Goal: Task Accomplishment & Management: Manage account settings

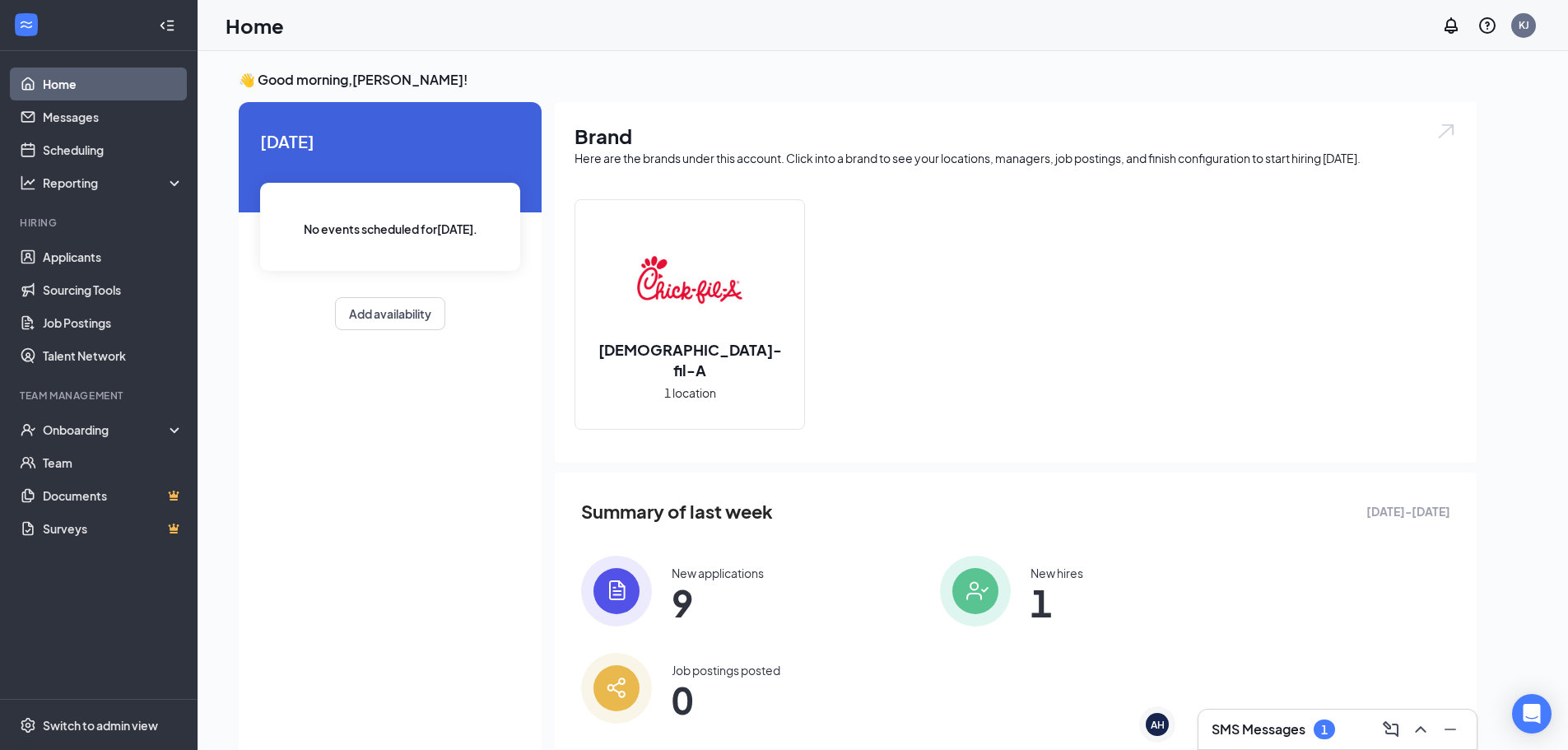
scroll to position [35, 0]
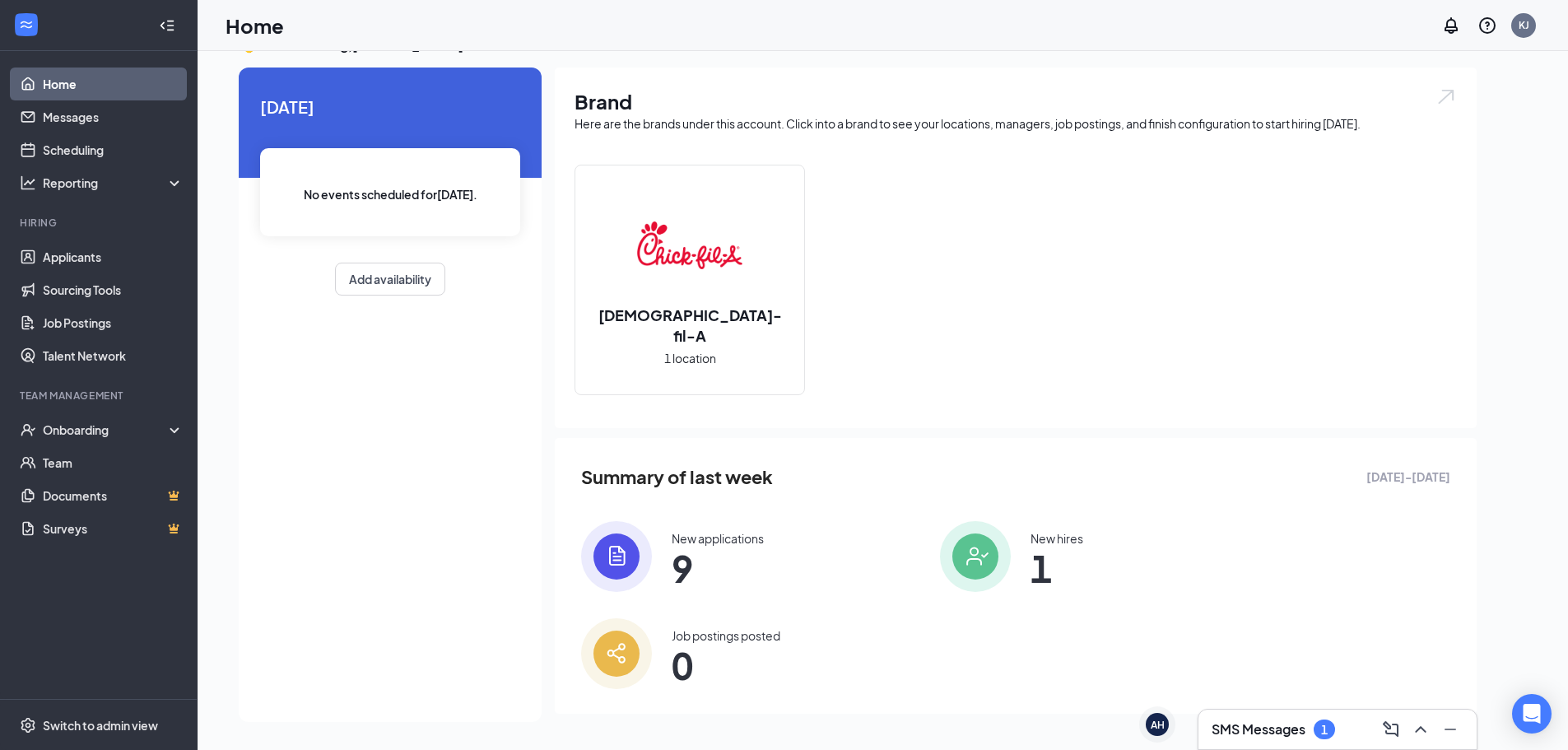
click at [1299, 738] on div "SMS Messages 1" at bounding box center [1273, 730] width 124 height 20
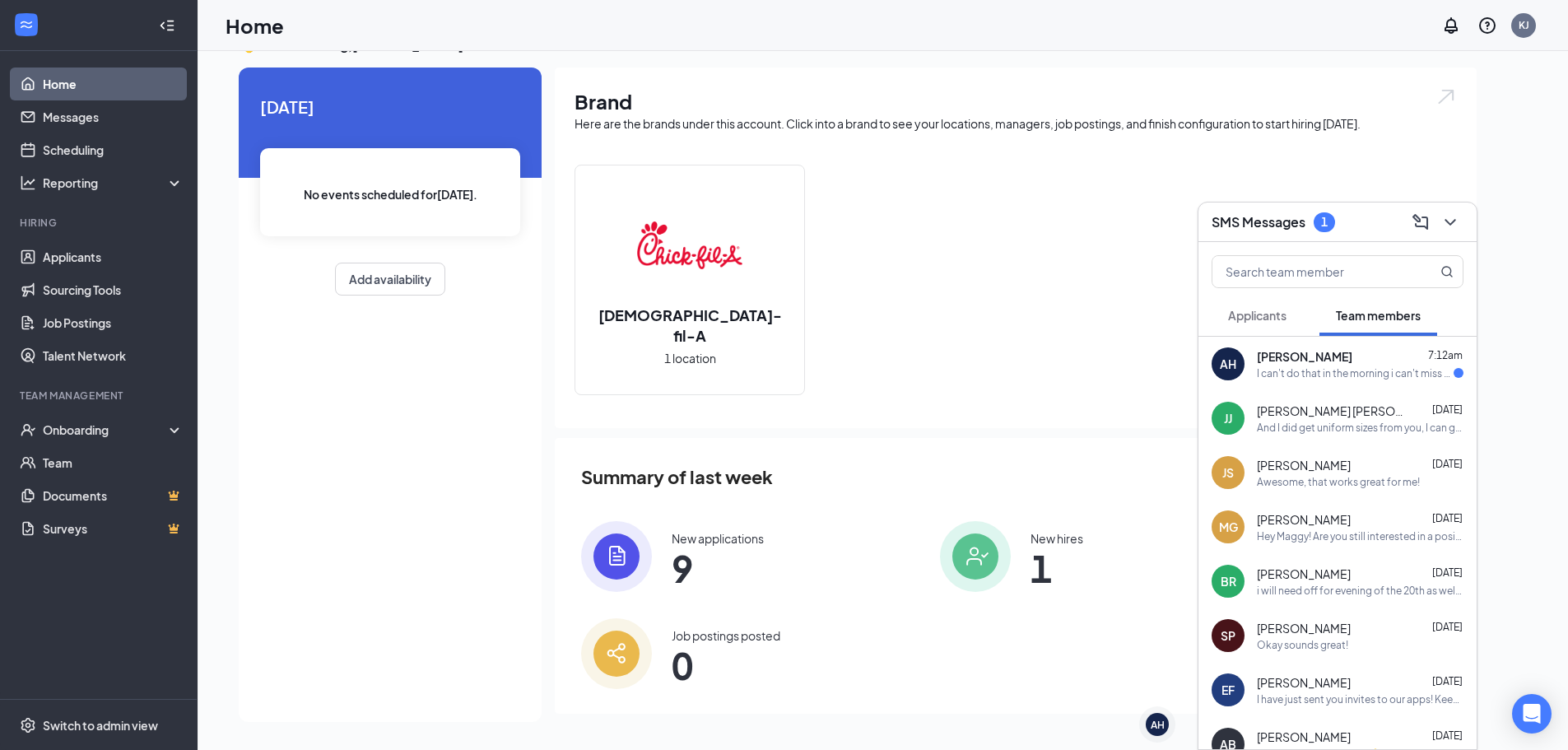
click at [1381, 367] on div "I can't do that in the morning i can't miss school what the latest I give that …" at bounding box center [1355, 373] width 197 height 14
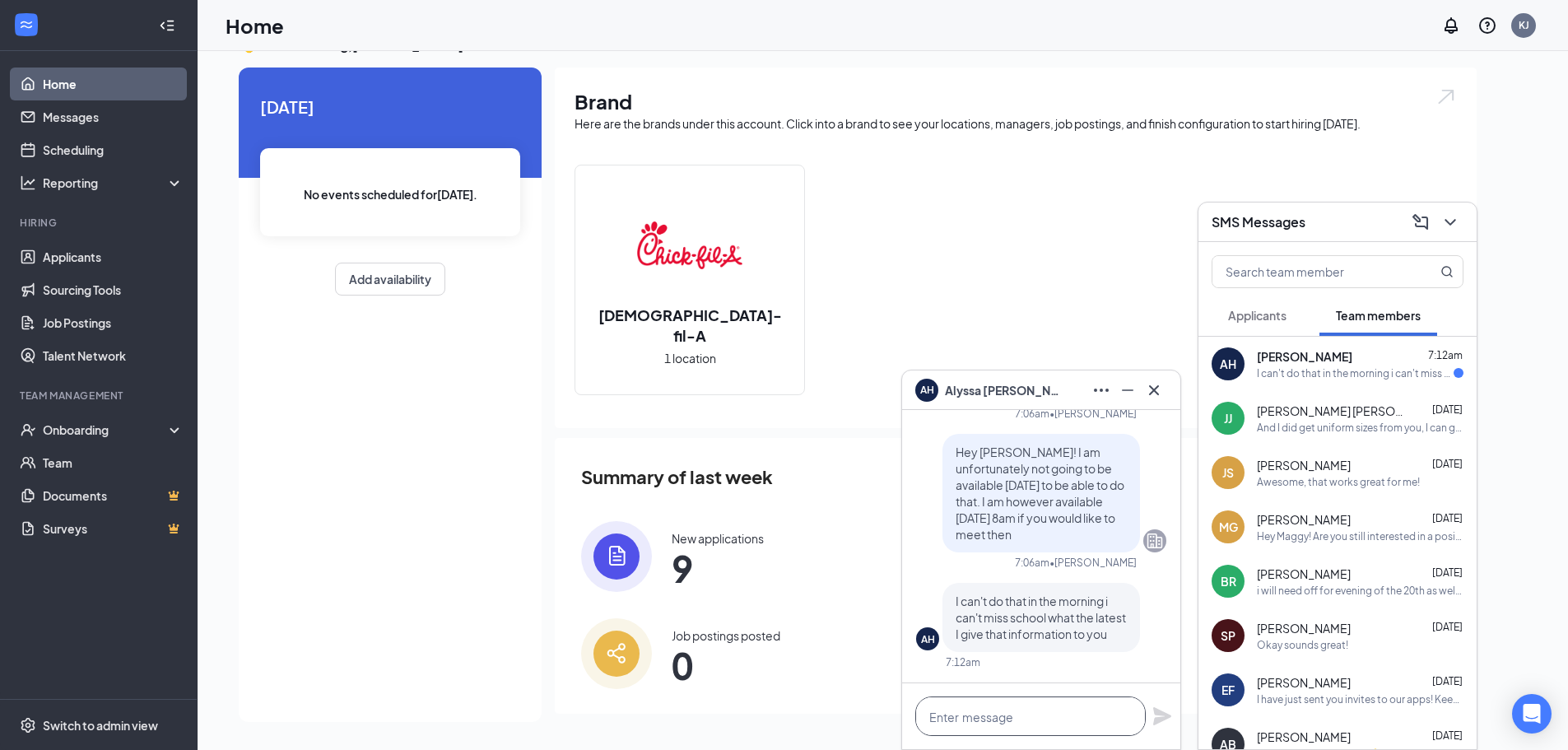
click at [1000, 704] on textarea at bounding box center [1031, 717] width 231 height 40
click at [1004, 703] on textarea at bounding box center [1031, 717] width 231 height 40
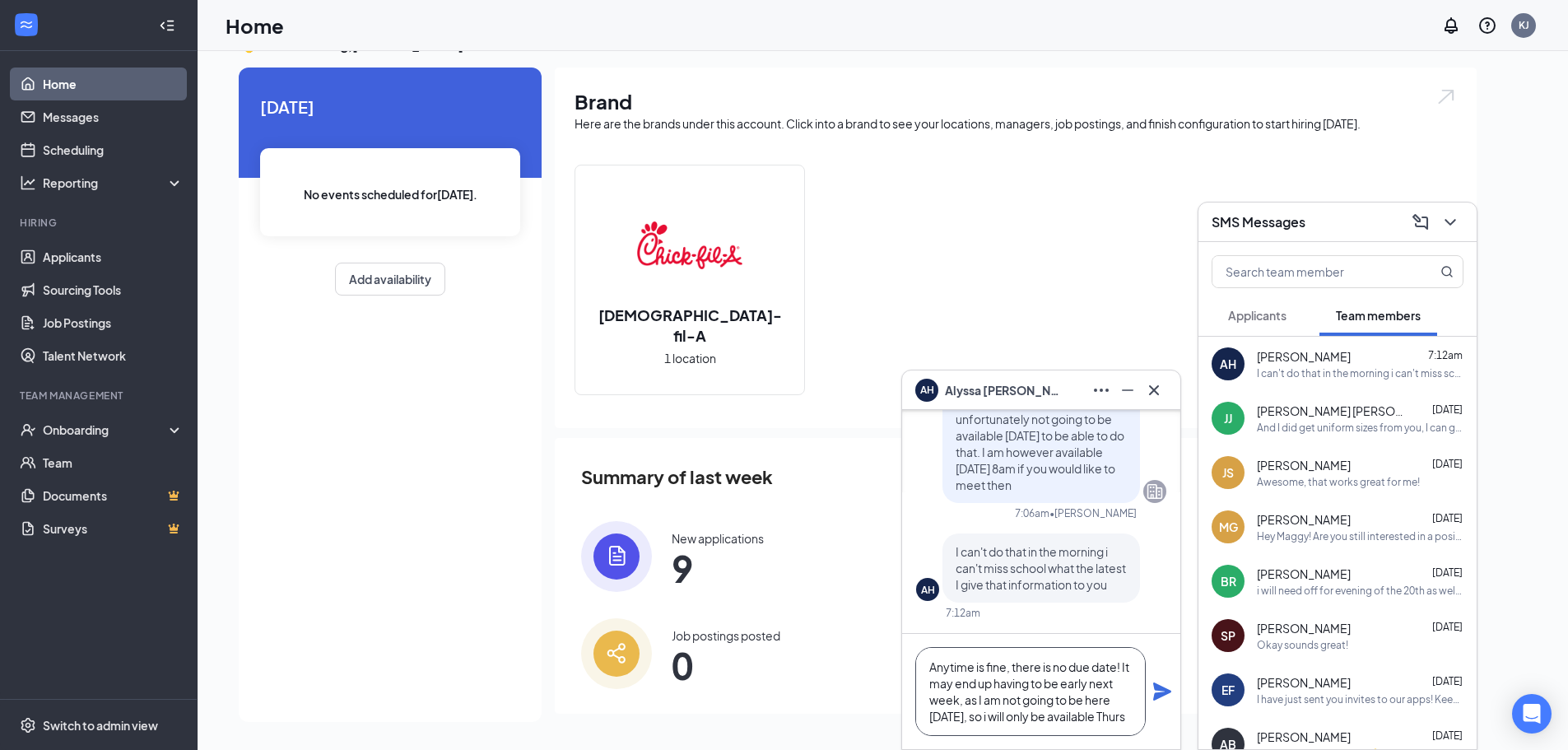
scroll to position [17, 0]
click at [1089, 723] on textarea "Anytime is fine, there is no due date! It may end up having to be early next we…" at bounding box center [1031, 691] width 231 height 89
click at [1124, 721] on textarea "Anytime is fine, there is no due date! It may end up having to be early next we…" at bounding box center [1031, 691] width 231 height 89
type textarea "Anytime is fine, there is no due date! It may end up having to be early next we…"
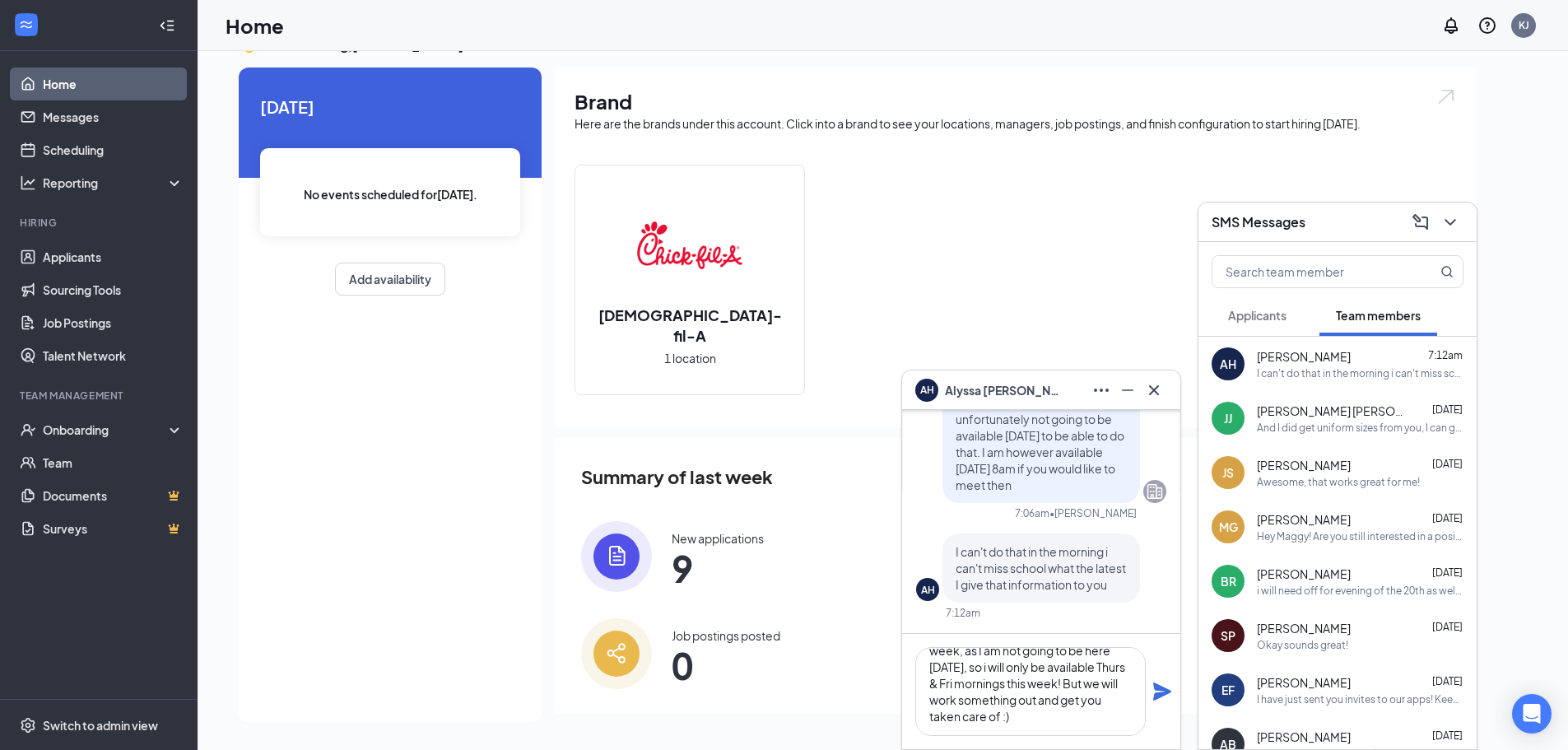
click at [1156, 686] on icon "Plane" at bounding box center [1163, 692] width 18 height 18
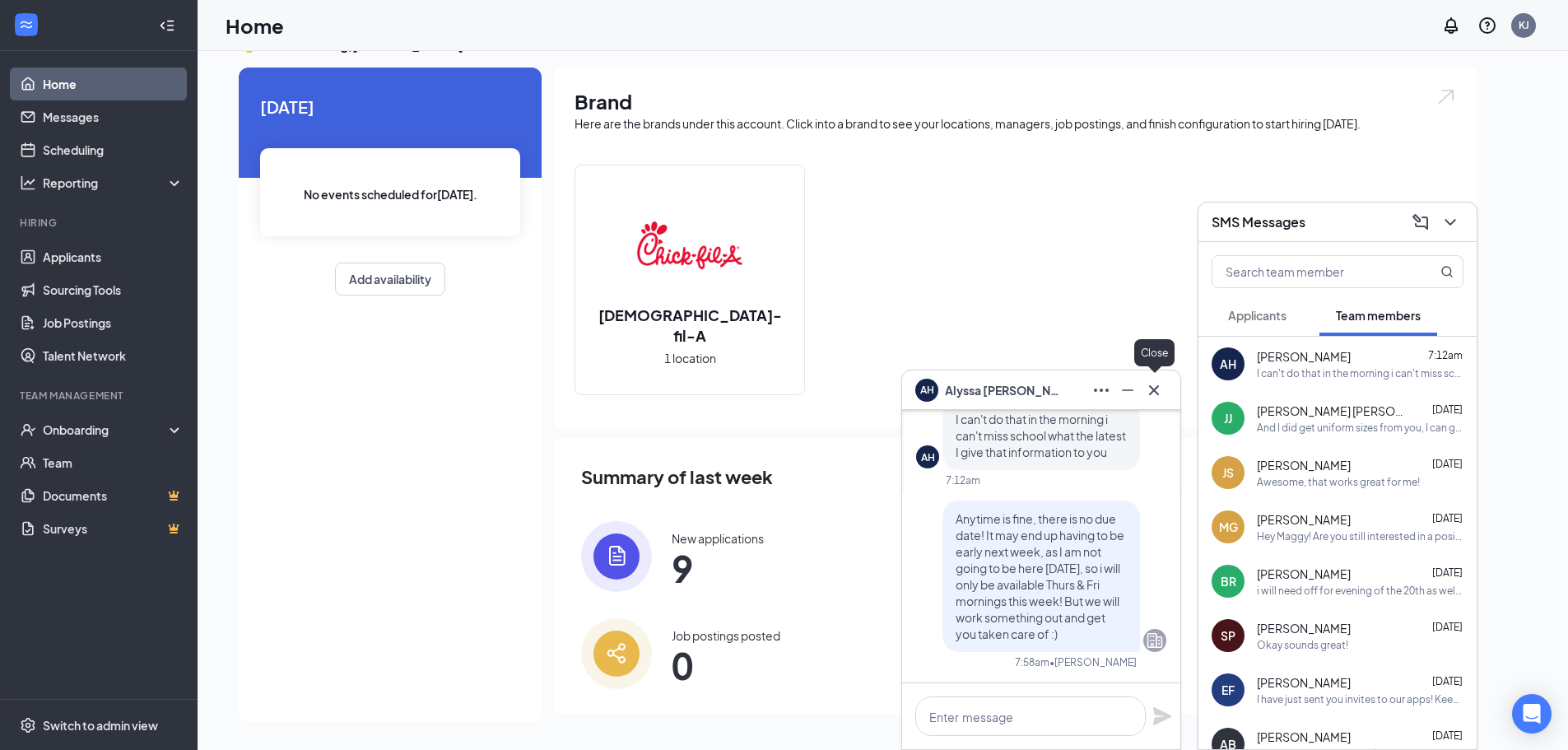
click at [1155, 396] on icon "Cross" at bounding box center [1154, 391] width 20 height 20
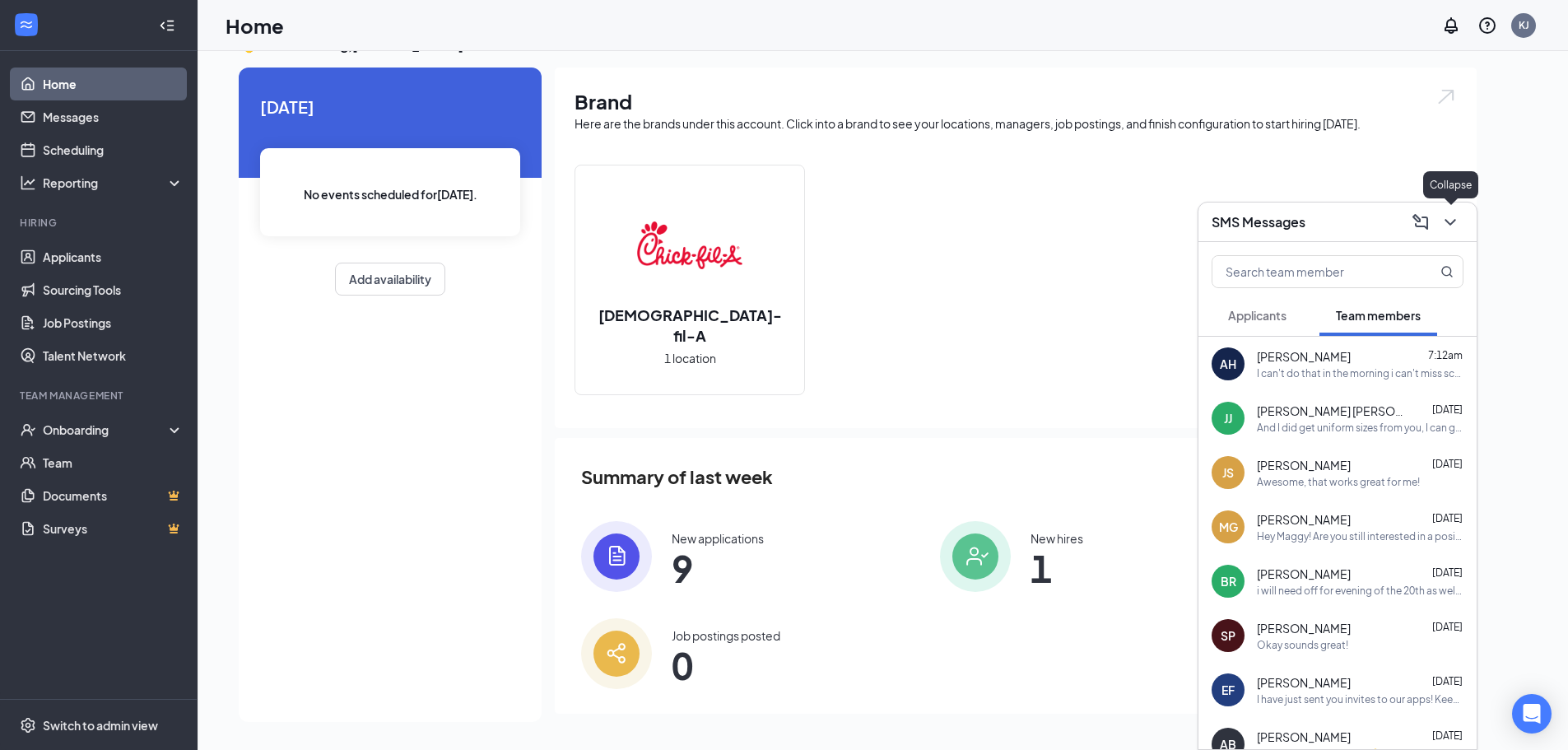
click at [1443, 223] on icon "ChevronDown" at bounding box center [1450, 222] width 20 height 20
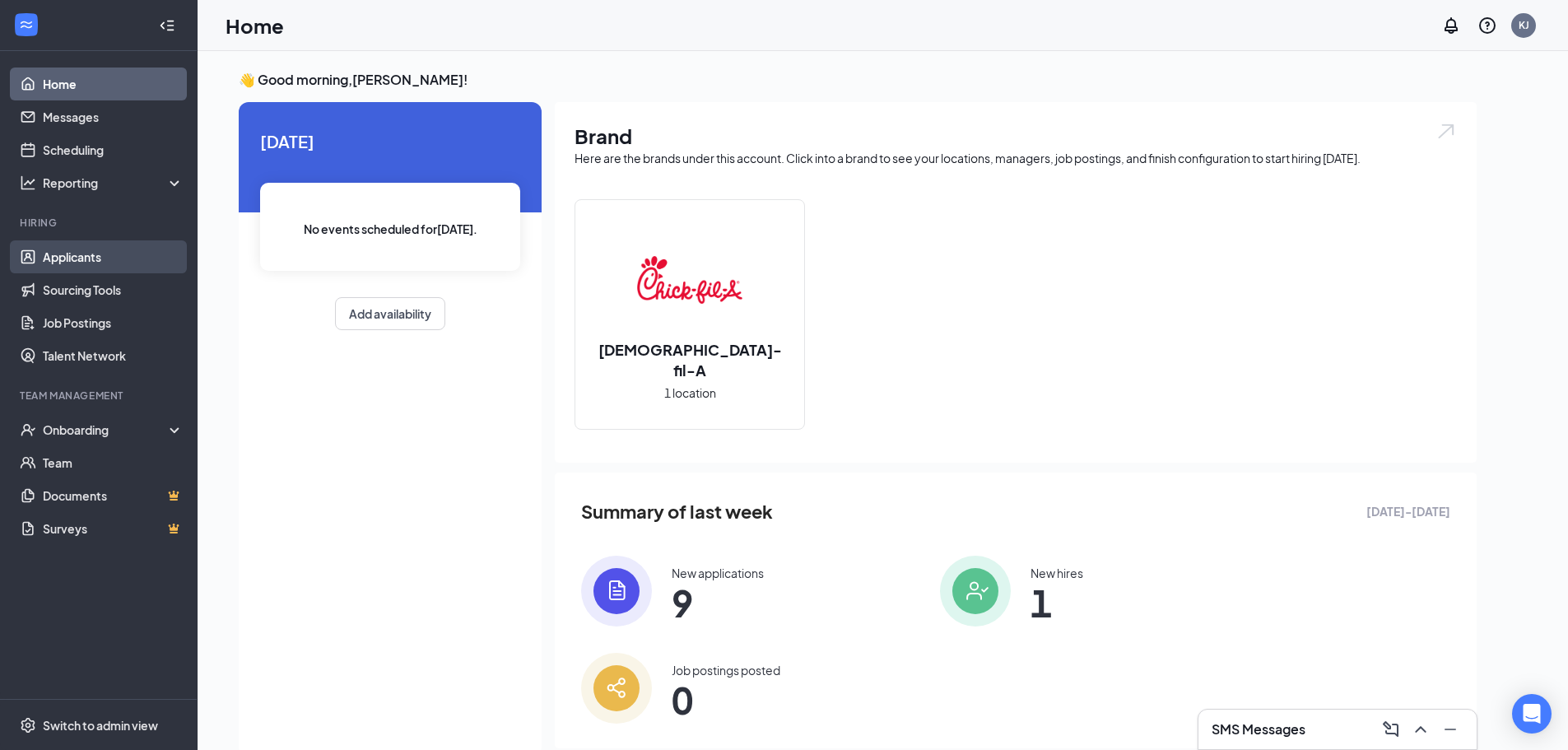
click at [112, 252] on link "Applicants" at bounding box center [114, 257] width 141 height 33
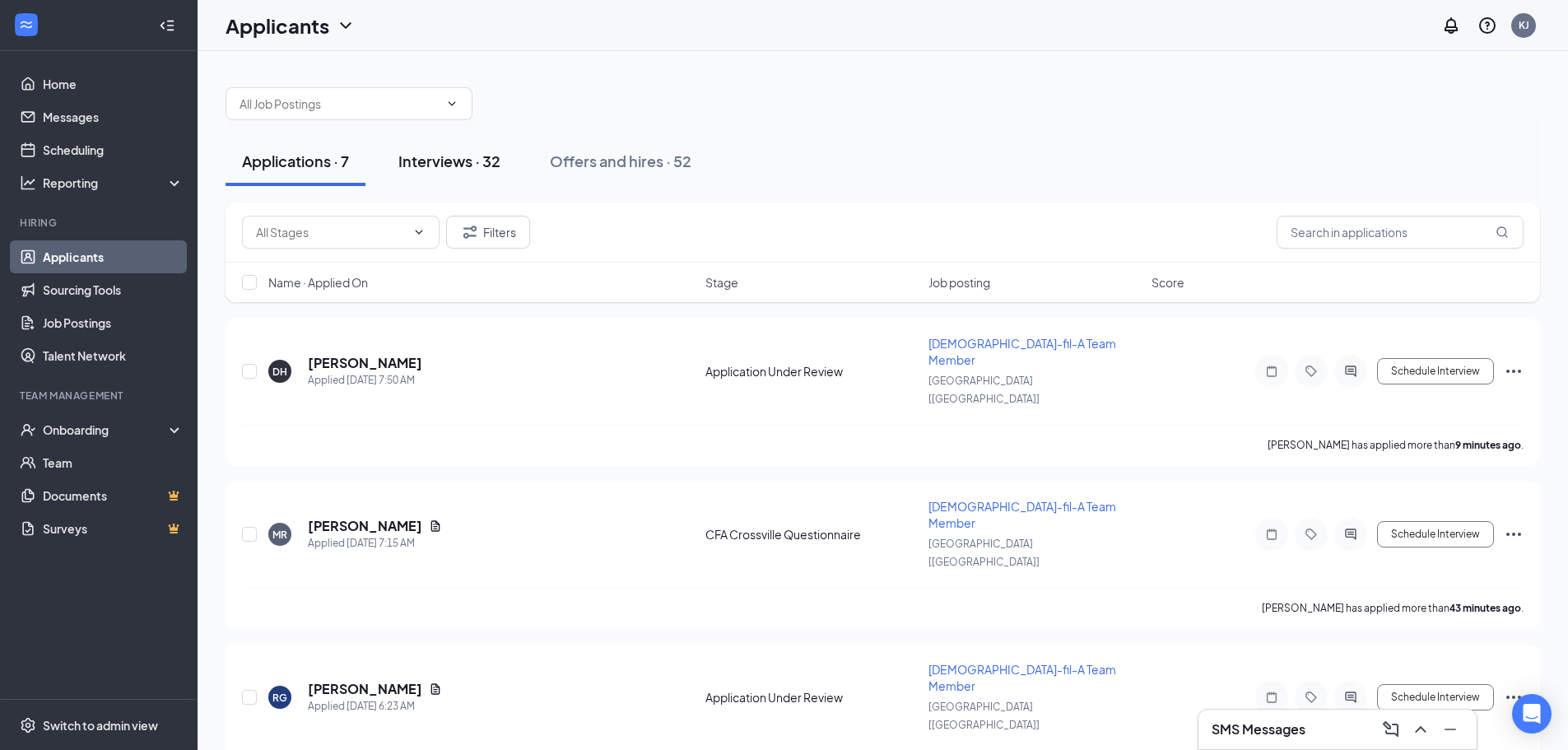
click at [464, 162] on div "Interviews · 32" at bounding box center [449, 161] width 102 height 21
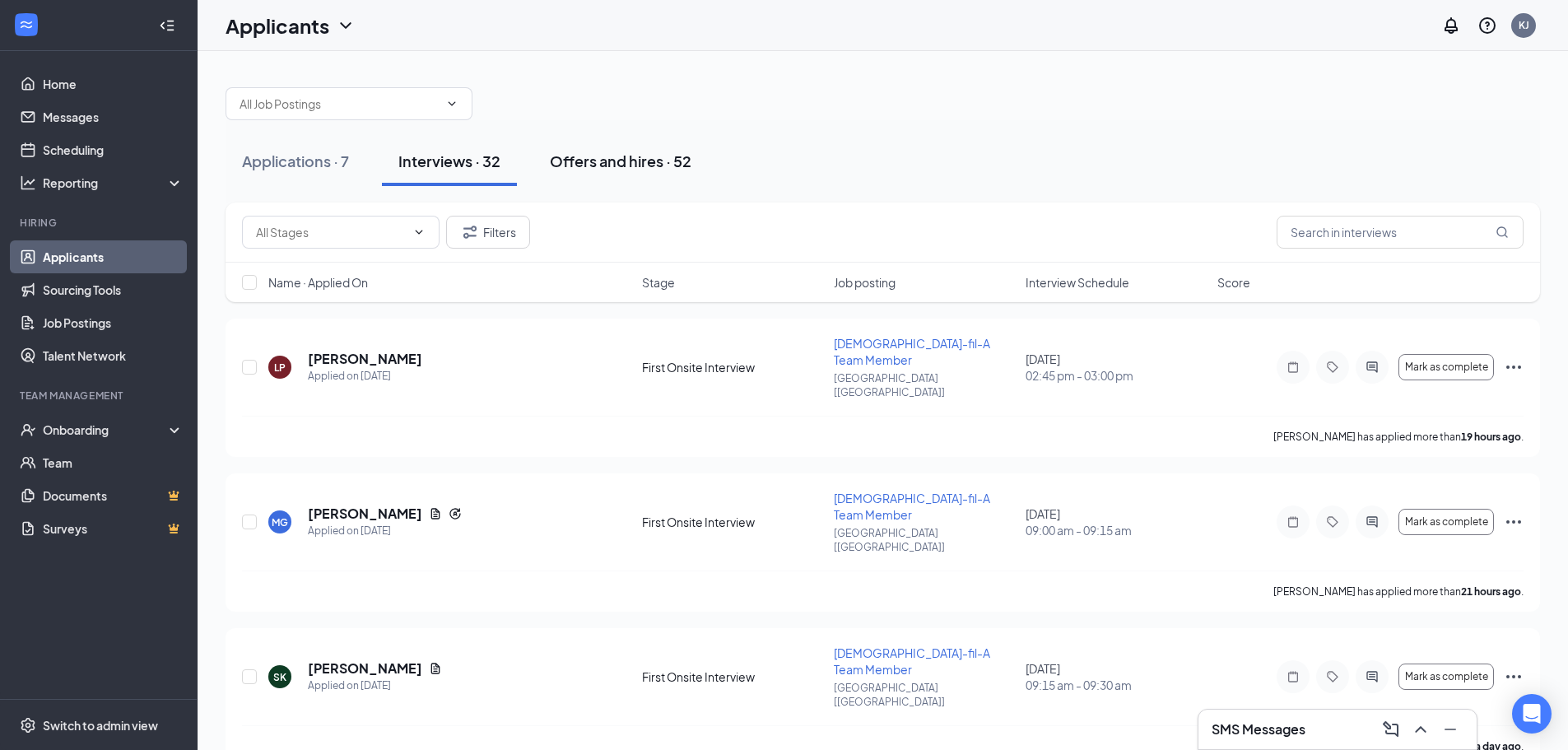
drag, startPoint x: 618, startPoint y: 169, endPoint x: 657, endPoint y: 156, distance: 41.1
click at [619, 169] on div "Offers and hires · 52" at bounding box center [620, 161] width 142 height 21
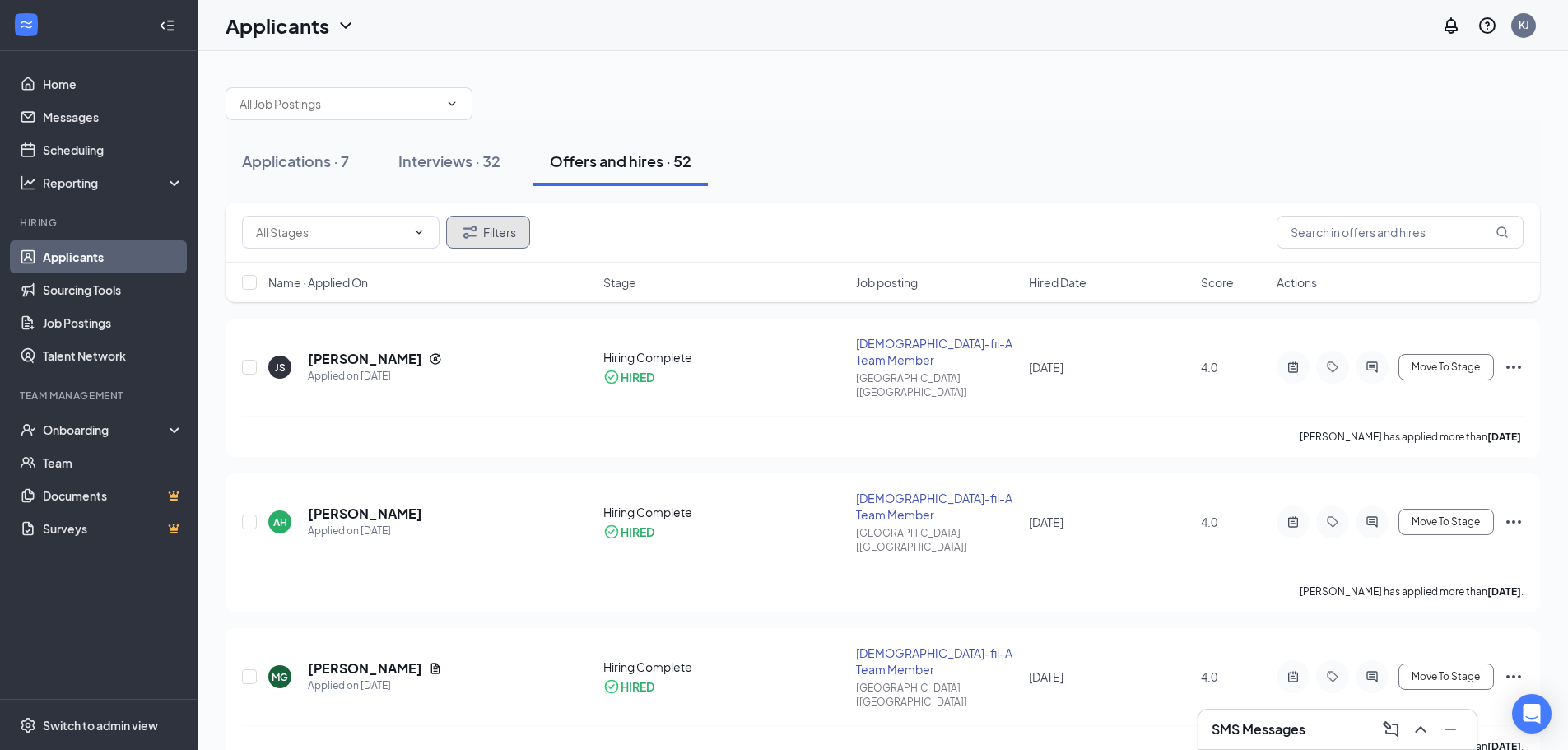
click at [482, 242] on button "Filters" at bounding box center [488, 232] width 84 height 33
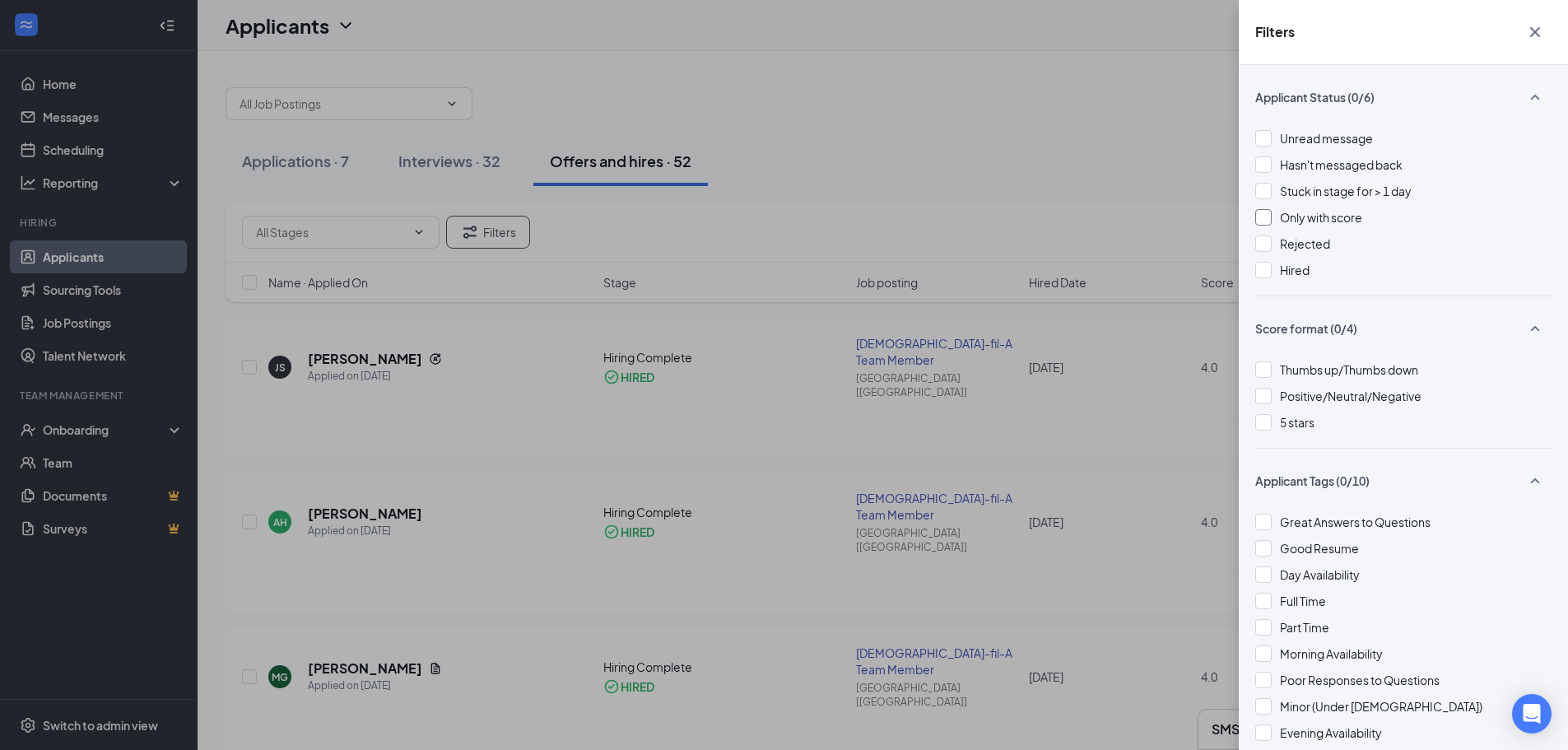
click at [1279, 223] on div "Only with score" at bounding box center [1403, 217] width 296 height 18
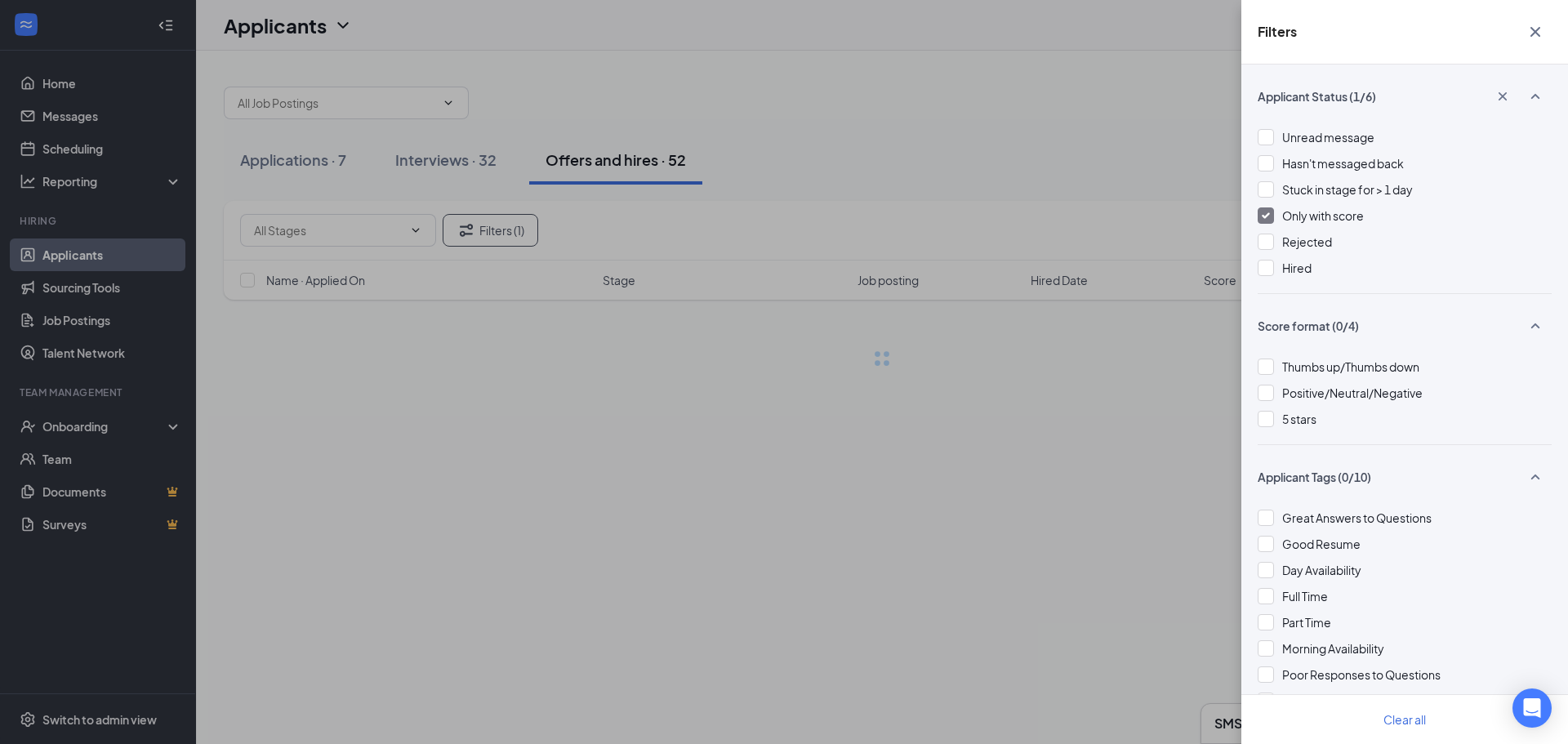
click at [1068, 155] on div "Filters Applicant Status (1/6) Unread message Hasn't messaged back Stuck in sta…" at bounding box center [784, 372] width 1568 height 744
click at [884, 84] on div "Filters Applicant Status (1/6) Unread message Hasn't messaged back Stuck in sta…" at bounding box center [784, 372] width 1568 height 744
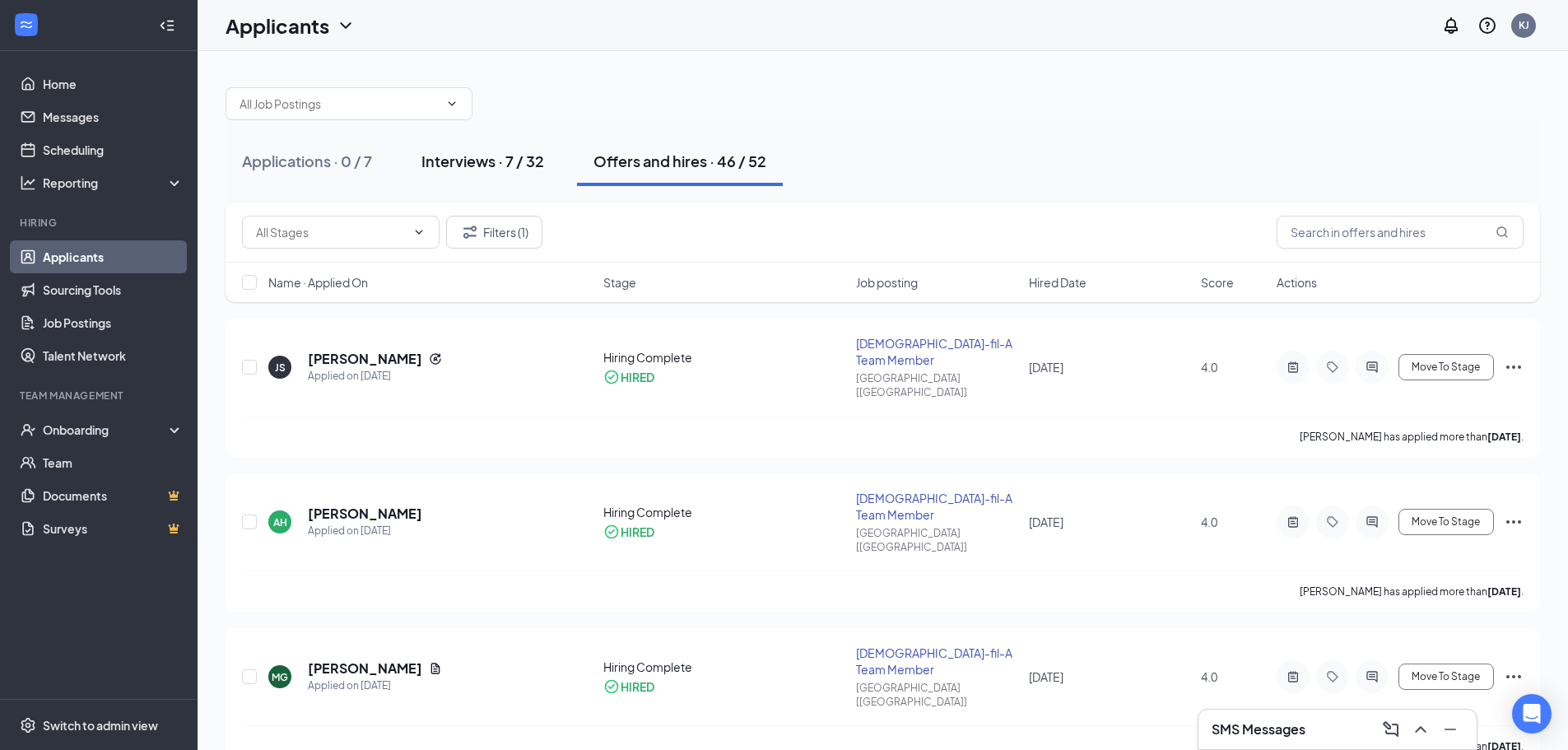
click at [508, 167] on div "Interviews · 7 / 32" at bounding box center [483, 161] width 123 height 21
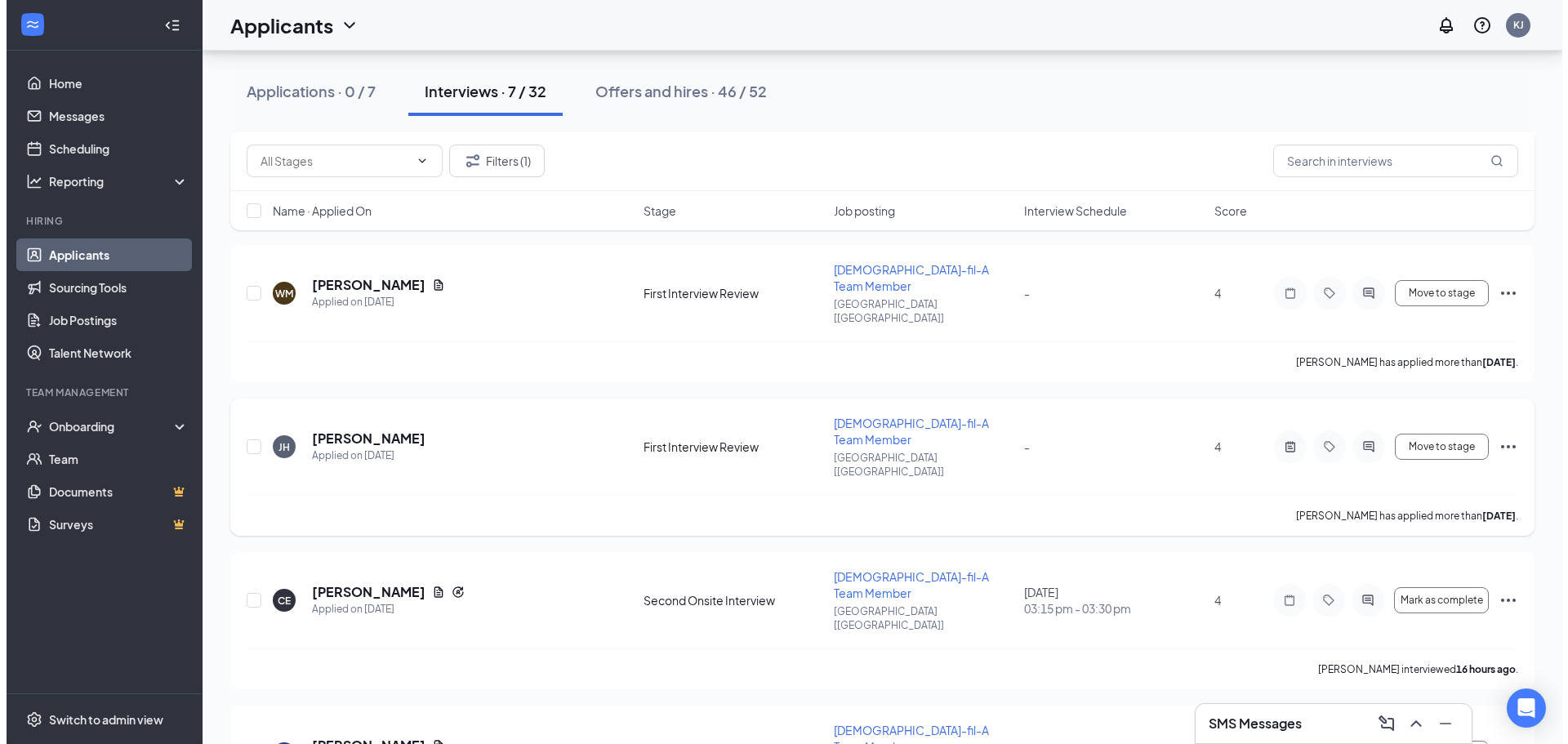
scroll to position [444, 0]
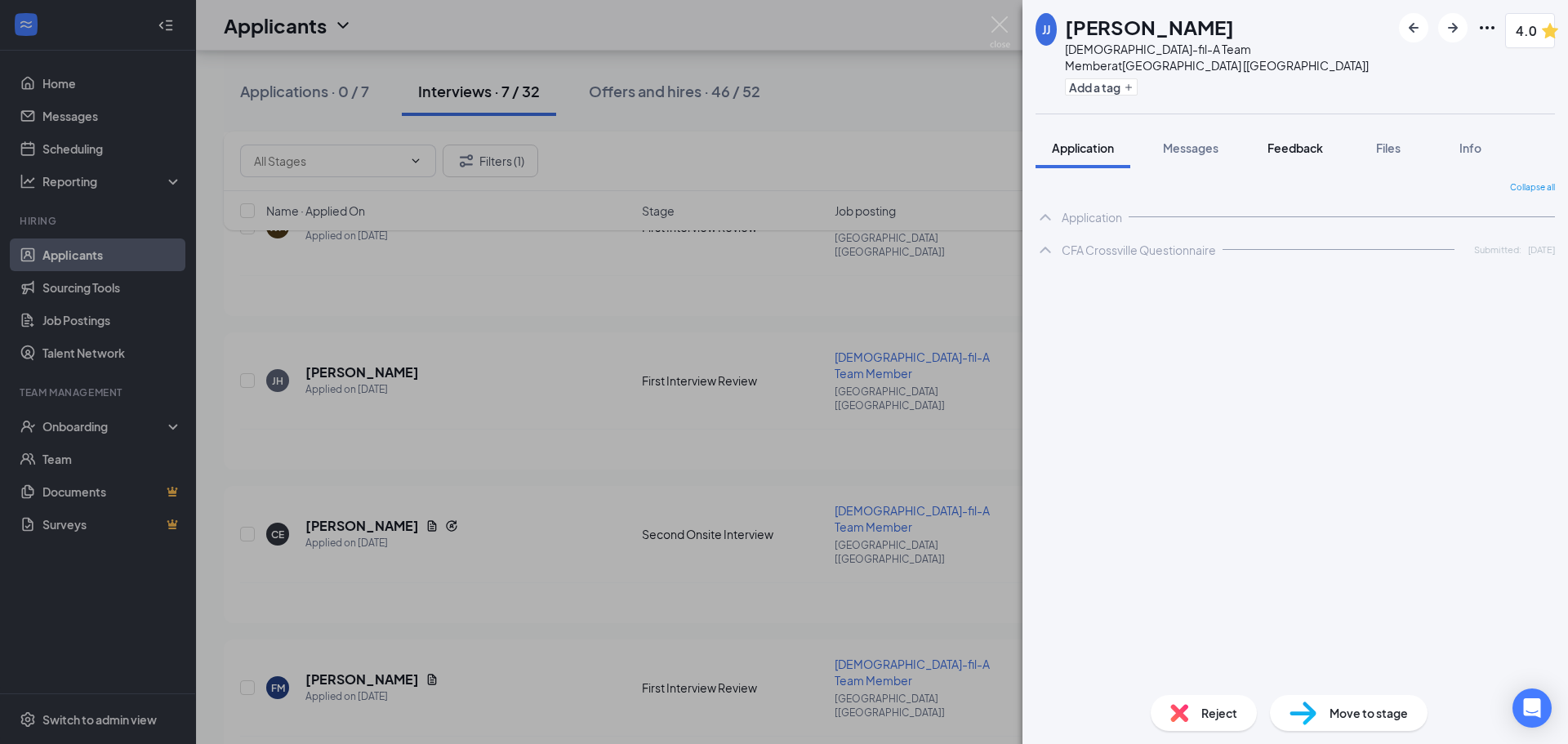
click at [1302, 141] on span "Feedback" at bounding box center [1296, 148] width 56 height 15
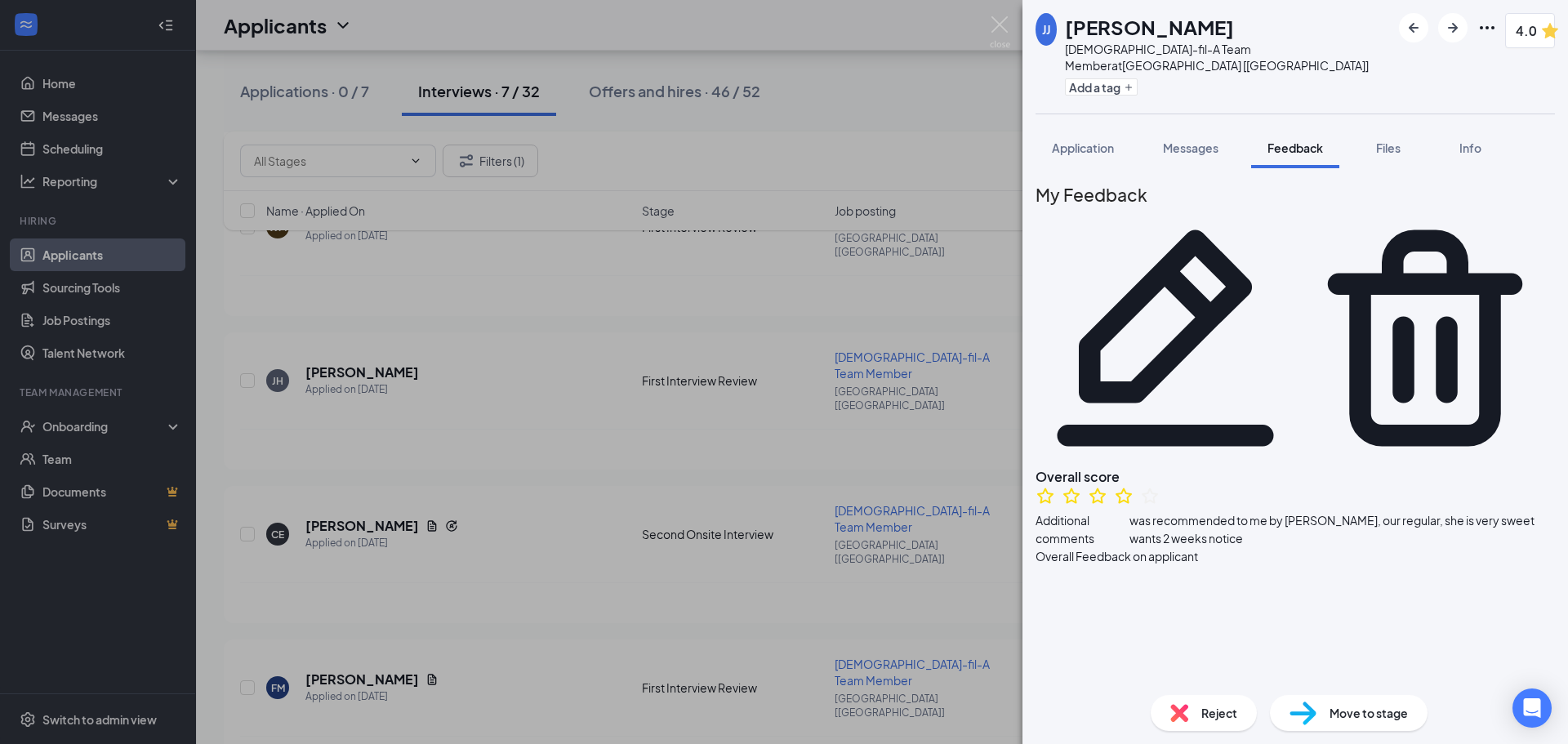
click at [1274, 230] on icon "Pencil" at bounding box center [1166, 337] width 216 height 216
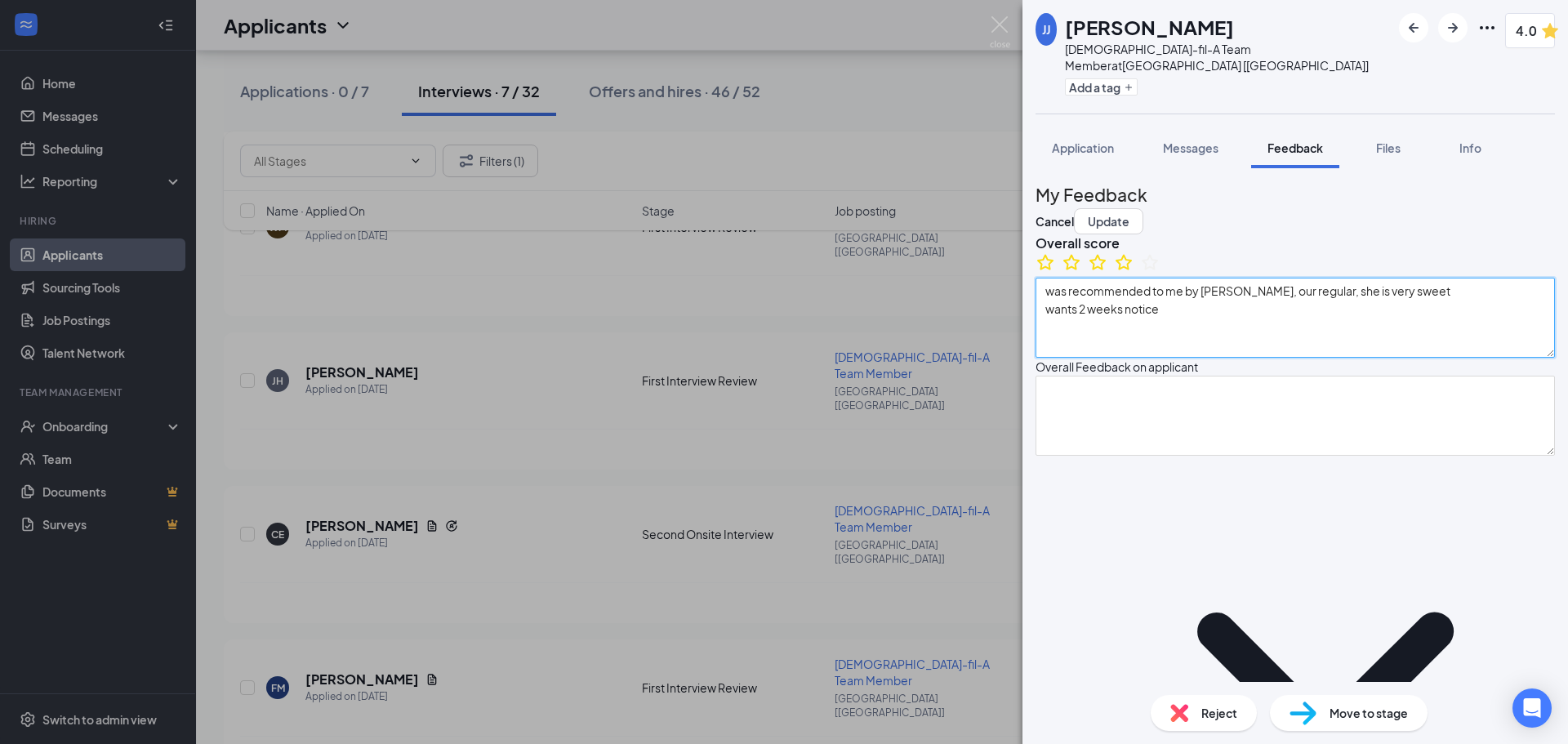
click at [1218, 341] on textarea "was recommended to me by [PERSON_NAME], our regular, she is very sweet wants 2 …" at bounding box center [1295, 318] width 519 height 80
click at [1094, 329] on textarea "was recommended to me by [PERSON_NAME], our regular, she is very sweet wants 2 …" at bounding box center [1295, 318] width 519 height 80
type textarea "was recommended to me by [PERSON_NAME], our regular, she is very sweet wants 2 …"
type textarea "[DATE] - [DATE]: 3:00 - closing Saturdays: n/a PT: anything we can give BOH/FOH…"
type textarea "applied with us here at CFA: heard good things about us"
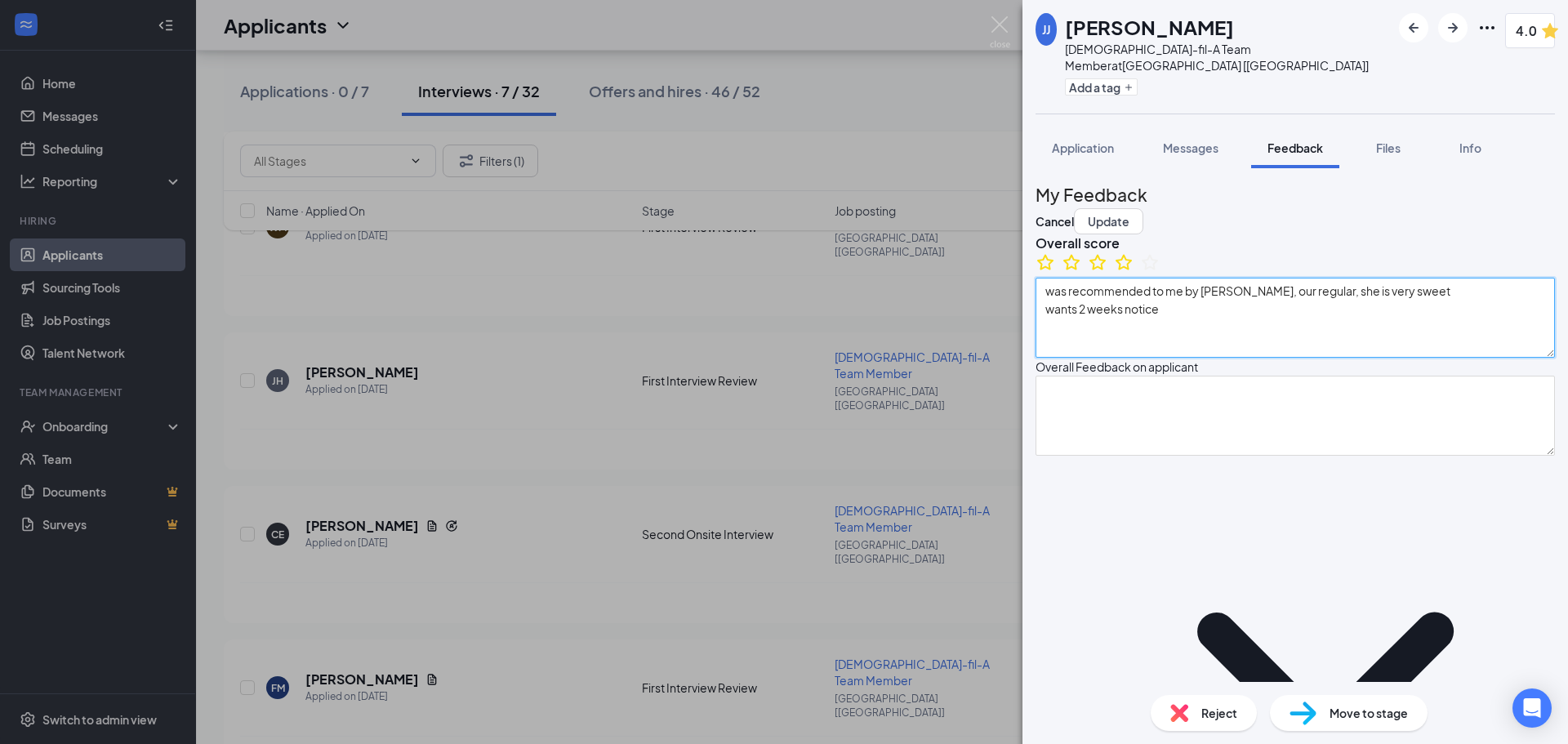
type textarea "lived on long island health food store: working in kitchen cracker barrel curre…"
type textarea "Hardest obstacle at this job: would be working FOH, prefers BOH"
type textarea "somebody who would listen, actually want to solve problems"
type textarea "family emergency, sickness"
type textarea "strengths: personable and friendly, understanding weaknesses: bit too forgiving"
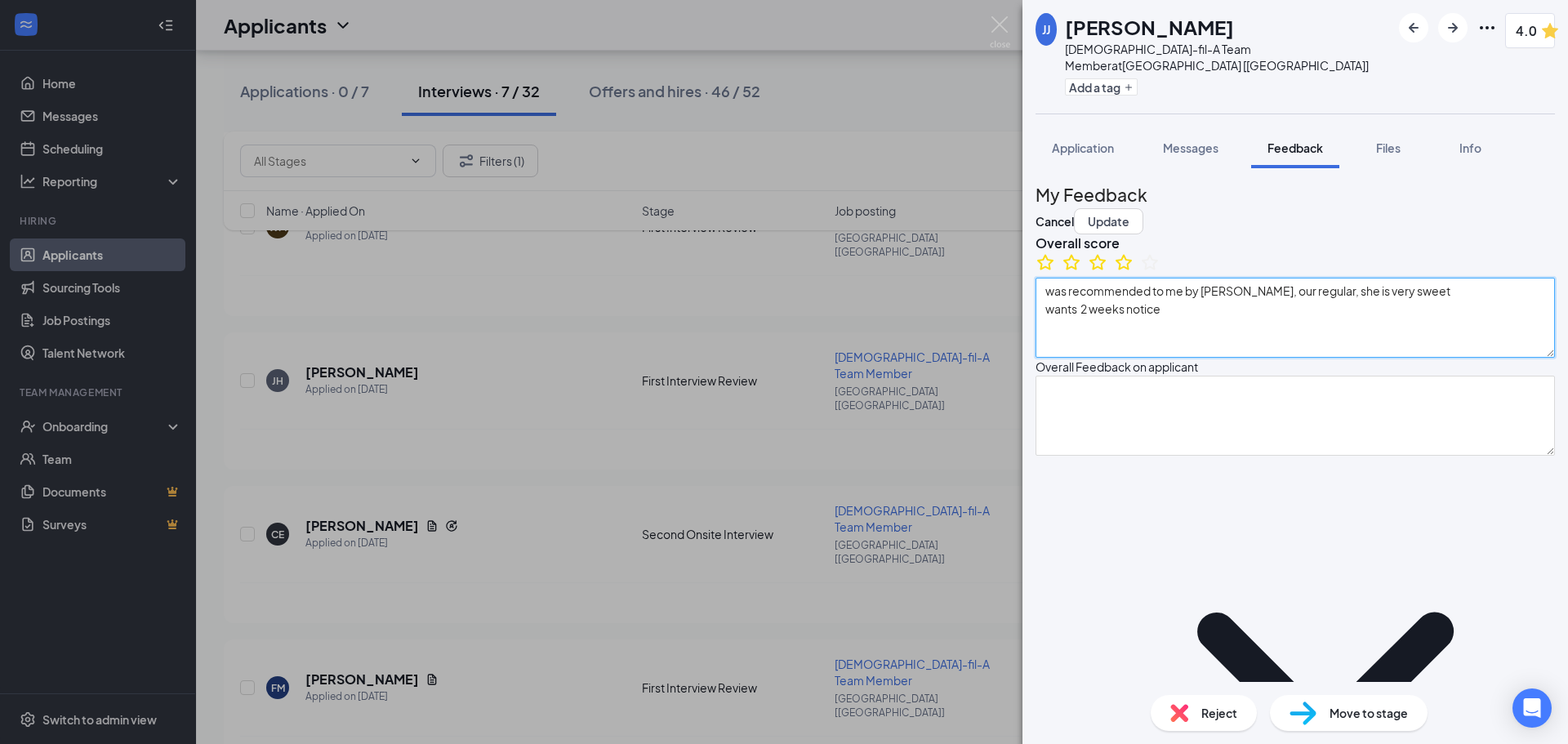
type textarea "was recommended to me by [PERSON_NAME], our regular, she is very sweet wants t …"
type textarea "[DATE] - [DATE]: 3:00 - closing Saturdays: n/a PT: anything we can give BOH/FOH…"
type textarea "applied with us here at CFA: heard good things about us"
type textarea "lived on long island health food store: working in kitchen cracker barrel curre…"
type textarea "Hardest obstacle at this job: would be working FOH, prefers BOH"
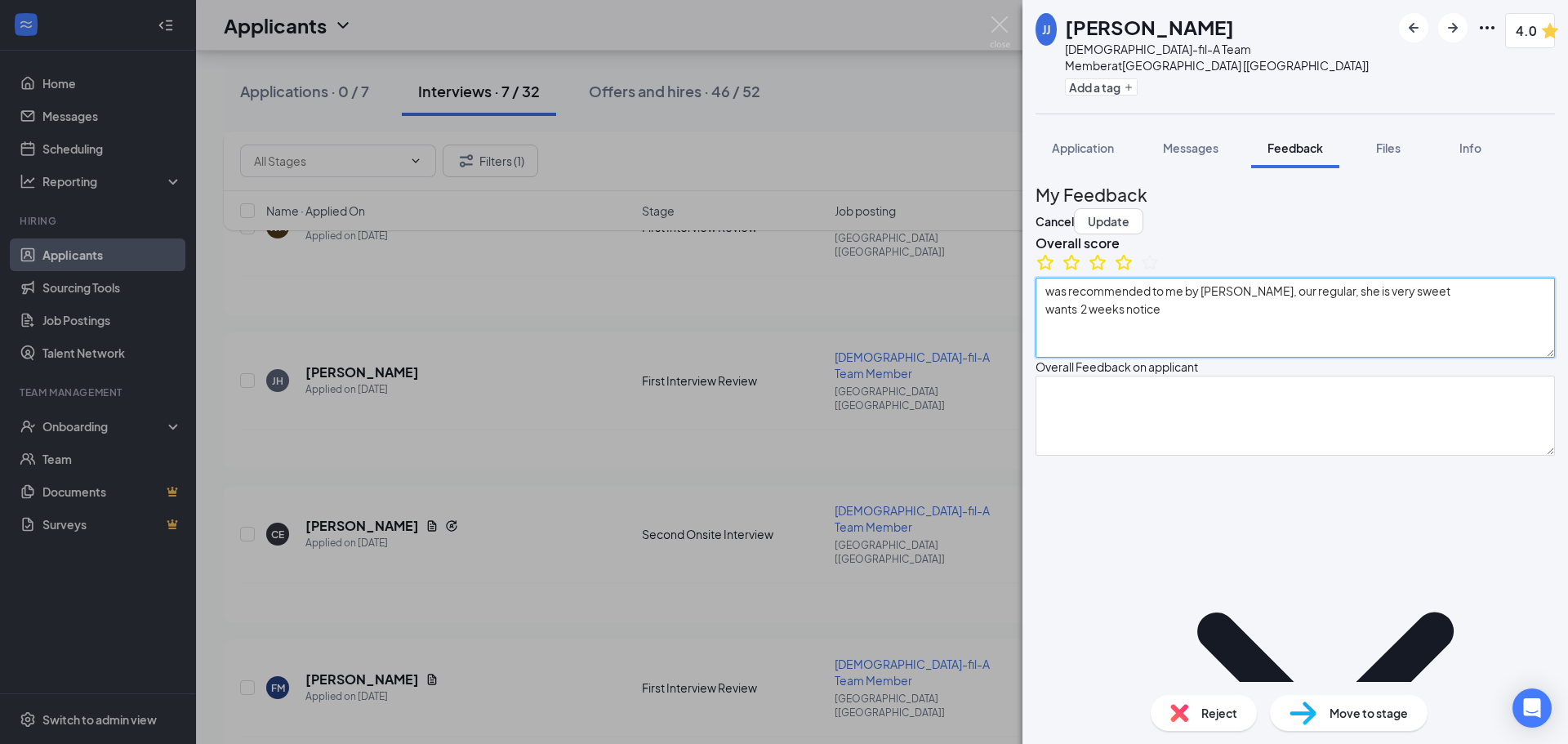
type textarea "somebody who would listen, actually want to solve problems"
type textarea "family emergency, sickness"
type textarea "strengths: personable and friendly, understanding weaknesses: bit too forgiving"
type textarea "was recommended to me by [PERSON_NAME], our regular, she is very sweet wants to…"
type textarea "[DATE] - [DATE]: 3:00 - closing Saturdays: n/a PT: anything we can give BOH/FOH…"
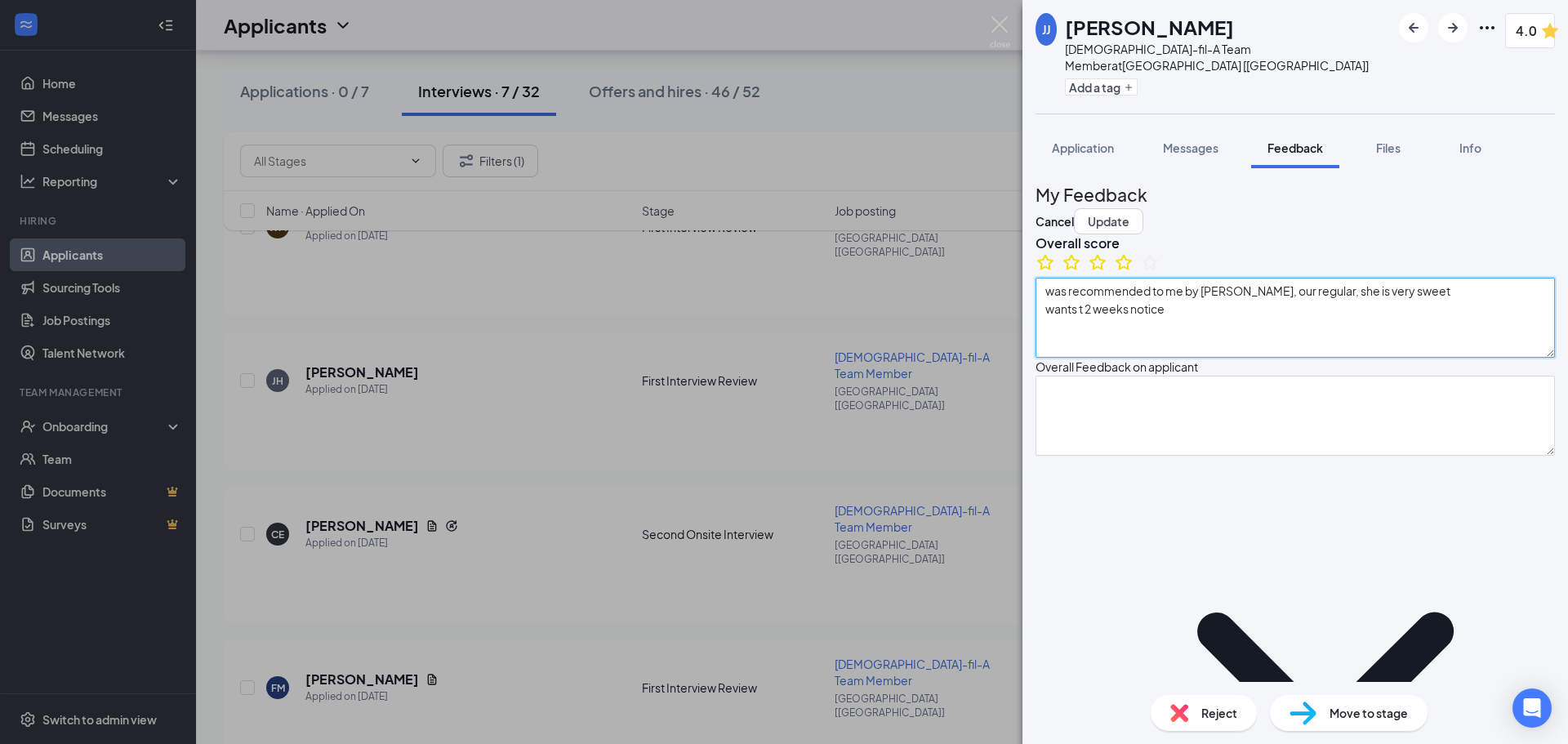
type textarea "applied with us here at CFA: heard good things about us"
type textarea "lived on long island health food store: working in kitchen cracker barrel curre…"
type textarea "Hardest obstacle at this job: would be working FOH, prefers BOH"
type textarea "somebody who would listen, actually want to solve problems"
type textarea "family emergency, sickness"
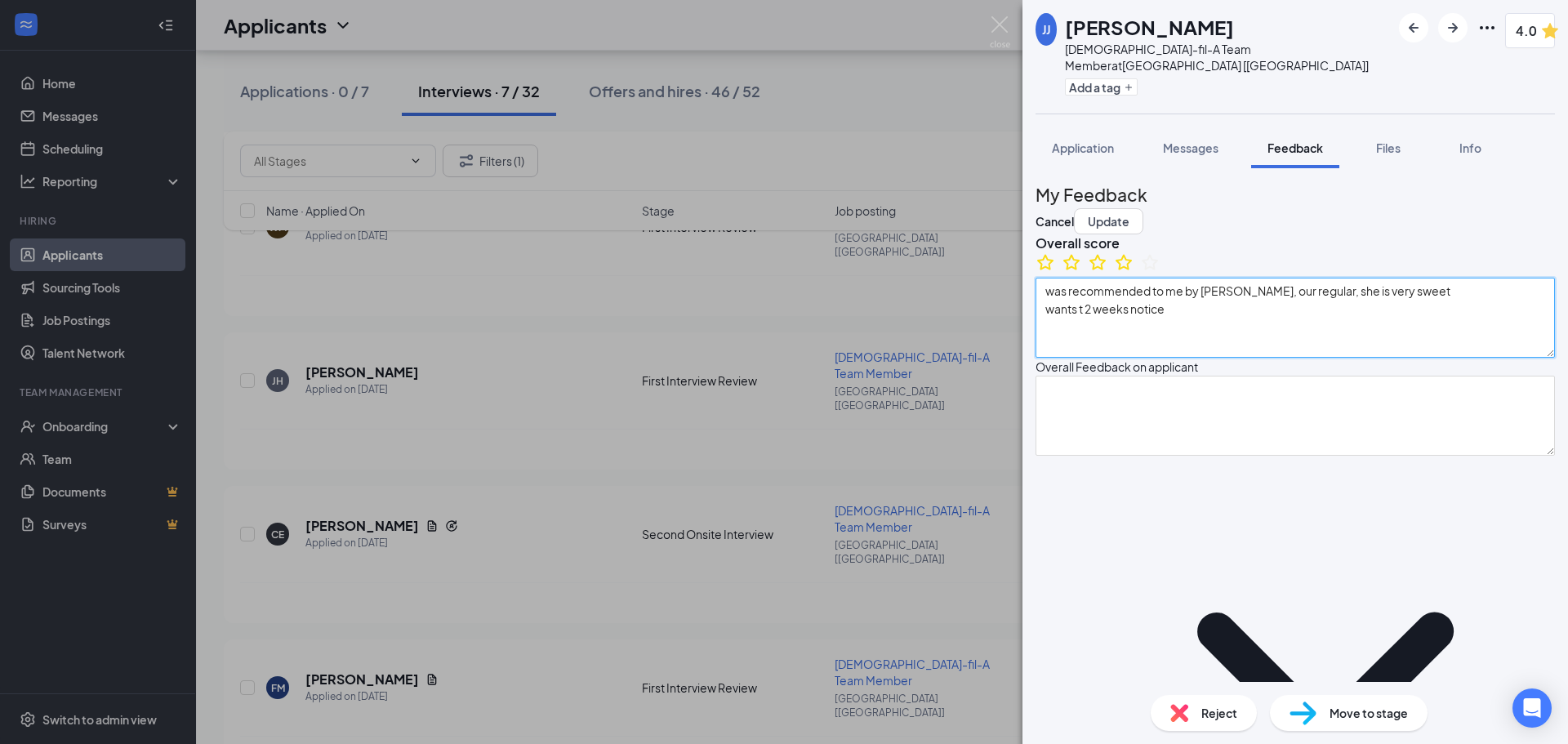
type textarea "strengths: personable and friendly, understanding weaknesses: bit too forgiving"
type textarea "was recommended to me by [PERSON_NAME], our regular, she is very sweet wants to…"
type textarea "[DATE] - [DATE]: 3:00 - closing Saturdays: n/a PT: anything we can give BOH/FOH…"
type textarea "applied with us here at CFA: heard good things about us"
type textarea "lived on long island health food store: working in kitchen cracker barrel curre…"
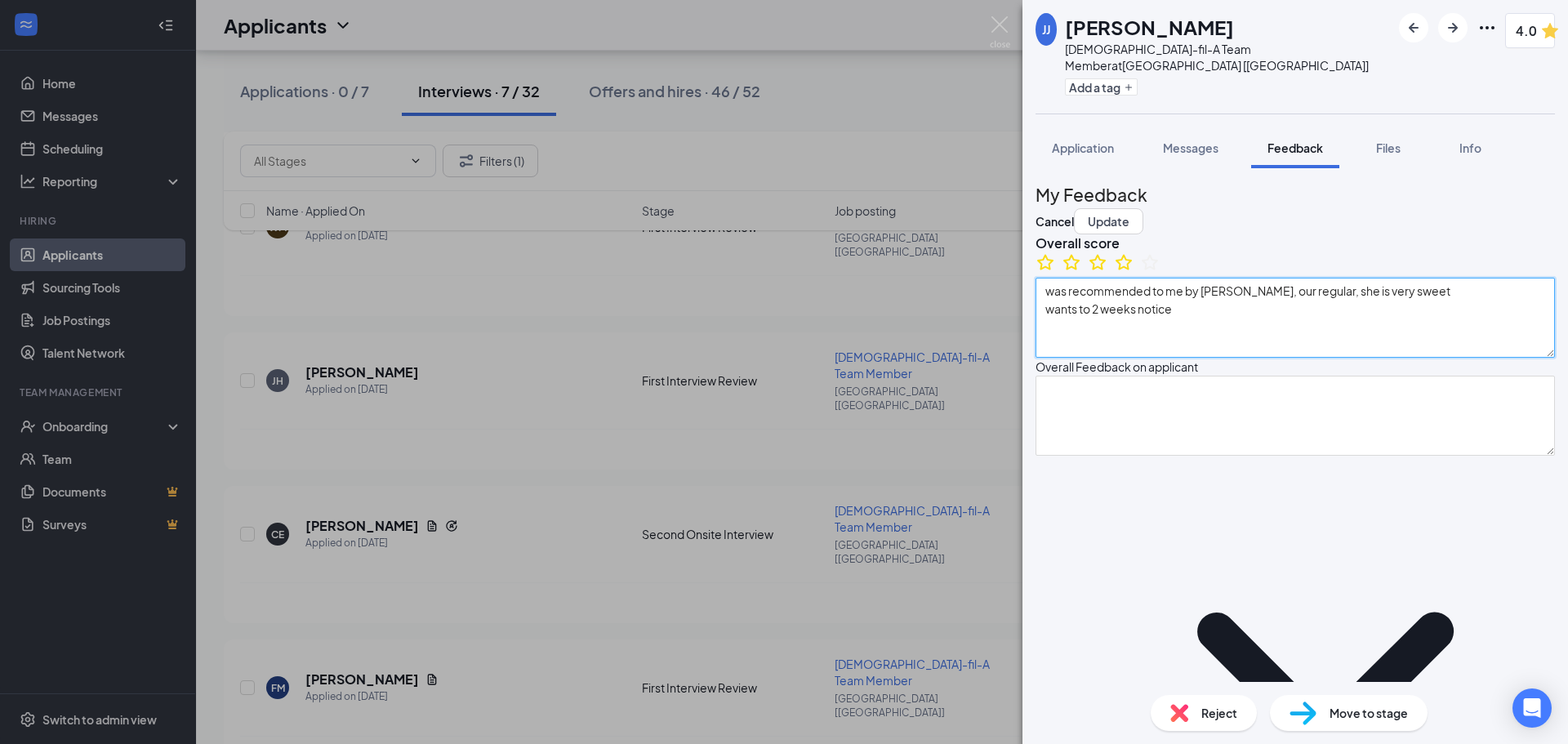
type textarea "Hardest obstacle at this job: would be working FOH, prefers BOH"
type textarea "somebody who would listen, actually want to solve problems"
type textarea "family emergency, sickness"
type textarea "strengths: personable and friendly, understanding weaknesses: bit too forgiving"
type textarea "was recommended to me by [PERSON_NAME], our regular, she is very sweet wants to…"
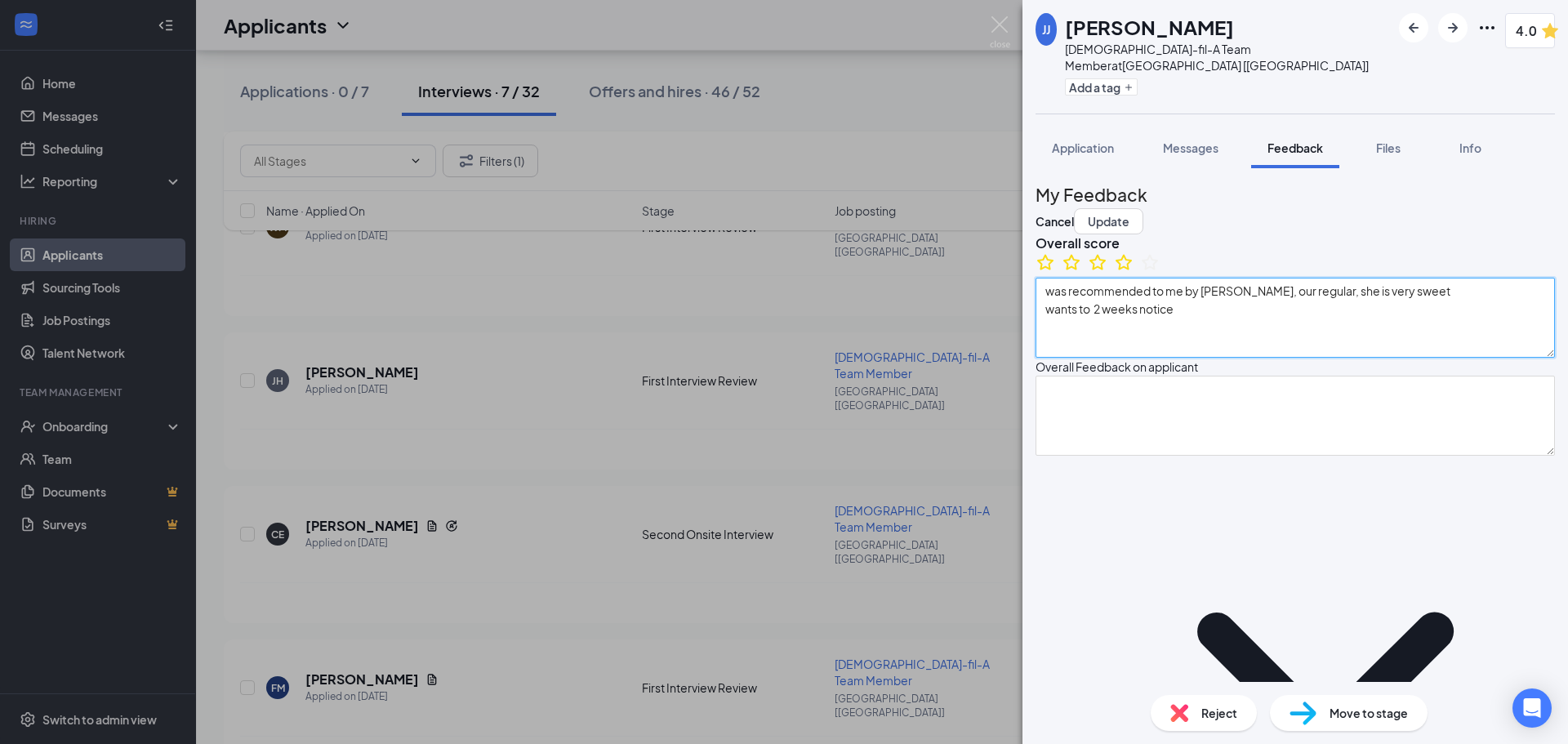
type textarea "[DATE] - [DATE]: 3:00 - closing Saturdays: n/a PT: anything we can give BOH/FOH…"
type textarea "applied with us here at CFA: heard good things about us"
type textarea "lived on long island health food store: working in kitchen cracker barrel curre…"
type textarea "Hardest obstacle at this job: would be working FOH, prefers BOH"
type textarea "somebody who would listen, actually want to solve problems"
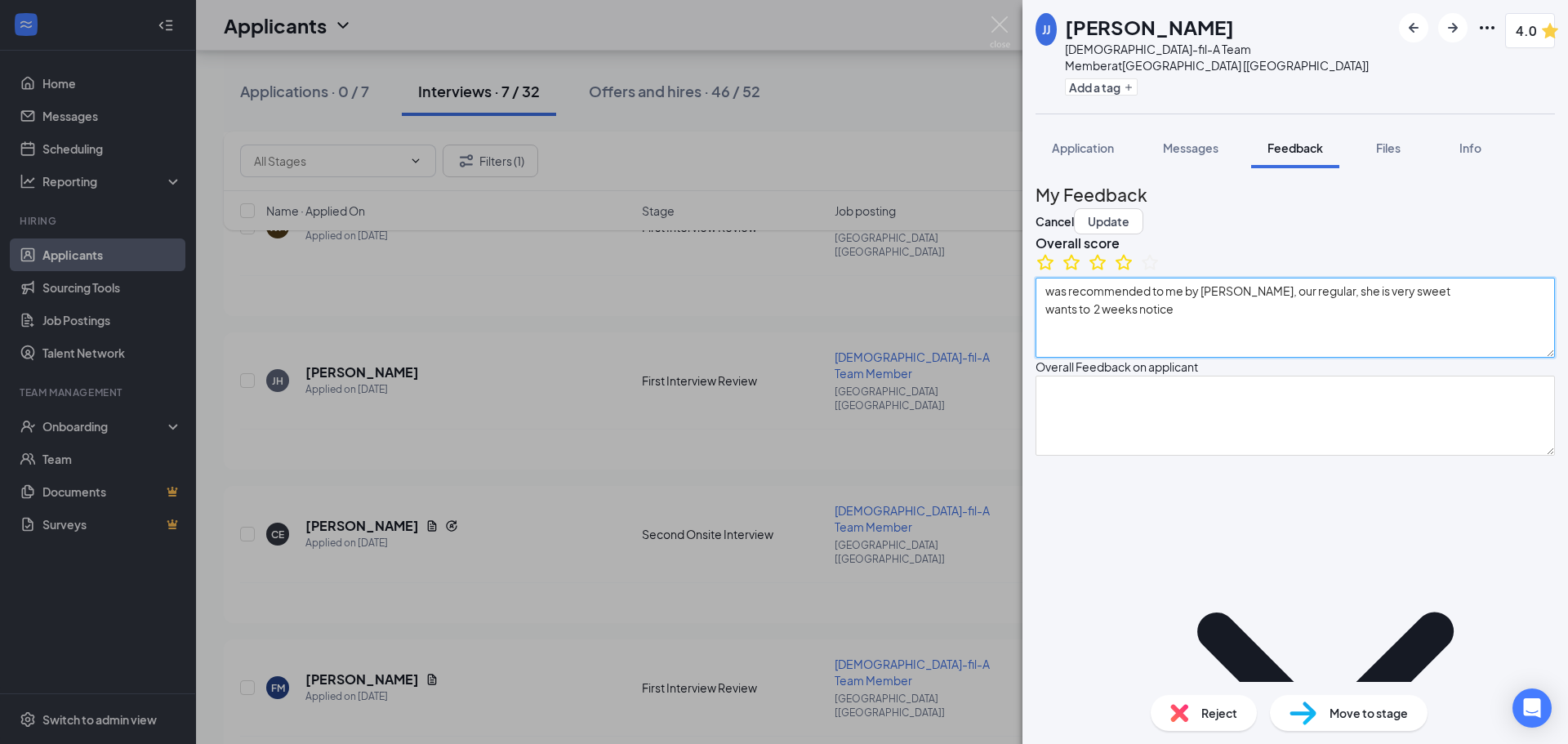
type textarea "family emergency, sickness"
type textarea "strengths: personable and friendly, understanding weaknesses: bit too forgiving"
type textarea "was recommended to me by [PERSON_NAME], our regular, she is very sweet wants to…"
type textarea "[DATE] - [DATE]: 3:00 - closing Saturdays: n/a PT: anything we can give BOH/FOH…"
type textarea "applied with us here at CFA: heard good things about us"
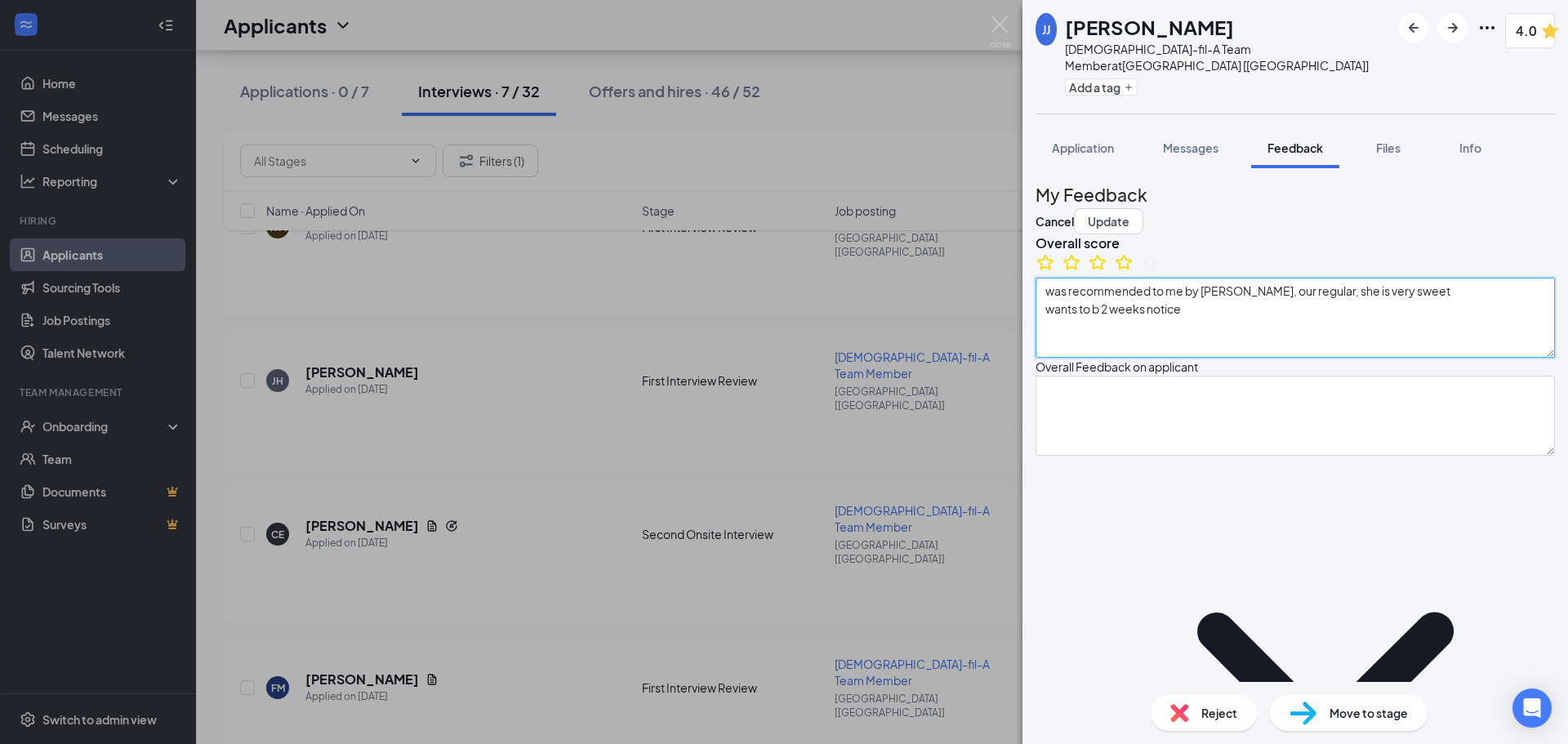
type textarea "lived on long island health food store: working in kitchen cracker barrel curre…"
type textarea "Hardest obstacle at this job: would be working FOH, prefers BOH"
type textarea "somebody who would listen, actually want to solve problems"
type textarea "family emergency, sickness"
type textarea "strengths: personable and friendly, understanding weaknesses: bit too forgiving"
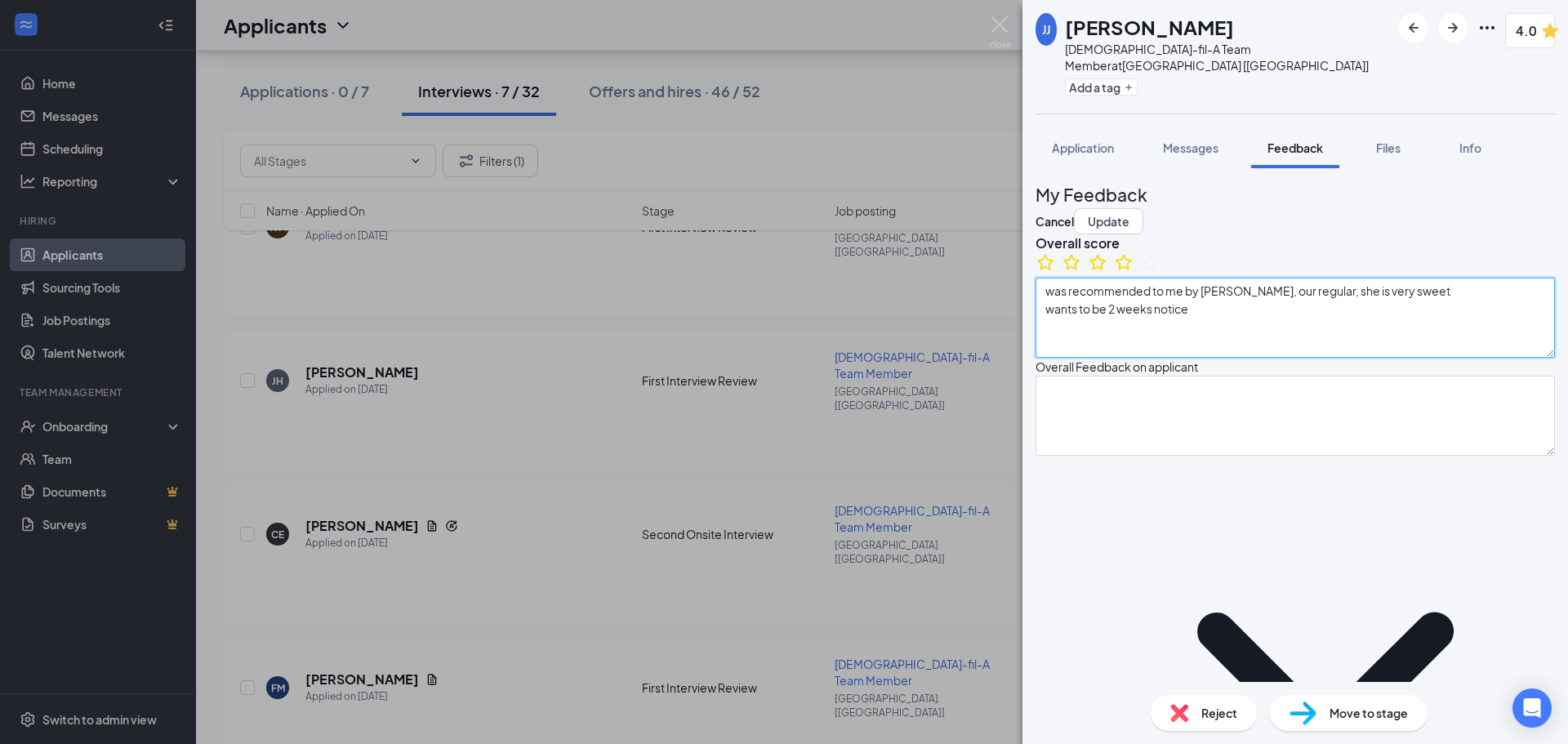
type textarea "was recommended to me by [PERSON_NAME], our regular, she is very sweet wants to…"
type textarea "[DATE] - [DATE]: 3:00 - closing Saturdays: n/a PT: anything we can give BOH/FOH…"
type textarea "applied with us here at CFA: heard good things about us"
type textarea "lived on long island health food store: working in kitchen cracker barrel curre…"
type textarea "Hardest obstacle at this job: would be working FOH, prefers BOH"
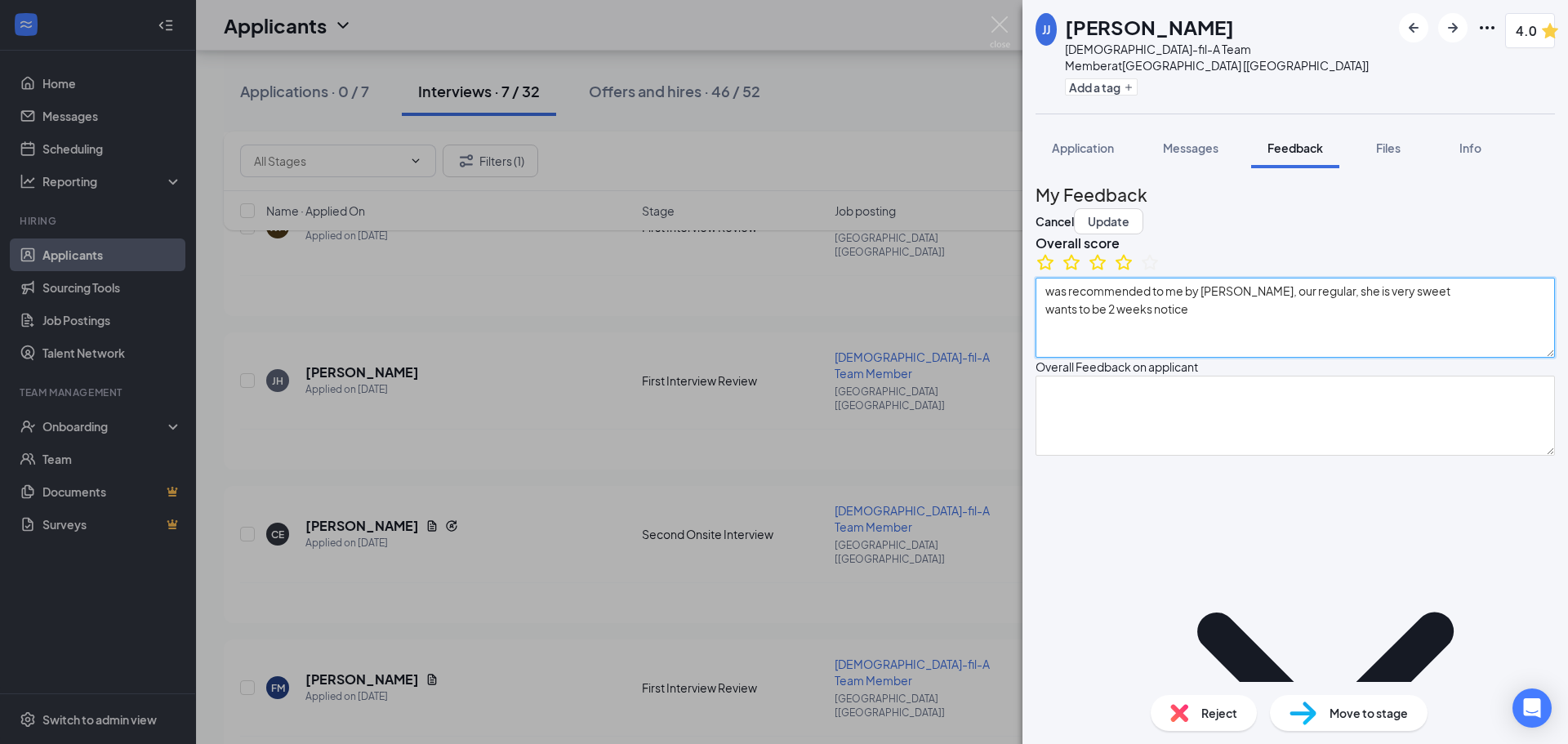
type textarea "somebody who would listen, actually want to solve problems"
type textarea "family emergency, sickness"
type textarea "strengths: personable and friendly, understanding weaknesses: bit too forgiving"
type textarea "was recommended to me by [PERSON_NAME], our regular, she is very sweet wants to…"
type textarea "[DATE] - [DATE]: 3:00 - closing Saturdays: n/a PT: anything we can give BOH/FOH…"
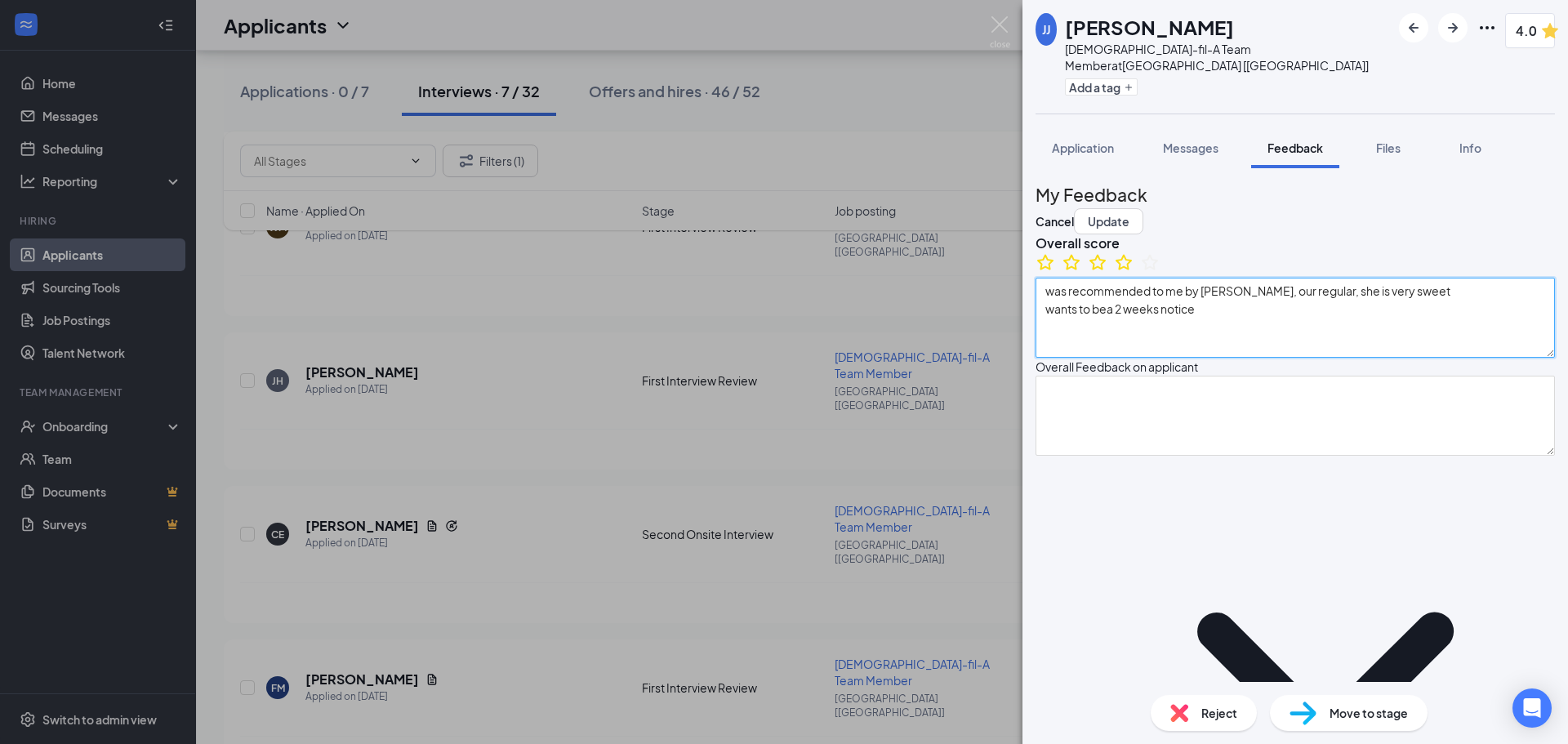
type textarea "applied with us here at CFA: heard good things about us"
type textarea "lived on long island health food store: working in kitchen cracker barrel curre…"
type textarea "Hardest obstacle at this job: would be working FOH, prefers BOH"
type textarea "somebody who would listen, actually want to solve problems"
type textarea "family emergency, sickness"
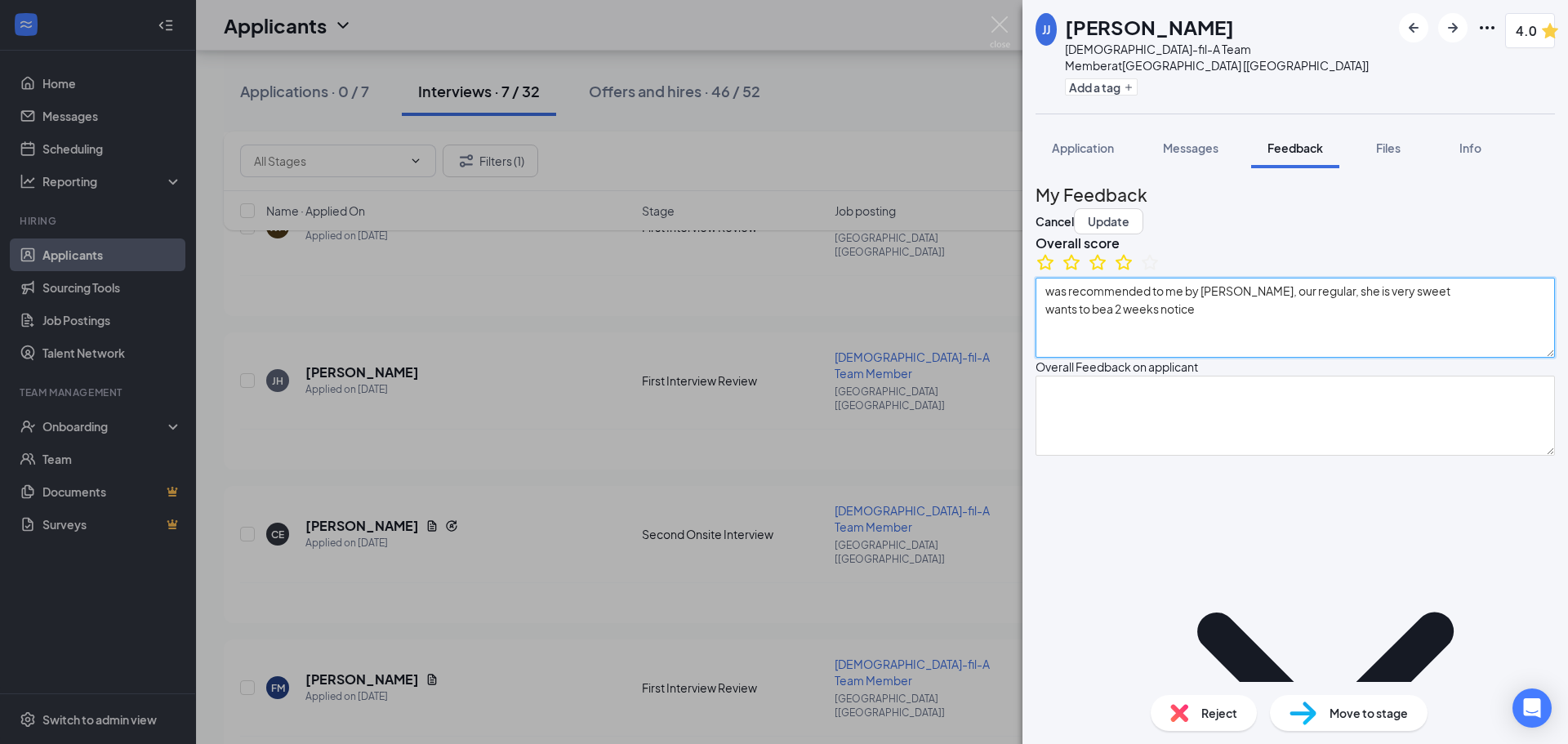
type textarea "strengths: personable and friendly, understanding weaknesses: bit too forgiving"
type textarea "was recommended to me by [PERSON_NAME], our regular, she is very sweet wants to…"
type textarea "[DATE] - [DATE]: 3:00 - closing Saturdays: n/a PT: anything we can give BOH/FOH…"
type textarea "applied with us here at CFA: heard good things about us"
type textarea "lived on long island health food store: working in kitchen cracker barrel curre…"
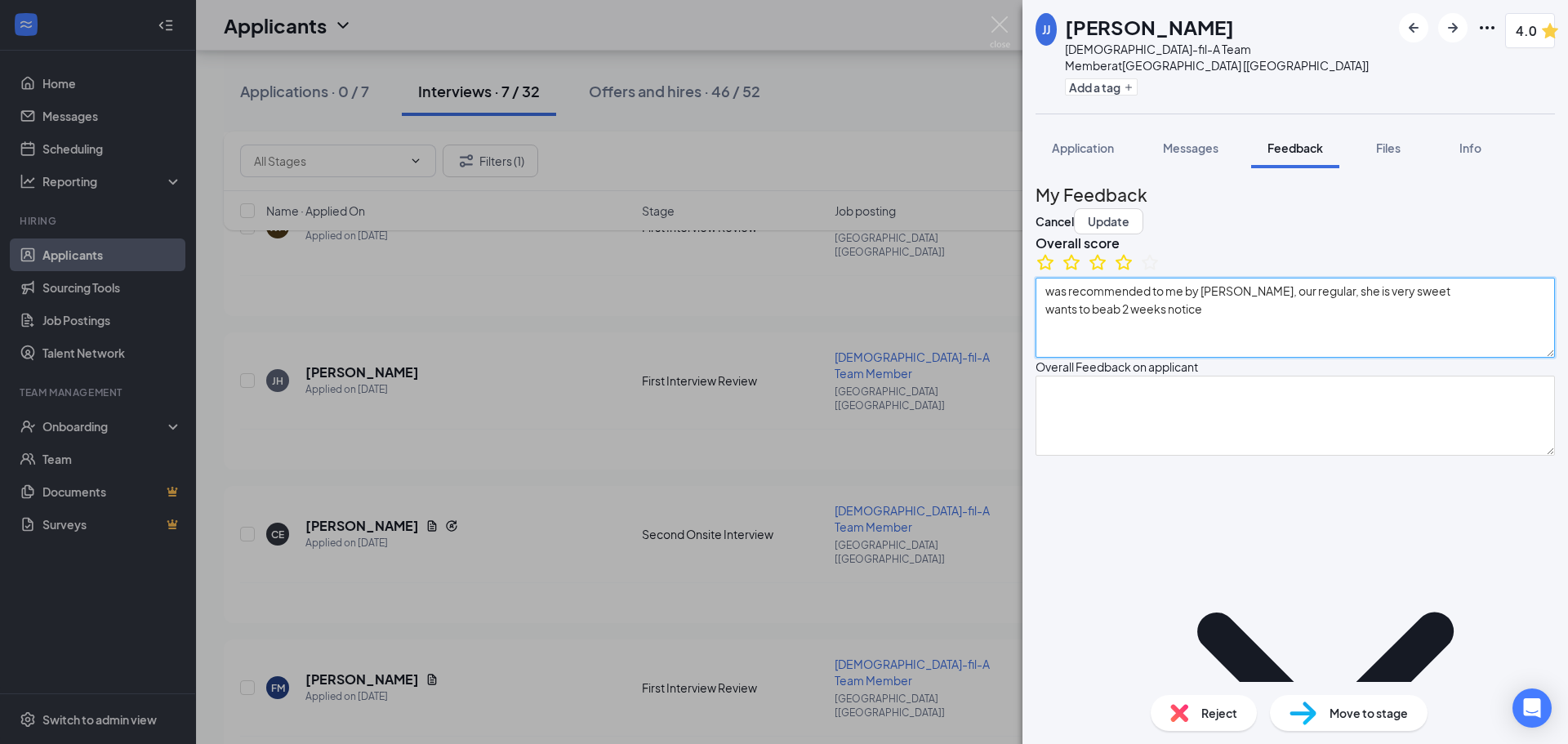
type textarea "Hardest obstacle at this job: would be working FOH, prefers BOH"
type textarea "somebody who would listen, actually want to solve problems"
type textarea "family emergency, sickness"
type textarea "strengths: personable and friendly, understanding weaknesses: bit too forgiving"
type textarea "was recommended to me by [PERSON_NAME], our regular, she is very sweet wants to…"
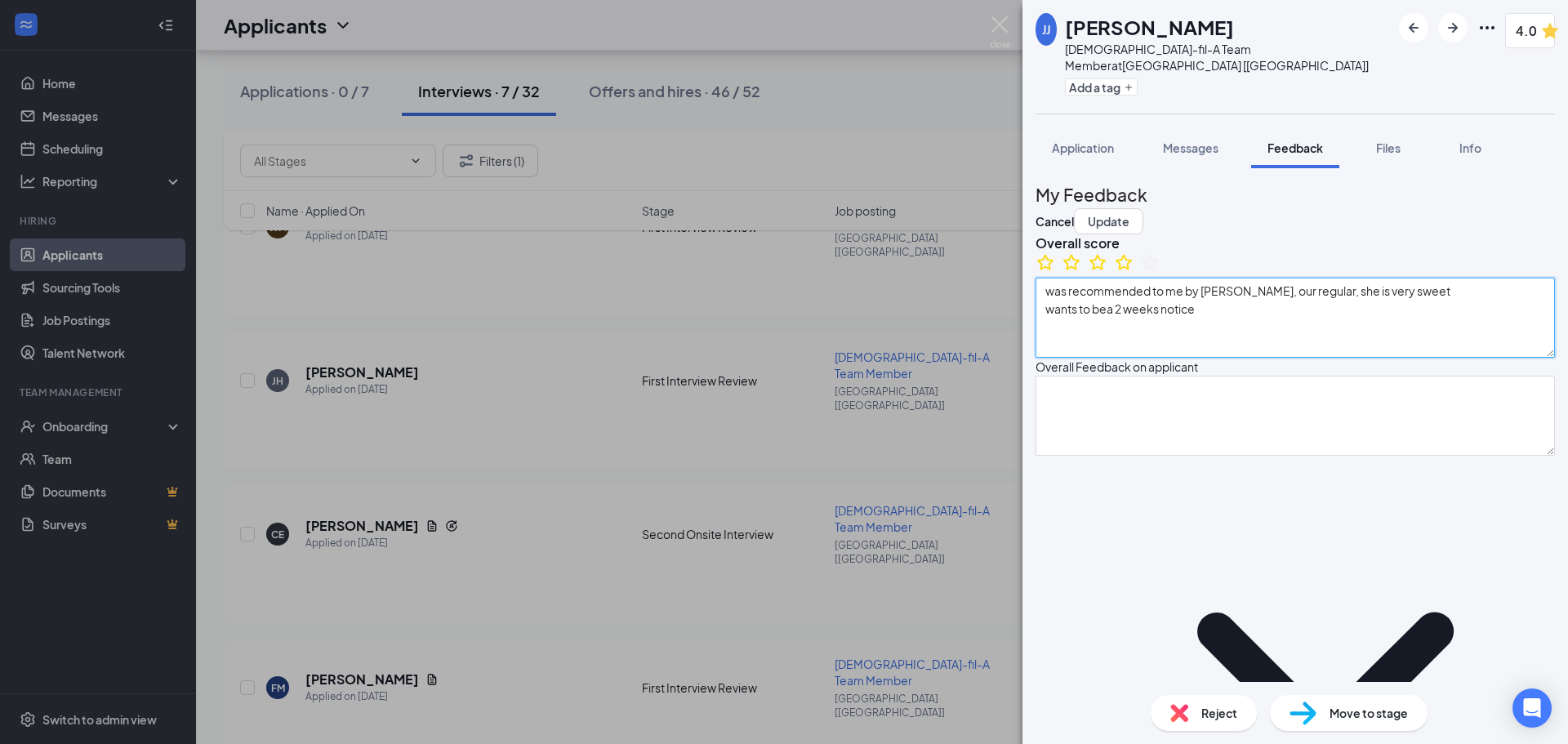
type textarea "[DATE] - [DATE]: 3:00 - closing Saturdays: n/a PT: anything we can give BOH/FOH…"
type textarea "applied with us here at CFA: heard good things about us"
type textarea "lived on long island health food store: working in kitchen cracker barrel curre…"
type textarea "Hardest obstacle at this job: would be working FOH, prefers BOH"
type textarea "somebody who would listen, actually want to solve problems"
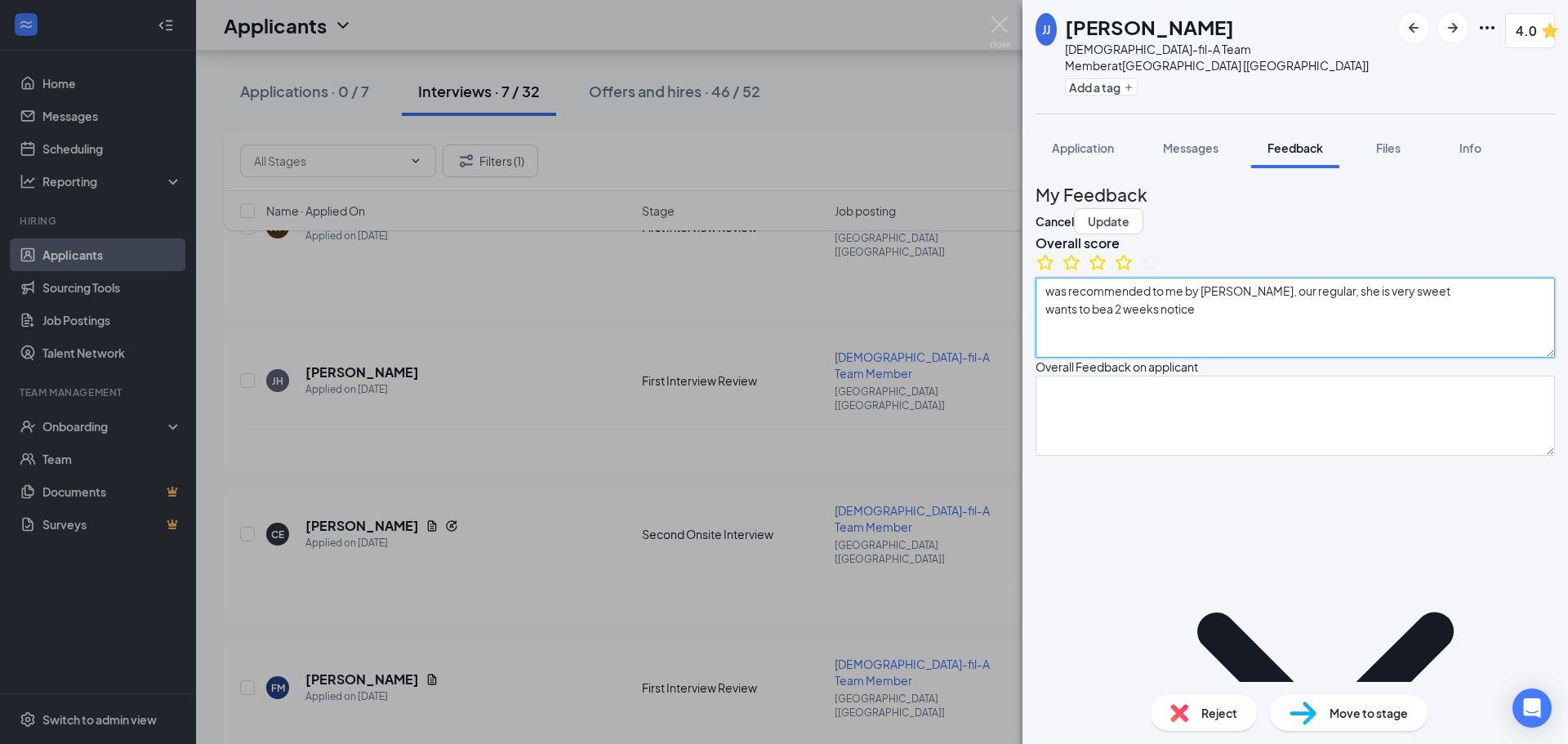
type textarea "family emergency, sickness"
type textarea "strengths: personable and friendly, understanding weaknesses: bit too forgiving"
type textarea "was recommended to me by [PERSON_NAME], our regular, she is very sweet wants to…"
type textarea "[DATE] - [DATE]: 3:00 - closing Saturdays: n/a PT: anything we can give BOH/FOH…"
type textarea "applied with us here at CFA: heard good things about us"
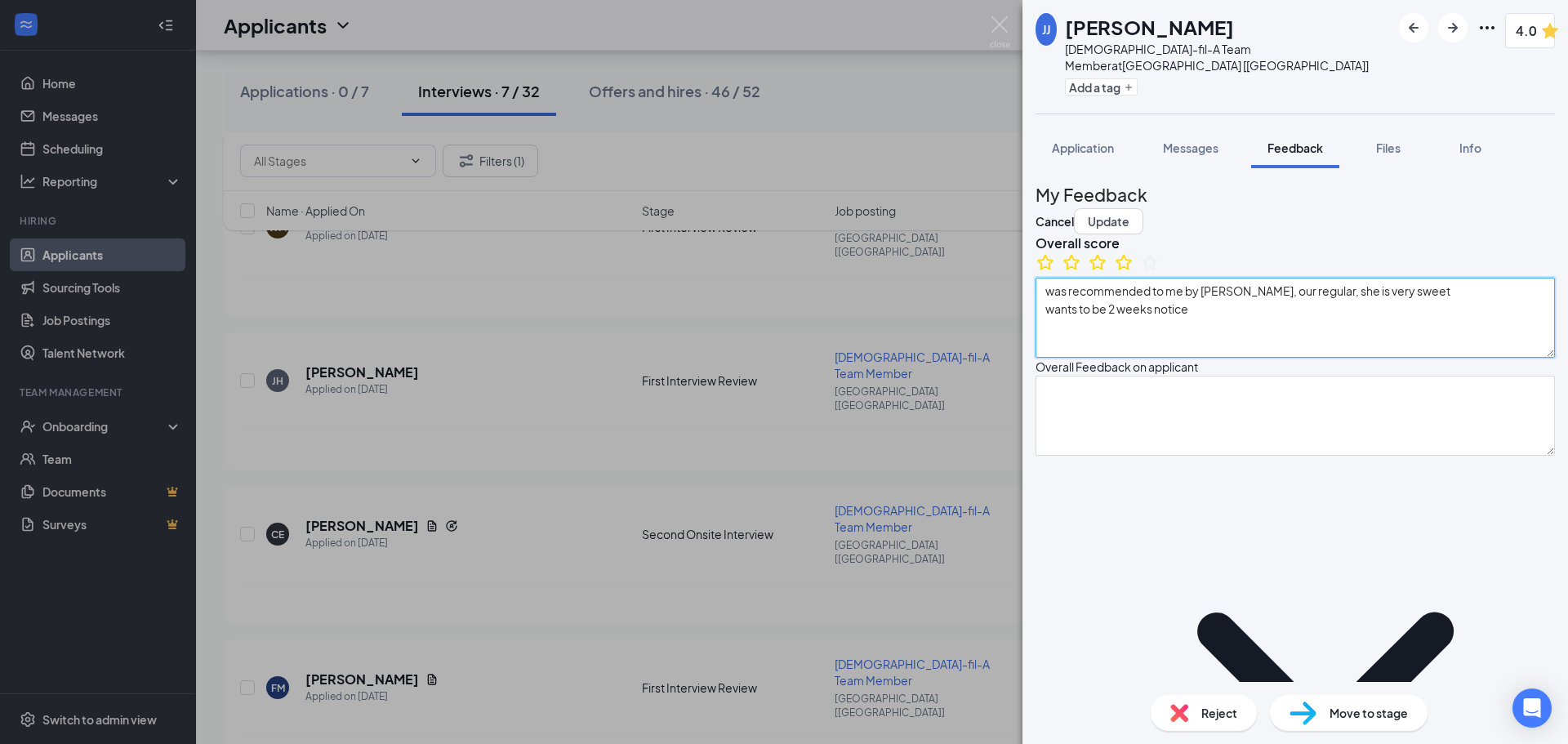
type textarea "lived on long island health food store: working in kitchen cracker barrel curre…"
type textarea "Hardest obstacle at this job: would be working FOH, prefers BOH"
type textarea "somebody who would listen, actually want to solve problems"
type textarea "family emergency, sickness"
type textarea "strengths: personable and friendly, understanding weaknesses: bit too forgiving"
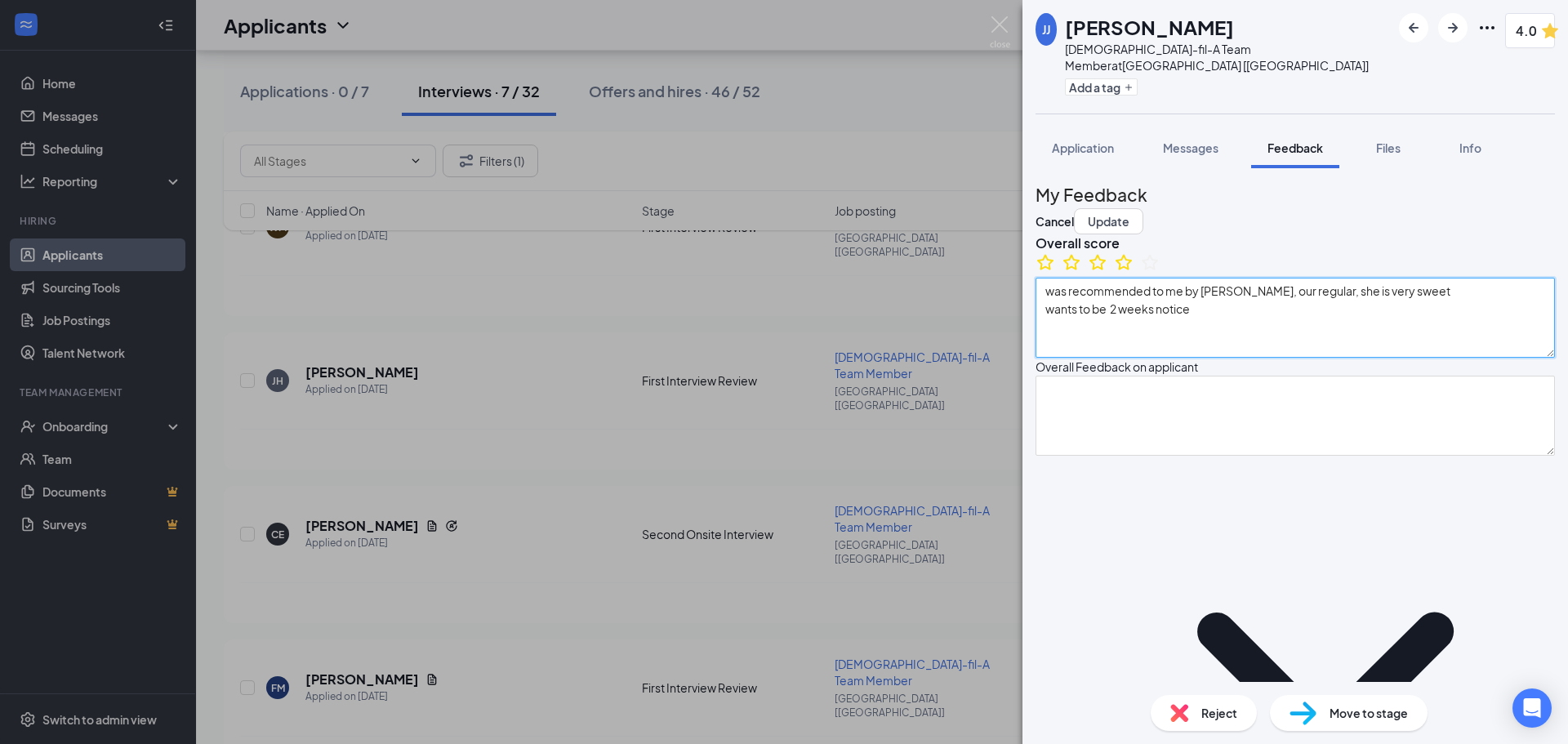
type textarea "was recommended to me by [PERSON_NAME], our regular, she is very sweet wants to…"
type textarea "[DATE] - [DATE]: 3:00 - closing Saturdays: n/a PT: anything we can give BOH/FOH…"
type textarea "applied with us here at CFA: heard good things about us"
type textarea "lived on long island health food store: working in kitchen cracker barrel curre…"
type textarea "Hardest obstacle at this job: would be working FOH, prefers BOH"
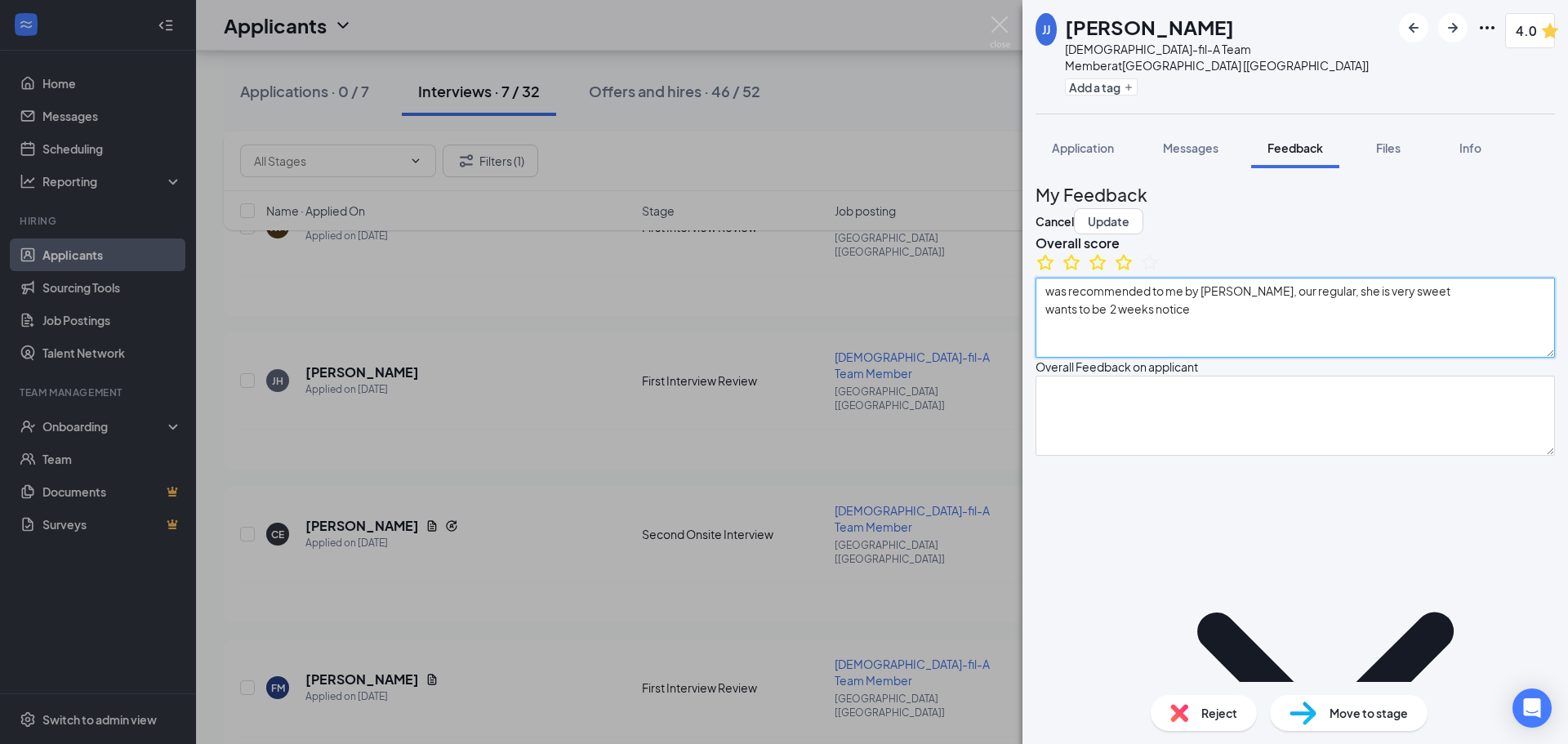
type textarea "somebody who would listen, actually want to solve problems"
type textarea "family emergency, sickness"
type textarea "strengths: personable and friendly, understanding weaknesses: bit too forgiving"
type textarea "was recommended to me by [PERSON_NAME], our regular, she is very sweet wants to…"
type textarea "[DATE] - [DATE]: 3:00 - closing Saturdays: n/a PT: anything we can give BOH/FOH…"
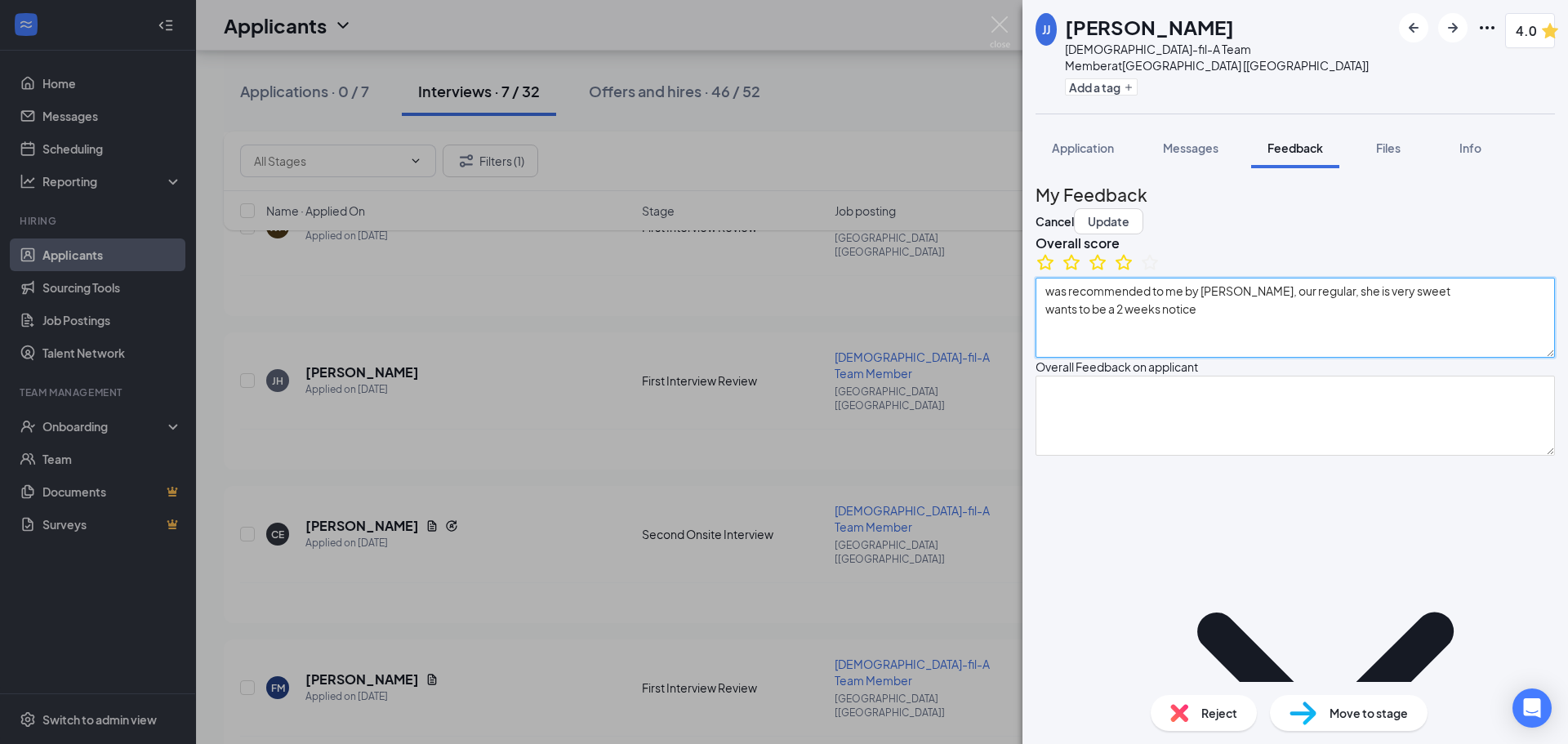
type textarea "applied with us here at CFA: heard good things about us"
type textarea "lived on long island health food store: working in kitchen cracker barrel curre…"
type textarea "Hardest obstacle at this job: would be working FOH, prefers BOH"
type textarea "somebody who would listen, actually want to solve problems"
type textarea "family emergency, sickness"
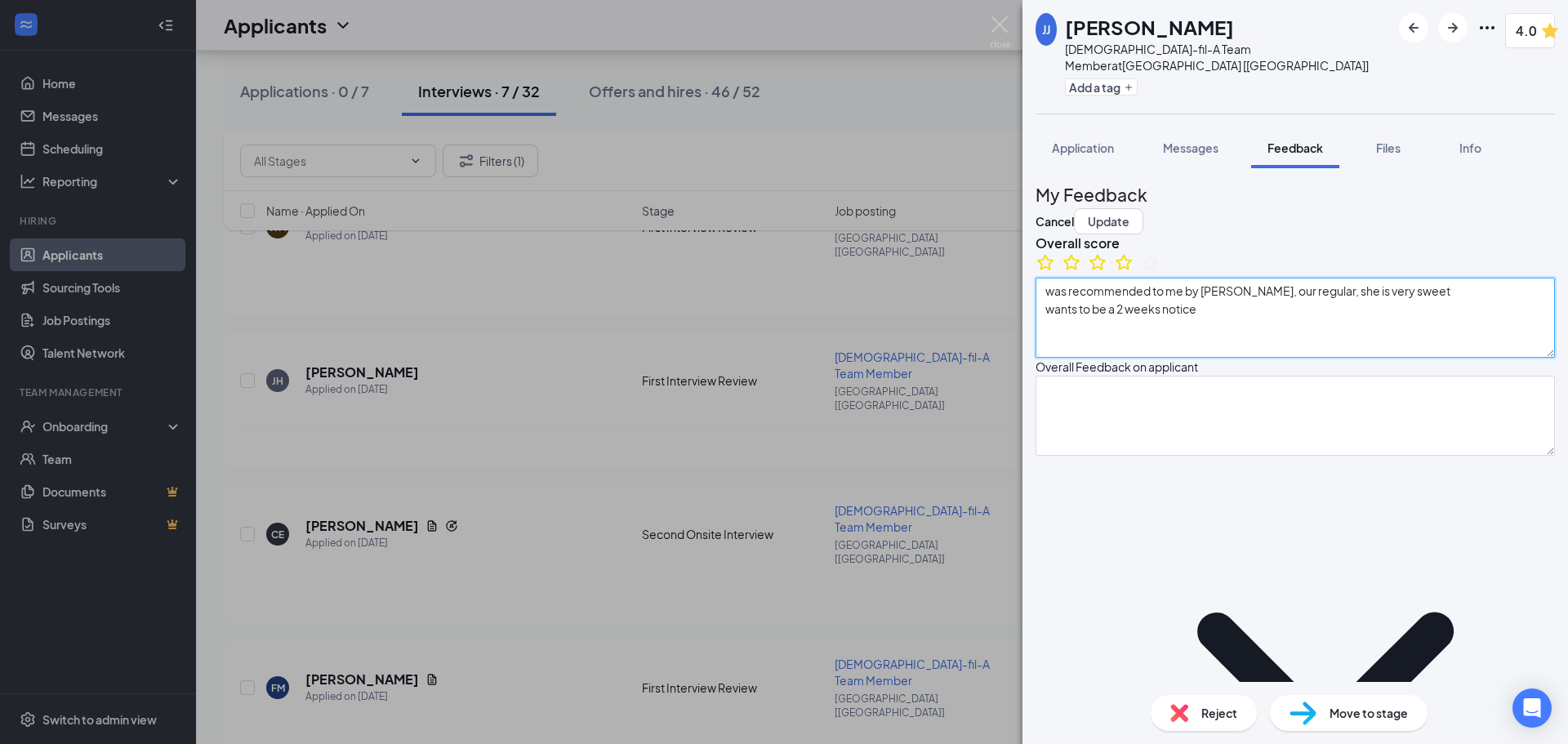
type textarea "strengths: personable and friendly, understanding weaknesses: bit too forgiving"
type textarea "was recommended to me by [PERSON_NAME], our regular, she is very sweet wants to…"
type textarea "[DATE] - [DATE]: 3:00 - closing Saturdays: n/a PT: anything we can give BOH/FOH…"
type textarea "applied with us here at CFA: heard good things about us"
type textarea "lived on long island health food store: working in kitchen cracker barrel curre…"
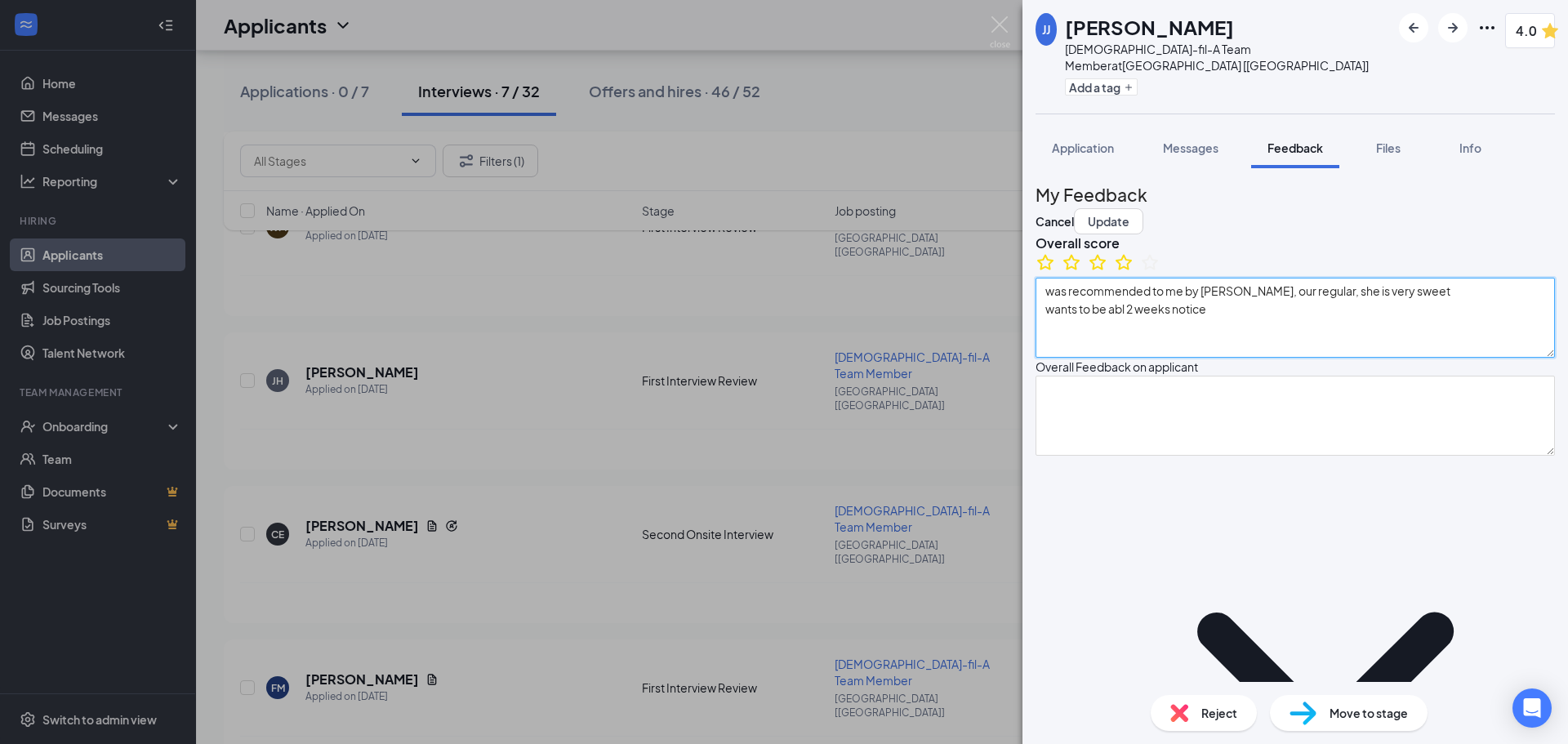
type textarea "Hardest obstacle at this job: would be working FOH, prefers BOH"
type textarea "somebody who would listen, actually want to solve problems"
type textarea "family emergency, sickness"
type textarea "strengths: personable and friendly, understanding weaknesses: bit too forgiving"
type textarea "was recommended to me by [PERSON_NAME], our regular, she is very sweet wants to…"
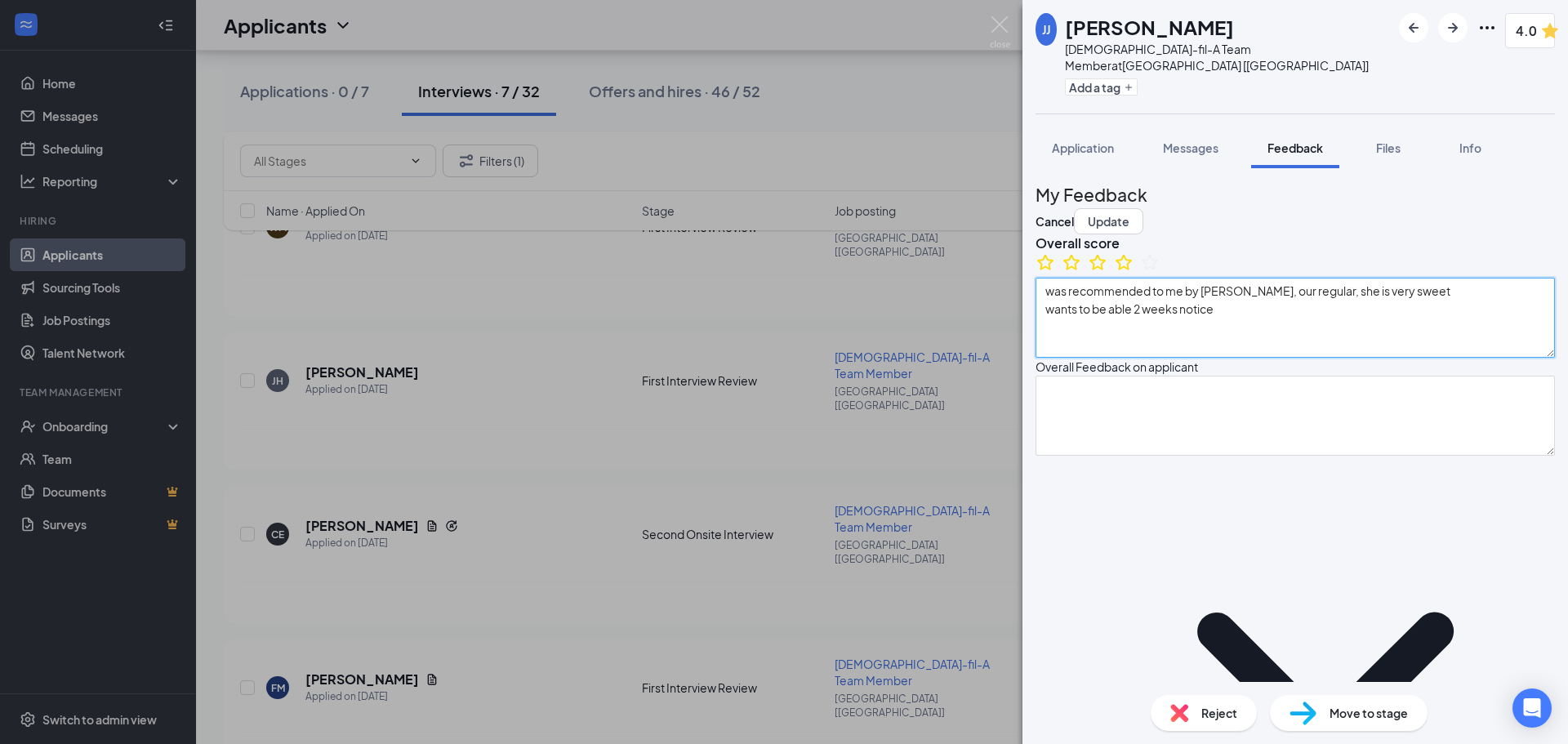
type textarea "[DATE] - [DATE]: 3:00 - closing Saturdays: n/a PT: anything we can give BOH/FOH…"
type textarea "applied with us here at CFA: heard good things about us"
type textarea "lived on long island health food store: working in kitchen cracker barrel curre…"
type textarea "Hardest obstacle at this job: would be working FOH, prefers BOH"
type textarea "somebody who would listen, actually want to solve problems"
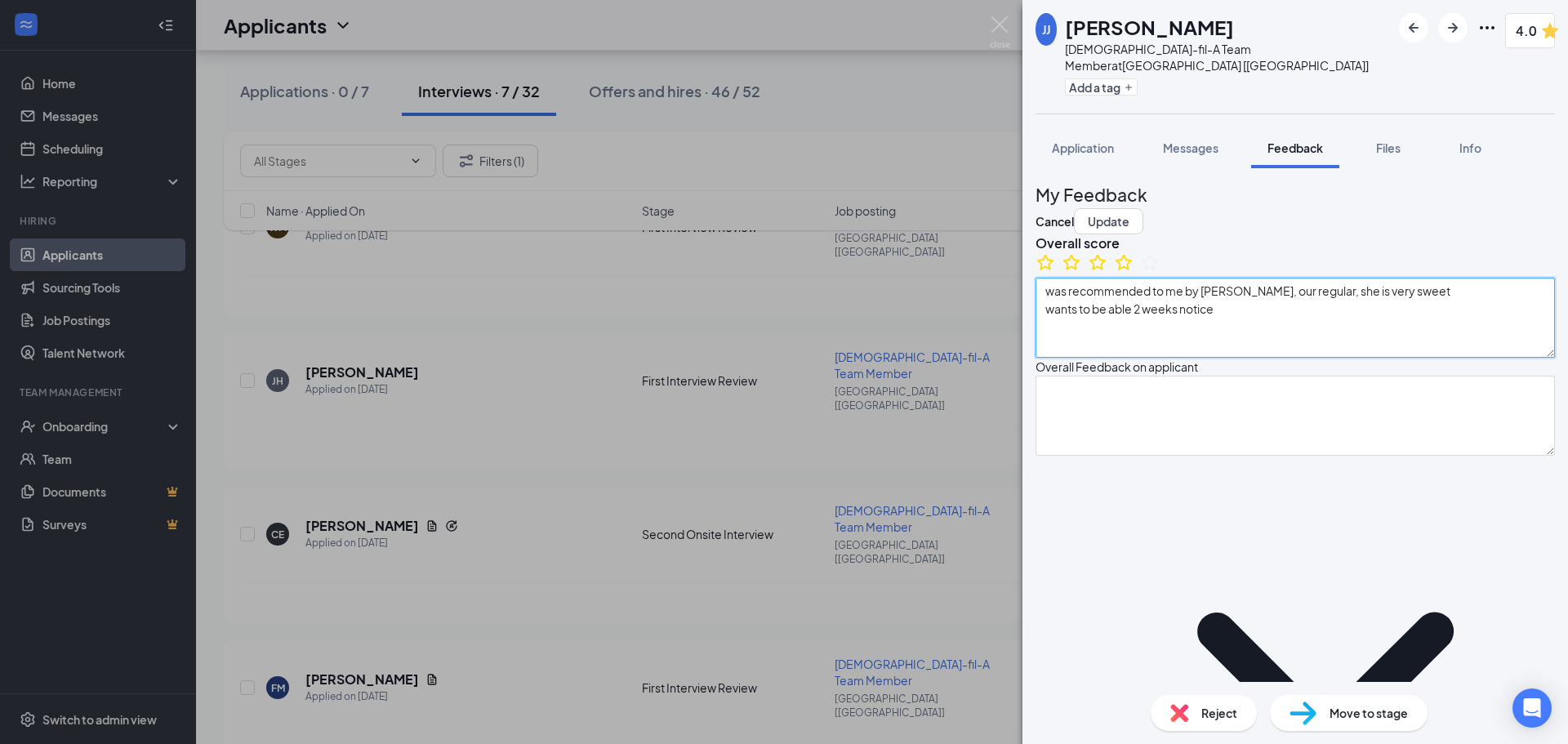
type textarea "family emergency, sickness"
type textarea "strengths: personable and friendly, understanding weaknesses: bit too forgiving"
type textarea "was recommended to me by [PERSON_NAME], our regular, she is very sweet wants to…"
type textarea "[DATE] - [DATE]: 3:00 - closing Saturdays: n/a PT: anything we can give BOH/FOH…"
type textarea "applied with us here at CFA: heard good things about us"
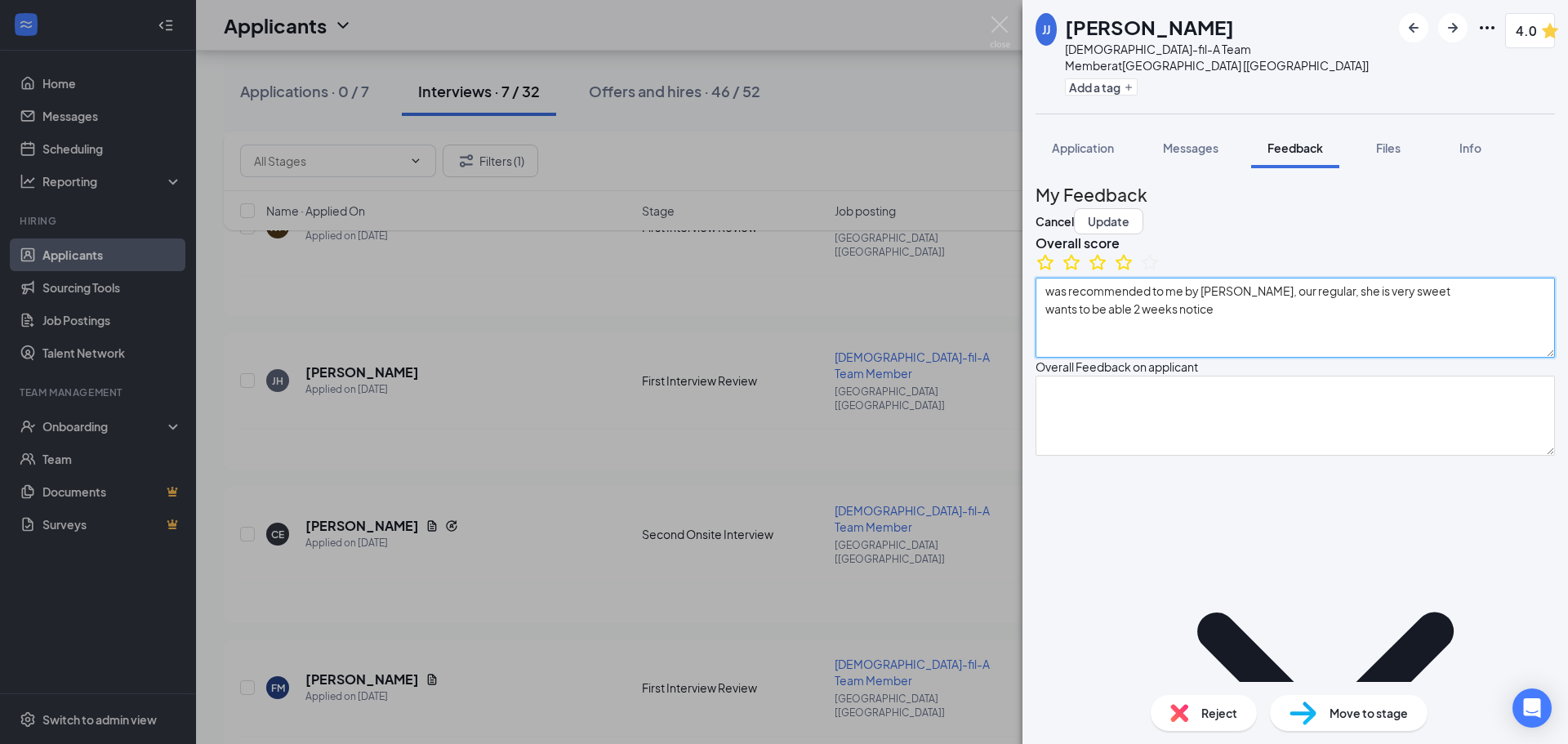
type textarea "lived on long island health food store: working in kitchen cracker barrel curre…"
type textarea "Hardest obstacle at this job: would be working FOH, prefers BOH"
type textarea "somebody who would listen, actually want to solve problems"
type textarea "family emergency, sickness"
type textarea "strengths: personable and friendly, understanding weaknesses: bit too forgiving"
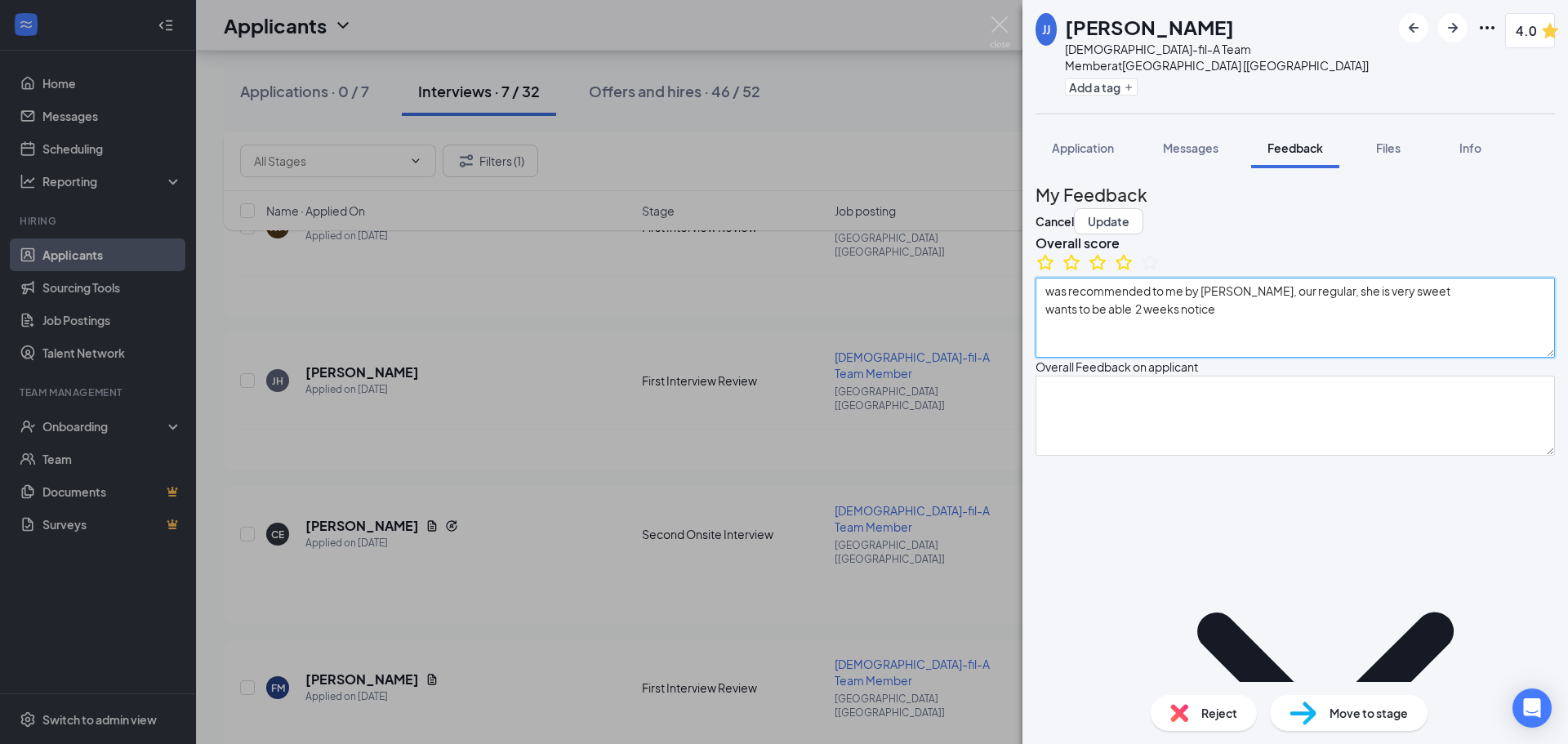
type textarea "was recommended to me by [PERSON_NAME], our regular, she is very sweet wants to…"
type textarea "[DATE] - [DATE]: 3:00 - closing Saturdays: n/a PT: anything we can give BOH/FOH…"
type textarea "applied with us here at CFA: heard good things about us"
type textarea "lived on long island health food store: working in kitchen cracker barrel curre…"
type textarea "Hardest obstacle at this job: would be working FOH, prefers BOH"
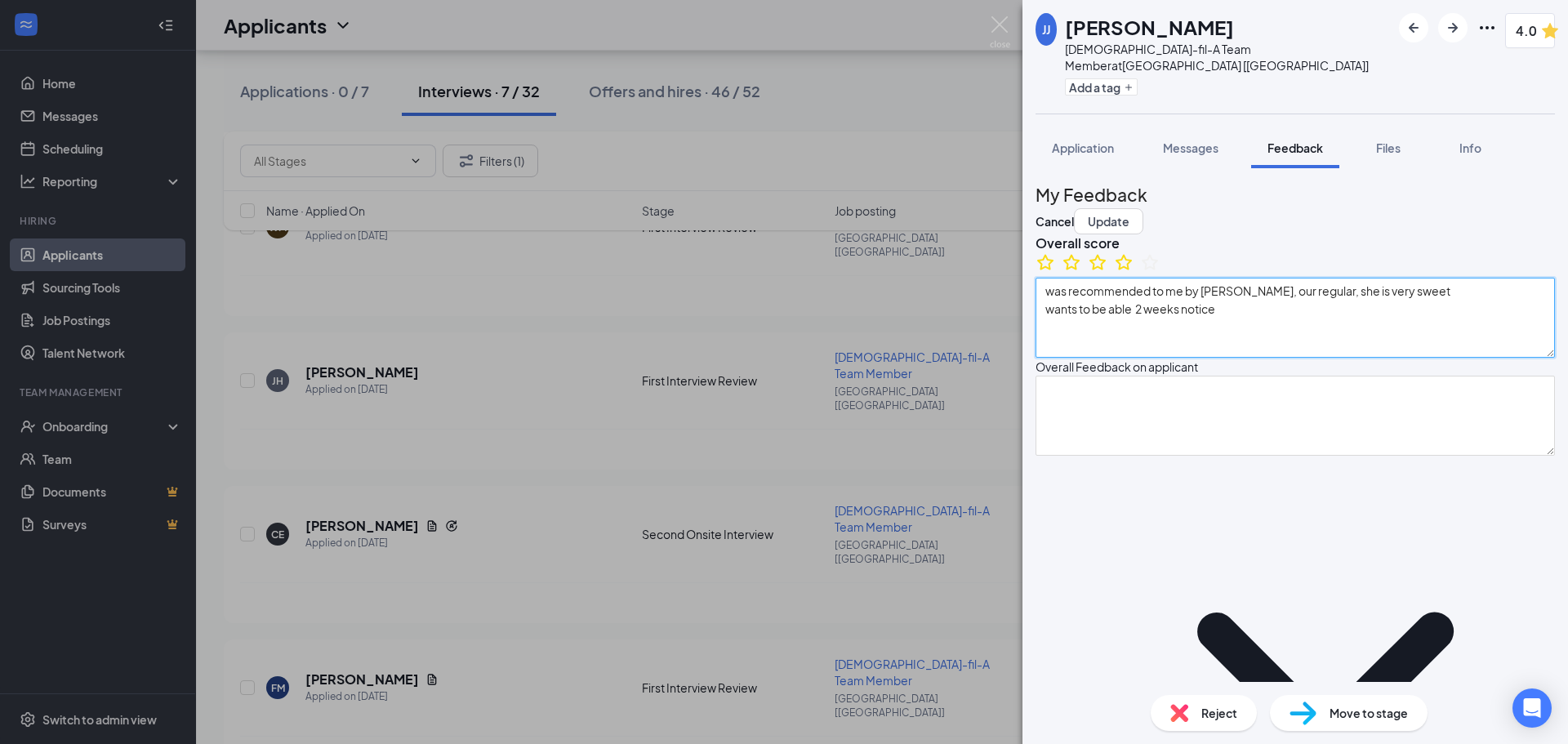
type textarea "somebody who would listen, actually want to solve problems"
type textarea "family emergency, sickness"
type textarea "strengths: personable and friendly, understanding weaknesses: bit too forgiving"
type textarea "was recommended to me by [PERSON_NAME], our regular, she is very sweet wants to…"
type textarea "[DATE] - [DATE]: 3:00 - closing Saturdays: n/a PT: anything we can give BOH/FOH…"
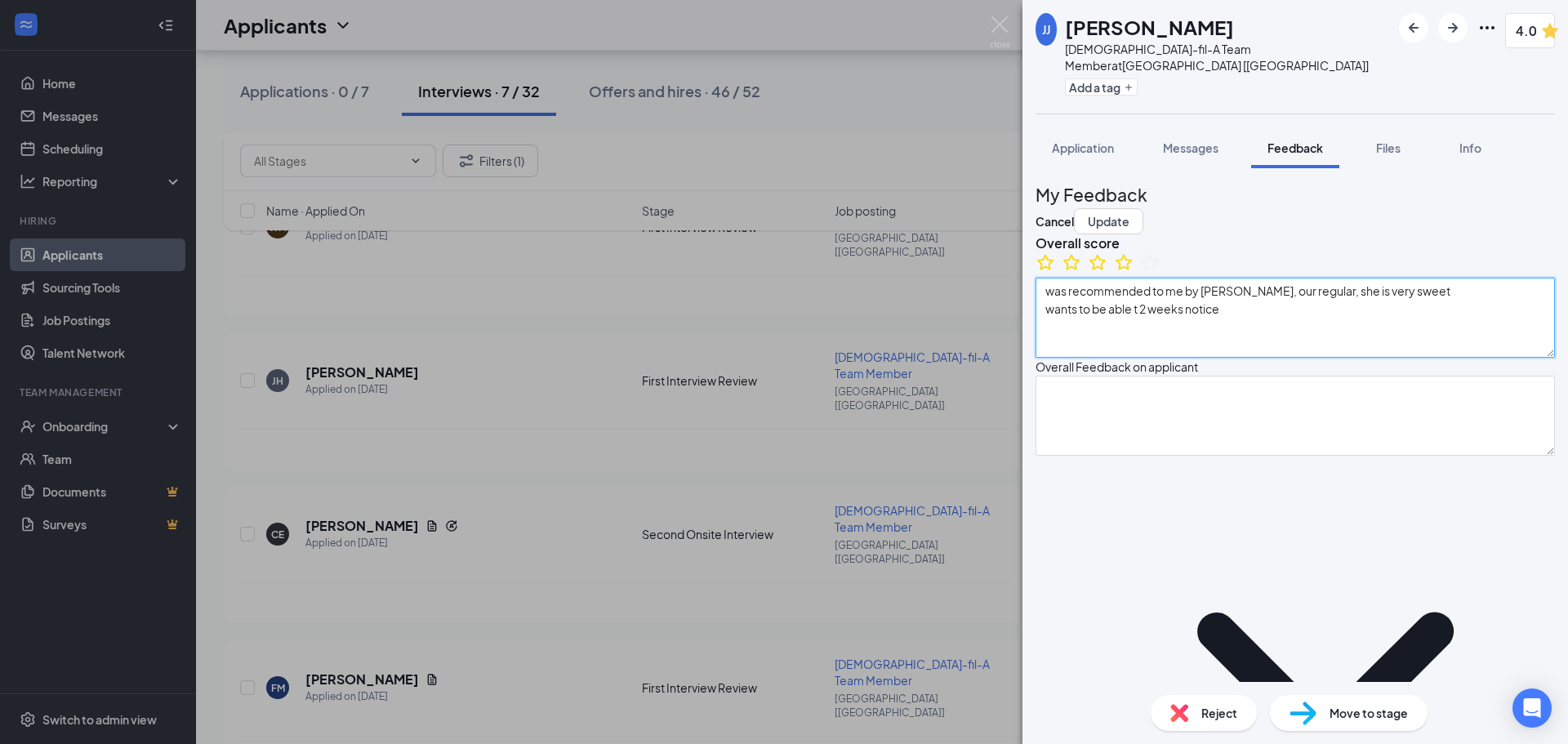
type textarea "applied with us here at CFA: heard good things about us"
type textarea "lived on long island health food store: working in kitchen cracker barrel curre…"
type textarea "Hardest obstacle at this job: would be working FOH, prefers BOH"
type textarea "somebody who would listen, actually want to solve problems"
type textarea "family emergency, sickness"
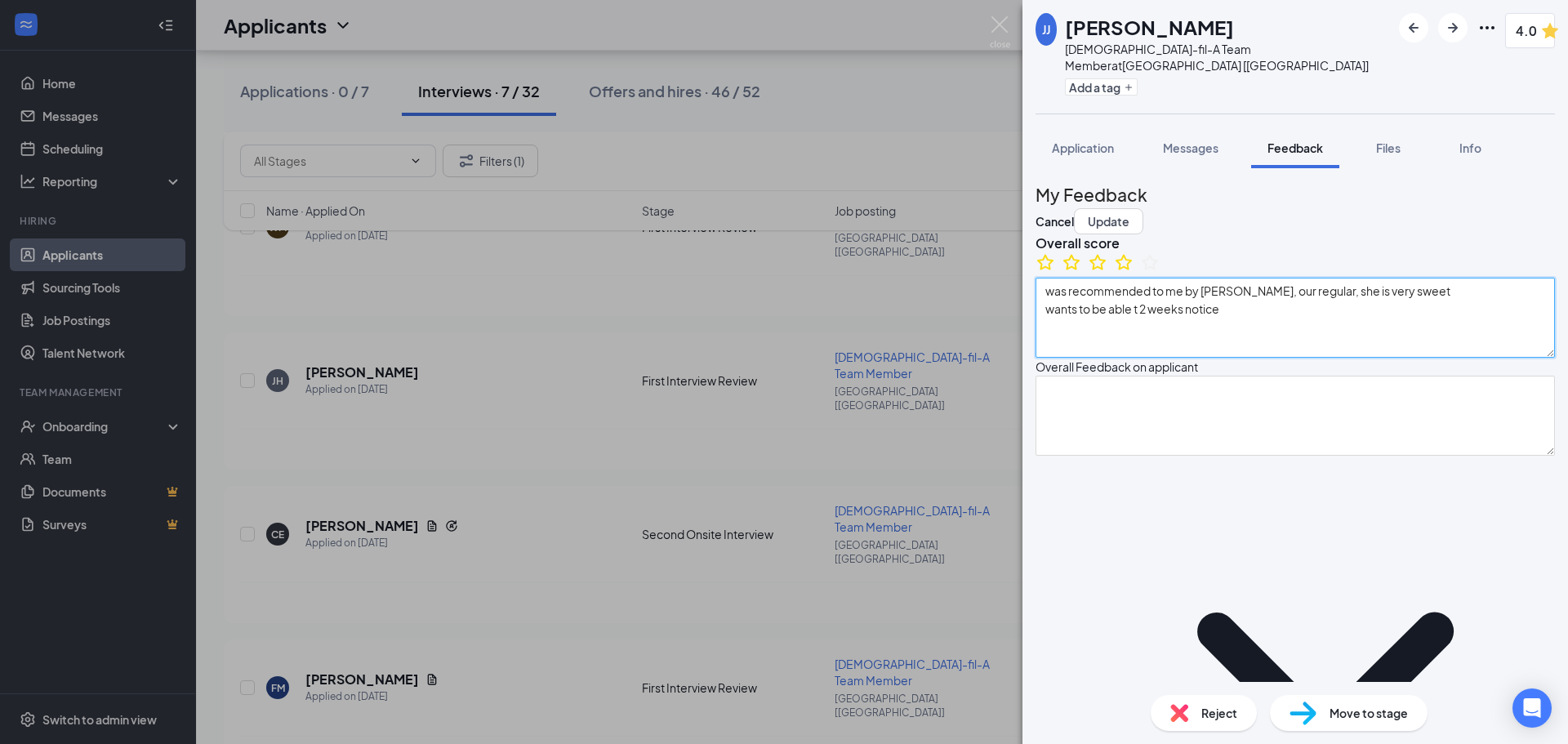
type textarea "strengths: personable and friendly, understanding weaknesses: bit too forgiving"
type textarea "was recommended to me by [PERSON_NAME], our regular, she is very sweet wants to…"
type textarea "[DATE] - [DATE]: 3:00 - closing Saturdays: n/a PT: anything we can give BOH/FOH…"
type textarea "applied with us here at CFA: heard good things about us"
type textarea "lived on long island health food store: working in kitchen cracker barrel curre…"
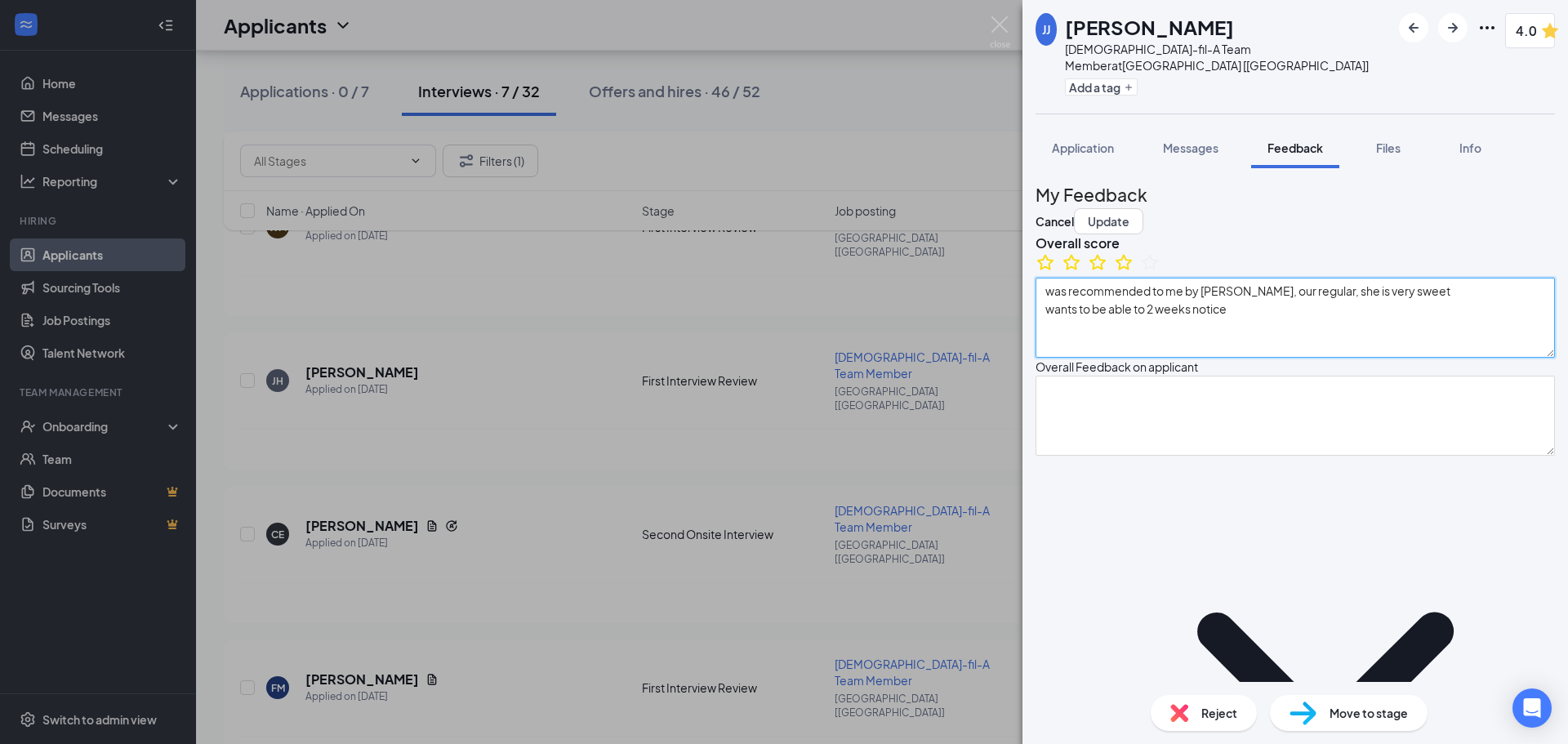
type textarea "Hardest obstacle at this job: would be working FOH, prefers BOH"
type textarea "somebody who would listen, actually want to solve problems"
type textarea "family emergency, sickness"
type textarea "strengths: personable and friendly, understanding weaknesses: bit too forgiving"
type textarea "was recommended to me by [PERSON_NAME], our regular, she is very sweet wants to…"
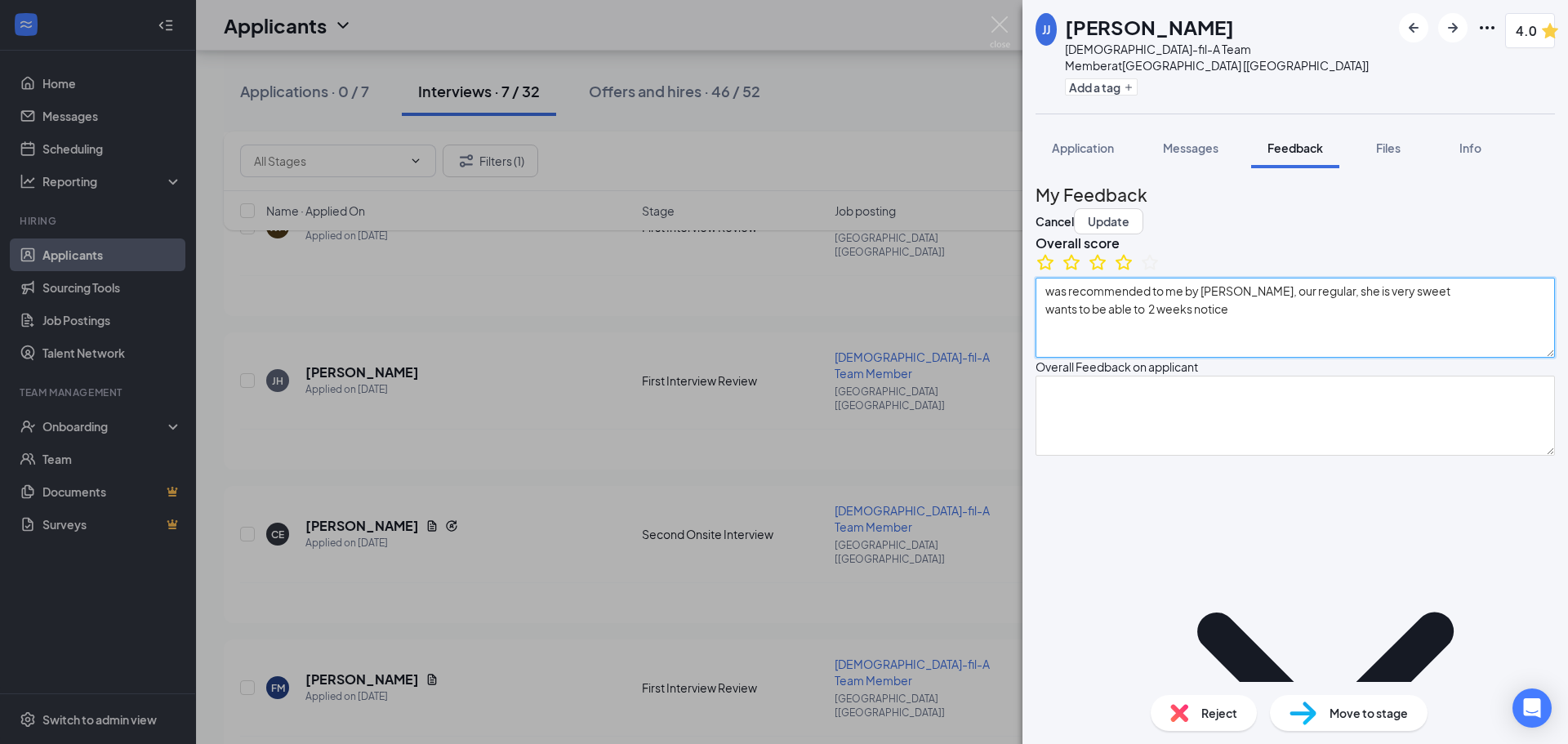
type textarea "[DATE] - [DATE]: 3:00 - closing Saturdays: n/a PT: anything we can give BOH/FOH…"
type textarea "applied with us here at CFA: heard good things about us"
type textarea "lived on long island health food store: working in kitchen cracker barrel curre…"
type textarea "Hardest obstacle at this job: would be working FOH, prefers BOH"
type textarea "somebody who would listen, actually want to solve problems"
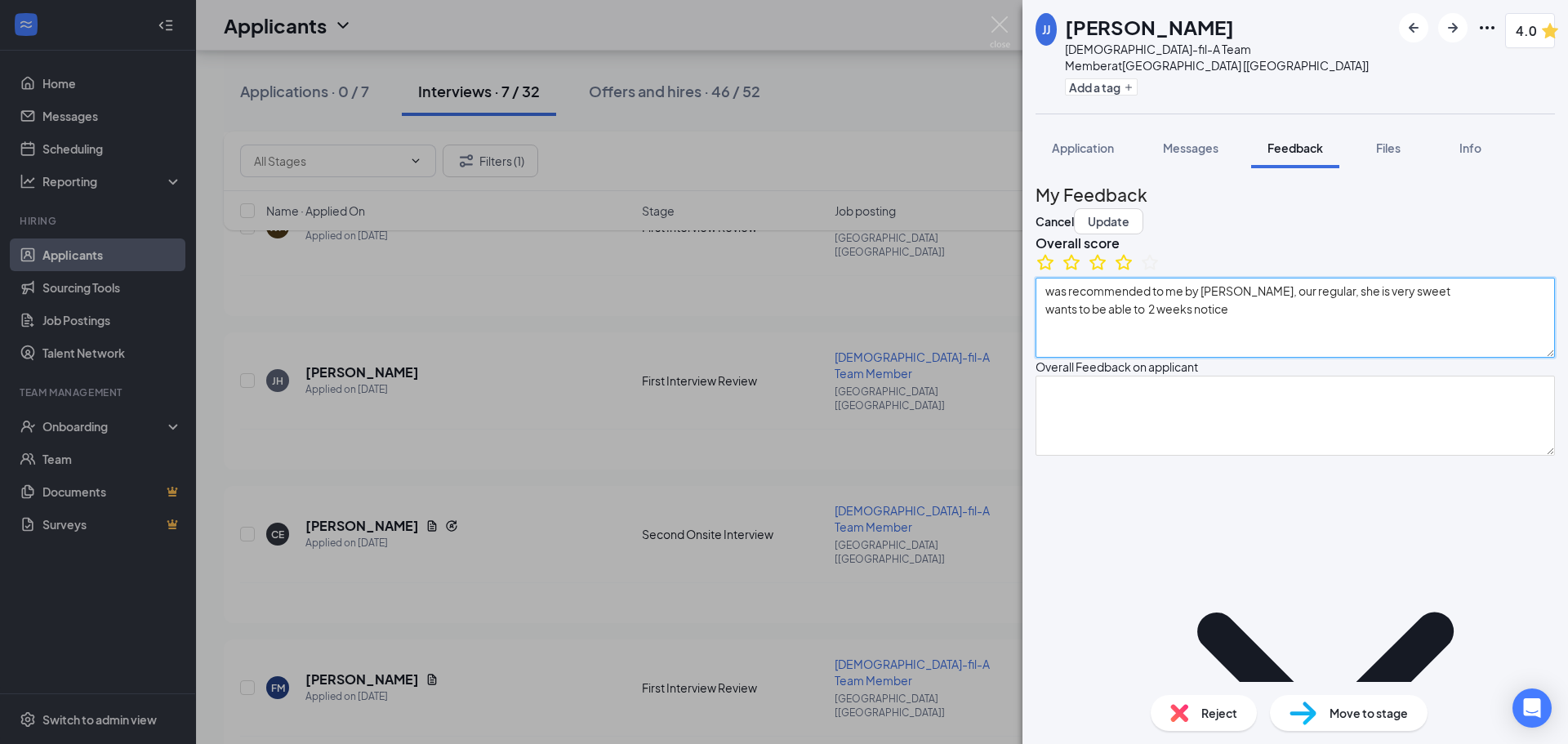
type textarea "family emergency, sickness"
type textarea "strengths: personable and friendly, understanding weaknesses: bit too forgiving"
type textarea "was recommended to me by [PERSON_NAME], our regular, she is very sweet wants to…"
type textarea "[DATE] - [DATE]: 3:00 - closing Saturdays: n/a PT: anything we can give BOH/FOH…"
type textarea "applied with us here at CFA: heard good things about us"
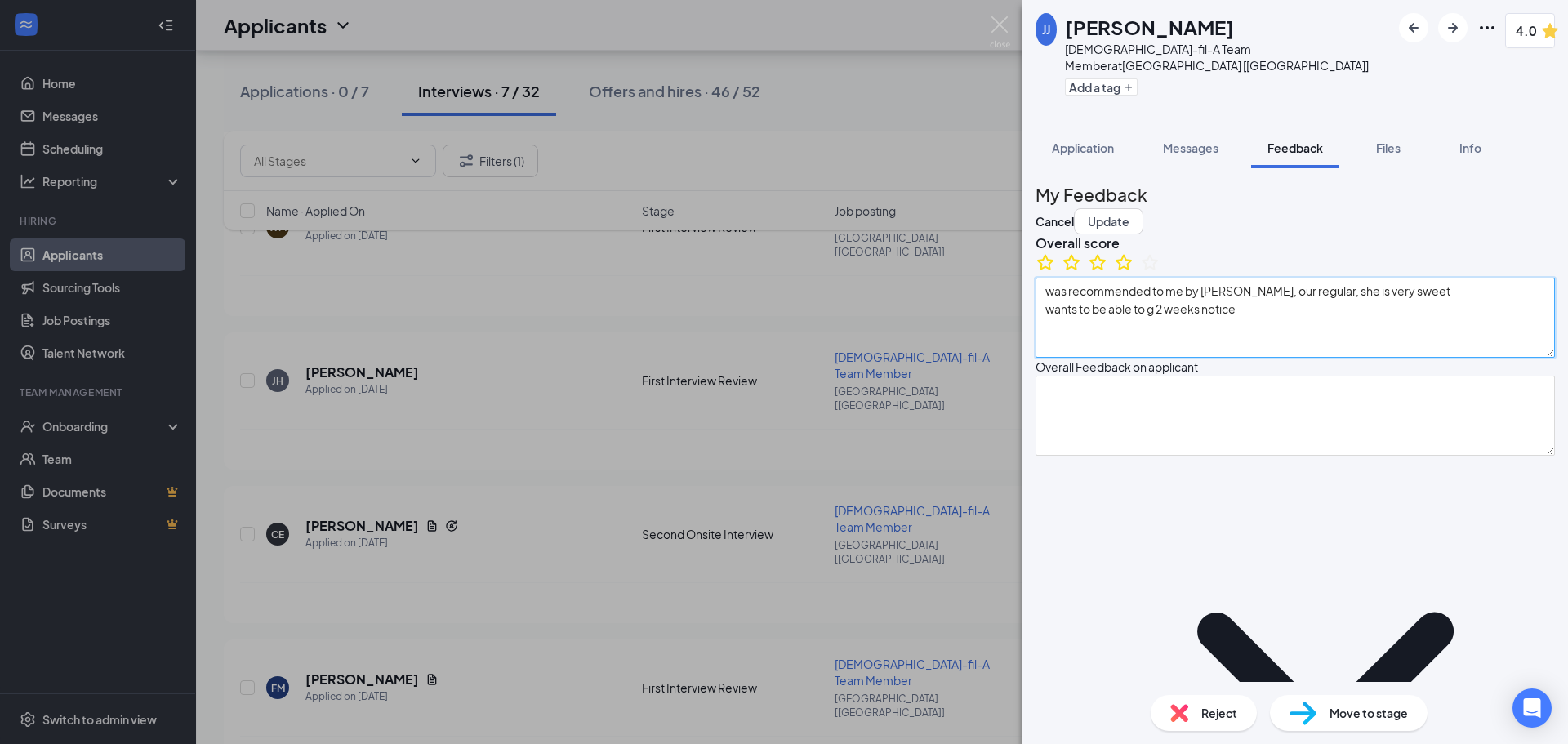
type textarea "lived on long island health food store: working in kitchen cracker barrel curre…"
type textarea "Hardest obstacle at this job: would be working FOH, prefers BOH"
type textarea "somebody who would listen, actually want to solve problems"
type textarea "family emergency, sickness"
type textarea "strengths: personable and friendly, understanding weaknesses: bit too forgiving"
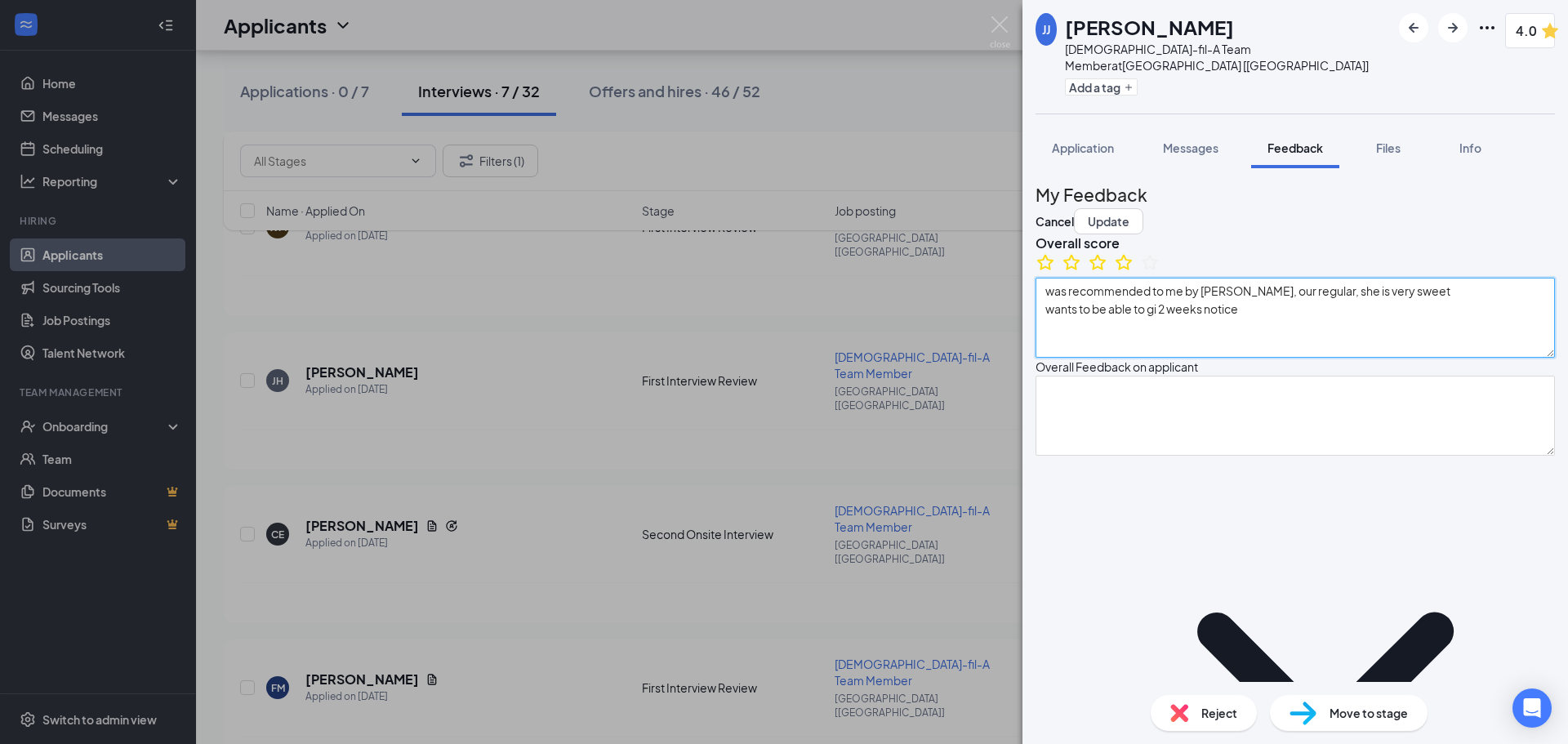
type textarea "was recommended to me by [PERSON_NAME], our regular, she is very sweet wants to…"
type textarea "[DATE] - [DATE]: 3:00 - closing Saturdays: n/a PT: anything we can give BOH/FOH…"
type textarea "applied with us here at CFA: heard good things about us"
type textarea "lived on long island health food store: working in kitchen cracker barrel curre…"
type textarea "Hardest obstacle at this job: would be working FOH, prefers BOH"
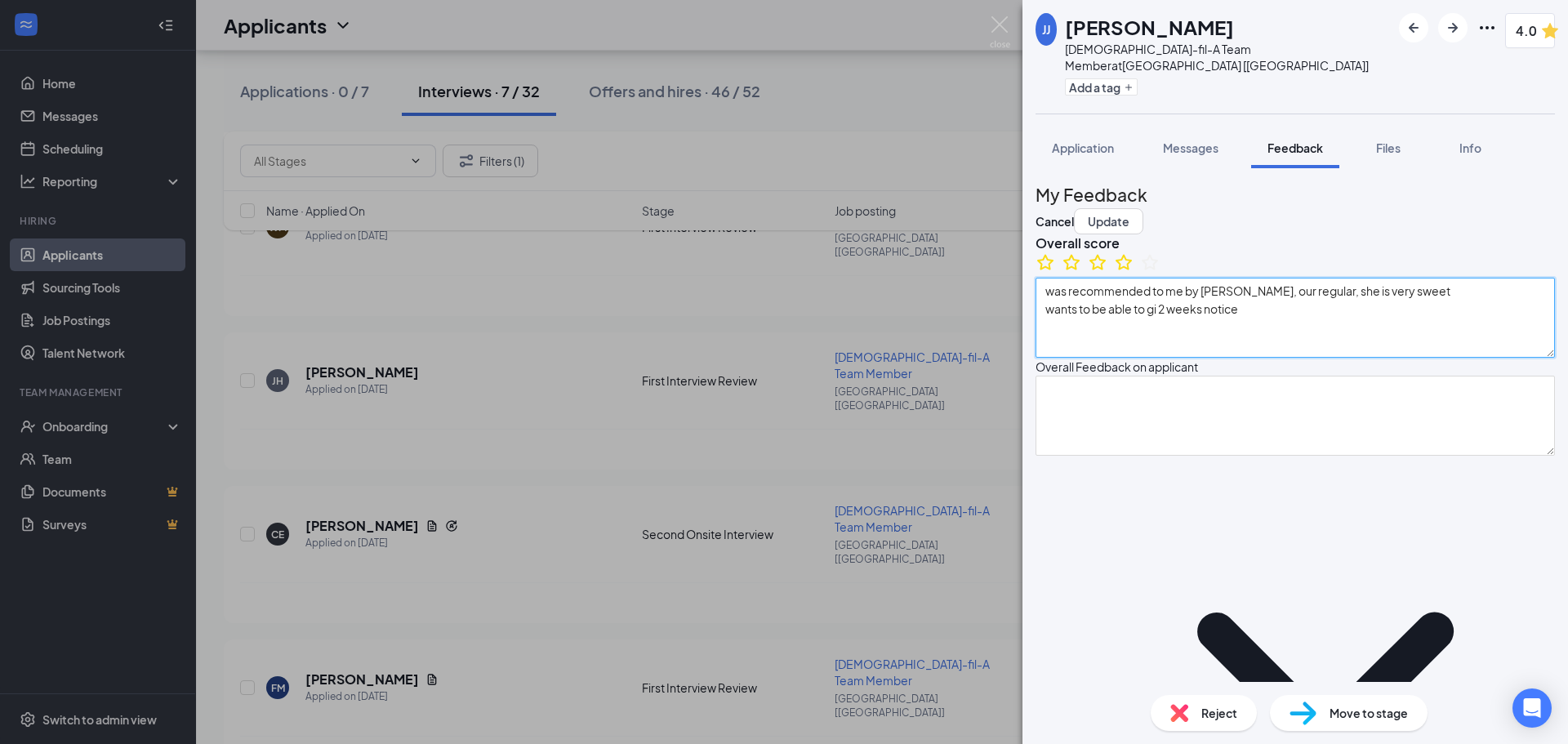
type textarea "somebody who would listen, actually want to solve problems"
type textarea "family emergency, sickness"
type textarea "strengths: personable and friendly, understanding weaknesses: bit too forgiving"
type textarea "was recommended to me by [PERSON_NAME], our regular, she is very sweet wants to…"
type textarea "[DATE] - [DATE]: 3:00 - closing Saturdays: n/a PT: anything we can give BOH/FOH…"
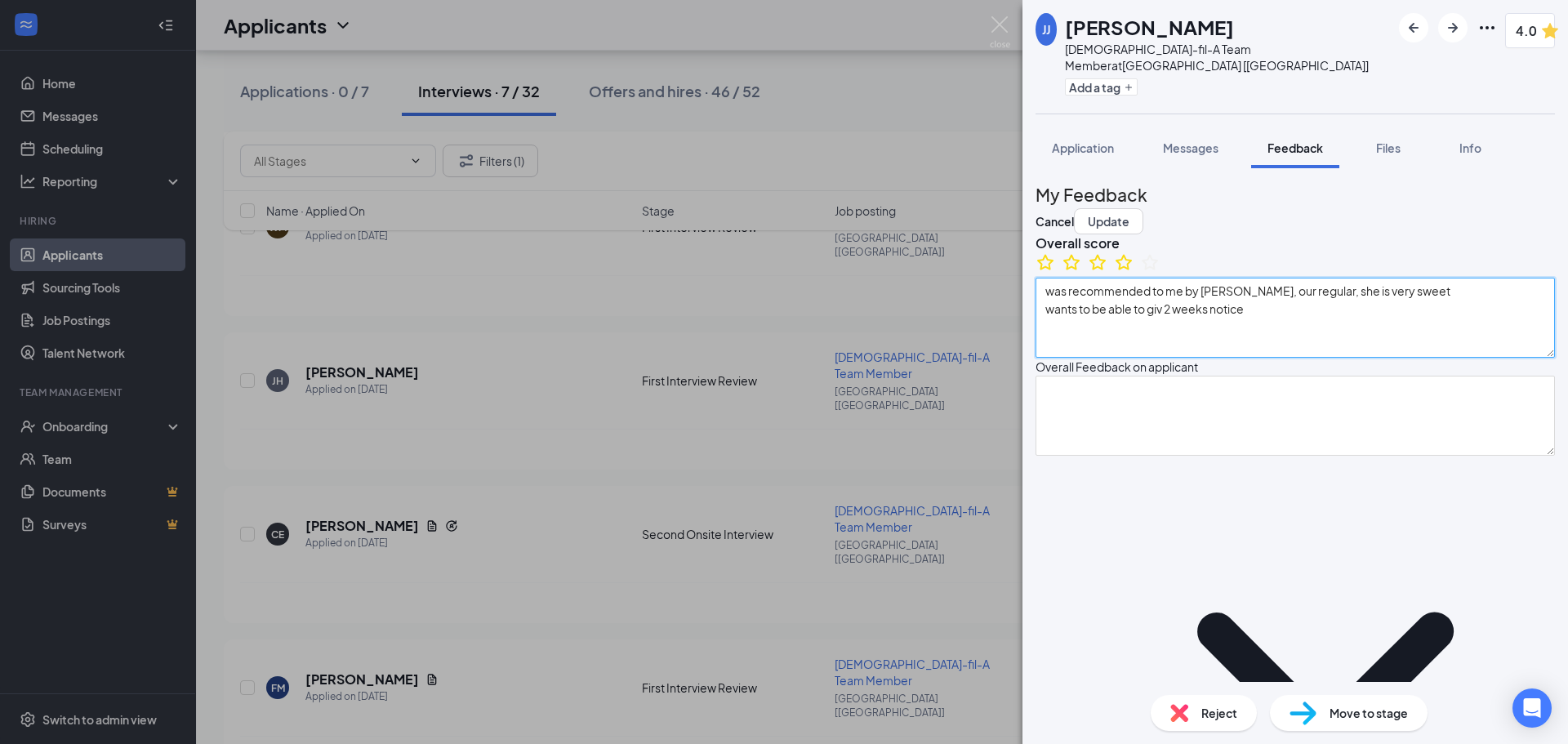
type textarea "applied with us here at CFA: heard good things about us"
type textarea "lived on long island health food store: working in kitchen cracker barrel curre…"
type textarea "Hardest obstacle at this job: would be working FOH, prefers BOH"
type textarea "somebody who would listen, actually want to solve problems"
type textarea "family emergency, sickness"
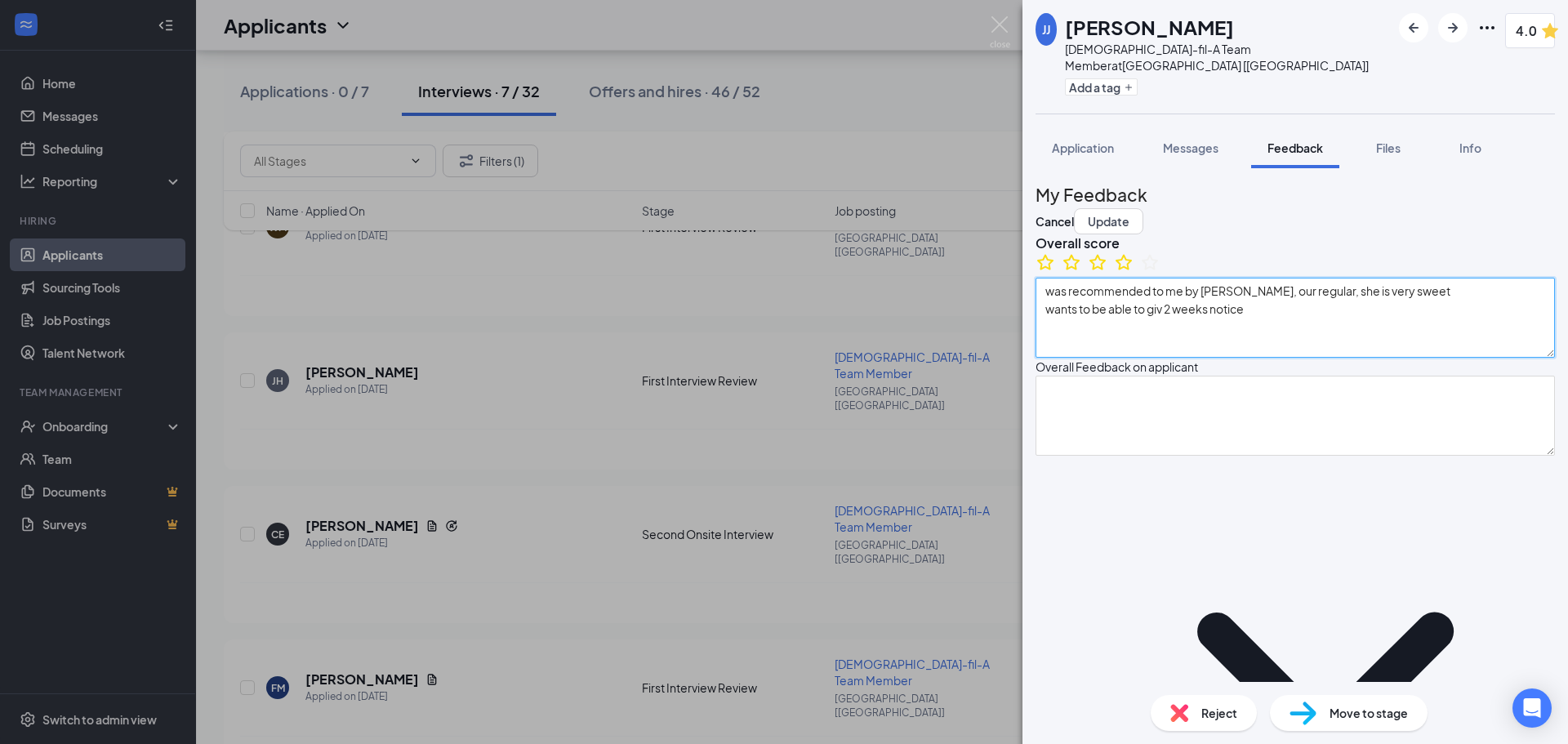
type textarea "strengths: personable and friendly, understanding weaknesses: bit too forgiving"
type textarea "was recommended to me by [PERSON_NAME], our regular, she is very sweet wants to…"
type textarea "[DATE] - [DATE]: 3:00 - closing Saturdays: n/a PT: anything we can give BOH/FOH…"
type textarea "applied with us here at CFA: heard good things about us"
type textarea "lived on long island health food store: working in kitchen cracker barrel curre…"
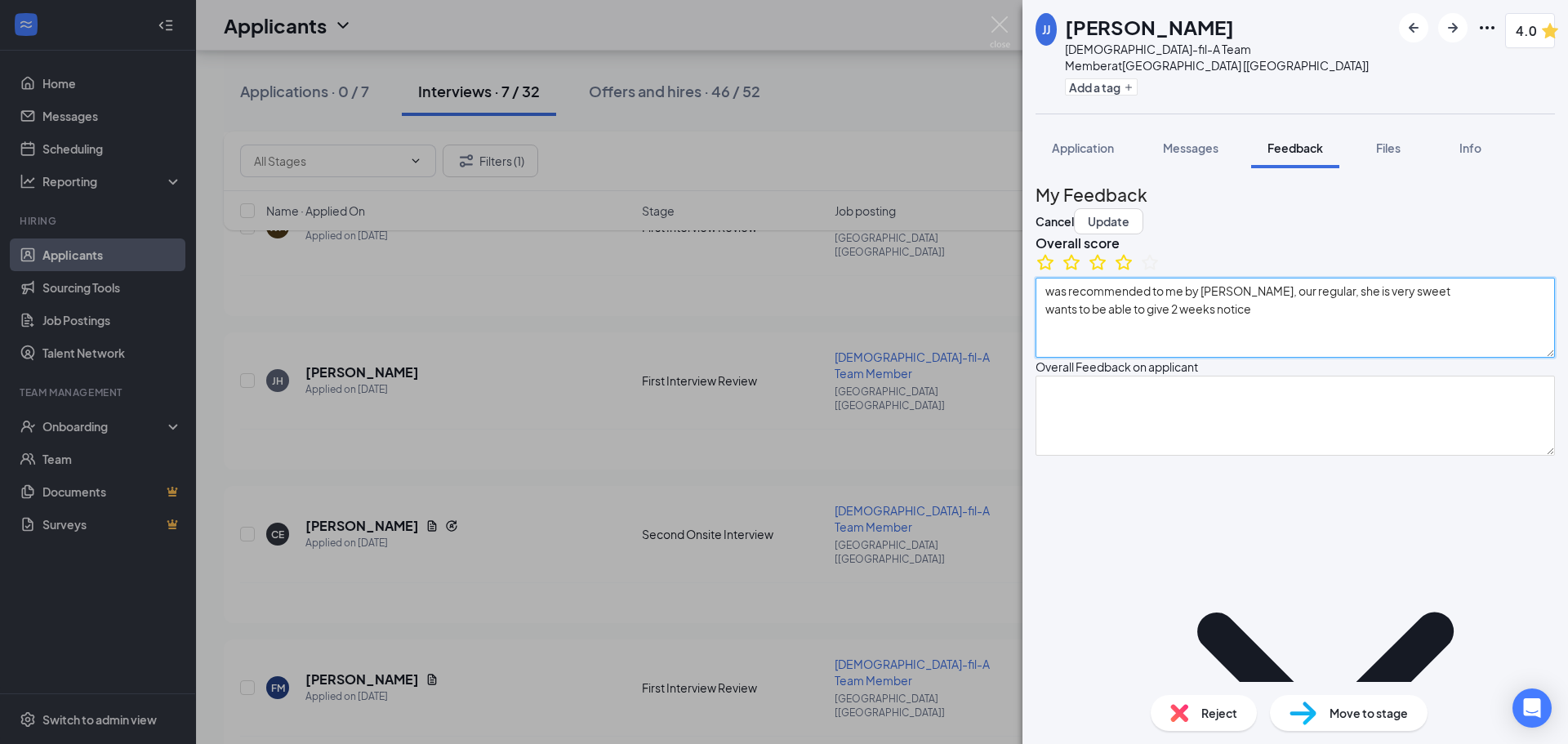
type textarea "Hardest obstacle at this job: would be working FOH, prefers BOH"
type textarea "somebody who would listen, actually want to solve problems"
type textarea "family emergency, sickness"
type textarea "strengths: personable and friendly, understanding weaknesses: bit too forgiving"
type textarea "was recommended to me by [PERSON_NAME], our regular, she is very sweet wants to…"
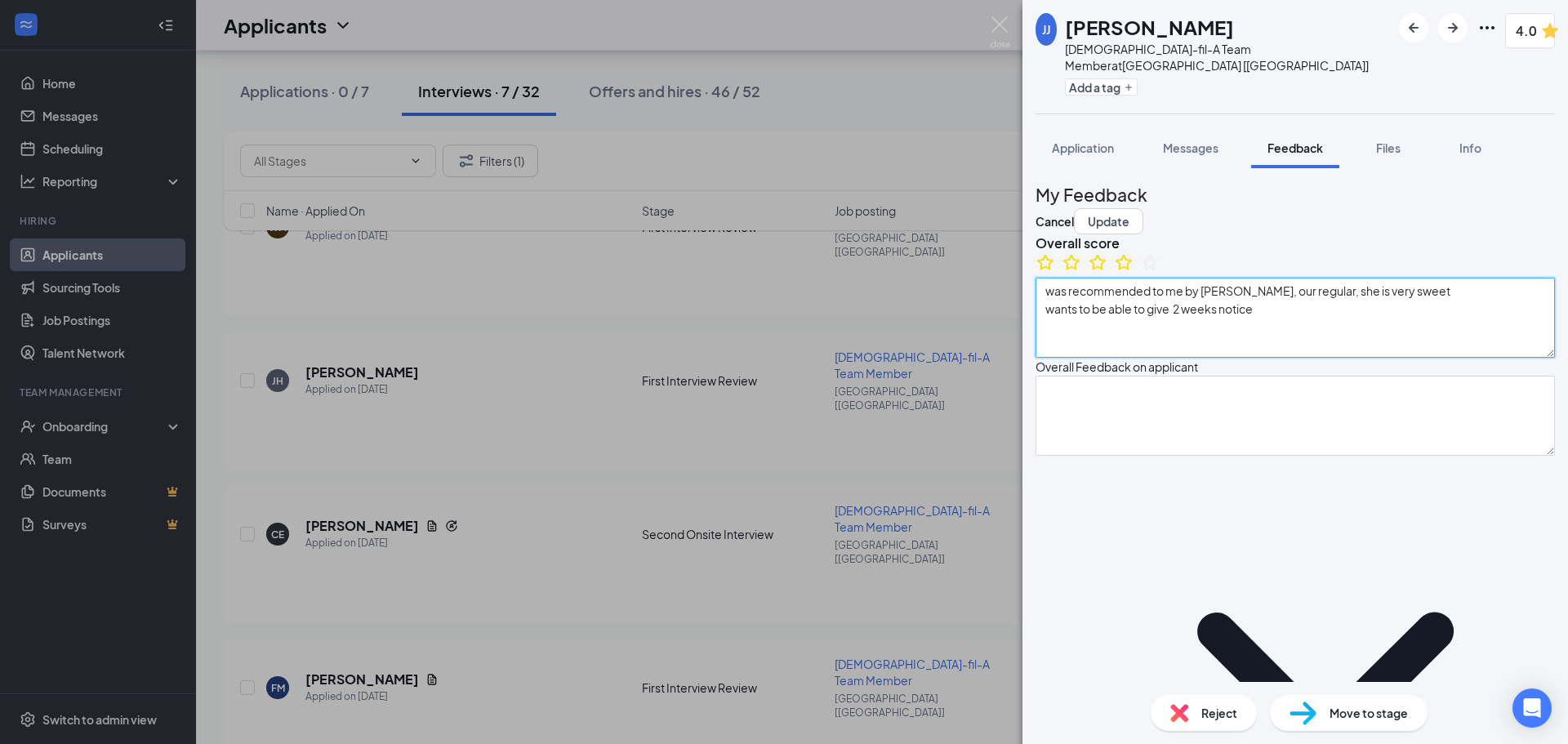
type textarea "[DATE] - [DATE]: 3:00 - closing Saturdays: n/a PT: anything we can give BOH/FOH…"
type textarea "applied with us here at CFA: heard good things about us"
type textarea "lived on long island health food store: working in kitchen cracker barrel curre…"
type textarea "Hardest obstacle at this job: would be working FOH, prefers BOH"
type textarea "somebody who would listen, actually want to solve problems"
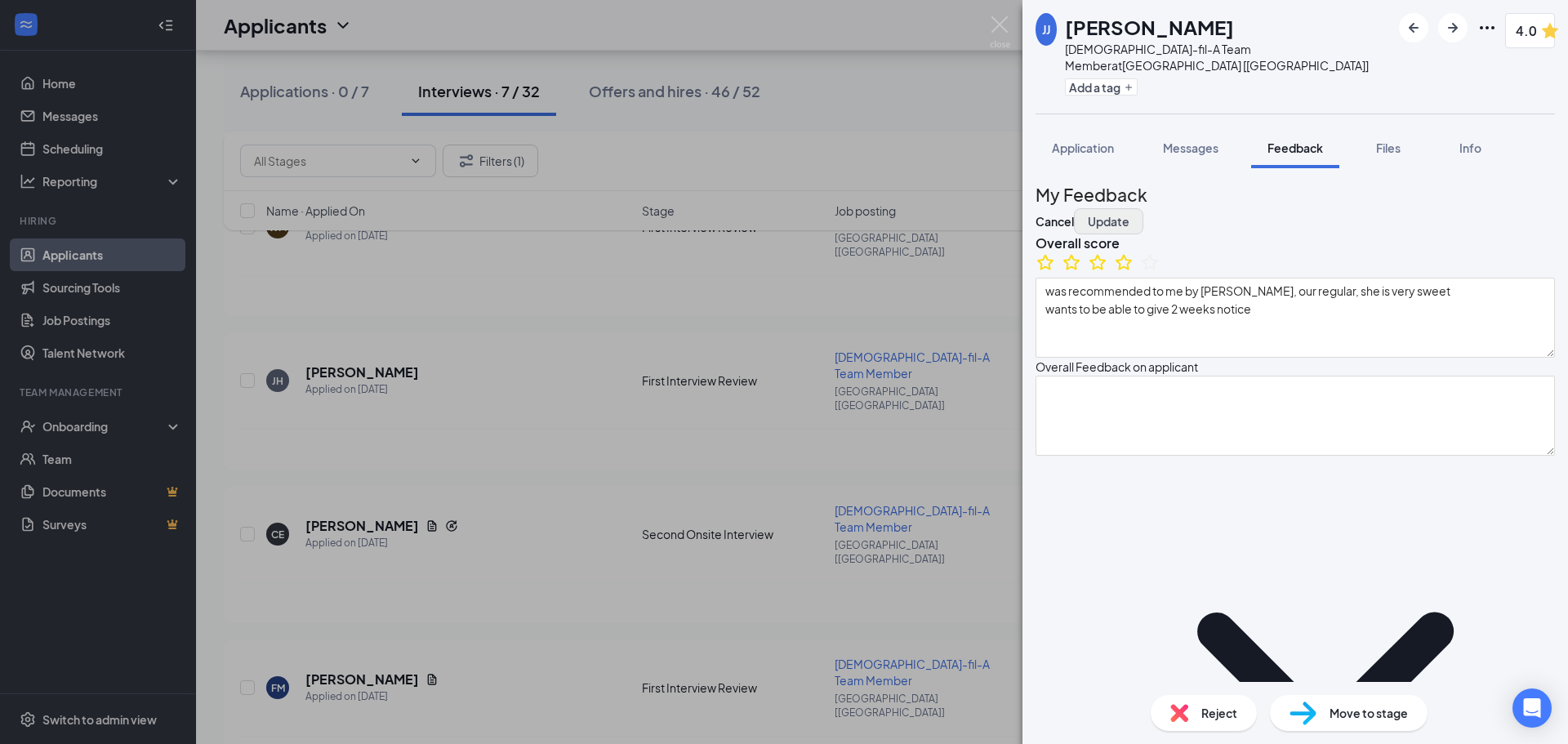
drag, startPoint x: 1377, startPoint y: 251, endPoint x: 1505, endPoint y: 193, distance: 140.5
click at [1379, 250] on div "Overall score was recommended to me by [PERSON_NAME], our regular, she is very …" at bounding box center [1295, 296] width 519 height 123
click at [1144, 208] on button "Update" at bounding box center [1108, 221] width 69 height 26
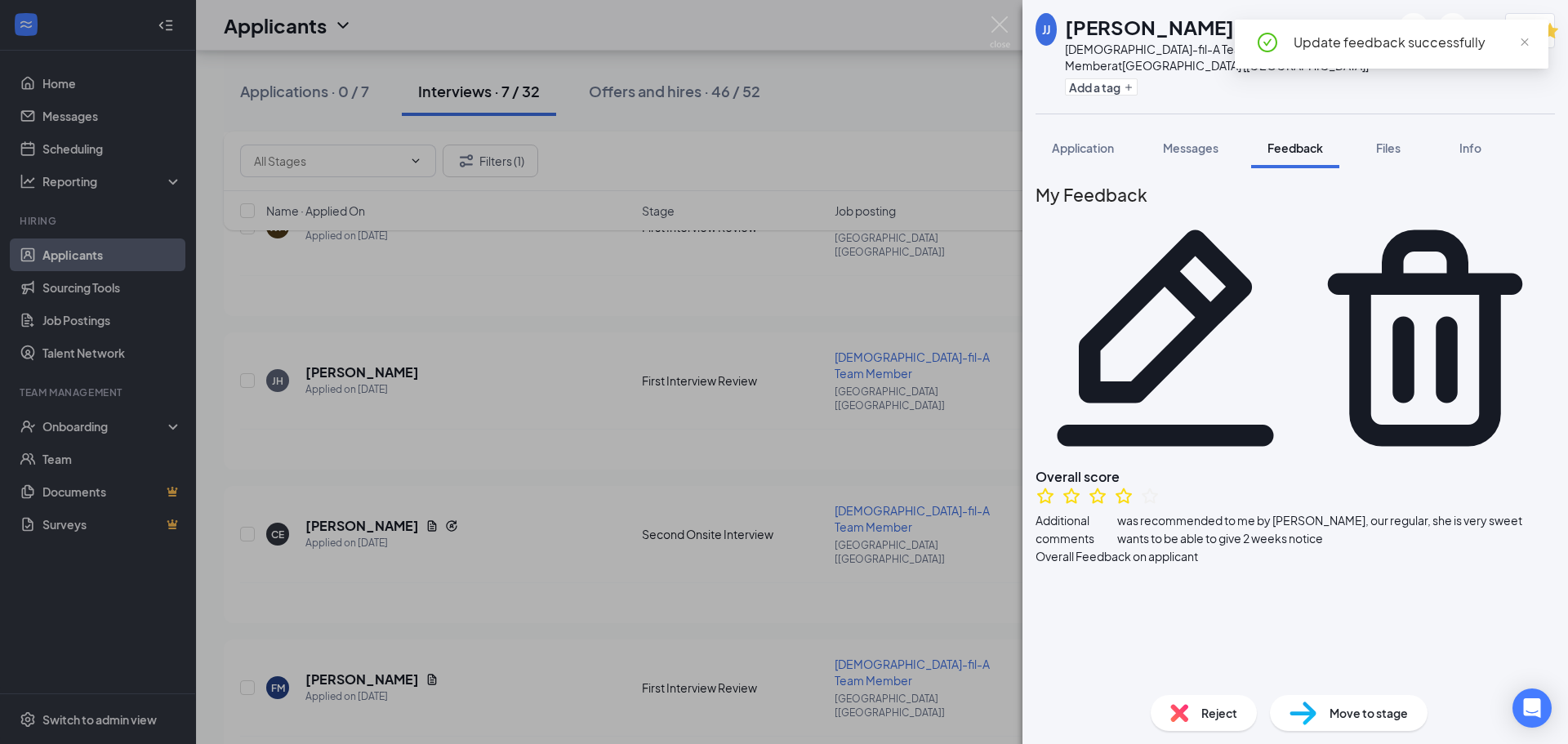
click at [1324, 710] on div "Move to stage" at bounding box center [1349, 714] width 158 height 36
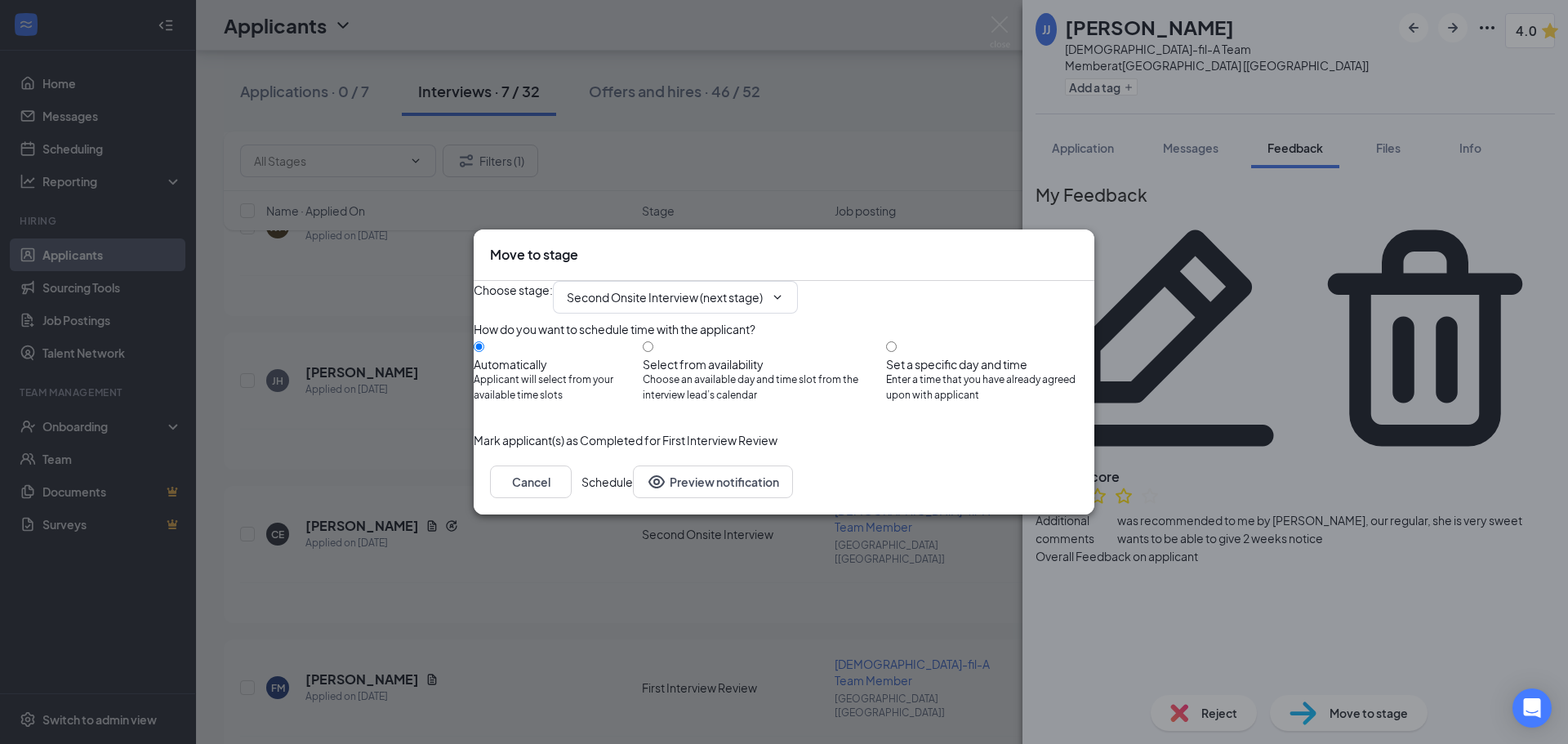
click at [633, 499] on button "Schedule" at bounding box center [607, 482] width 52 height 33
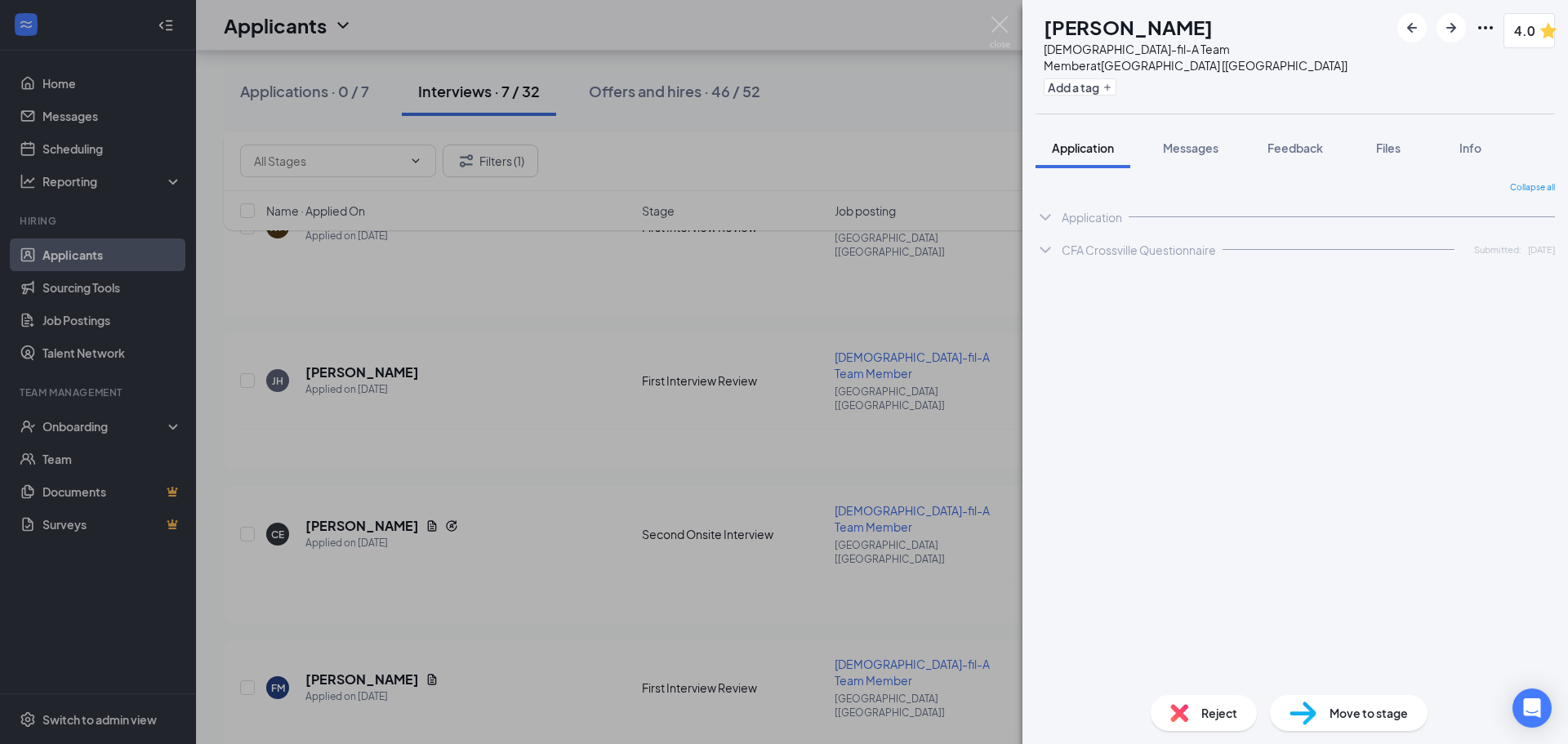
click at [426, 605] on div "[PERSON_NAME] [PERSON_NAME] [DEMOGRAPHIC_DATA]-fil-A Team Member at [GEOGRAPHIC…" at bounding box center [784, 372] width 1568 height 744
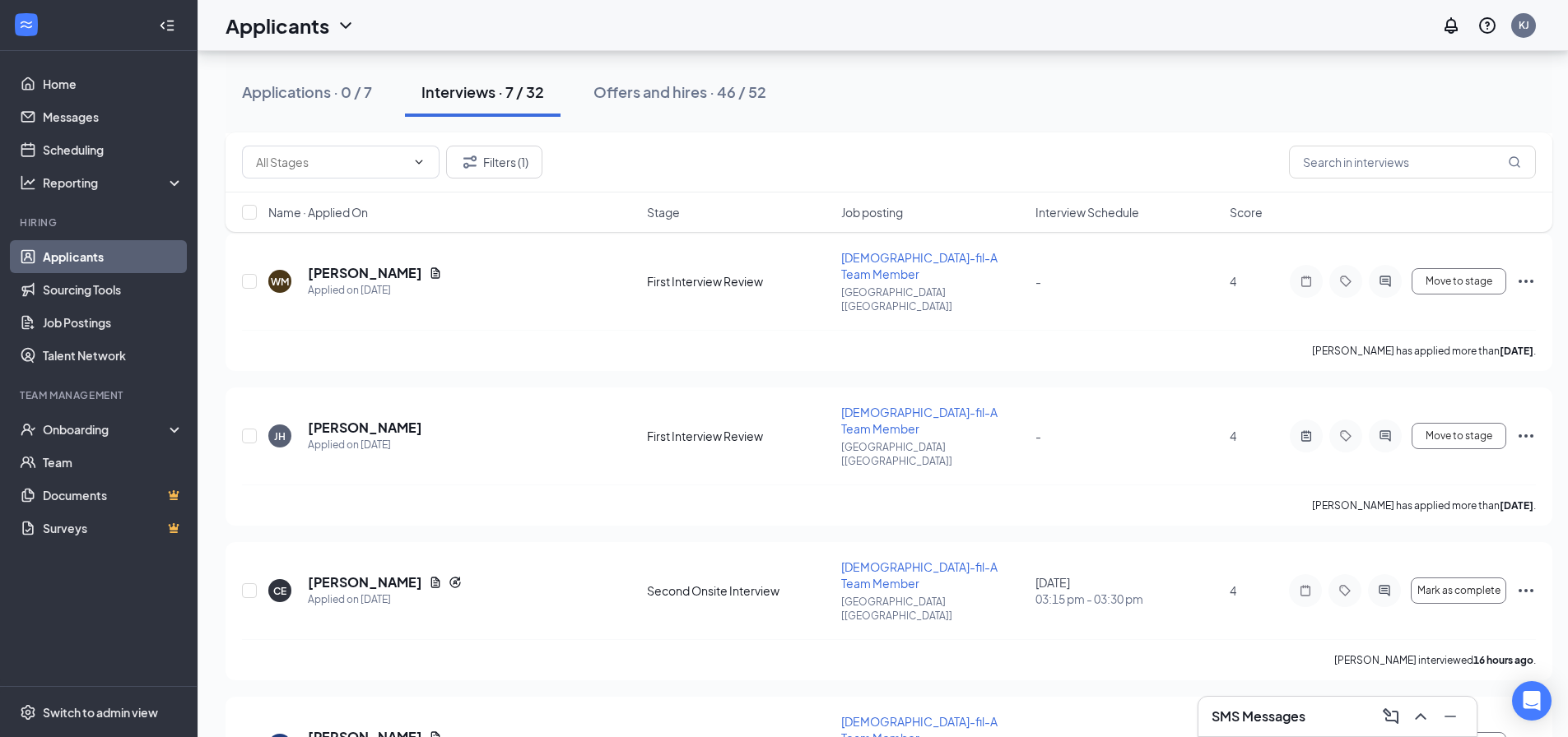
scroll to position [366, 0]
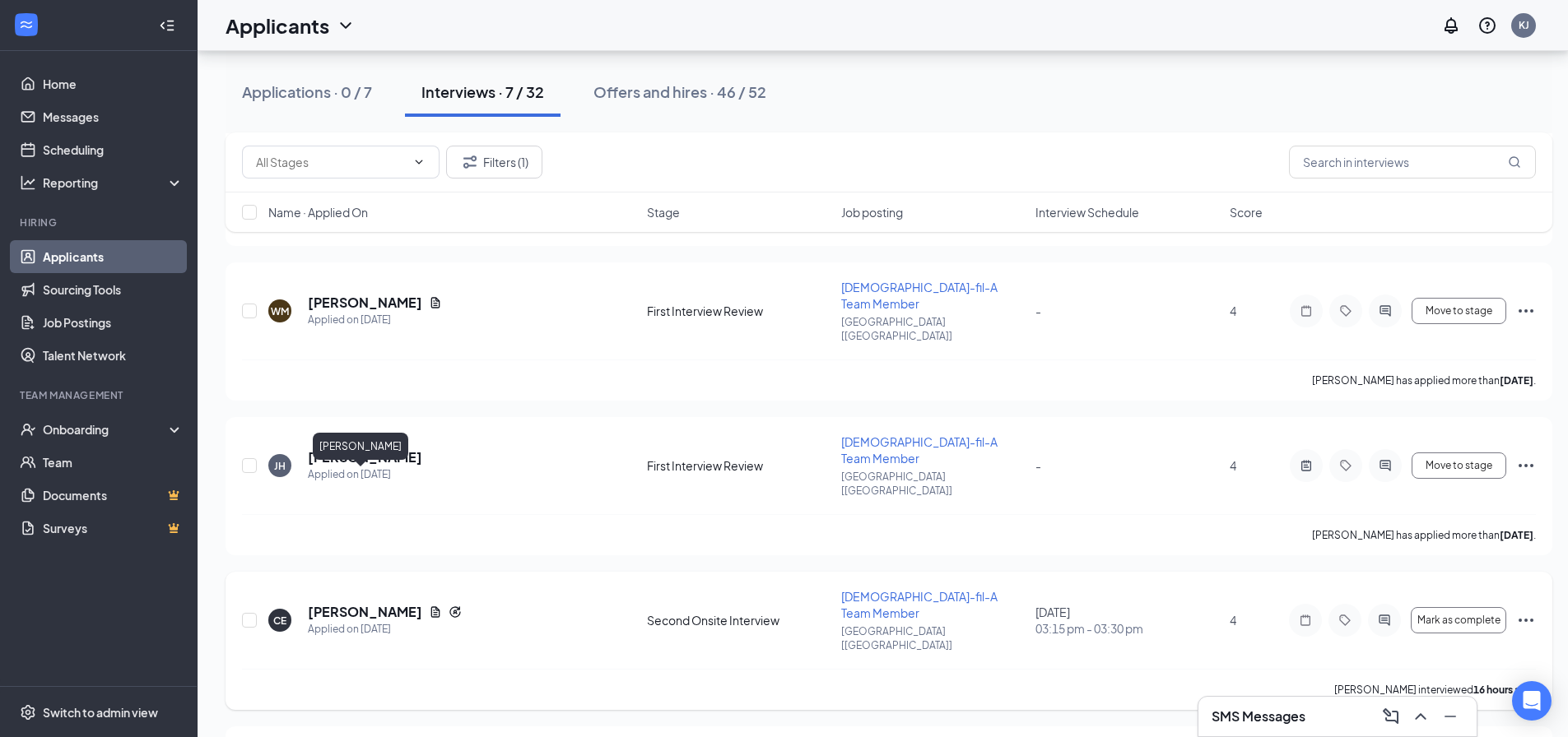
click at [339, 604] on h5 "[PERSON_NAME]" at bounding box center [365, 613] width 114 height 18
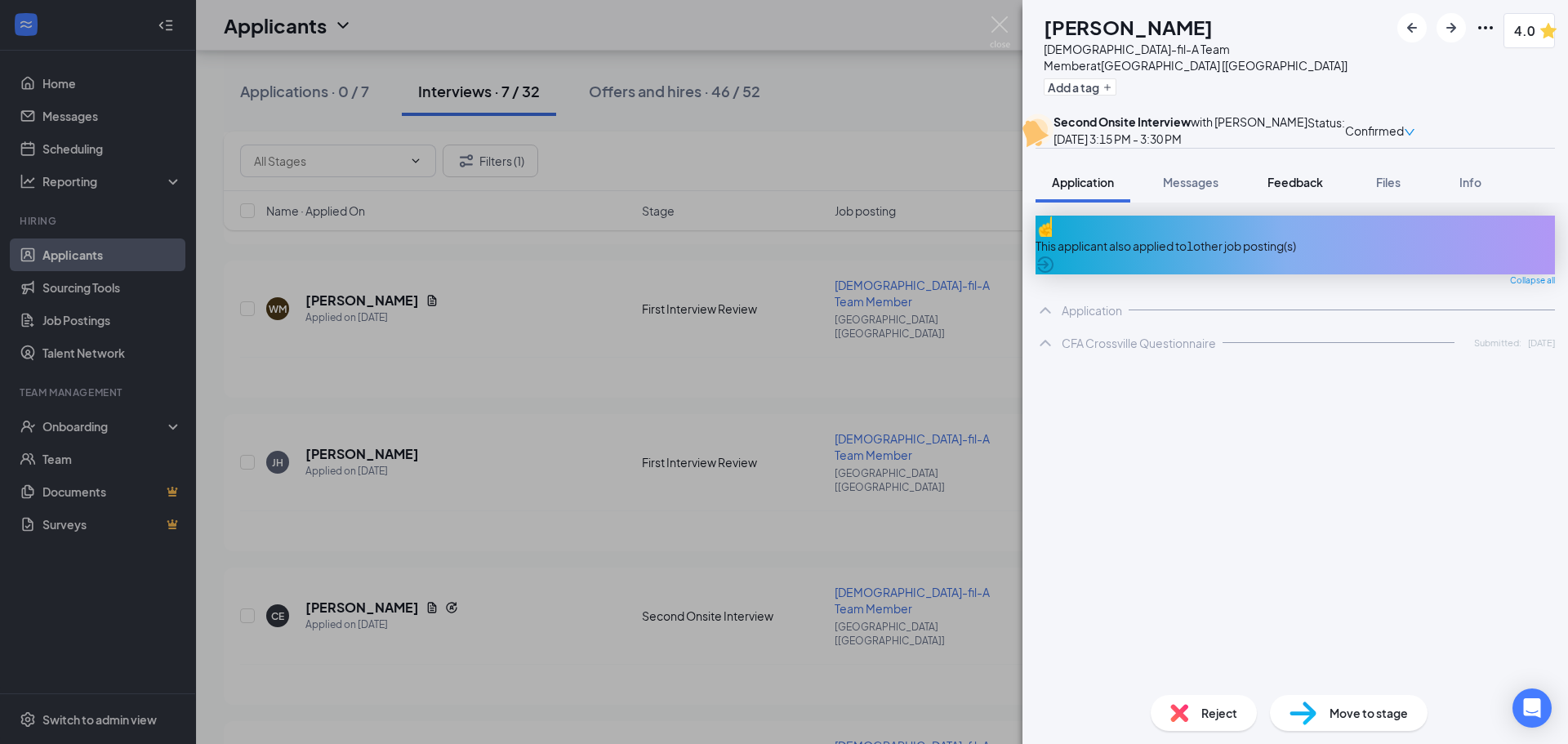
click at [1285, 191] on button "Feedback" at bounding box center [1295, 183] width 88 height 41
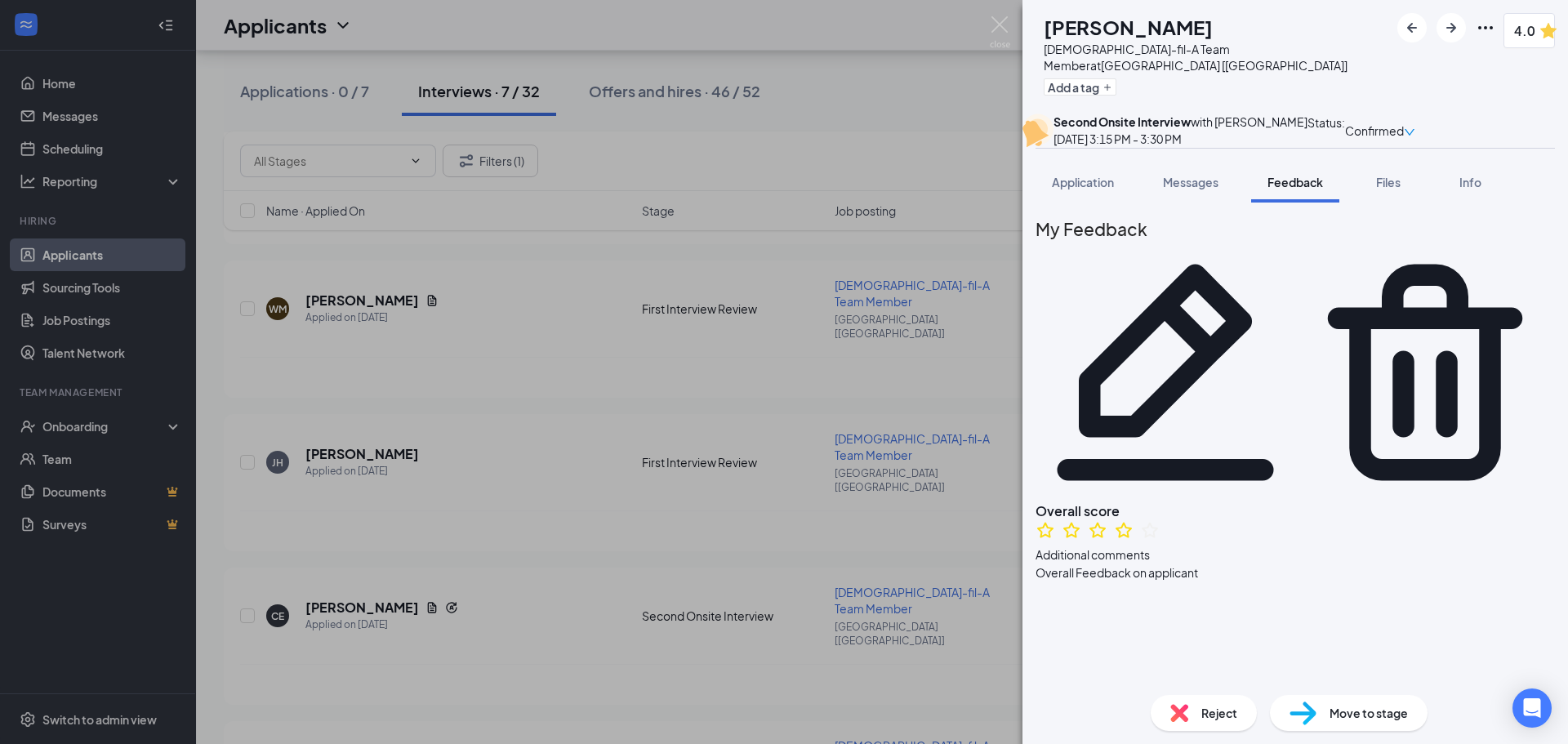
click at [1332, 714] on span "Move to stage" at bounding box center [1368, 714] width 78 height 18
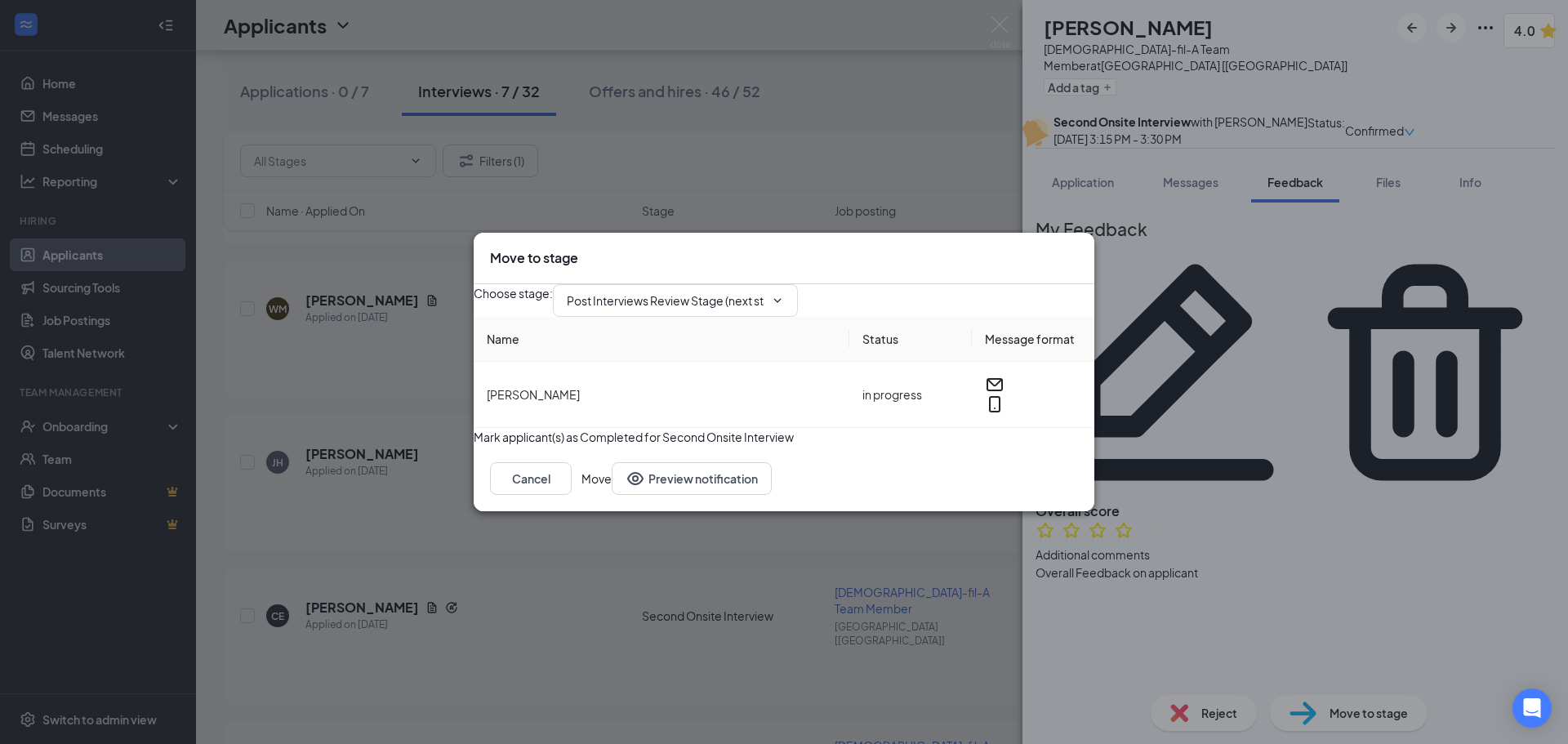
click at [612, 495] on button "Move" at bounding box center [596, 479] width 30 height 33
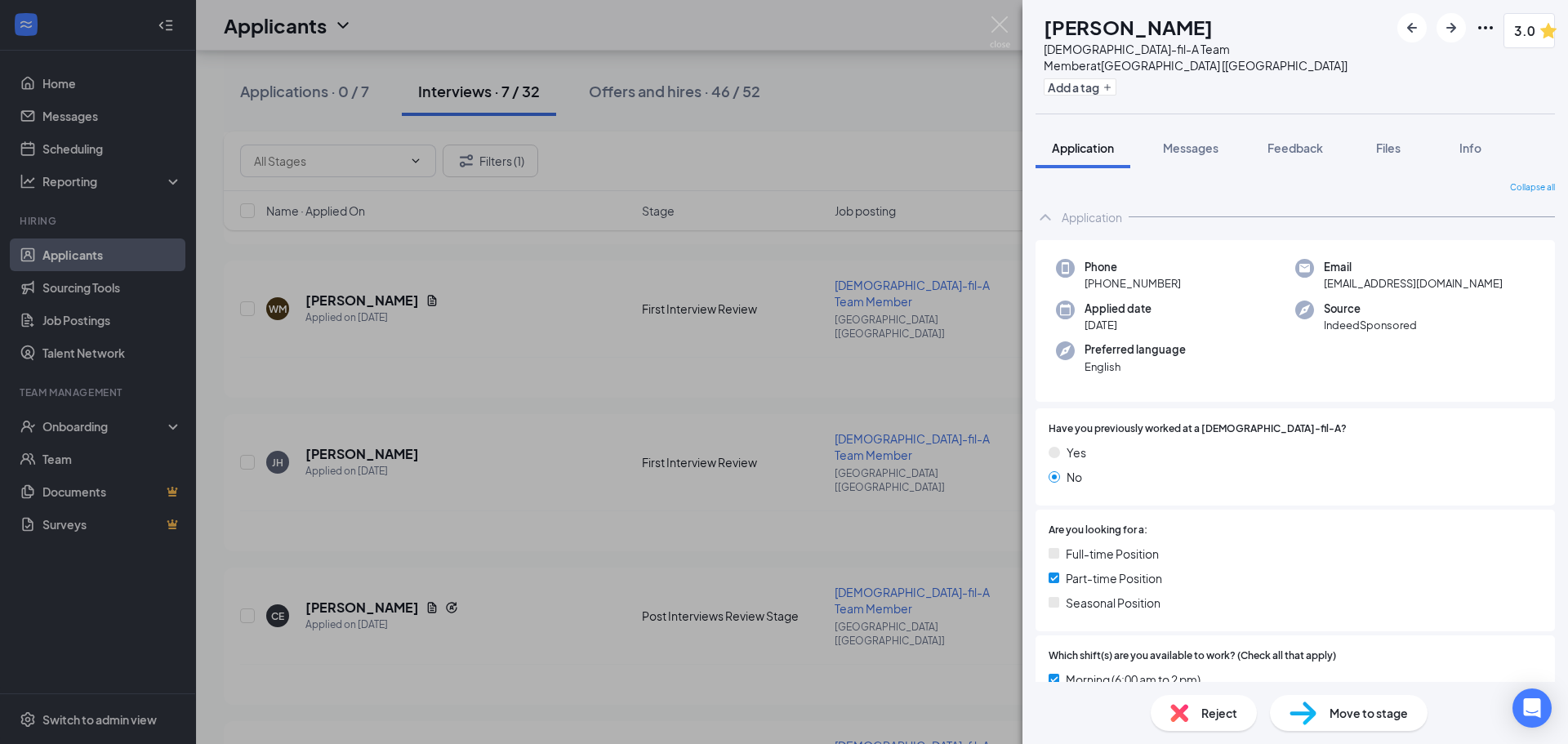
click at [739, 551] on div "FM [PERSON_NAME] [DEMOGRAPHIC_DATA]-fil-A Team Member at [GEOGRAPHIC_DATA] [[GE…" at bounding box center [784, 372] width 1568 height 744
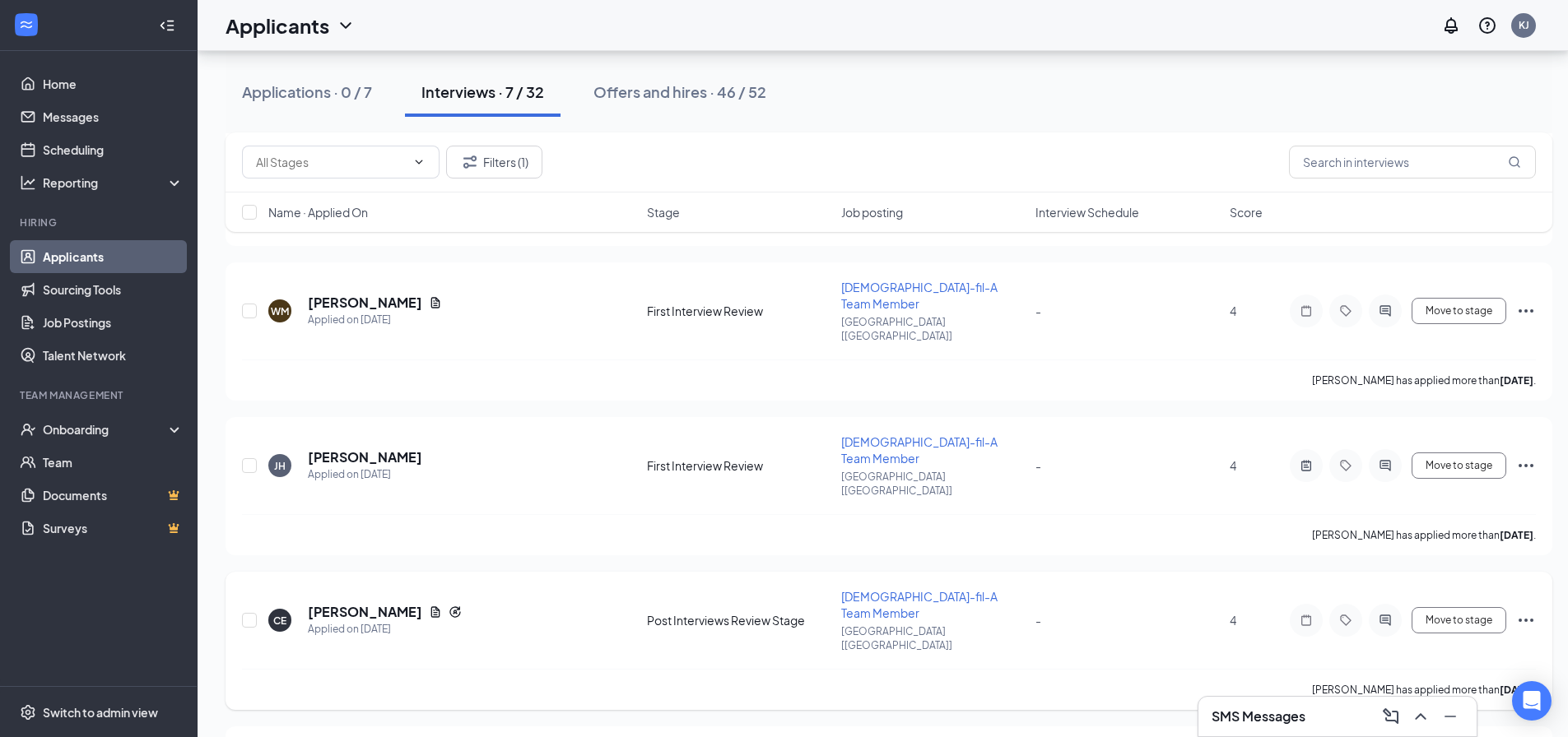
click at [332, 604] on h5 "[PERSON_NAME]" at bounding box center [365, 613] width 114 height 18
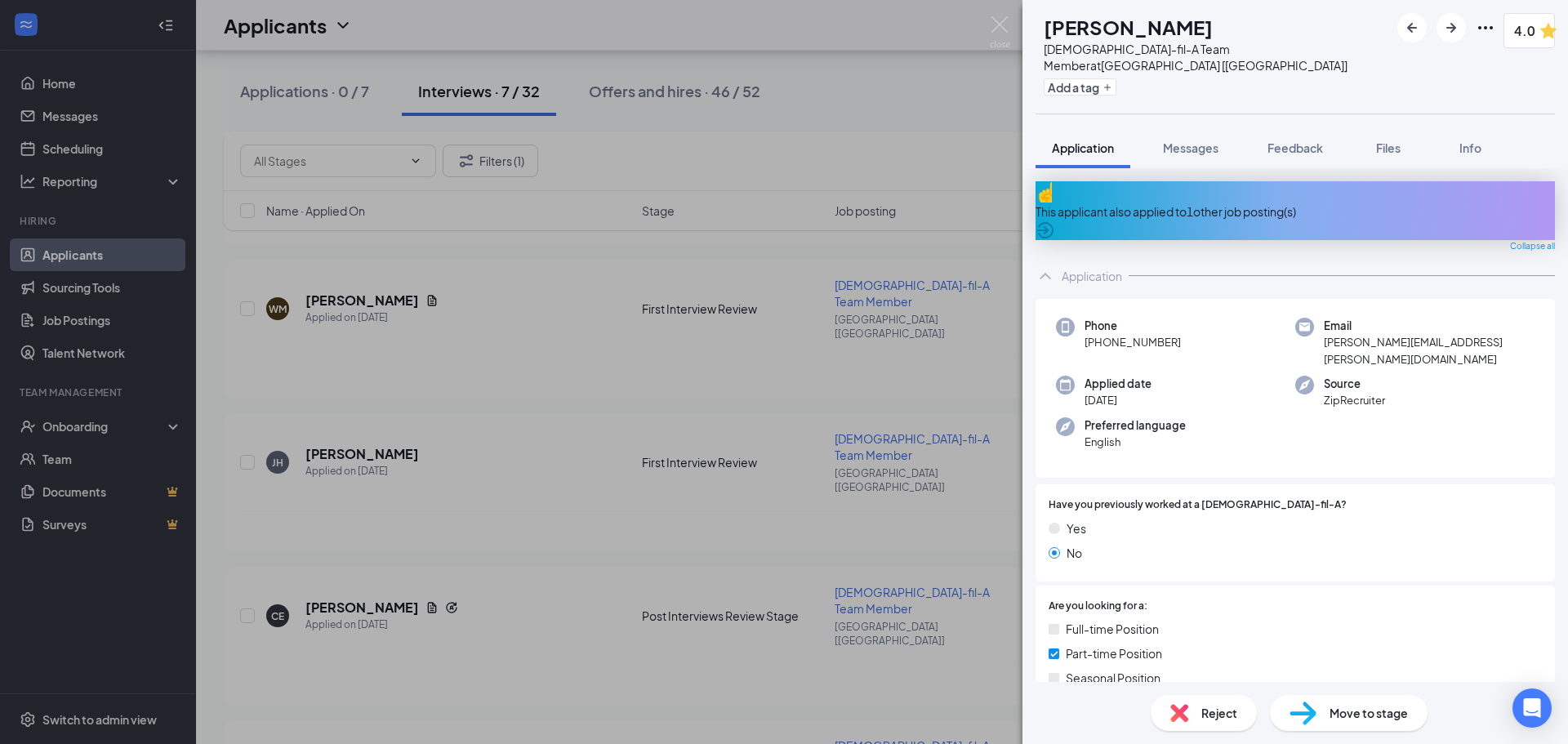
click at [1305, 714] on img at bounding box center [1303, 714] width 27 height 24
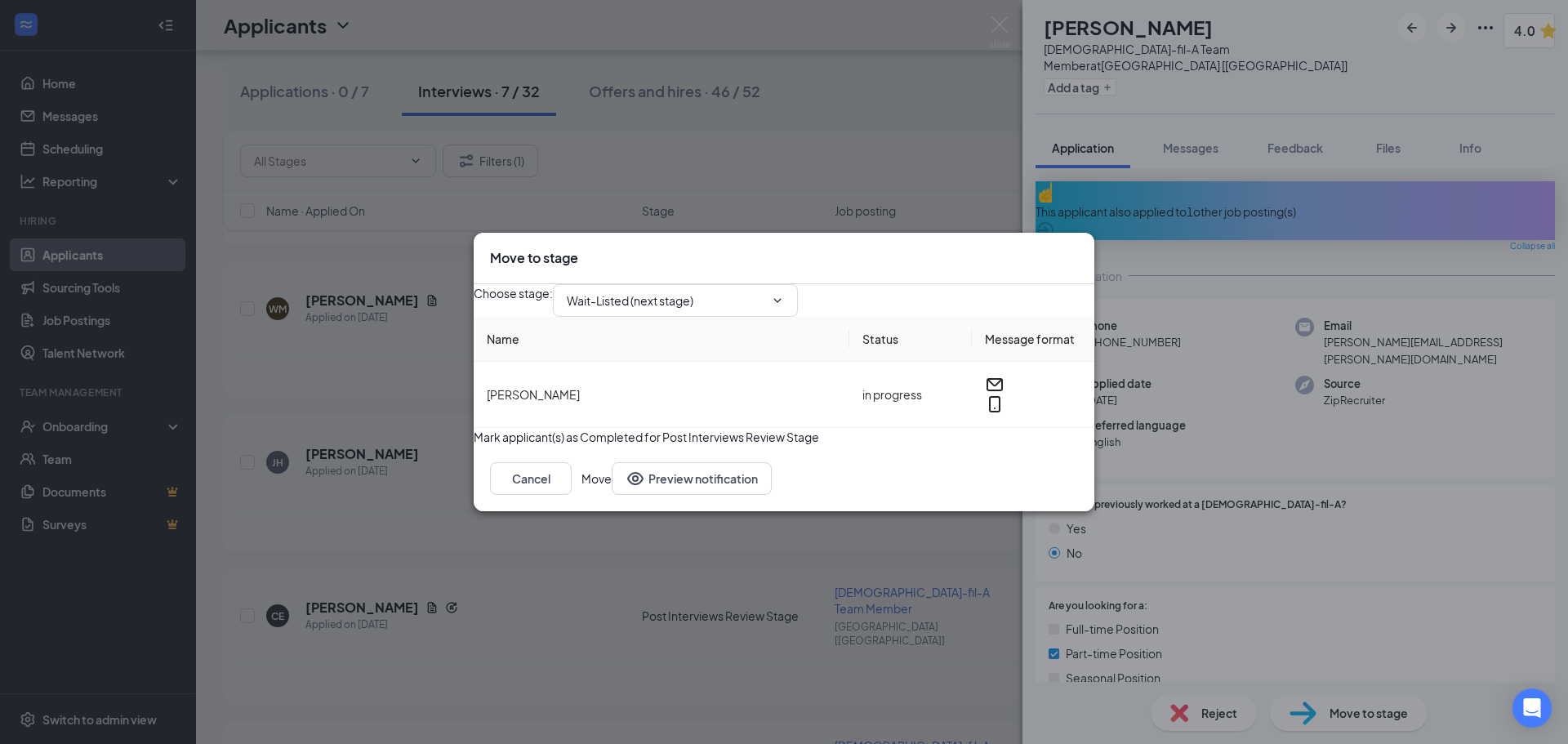
click at [1078, 249] on icon "Cross" at bounding box center [1078, 249] width 0 height 0
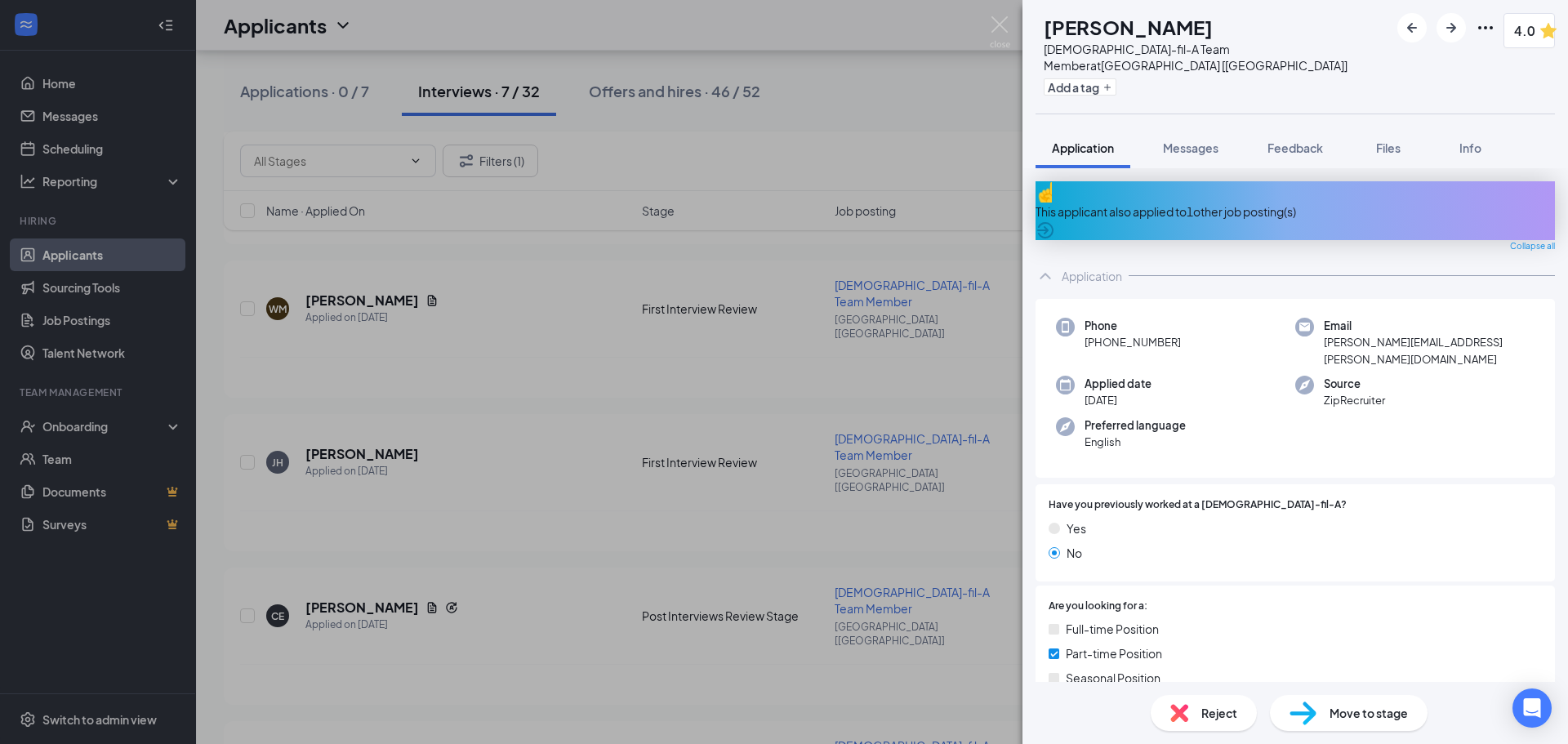
click at [535, 464] on div "CE [PERSON_NAME] [DEMOGRAPHIC_DATA]-fil-A Team Member at [GEOGRAPHIC_DATA] [[GE…" at bounding box center [784, 372] width 1568 height 744
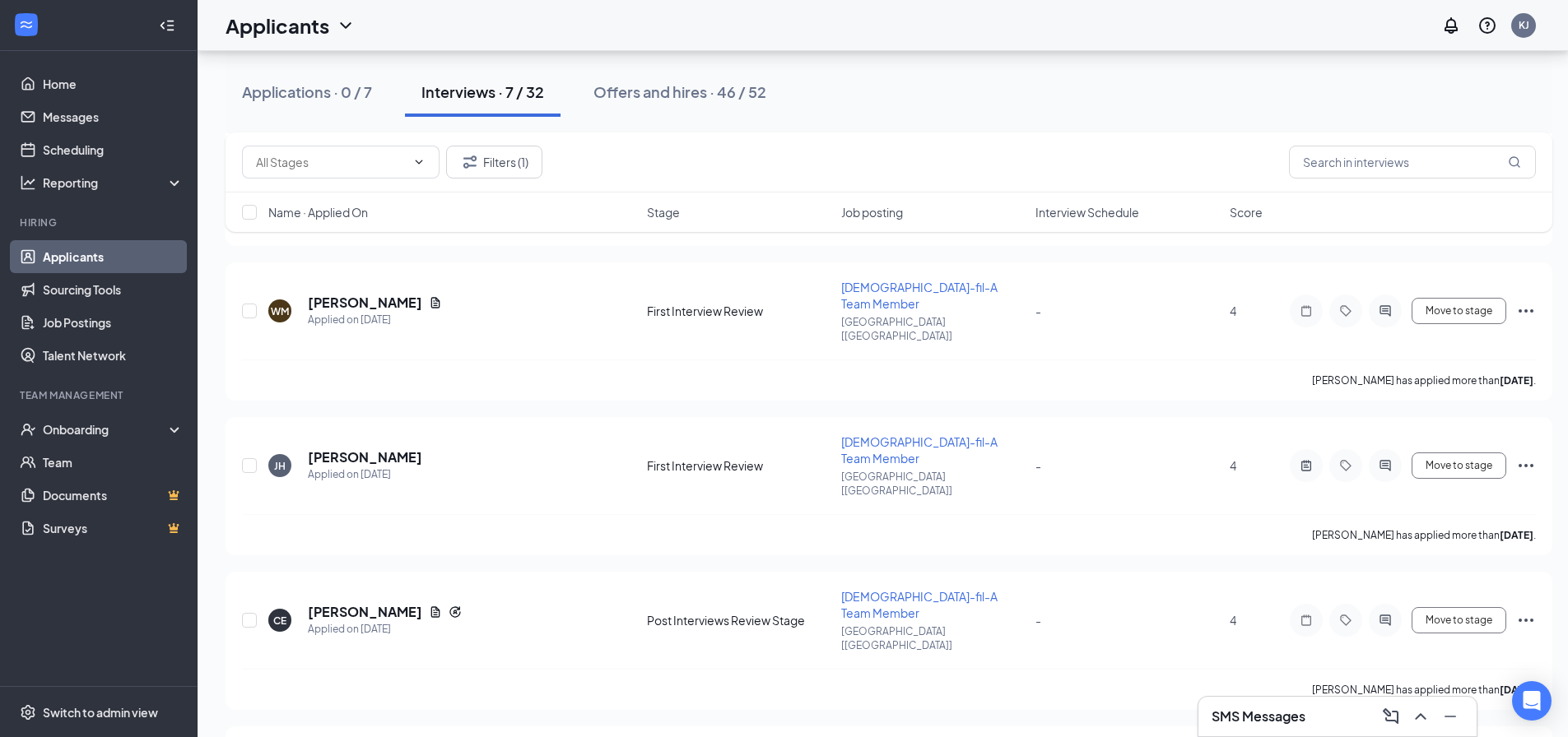
scroll to position [284, 0]
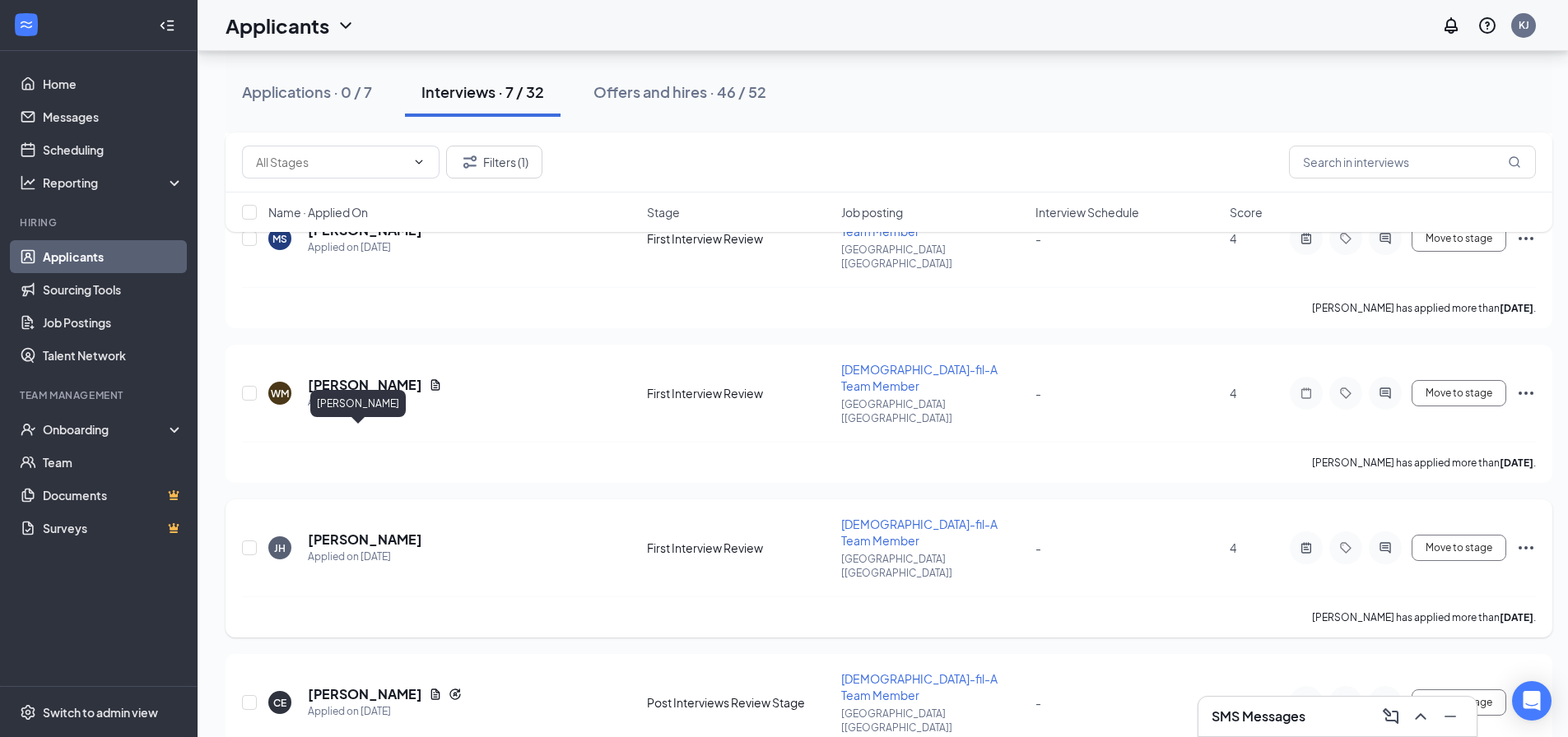
click at [348, 531] on h5 "[PERSON_NAME]" at bounding box center [365, 540] width 114 height 18
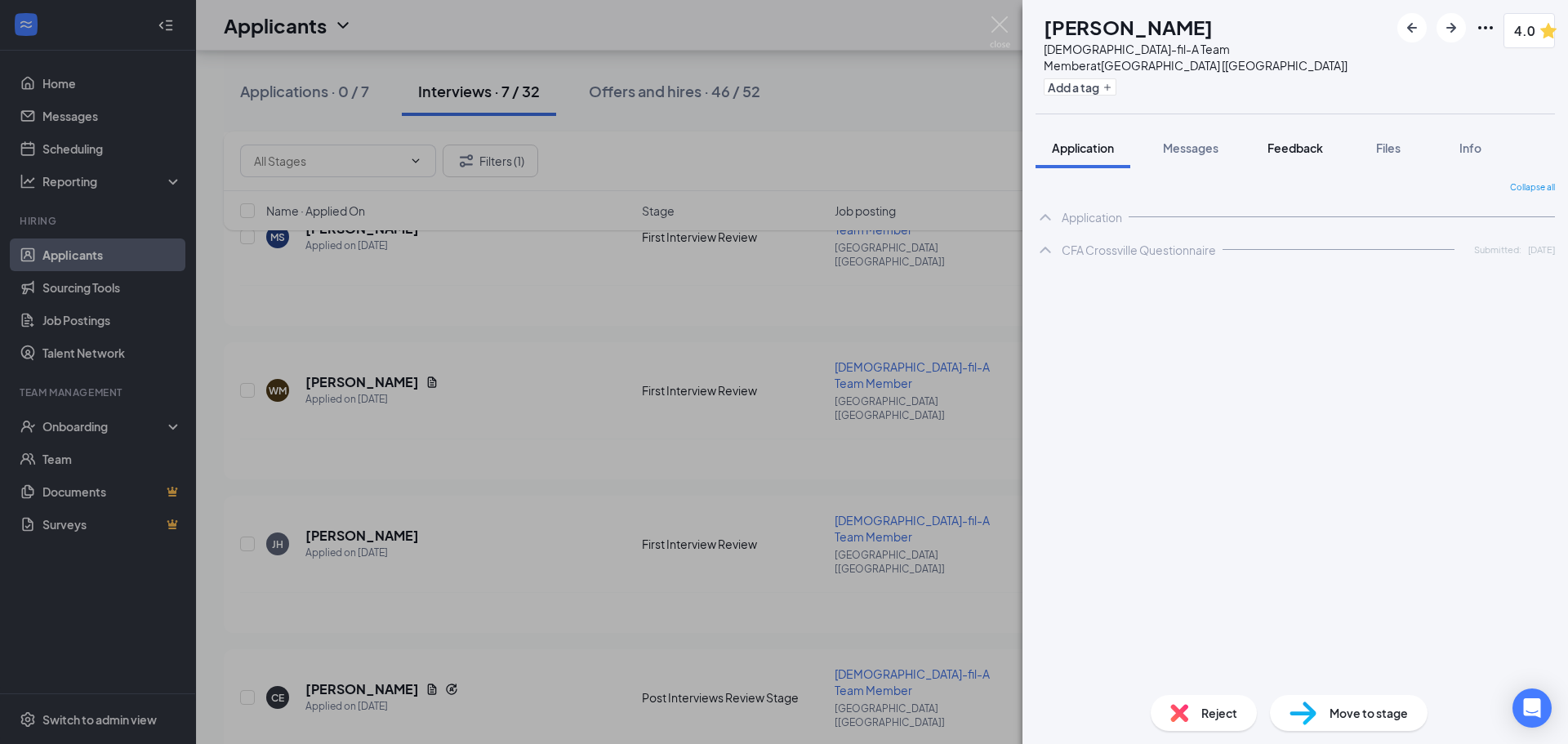
click at [1296, 128] on button "Feedback" at bounding box center [1295, 148] width 88 height 41
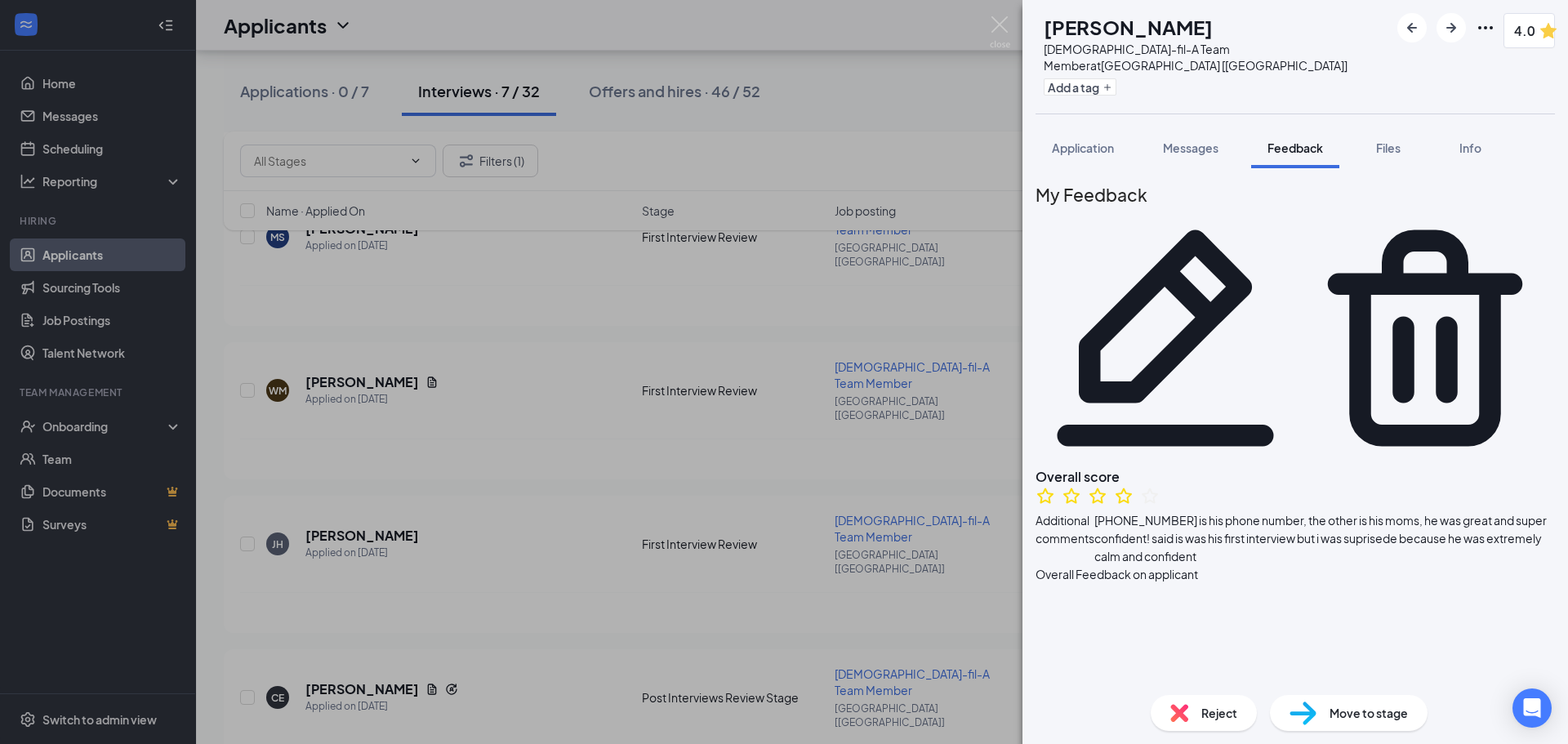
click at [1337, 718] on span "Move to stage" at bounding box center [1368, 714] width 78 height 18
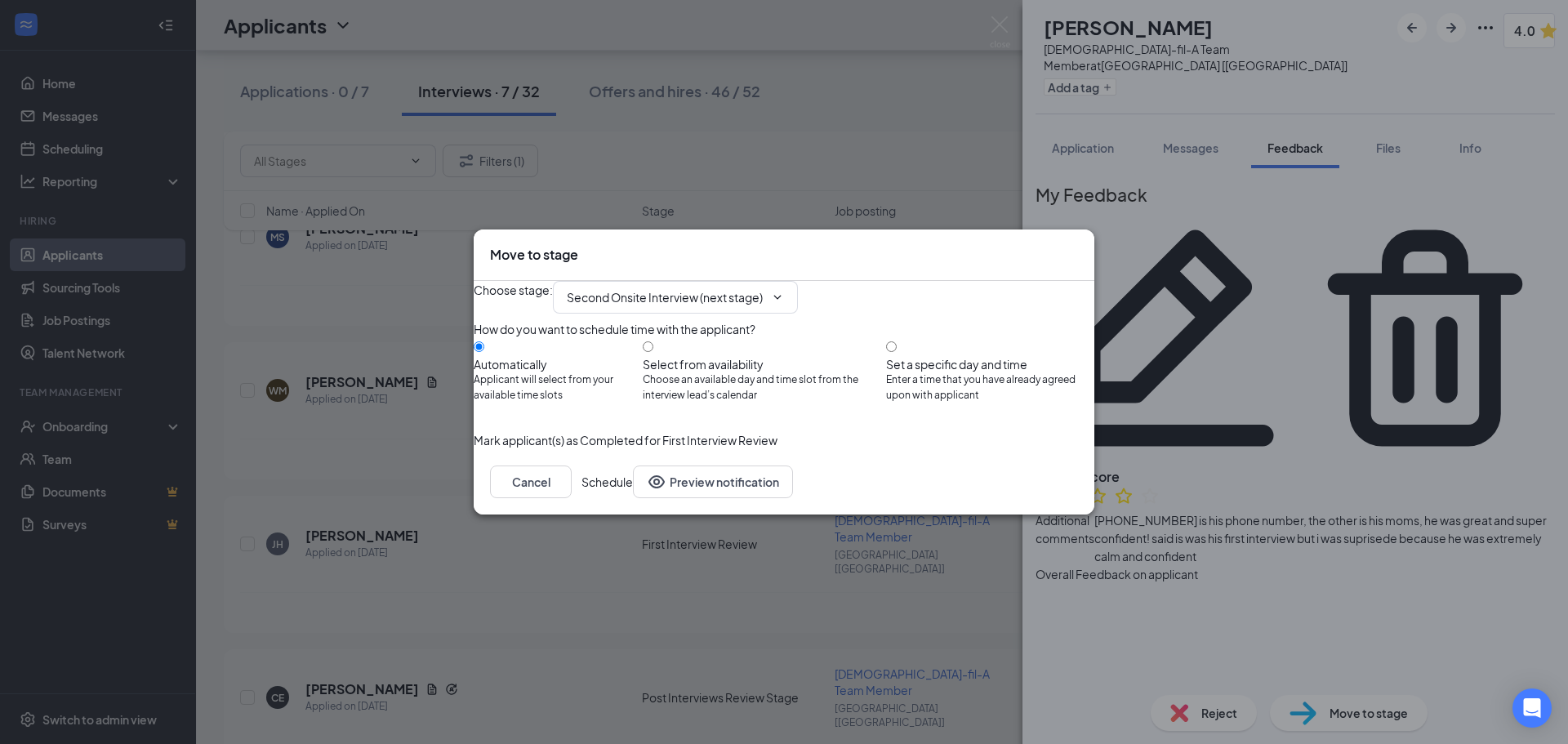
click at [633, 499] on button "Schedule" at bounding box center [607, 482] width 52 height 33
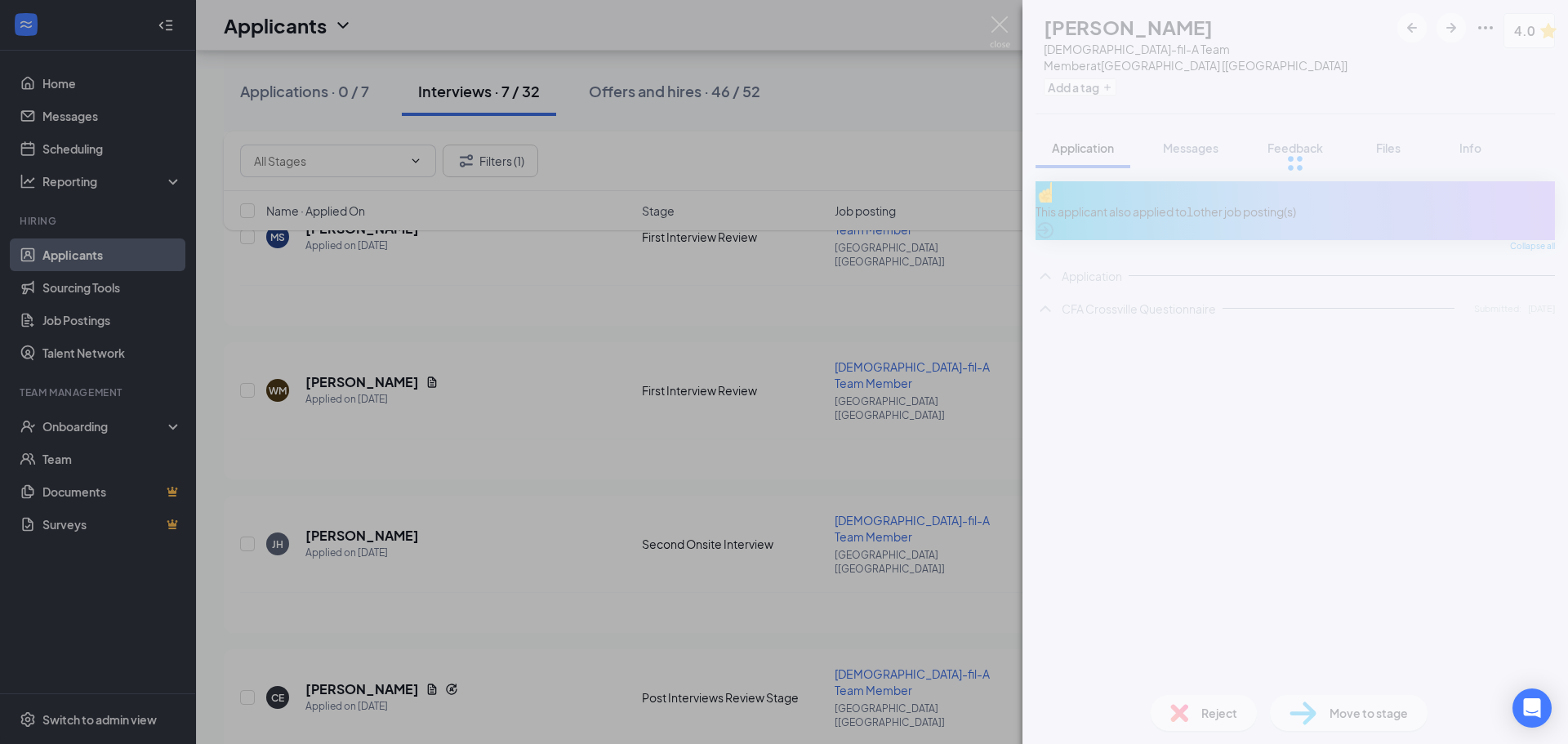
click at [407, 405] on div "CE [PERSON_NAME] [DEMOGRAPHIC_DATA]-fil-A Team Member at [GEOGRAPHIC_DATA] [[GE…" at bounding box center [784, 372] width 1568 height 744
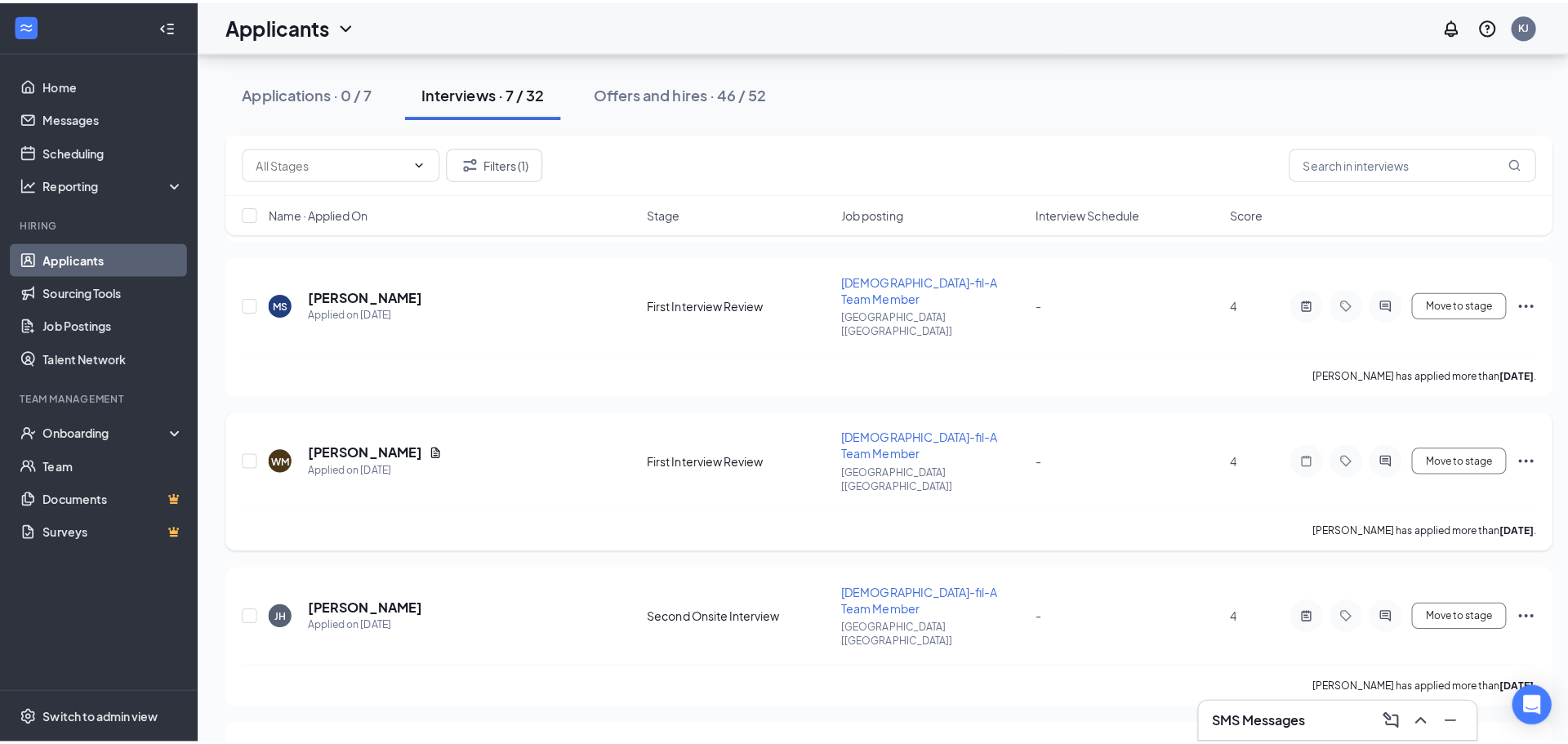
scroll to position [199, 0]
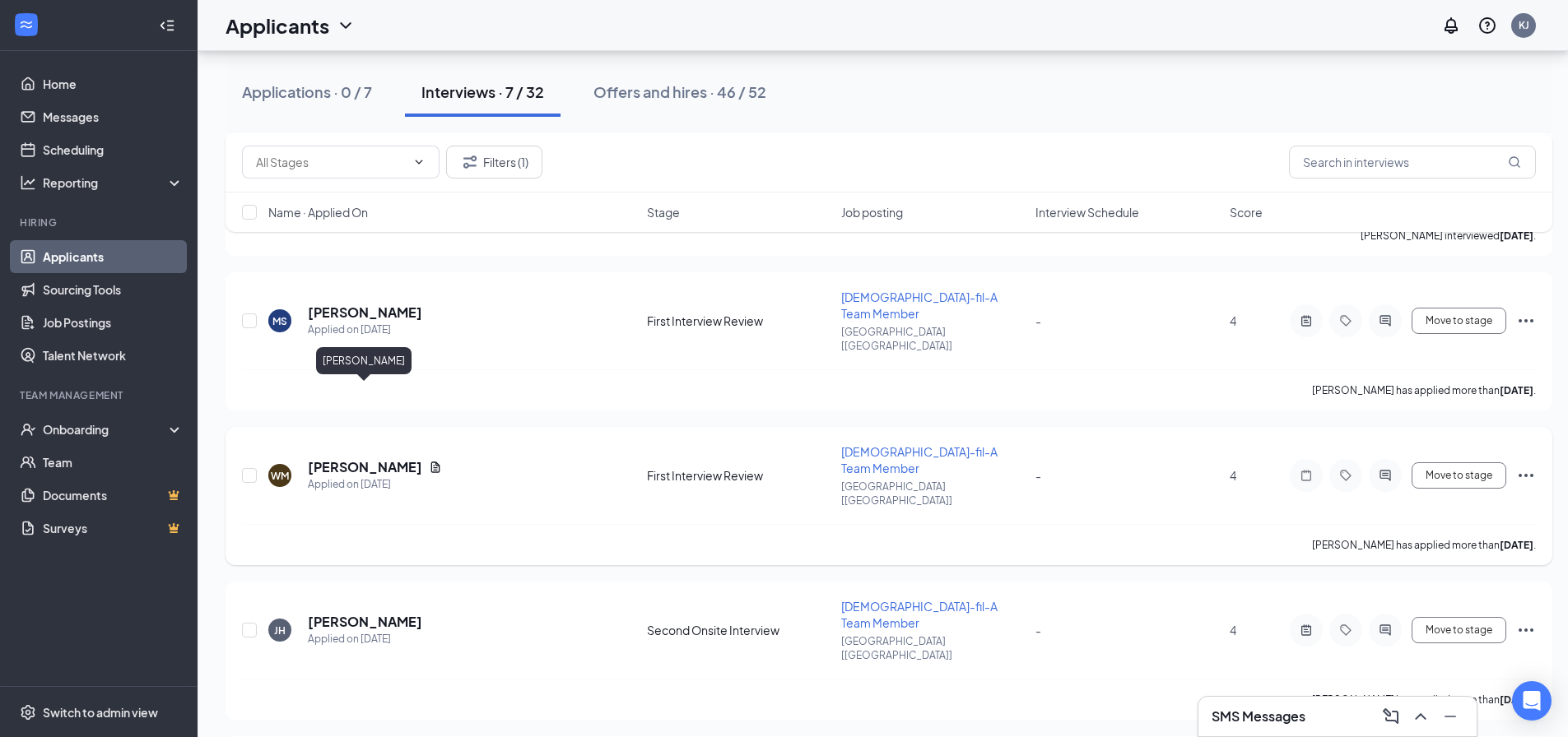
click at [344, 458] on h5 "[PERSON_NAME]" at bounding box center [365, 468] width 114 height 18
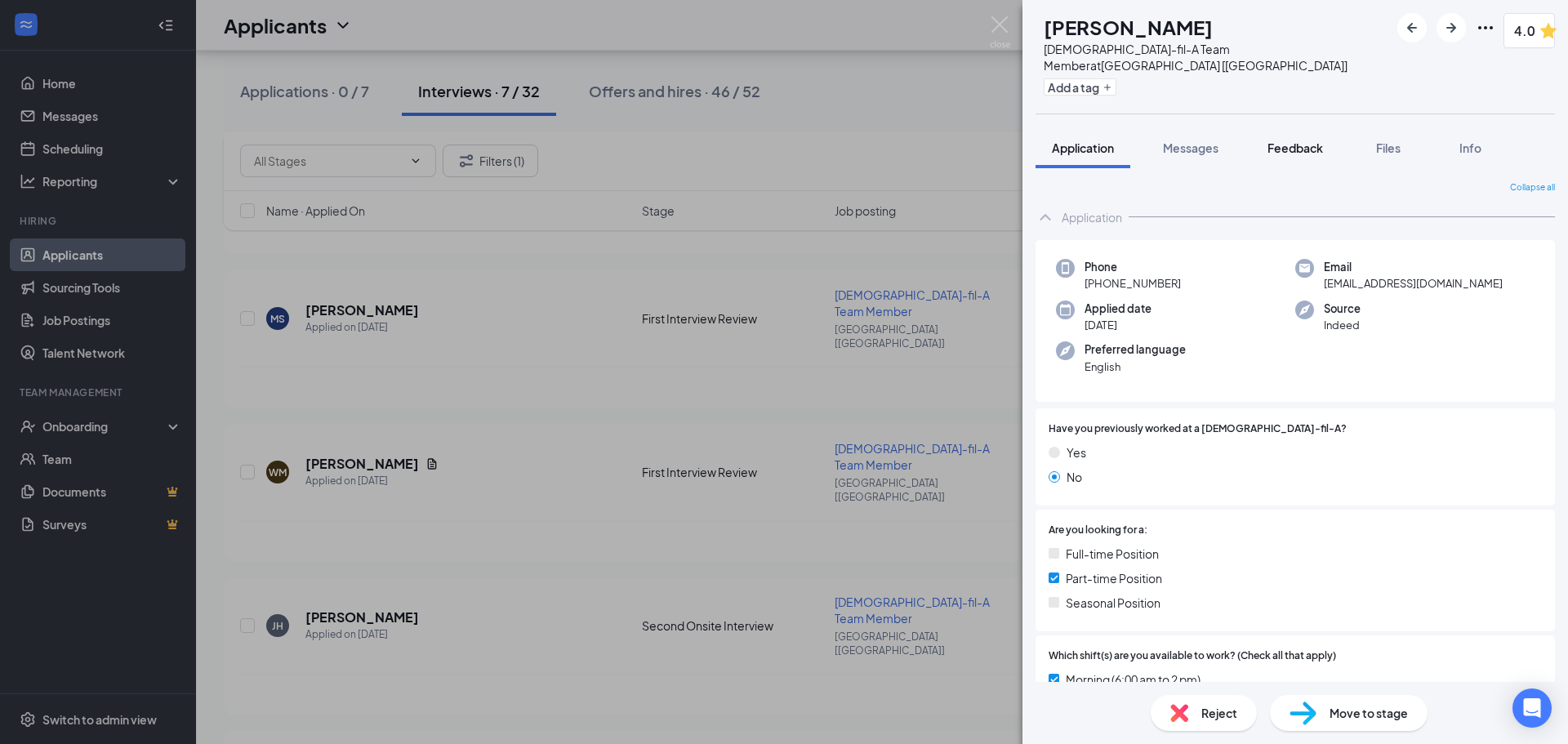
click at [1278, 141] on span "Feedback" at bounding box center [1296, 148] width 56 height 15
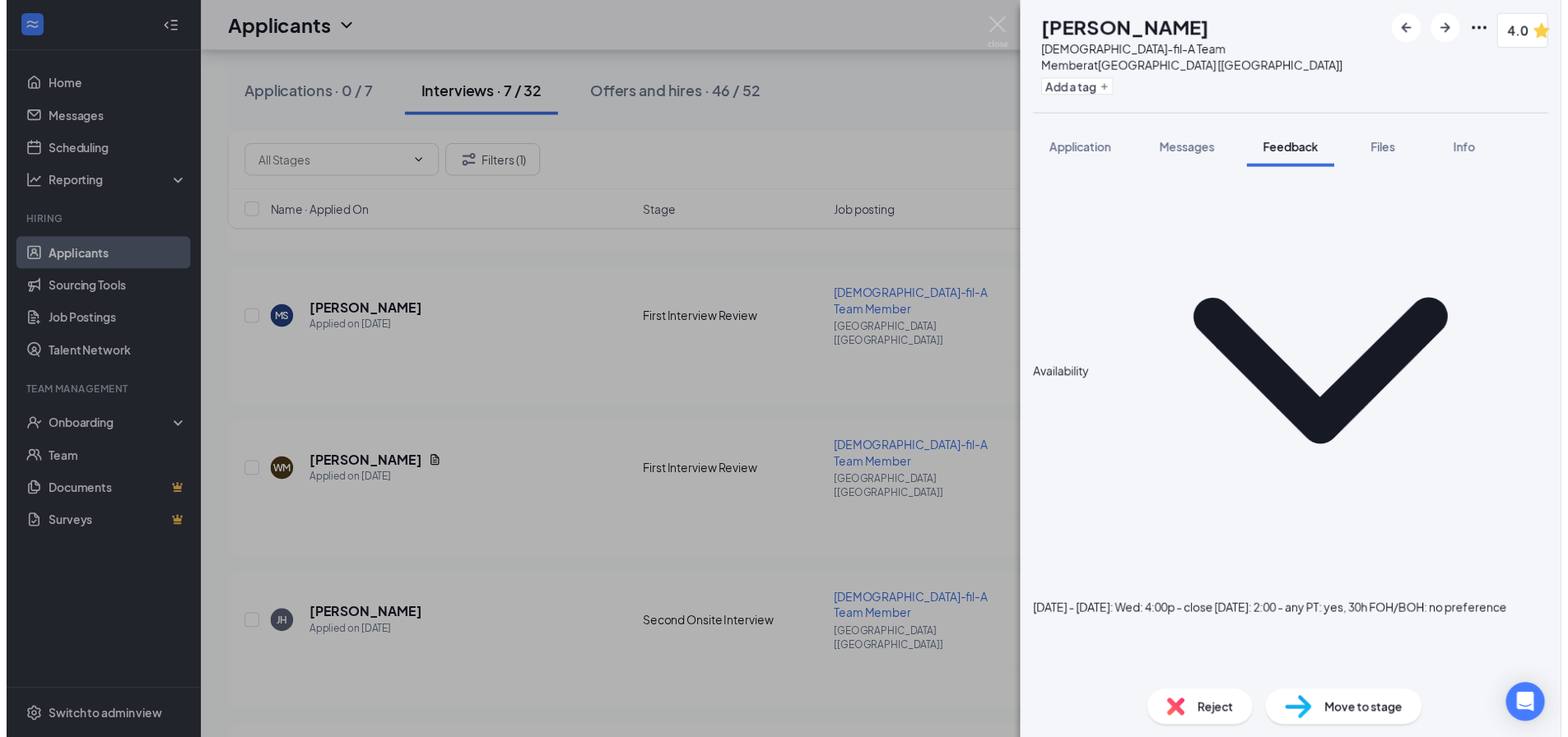
scroll to position [476, 0]
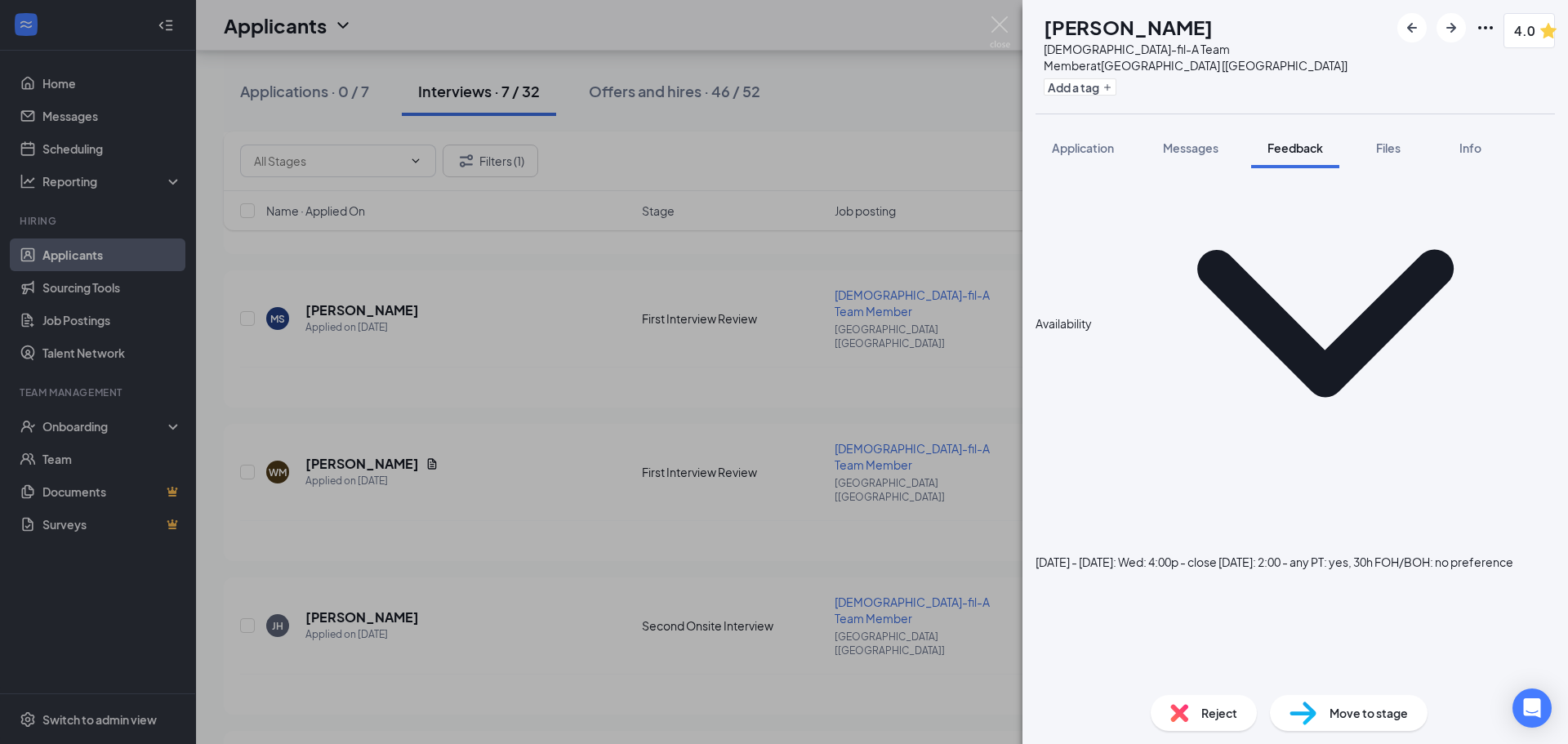
click at [1347, 718] on span "Move to stage" at bounding box center [1368, 714] width 78 height 18
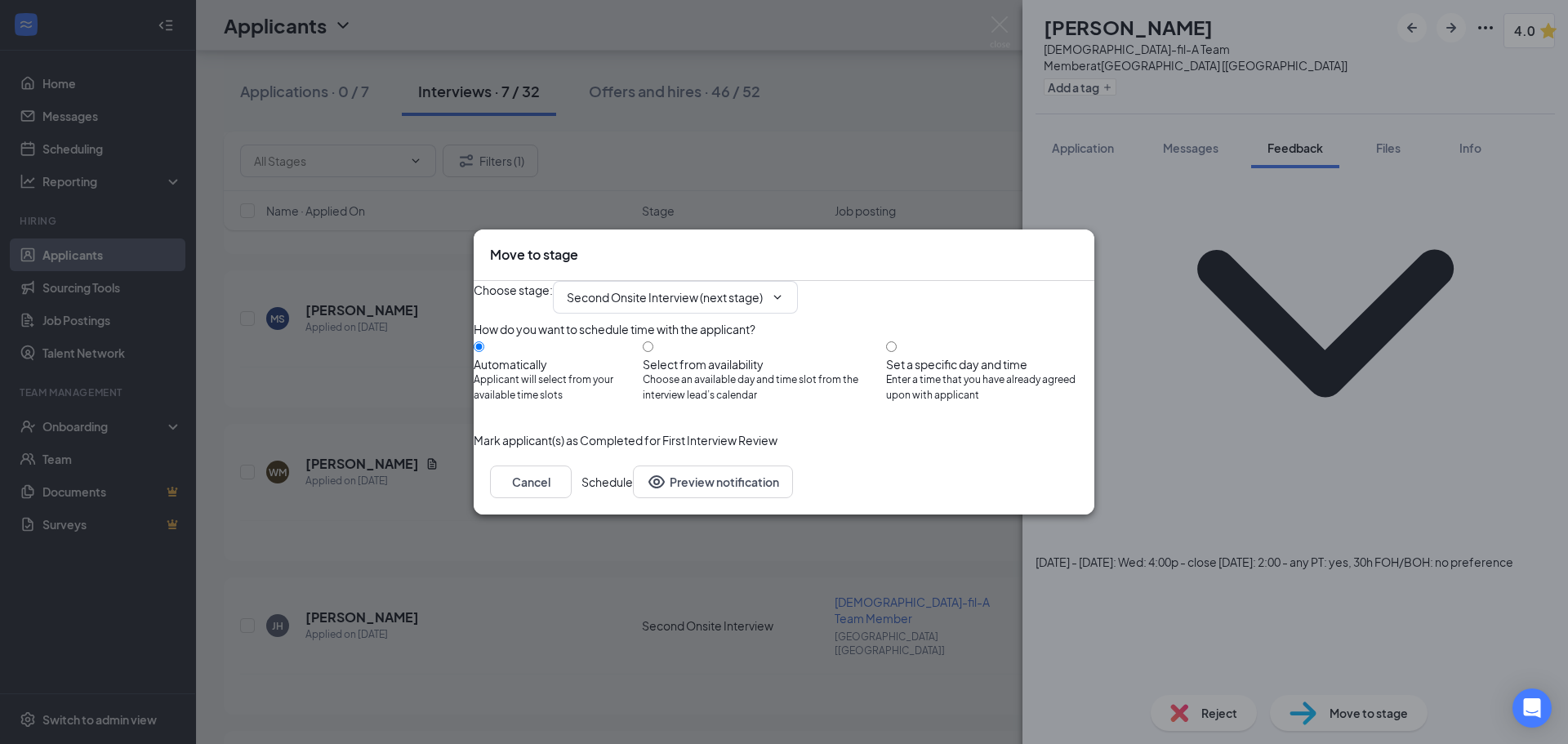
click at [633, 499] on button "Schedule" at bounding box center [607, 482] width 52 height 33
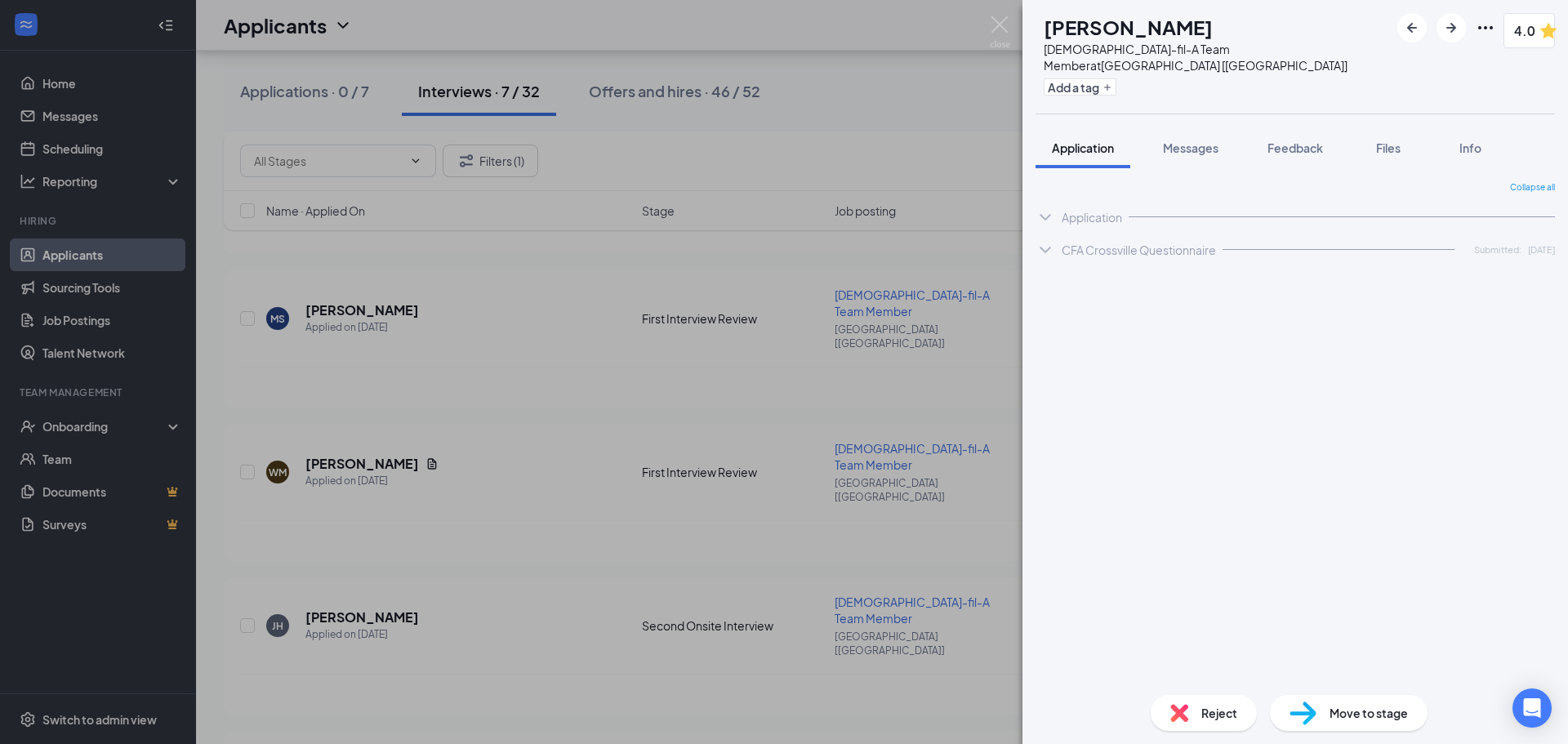
click at [276, 500] on div "[PERSON_NAME] [PERSON_NAME] [DEMOGRAPHIC_DATA]-fil-A Team Member at [GEOGRAPHIC…" at bounding box center [784, 372] width 1568 height 744
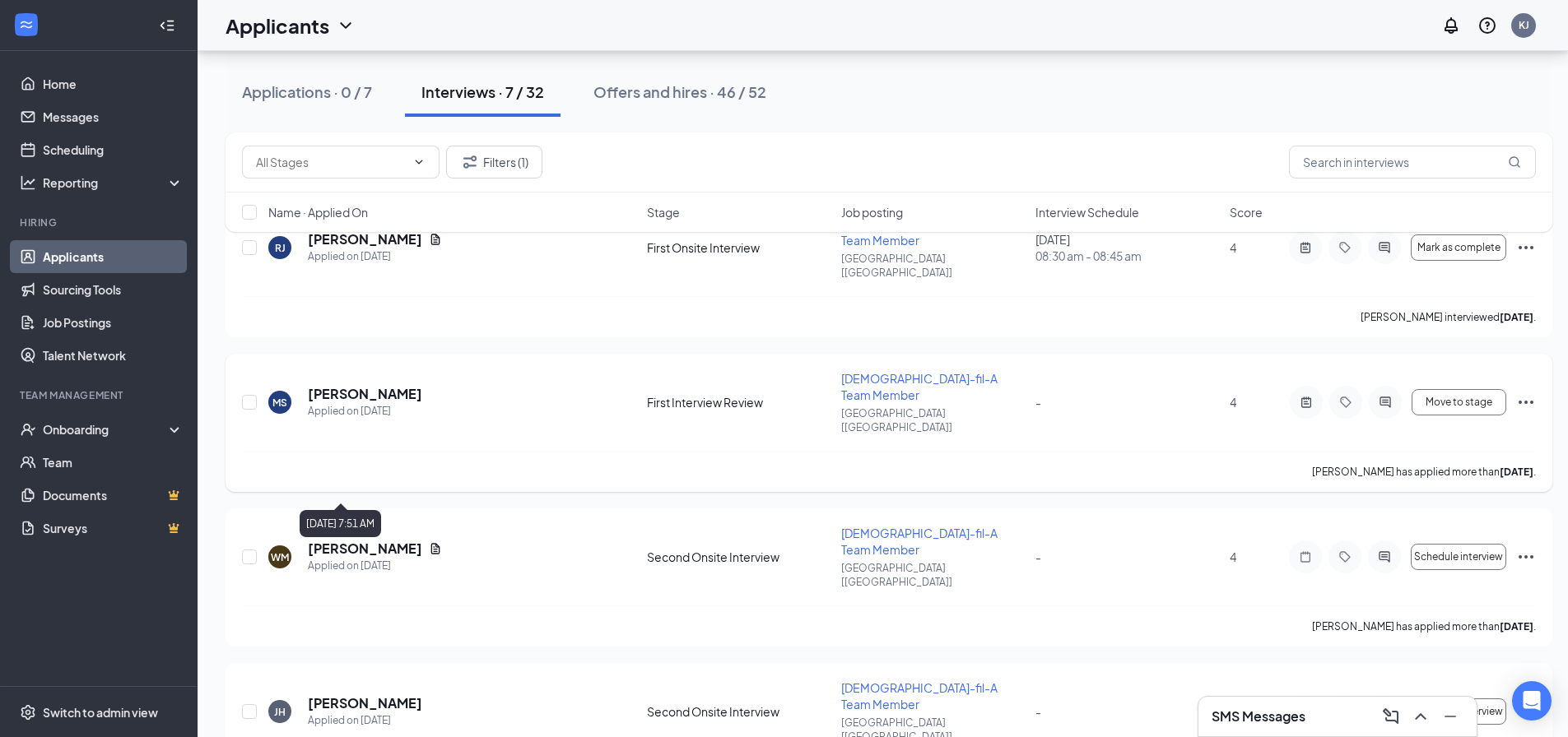
scroll to position [119, 0]
click at [323, 386] on h5 "[PERSON_NAME]" at bounding box center [365, 395] width 114 height 18
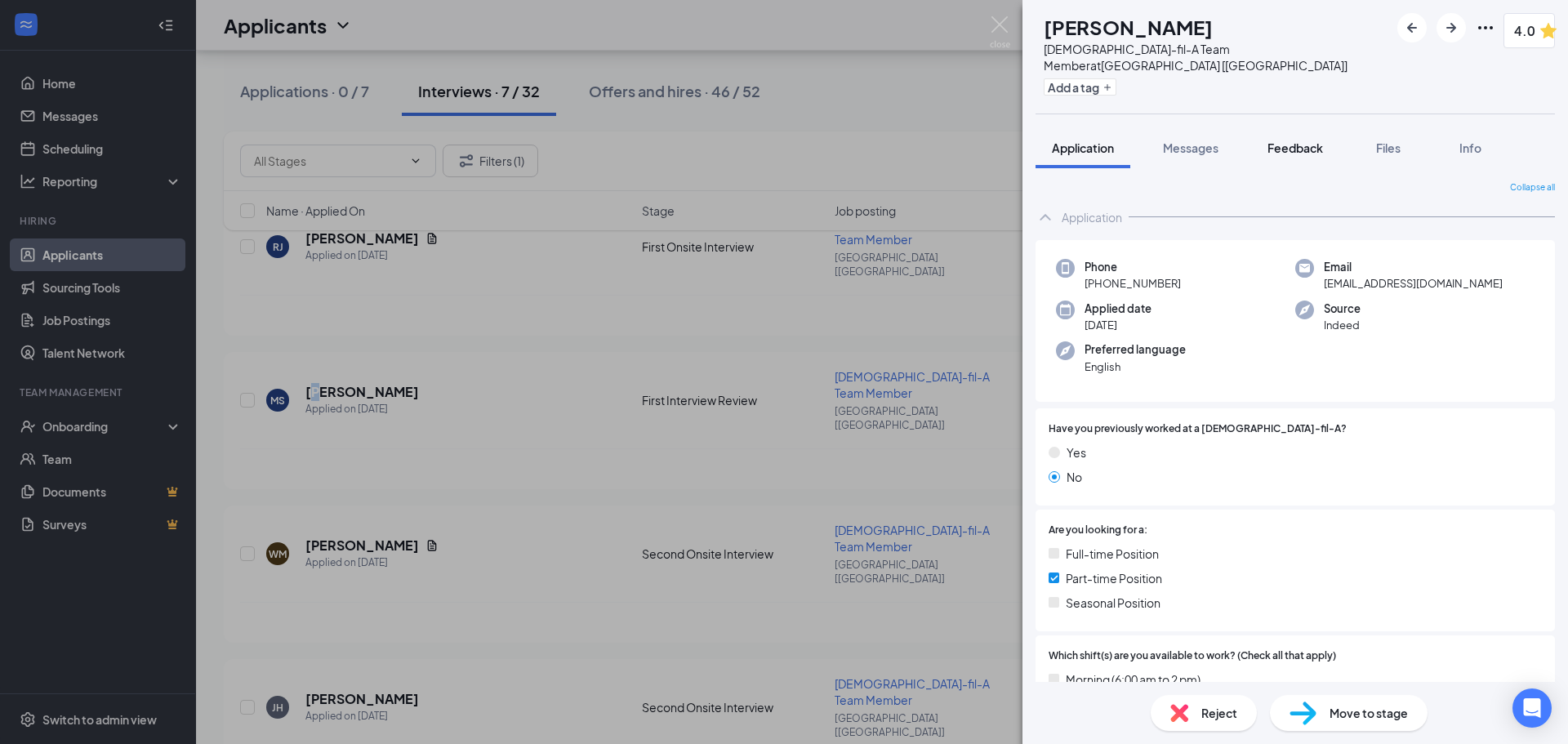
click at [1296, 141] on span "Feedback" at bounding box center [1296, 148] width 56 height 15
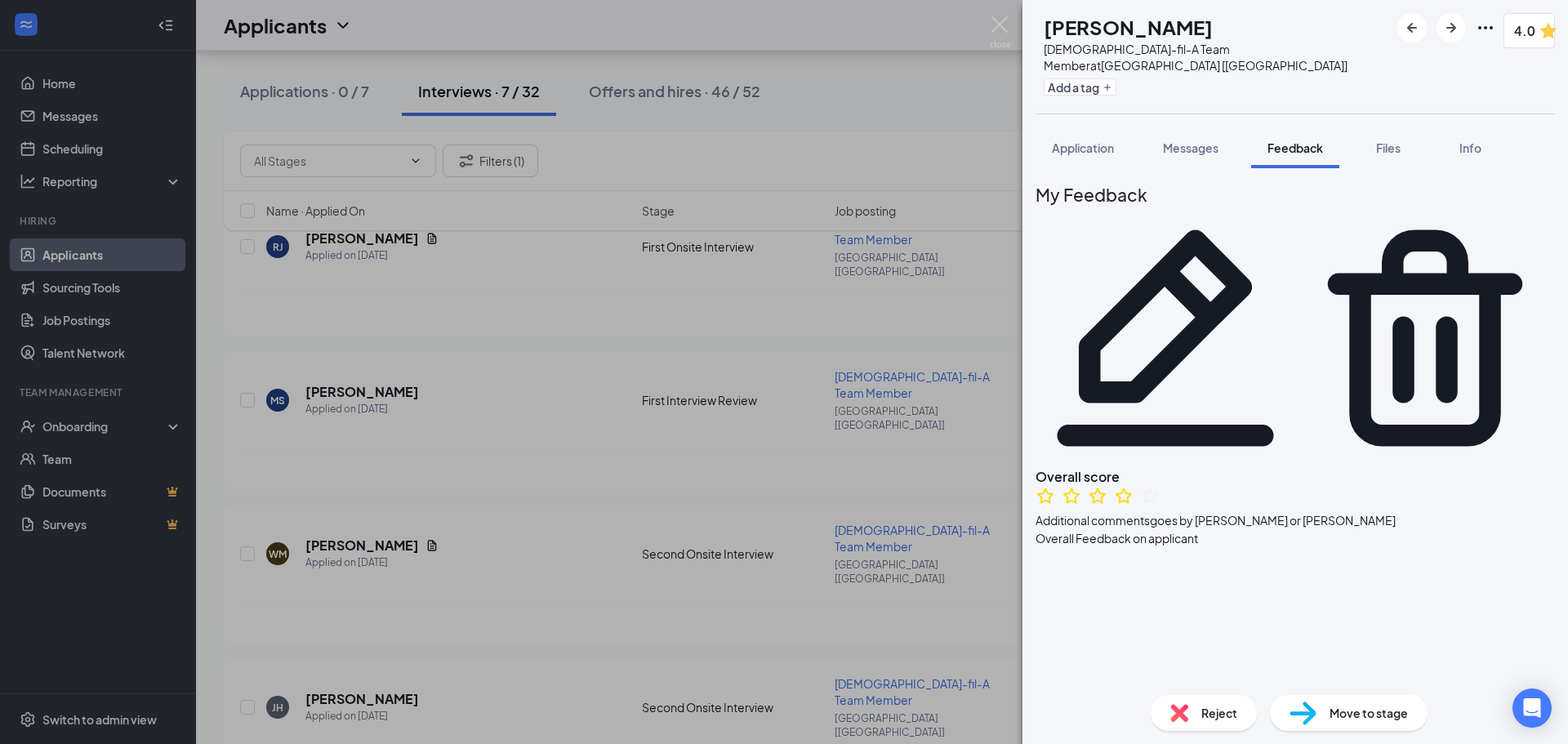
click at [1370, 718] on span "Move to stage" at bounding box center [1368, 714] width 78 height 18
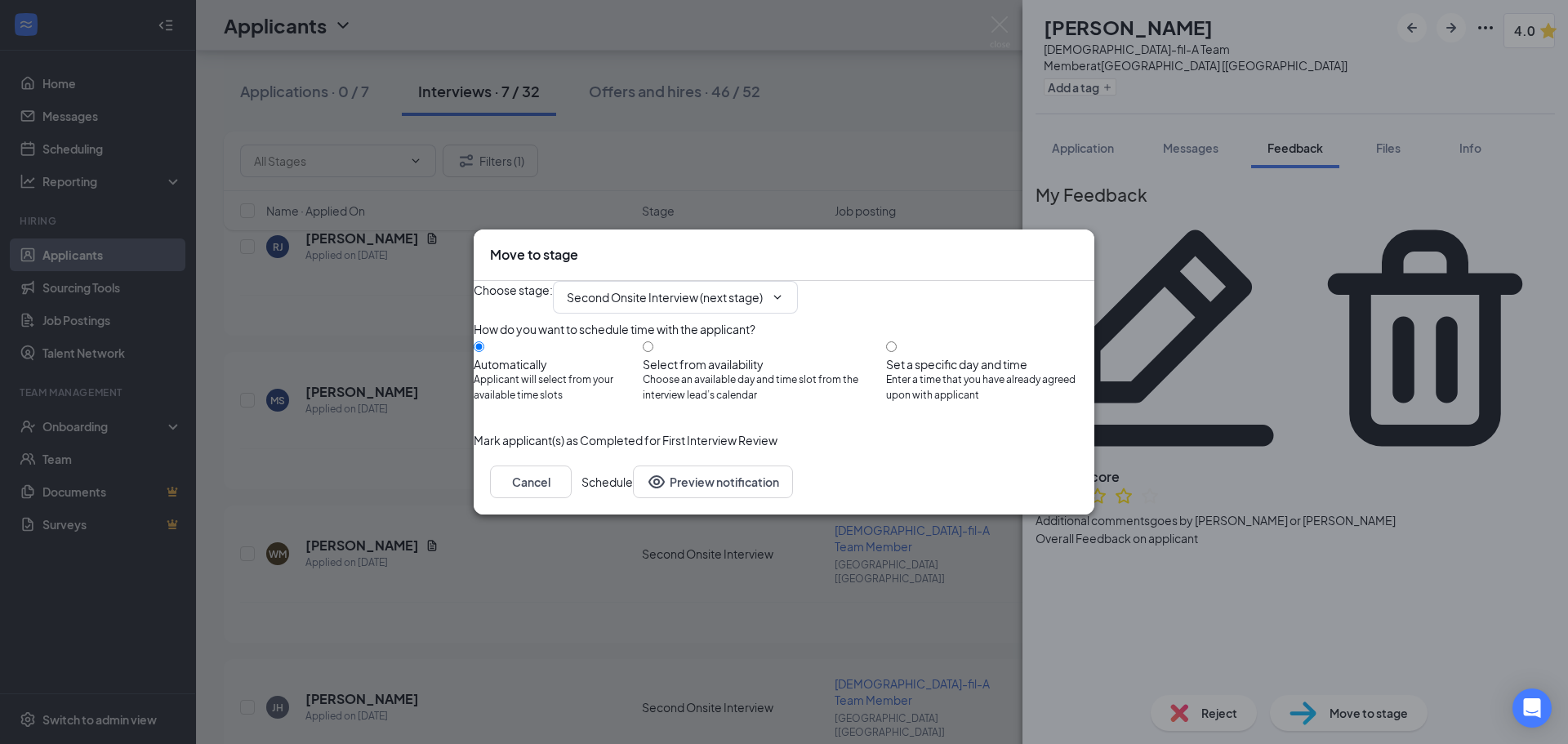
click at [633, 499] on button "Schedule" at bounding box center [607, 482] width 52 height 33
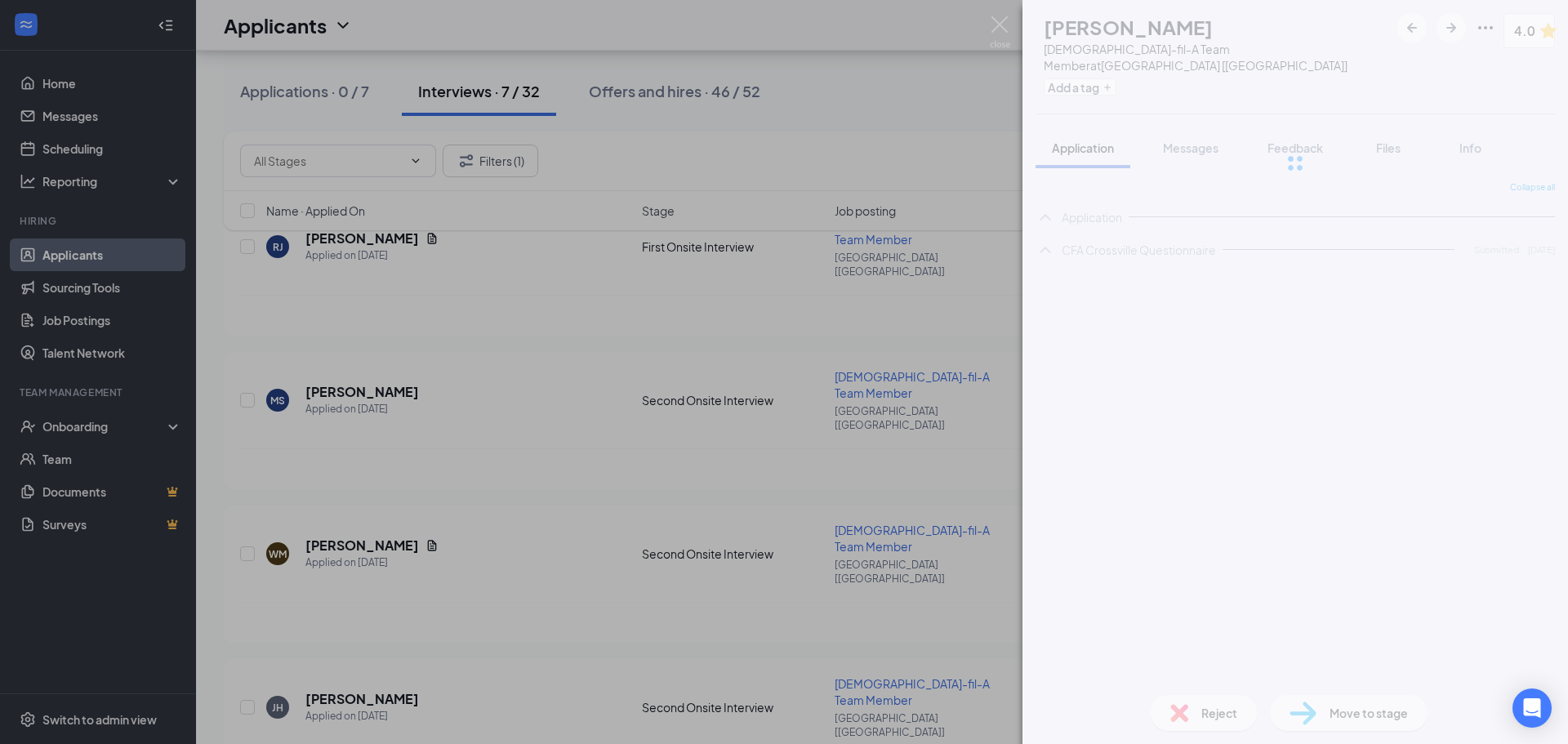
click at [358, 430] on div "WM [PERSON_NAME][DEMOGRAPHIC_DATA]-fil-A Team Member at [GEOGRAPHIC_DATA] [[GEO…" at bounding box center [784, 372] width 1568 height 744
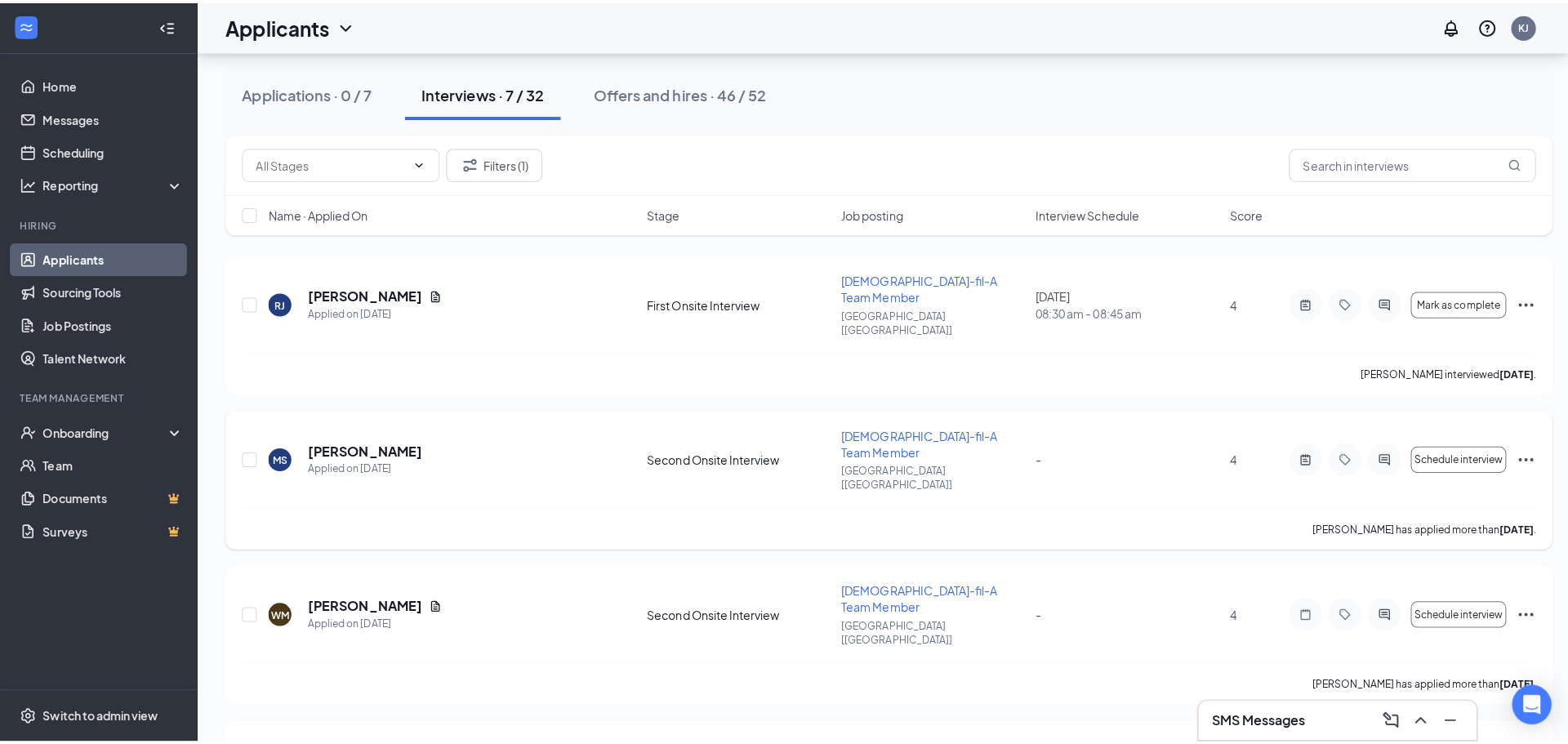
scroll to position [36, 0]
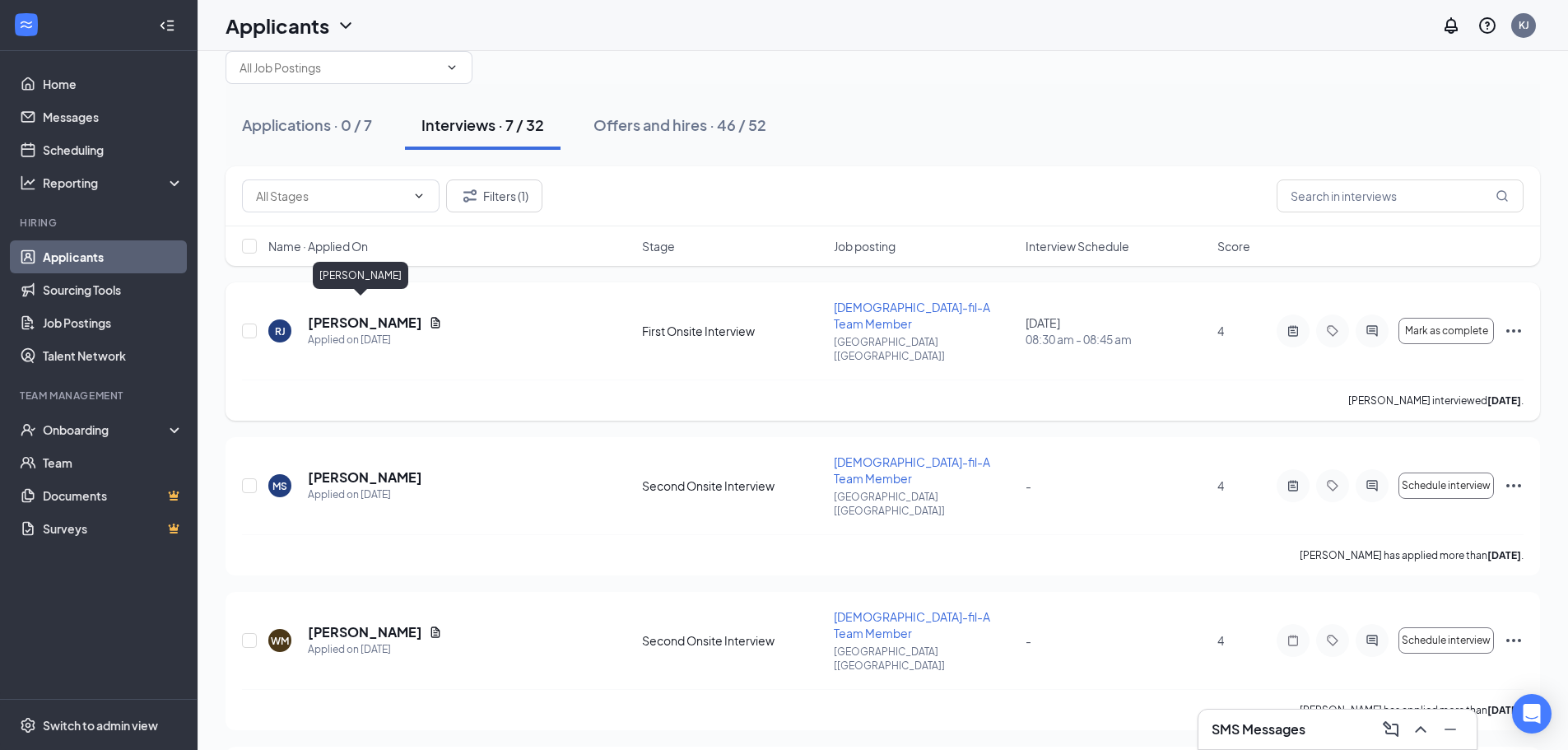
click at [338, 314] on h5 "[PERSON_NAME]" at bounding box center [365, 323] width 114 height 18
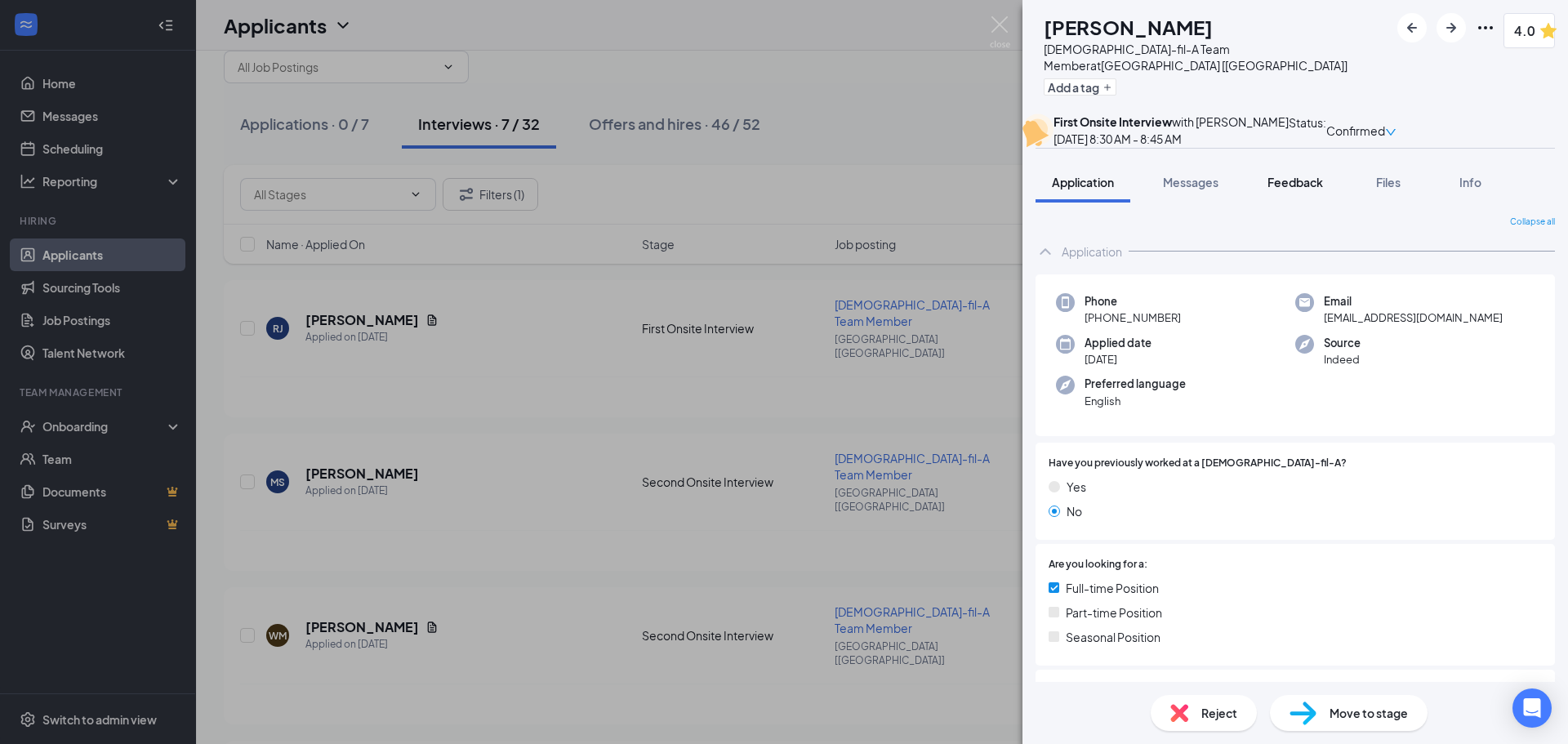
click at [1297, 189] on span "Feedback" at bounding box center [1296, 182] width 56 height 15
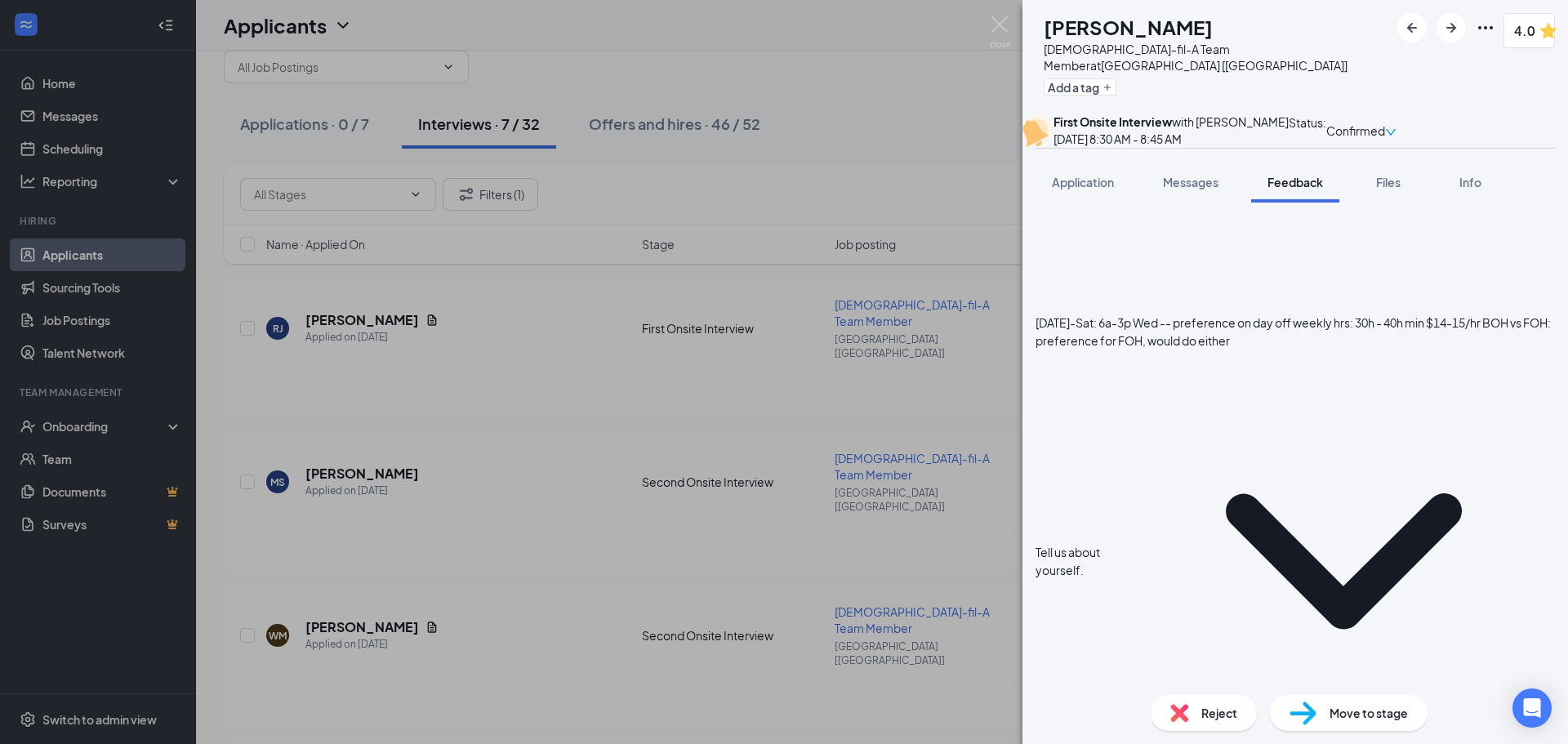
scroll to position [749, 0]
click at [1322, 701] on div "Move to stage" at bounding box center [1349, 714] width 158 height 36
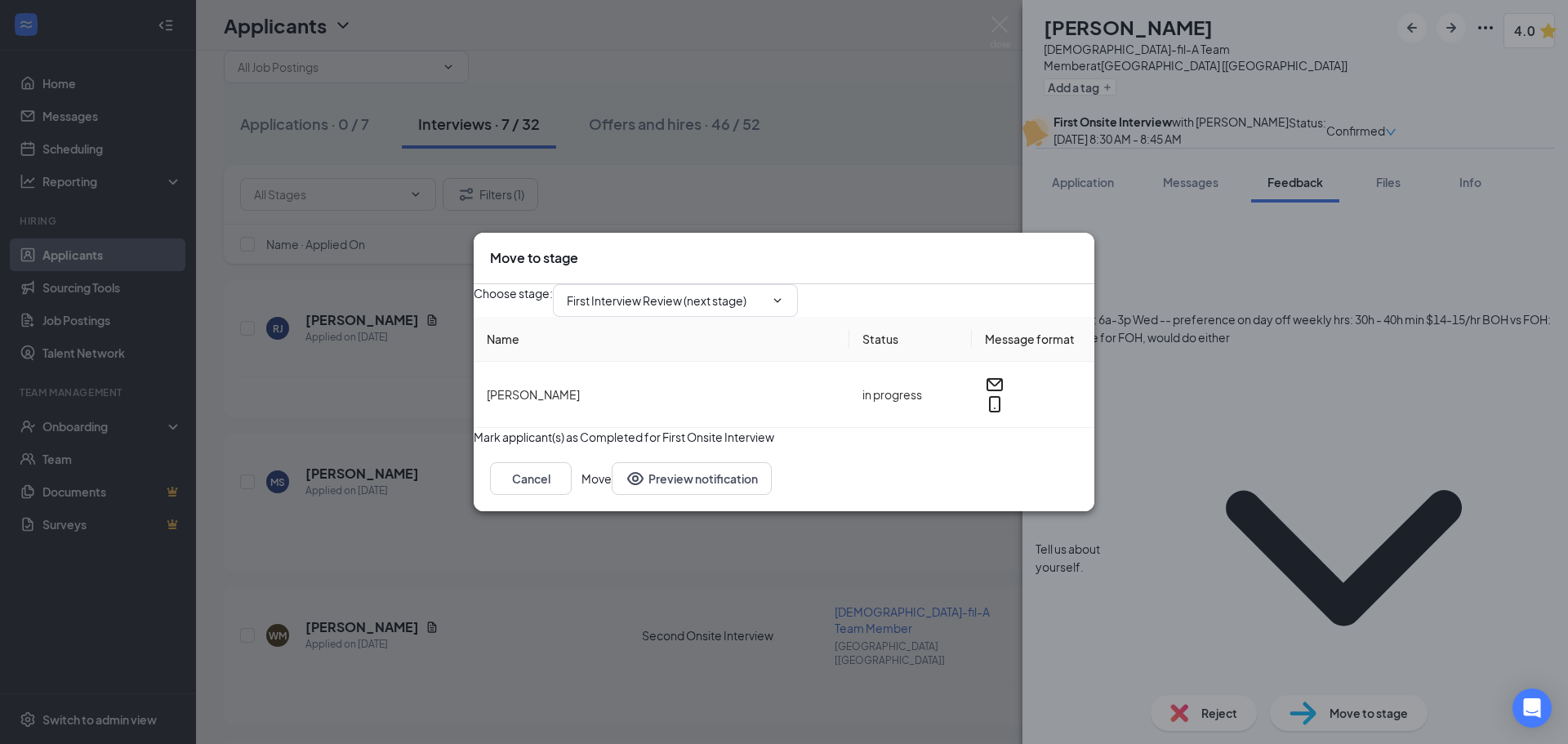
click at [612, 495] on button "Move" at bounding box center [596, 479] width 30 height 33
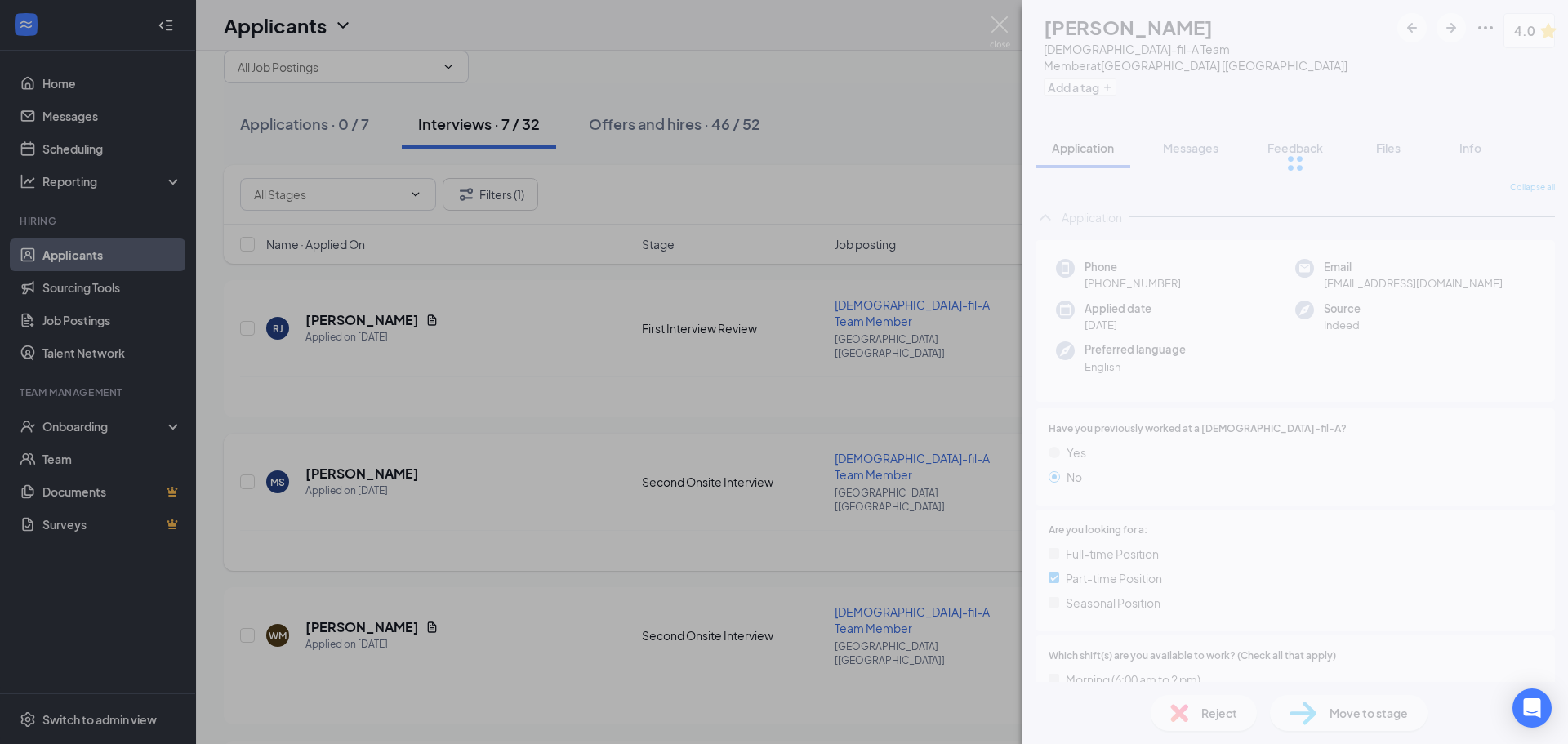
drag, startPoint x: 293, startPoint y: 514, endPoint x: 339, endPoint y: 473, distance: 61.6
click at [295, 514] on div "MS [PERSON_NAME] [DEMOGRAPHIC_DATA]-fil-A Team Member at [GEOGRAPHIC_DATA] [[GE…" at bounding box center [784, 372] width 1568 height 744
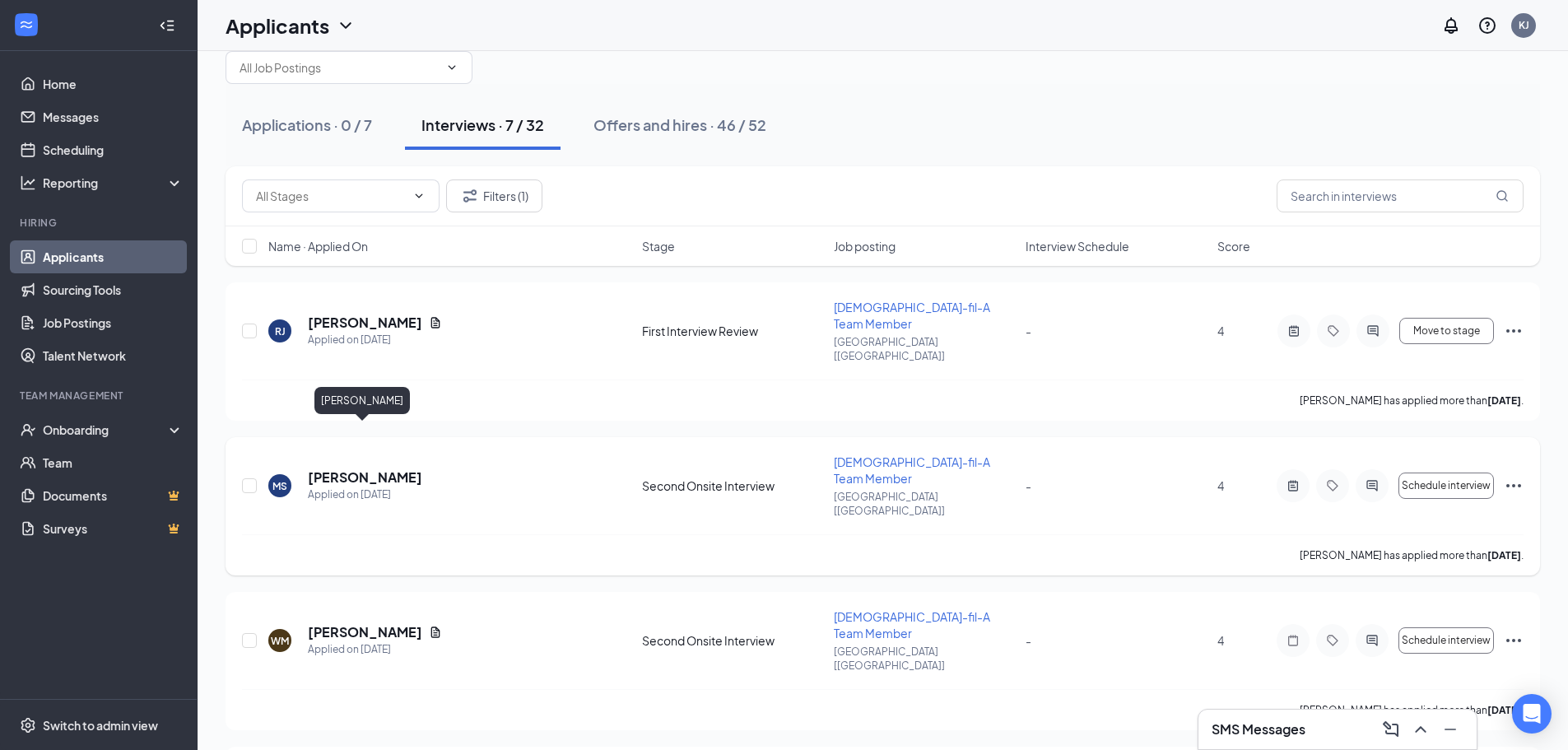
click at [342, 469] on h5 "[PERSON_NAME]" at bounding box center [365, 478] width 114 height 18
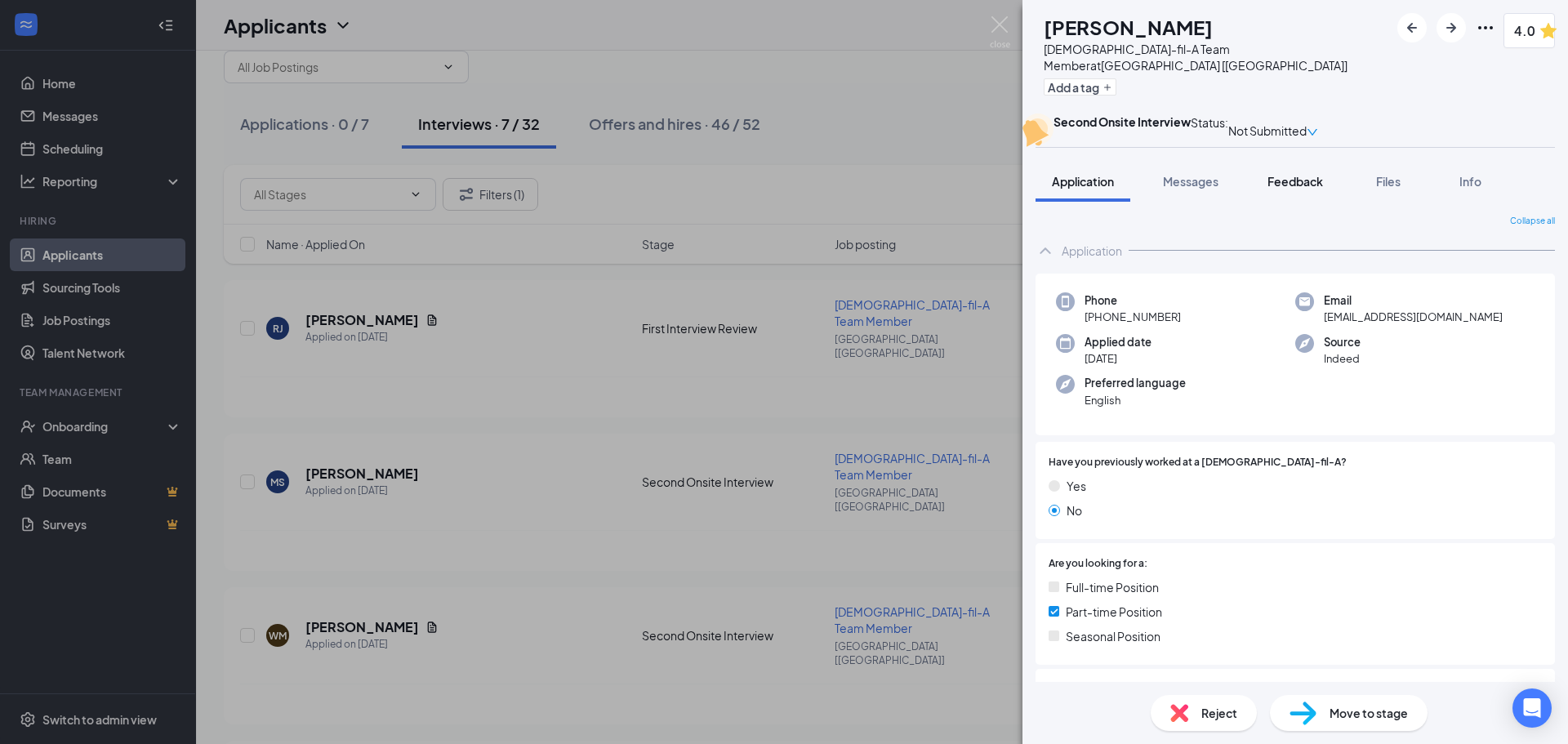
click at [1302, 188] on span "Feedback" at bounding box center [1296, 181] width 56 height 15
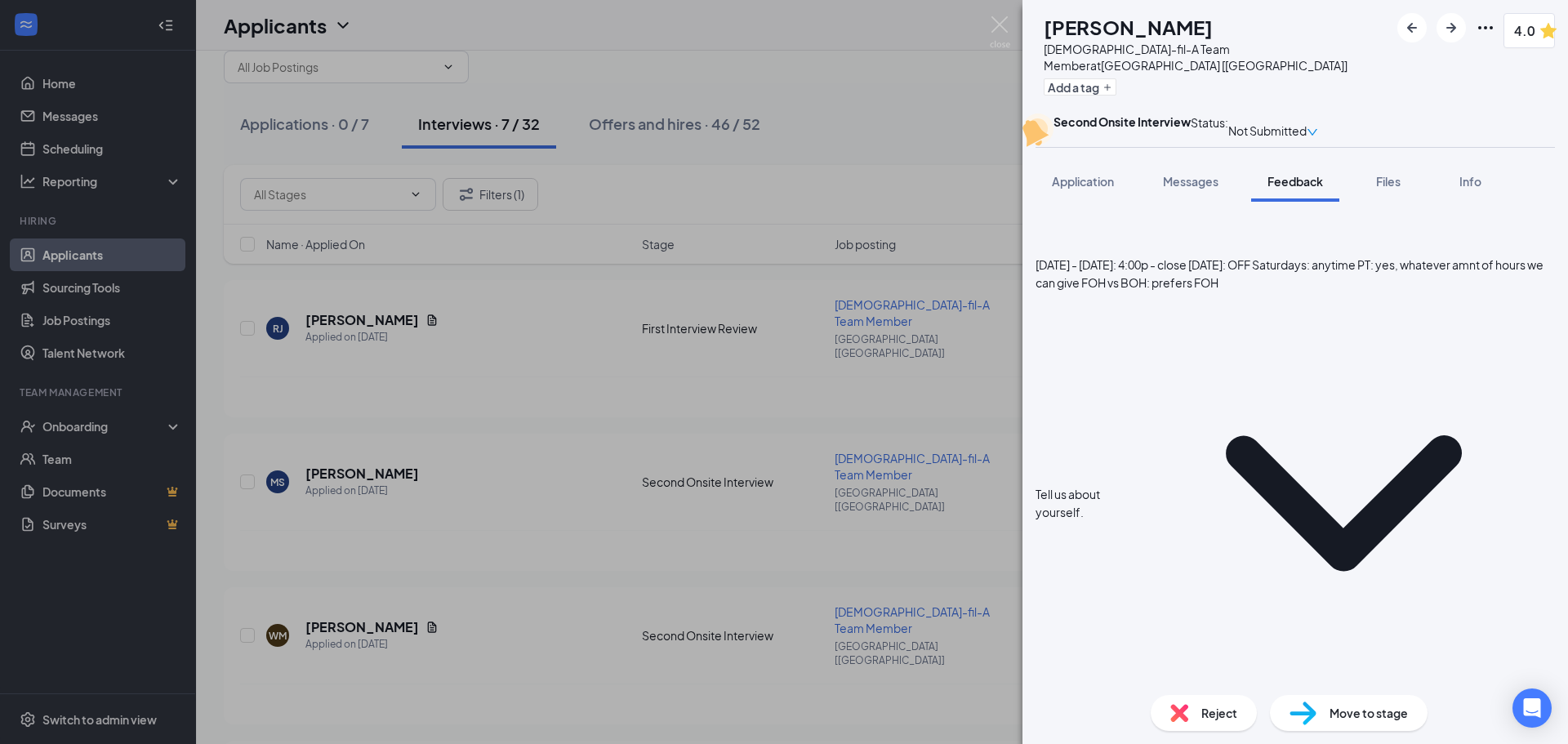
scroll to position [926, 0]
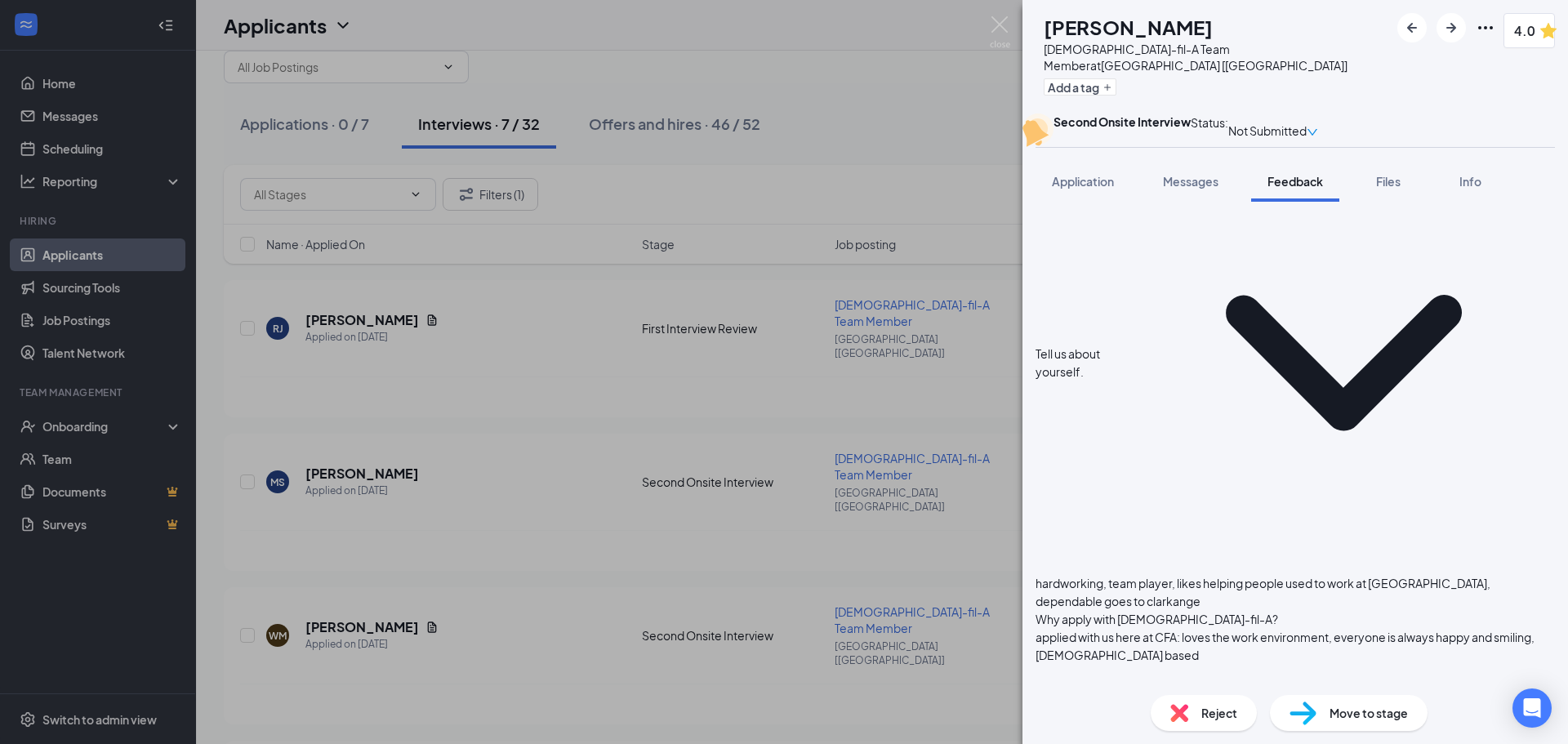
click at [800, 495] on div "MS [PERSON_NAME] [DEMOGRAPHIC_DATA]-fil-A Team Member at [GEOGRAPHIC_DATA] [[GE…" at bounding box center [784, 372] width 1568 height 744
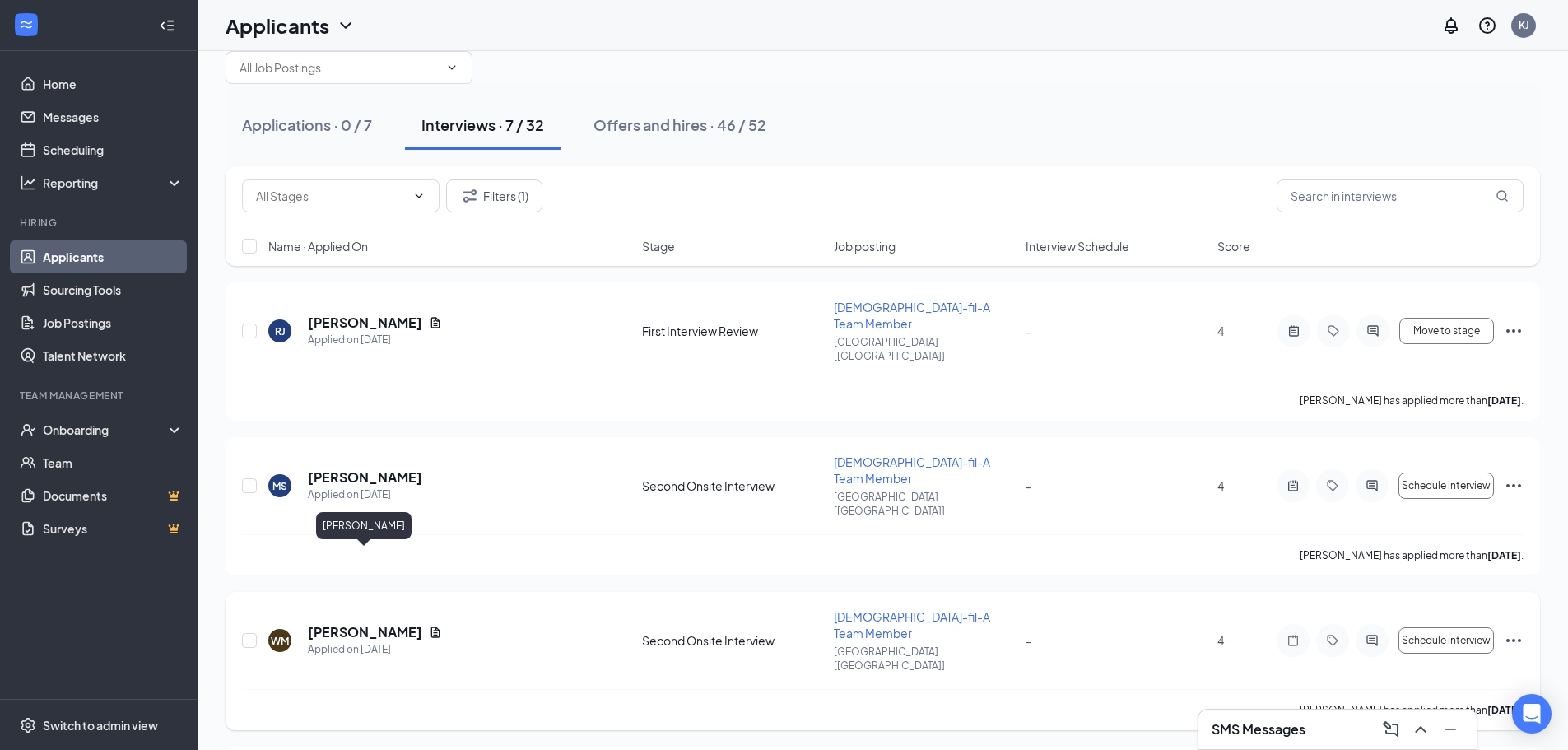
click at [369, 624] on h5 "[PERSON_NAME]" at bounding box center [365, 633] width 114 height 18
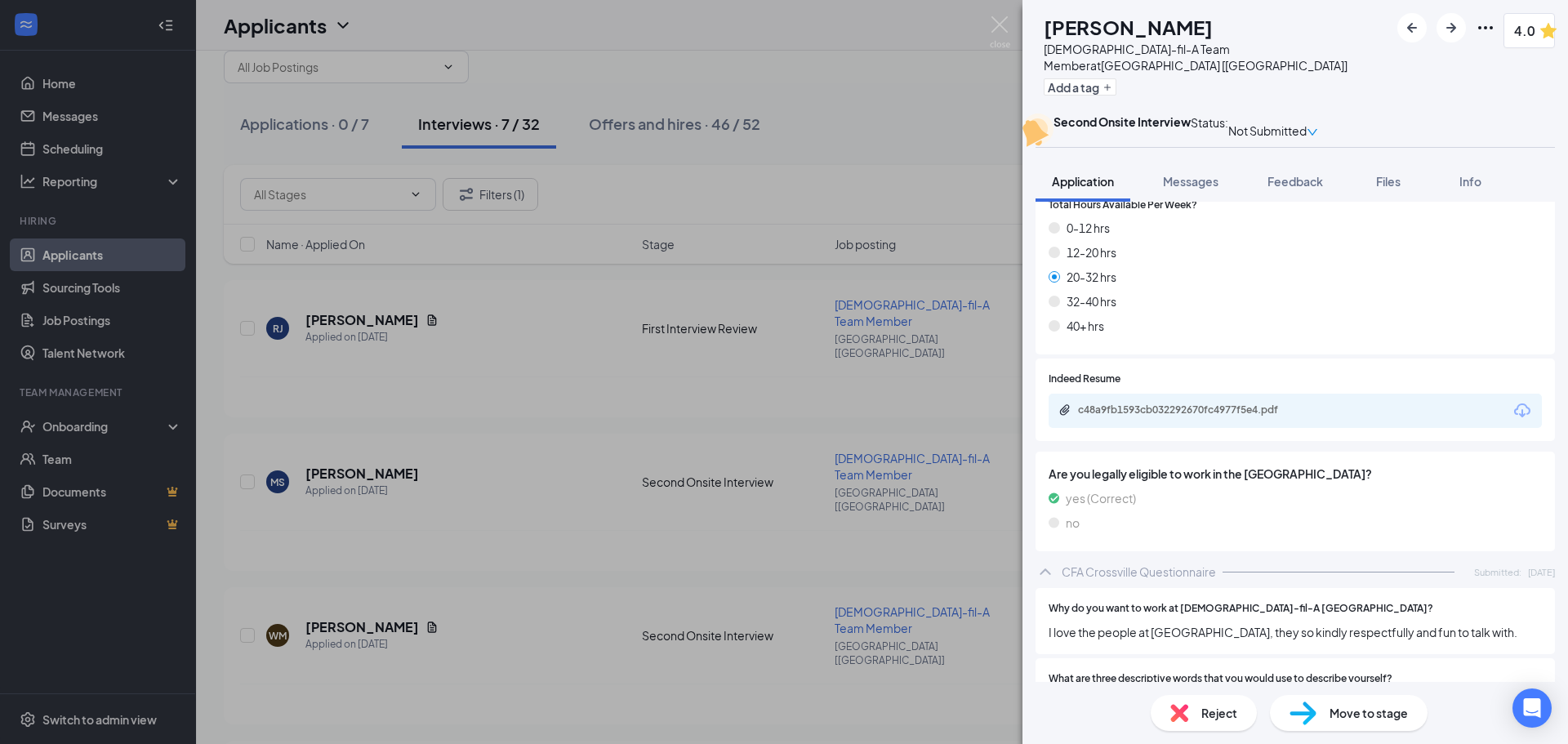
scroll to position [980, 0]
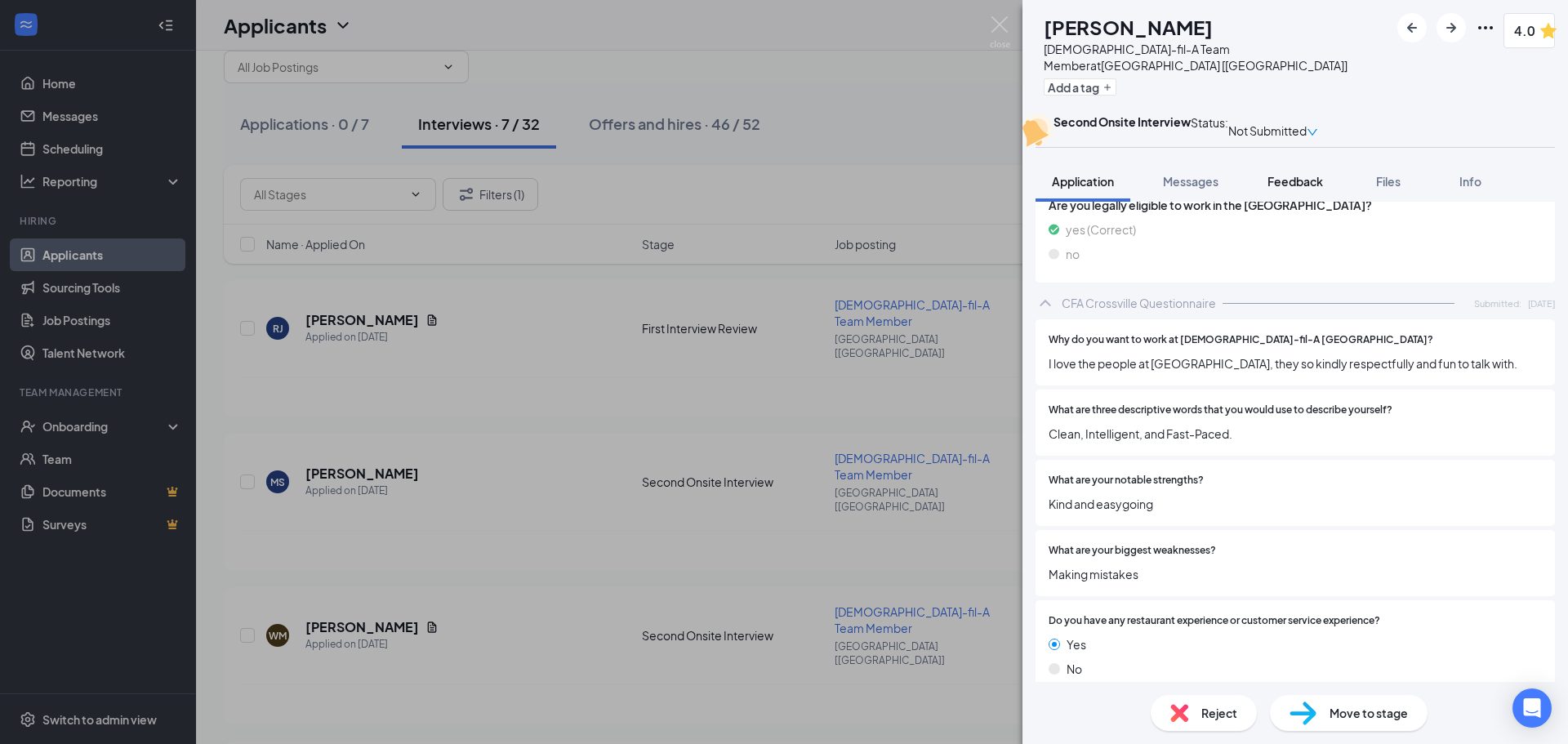
click at [1291, 188] on span "Feedback" at bounding box center [1296, 181] width 56 height 15
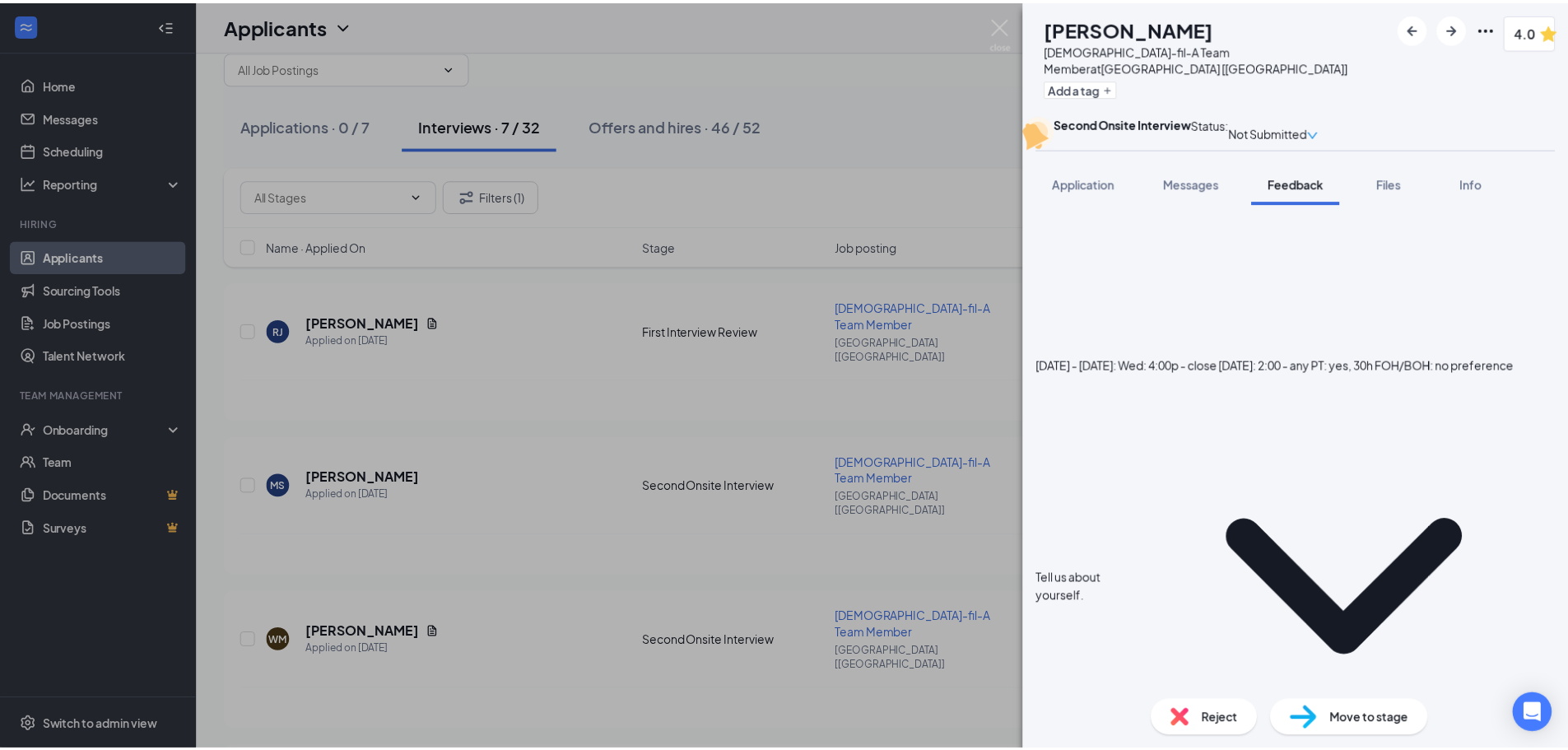
scroll to position [711, 0]
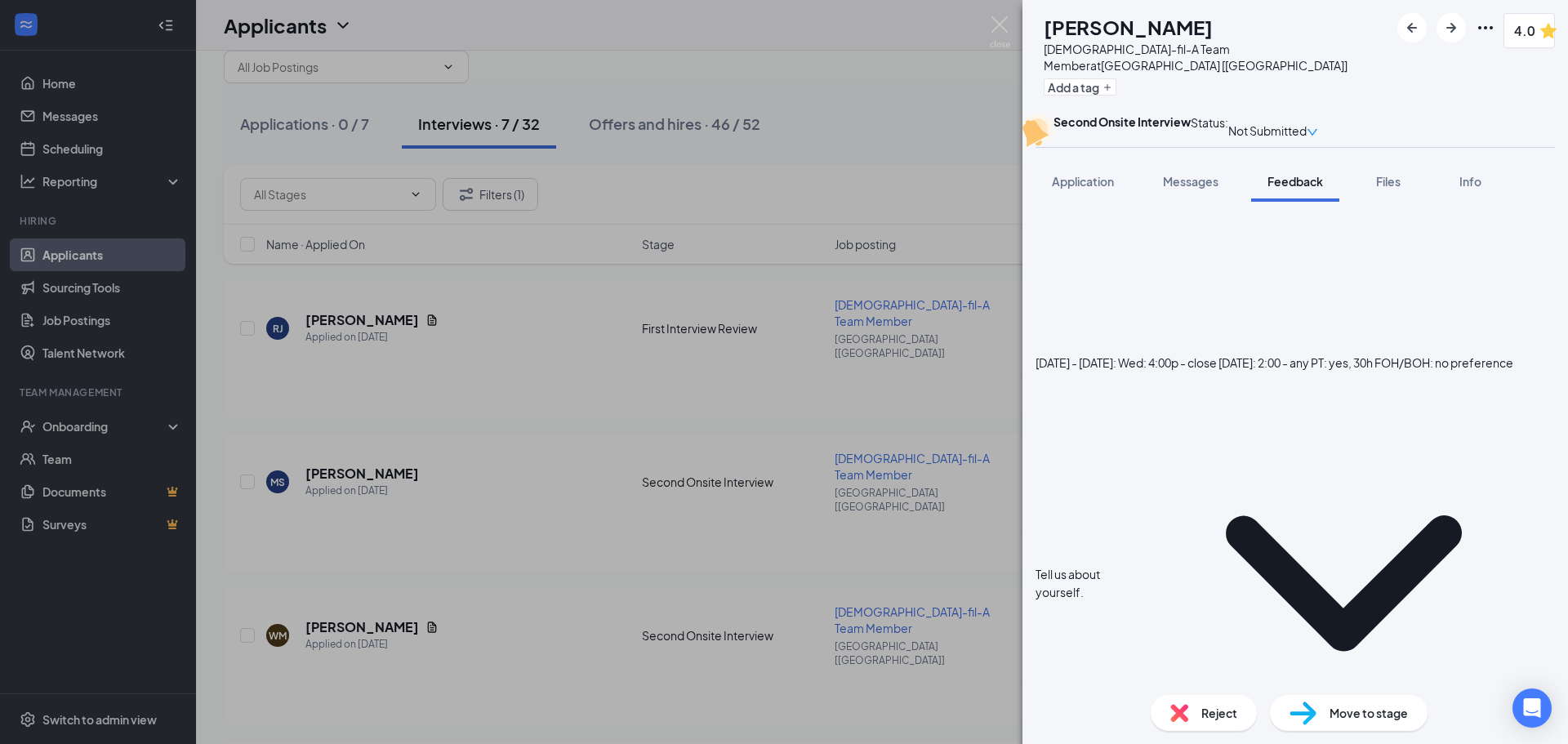
click at [909, 551] on div "WM [PERSON_NAME][DEMOGRAPHIC_DATA]-fil-A Team Member at [GEOGRAPHIC_DATA] [[GEO…" at bounding box center [784, 372] width 1568 height 744
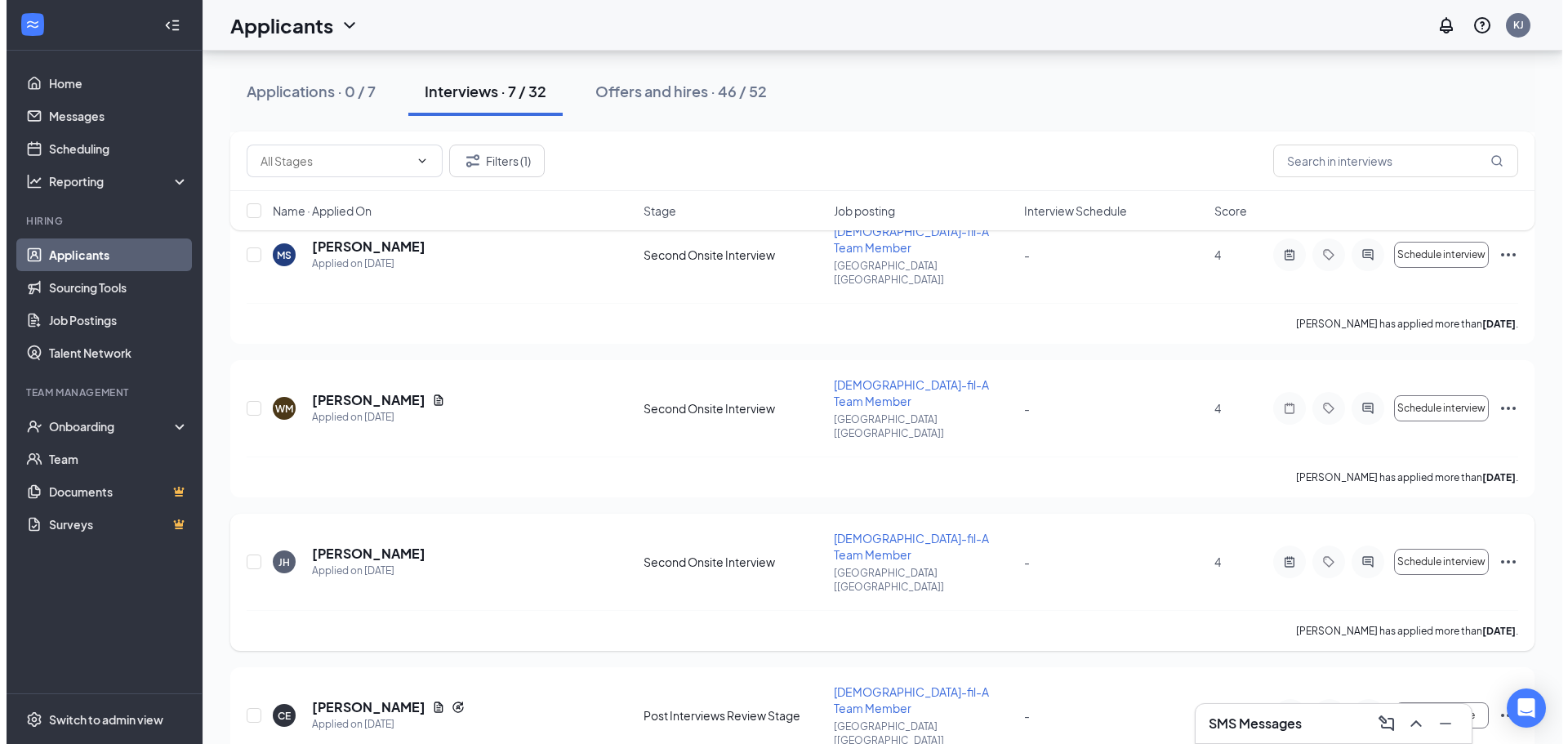
scroll to position [281, 0]
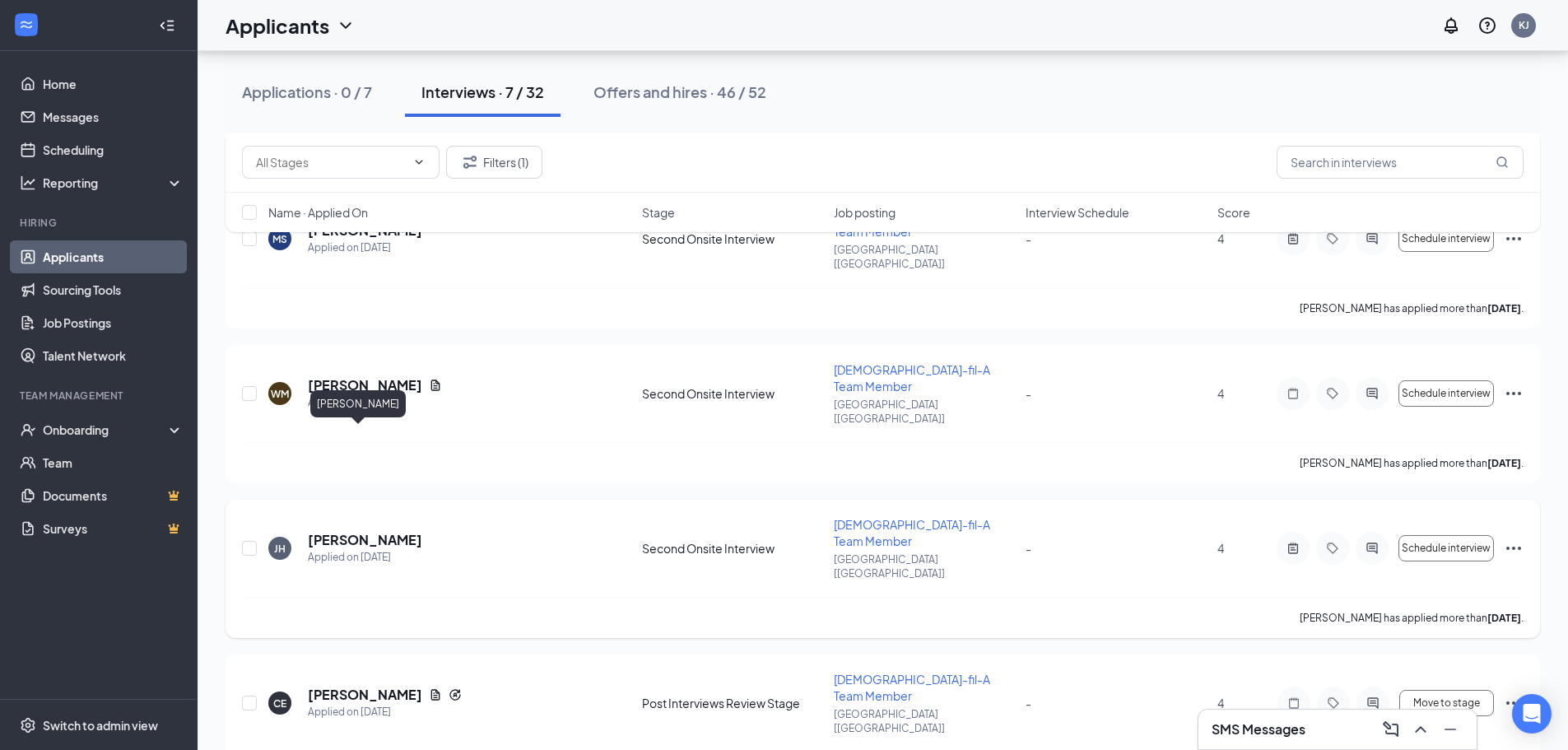
click at [333, 531] on h5 "[PERSON_NAME]" at bounding box center [365, 540] width 114 height 18
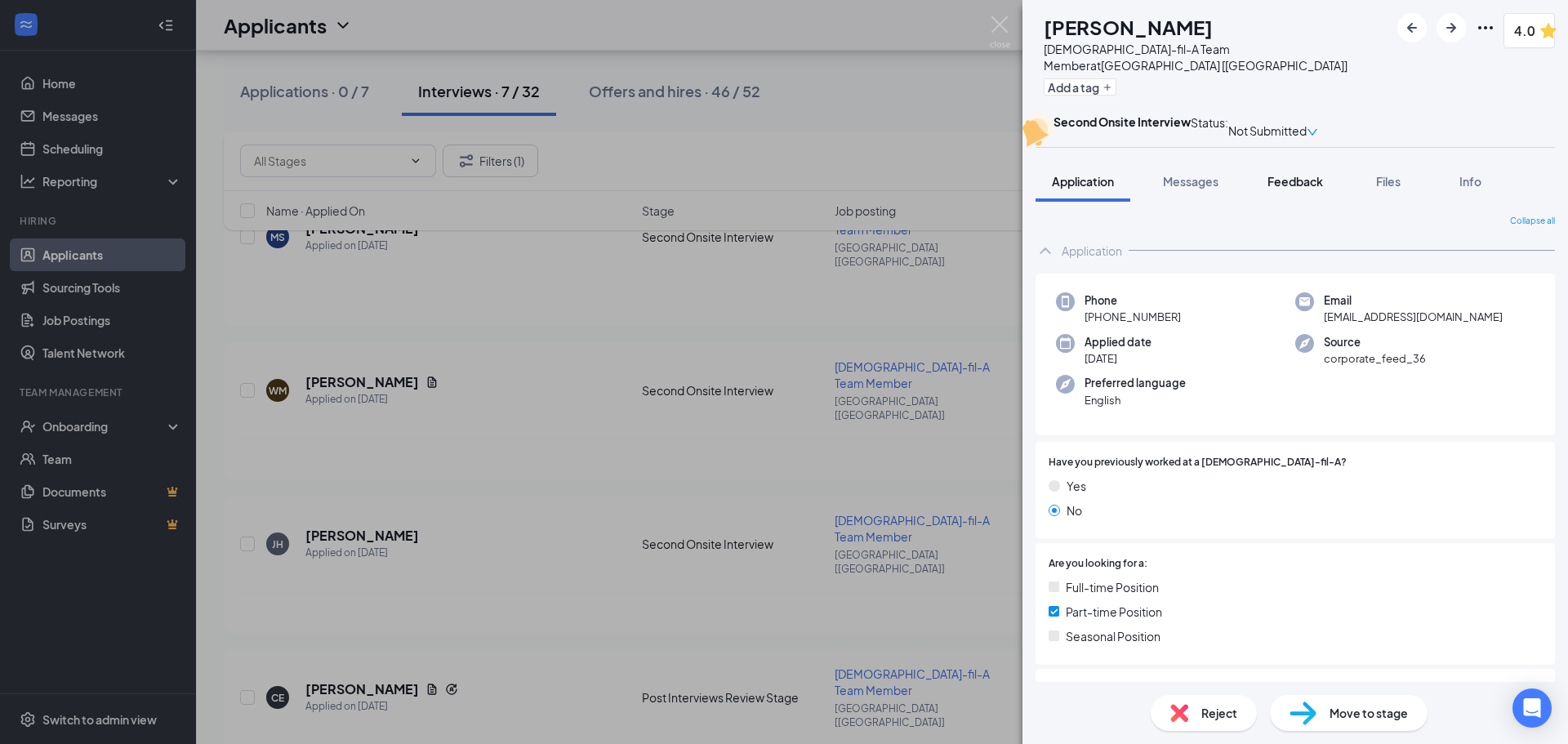
click at [1292, 202] on button "Feedback" at bounding box center [1295, 182] width 88 height 41
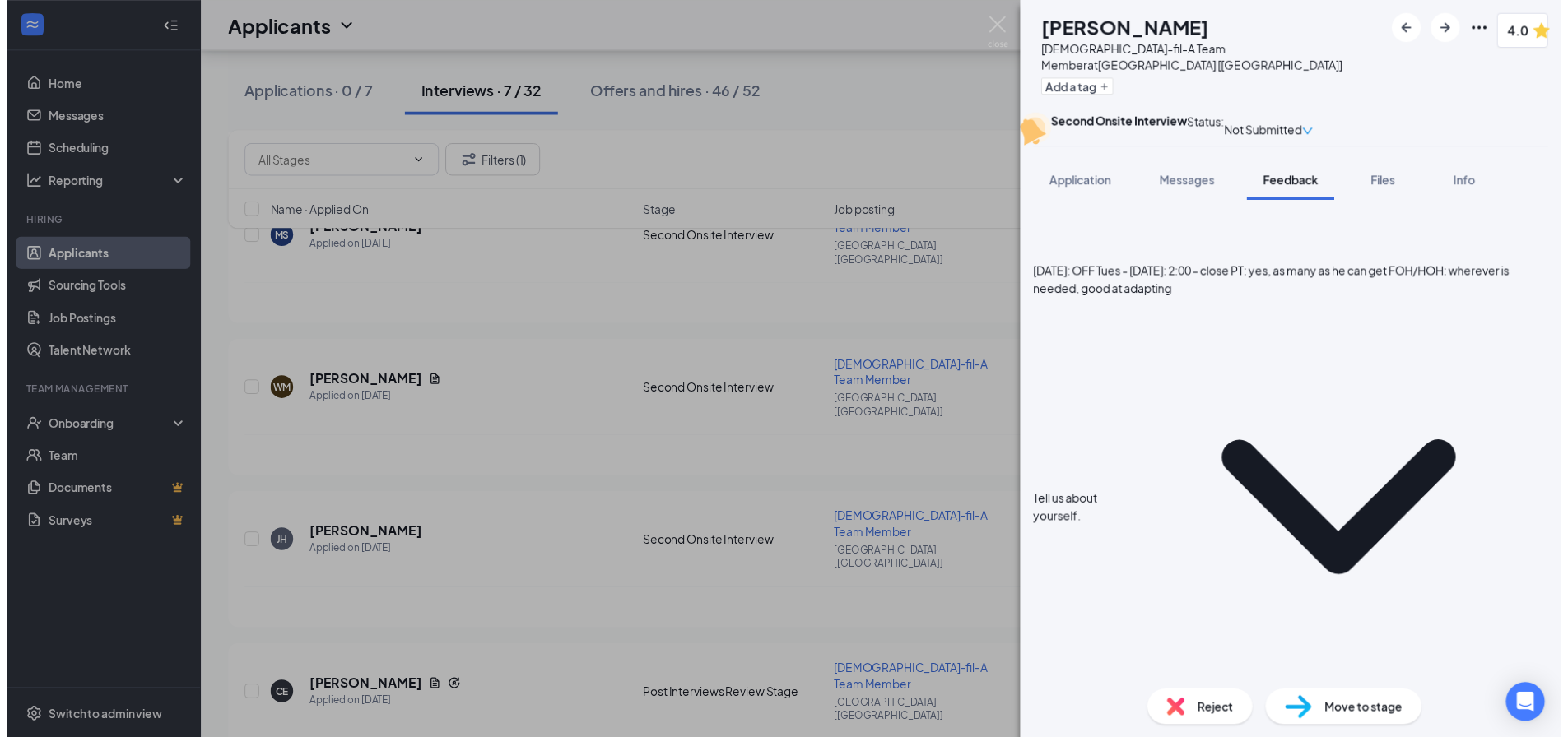
scroll to position [926, 0]
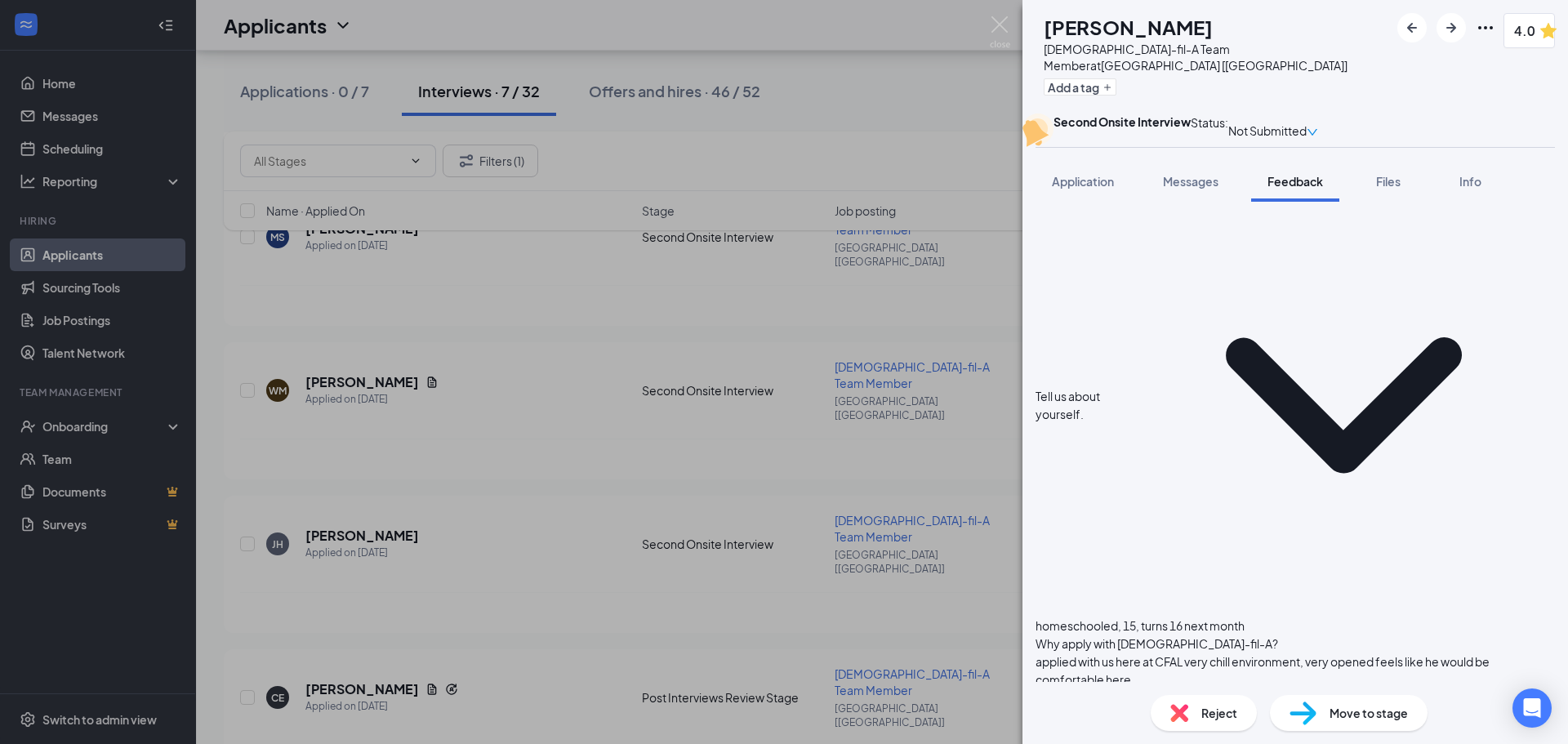
click at [874, 576] on div "[PERSON_NAME] [PERSON_NAME] [DEMOGRAPHIC_DATA]-fil-A Team Member at [GEOGRAPHIC…" at bounding box center [784, 372] width 1568 height 744
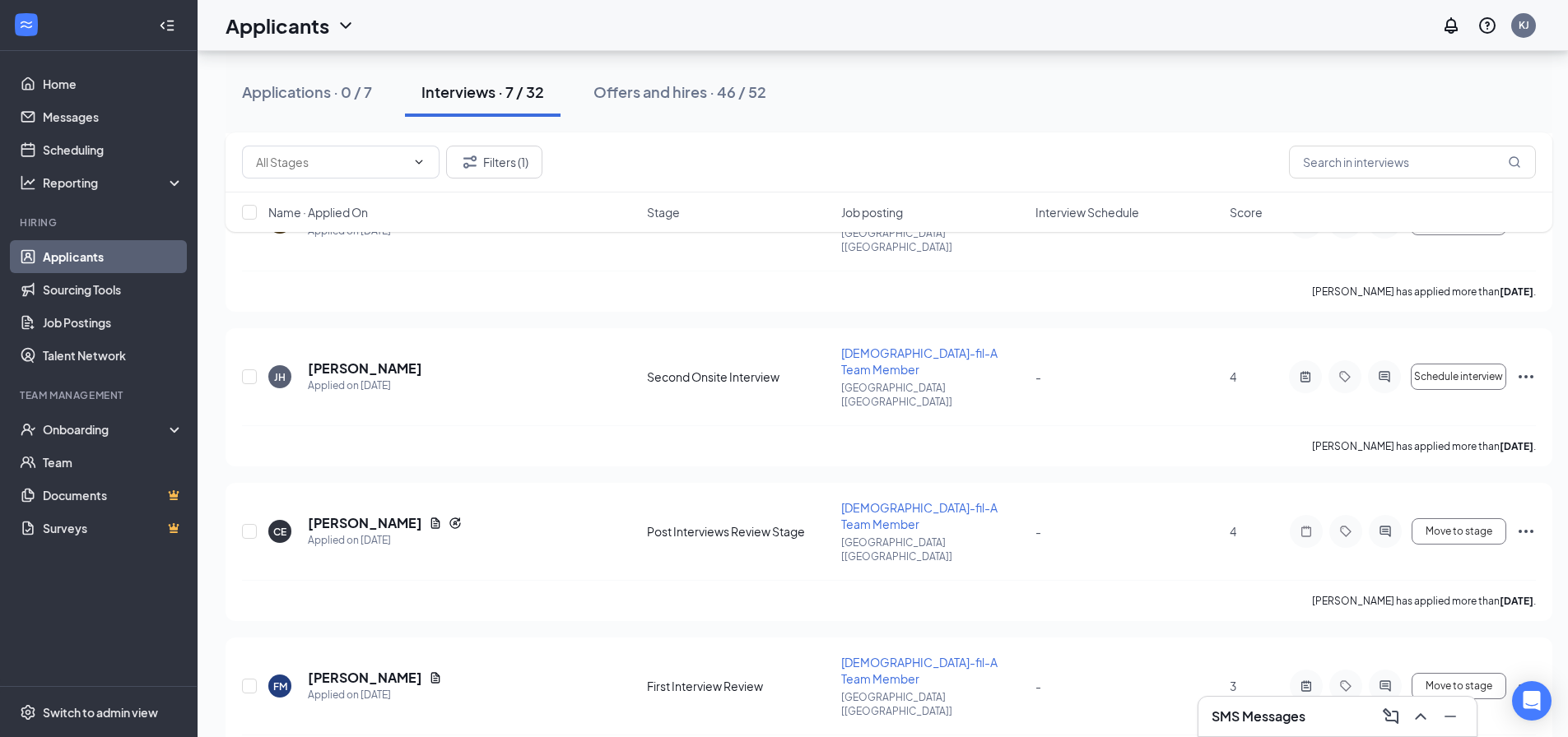
scroll to position [460, 0]
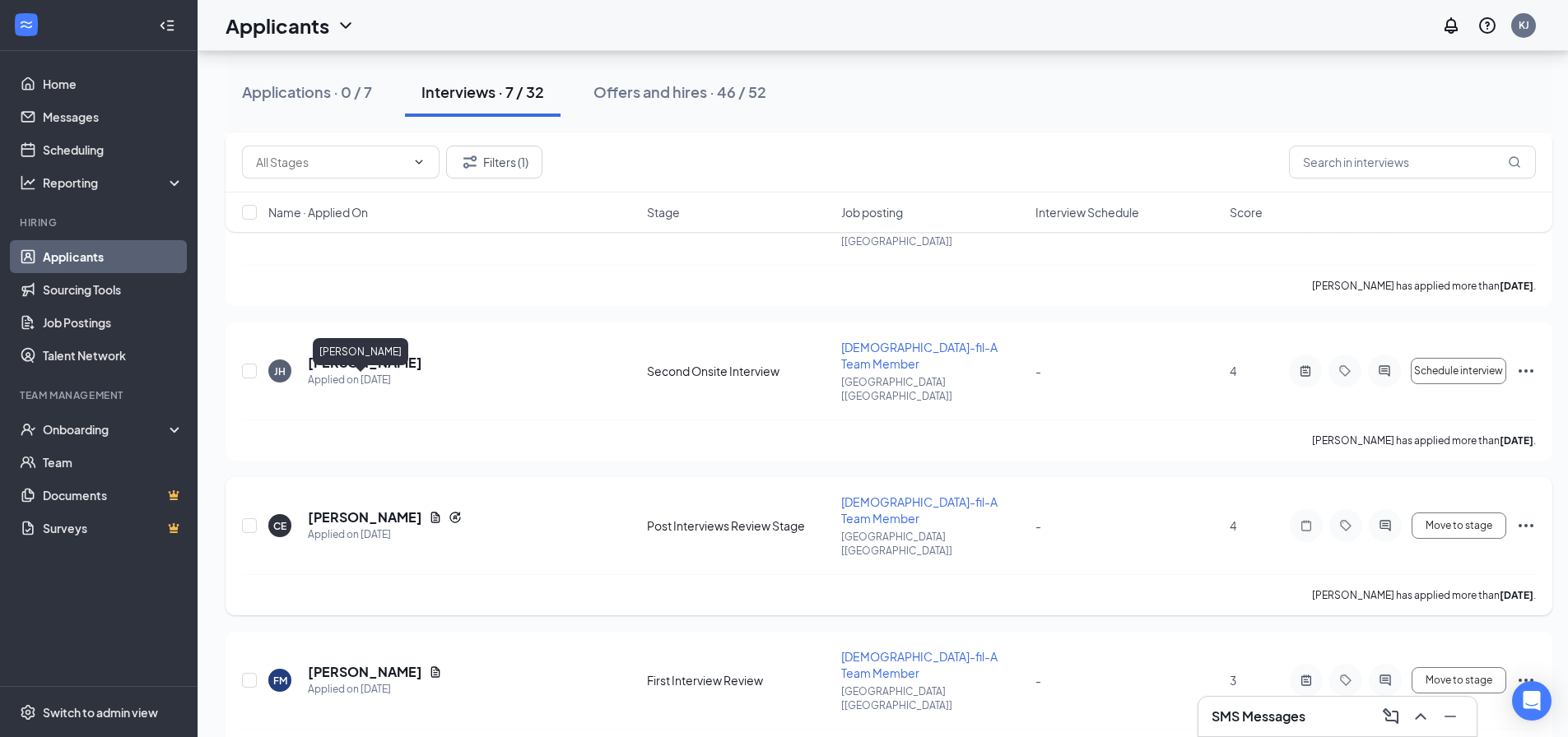
click at [359, 509] on h5 "[PERSON_NAME]" at bounding box center [365, 518] width 114 height 18
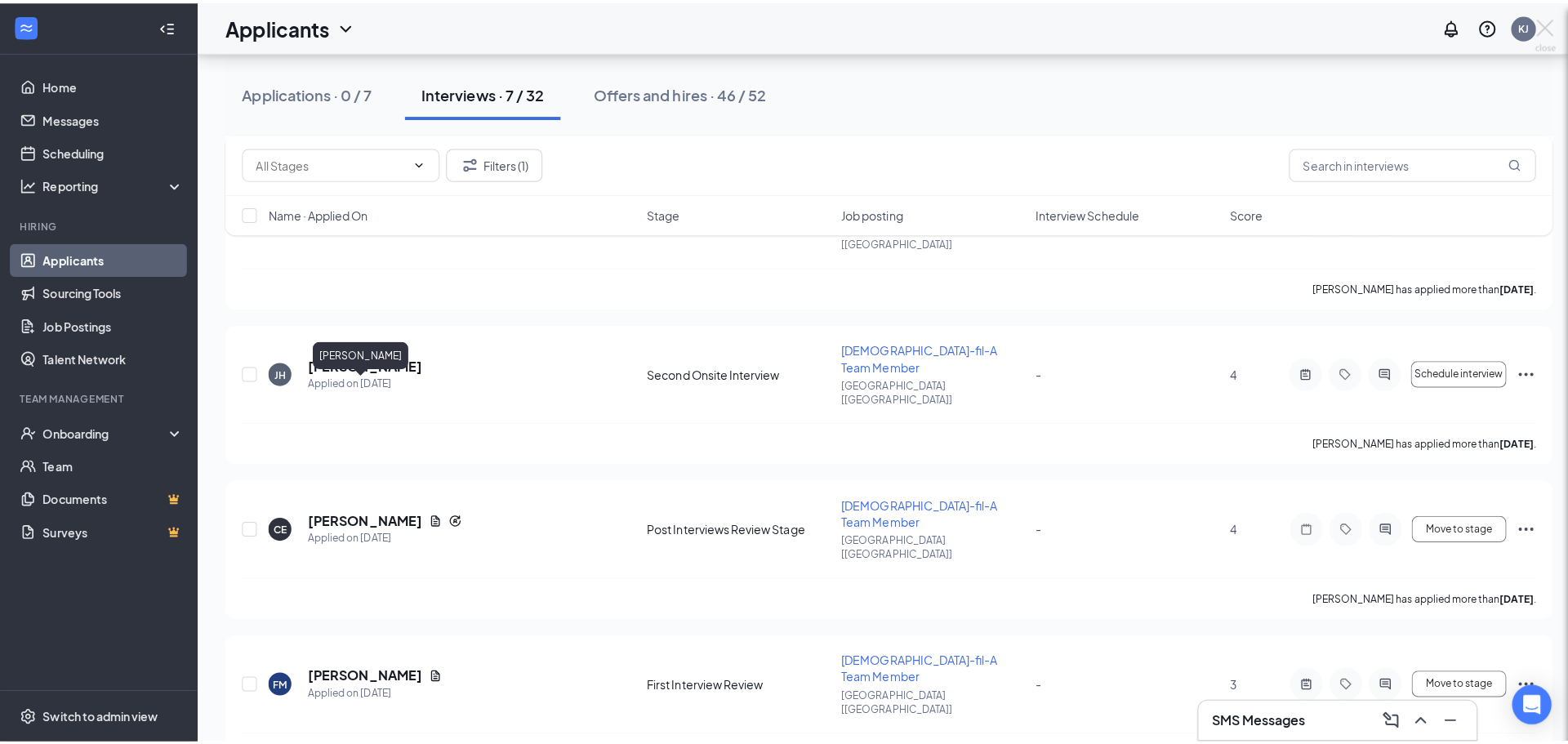
scroll to position [444, 0]
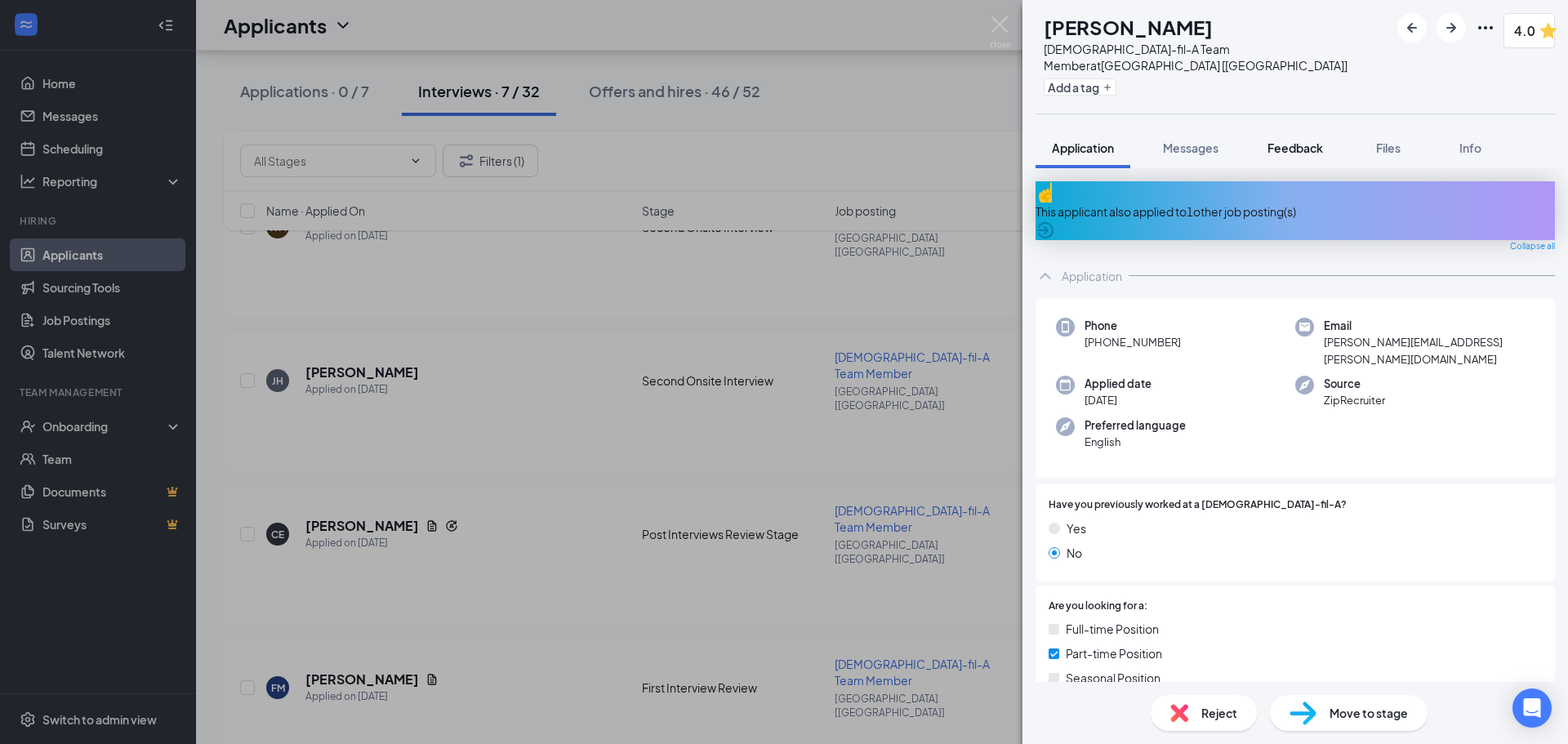
click at [1287, 141] on span "Feedback" at bounding box center [1296, 148] width 56 height 15
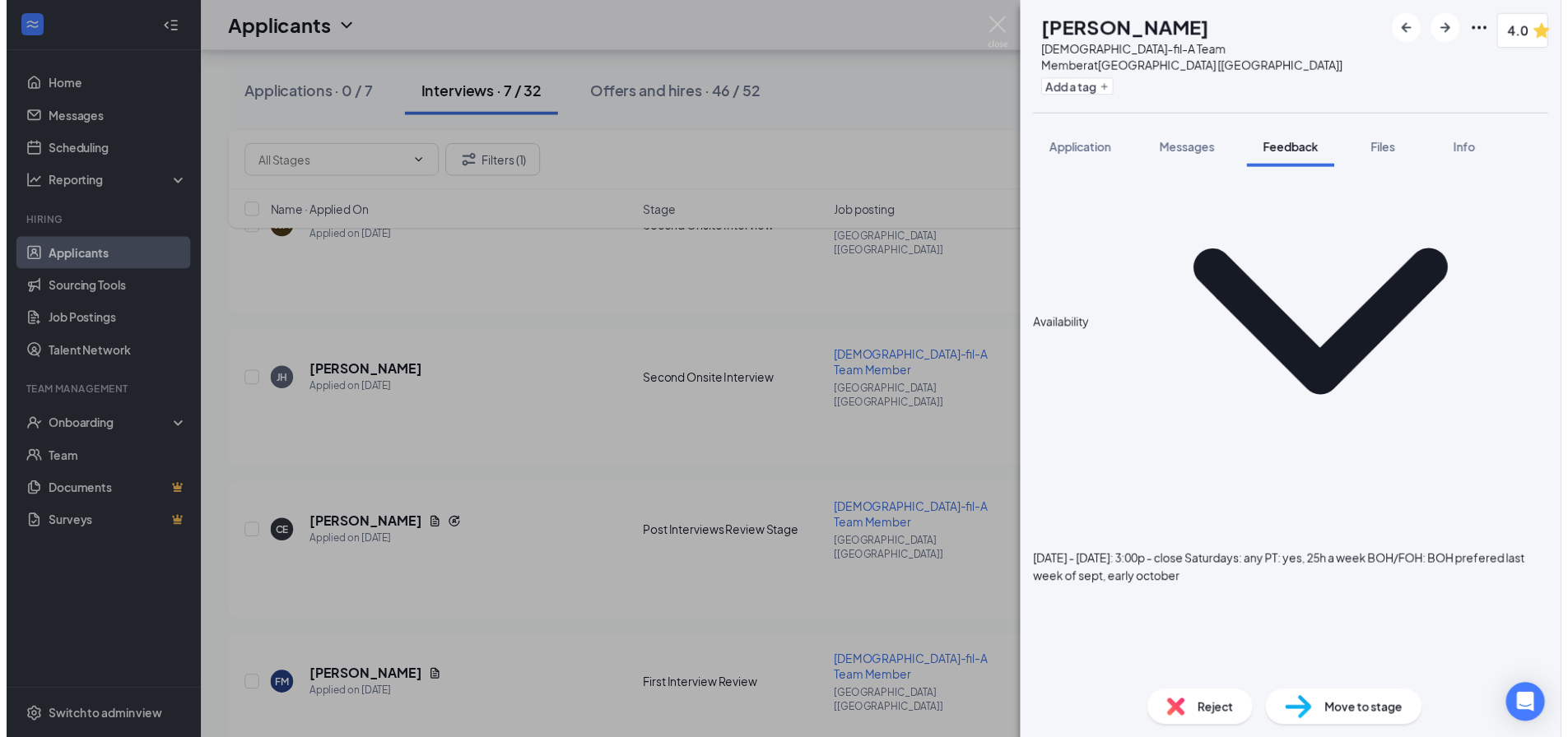
scroll to position [623, 0]
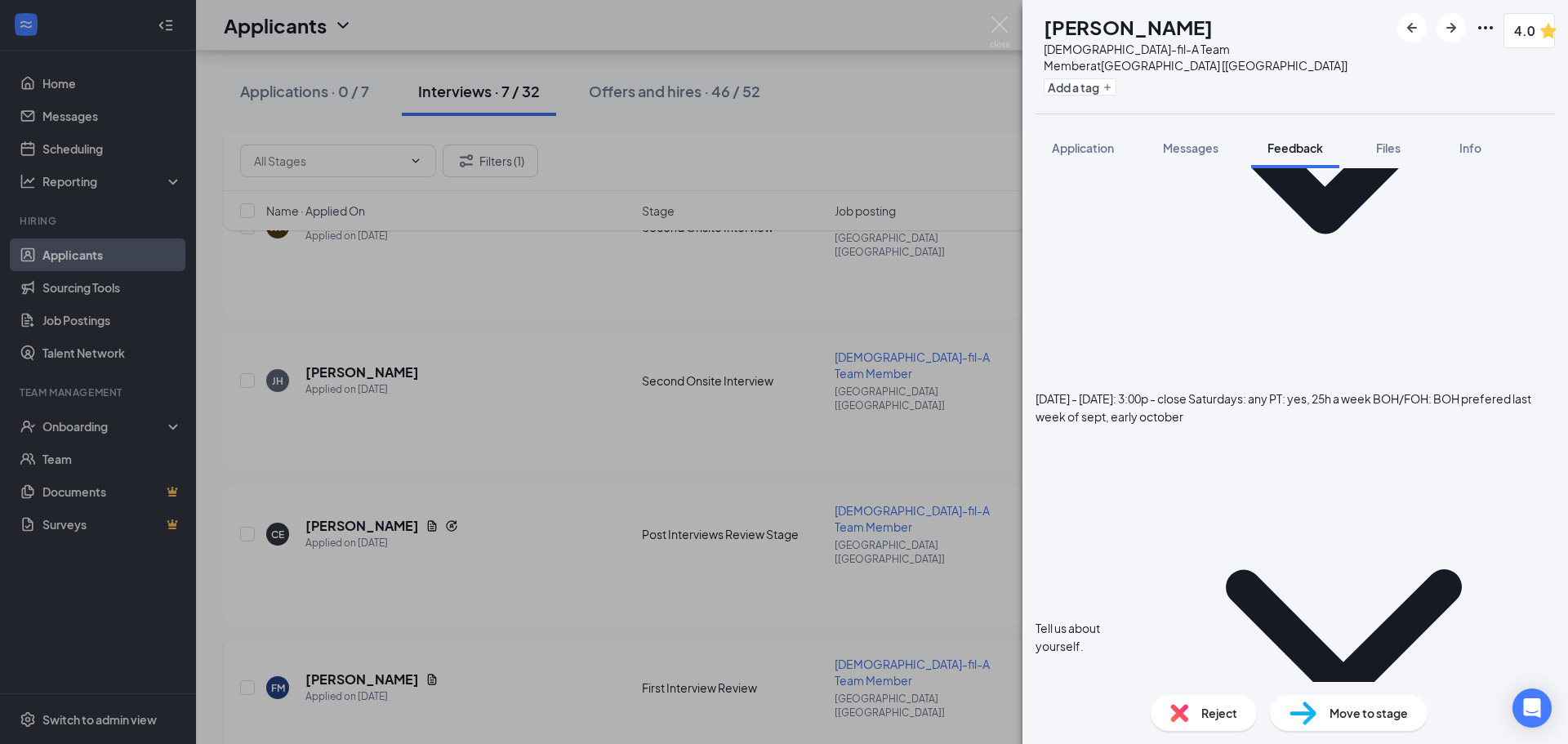
click at [854, 593] on div "CE [PERSON_NAME][DEMOGRAPHIC_DATA]-fil-A Team Member at [GEOGRAPHIC_DATA] [[GEO…" at bounding box center [784, 372] width 1568 height 744
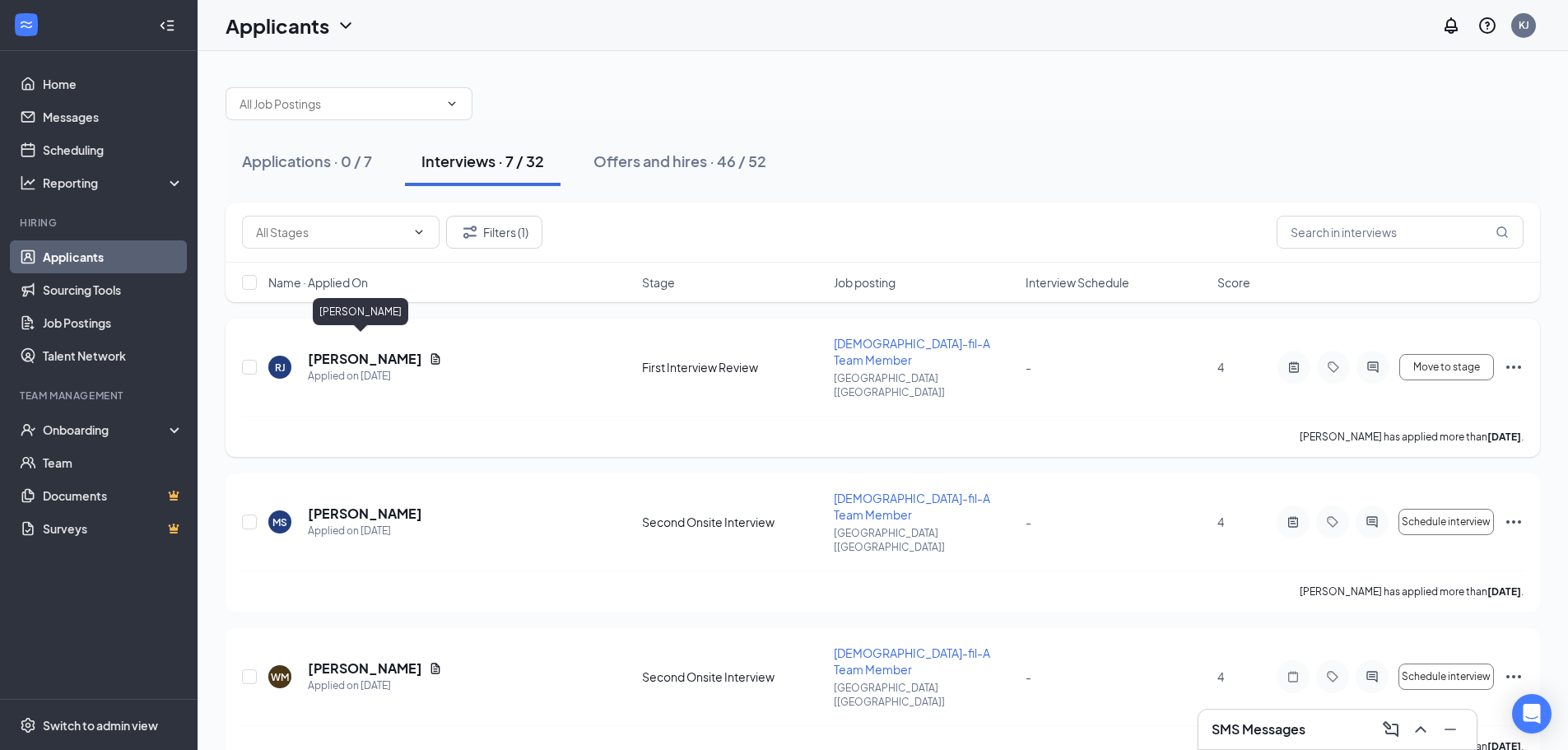
click at [366, 350] on h5 "[PERSON_NAME]" at bounding box center [365, 359] width 114 height 18
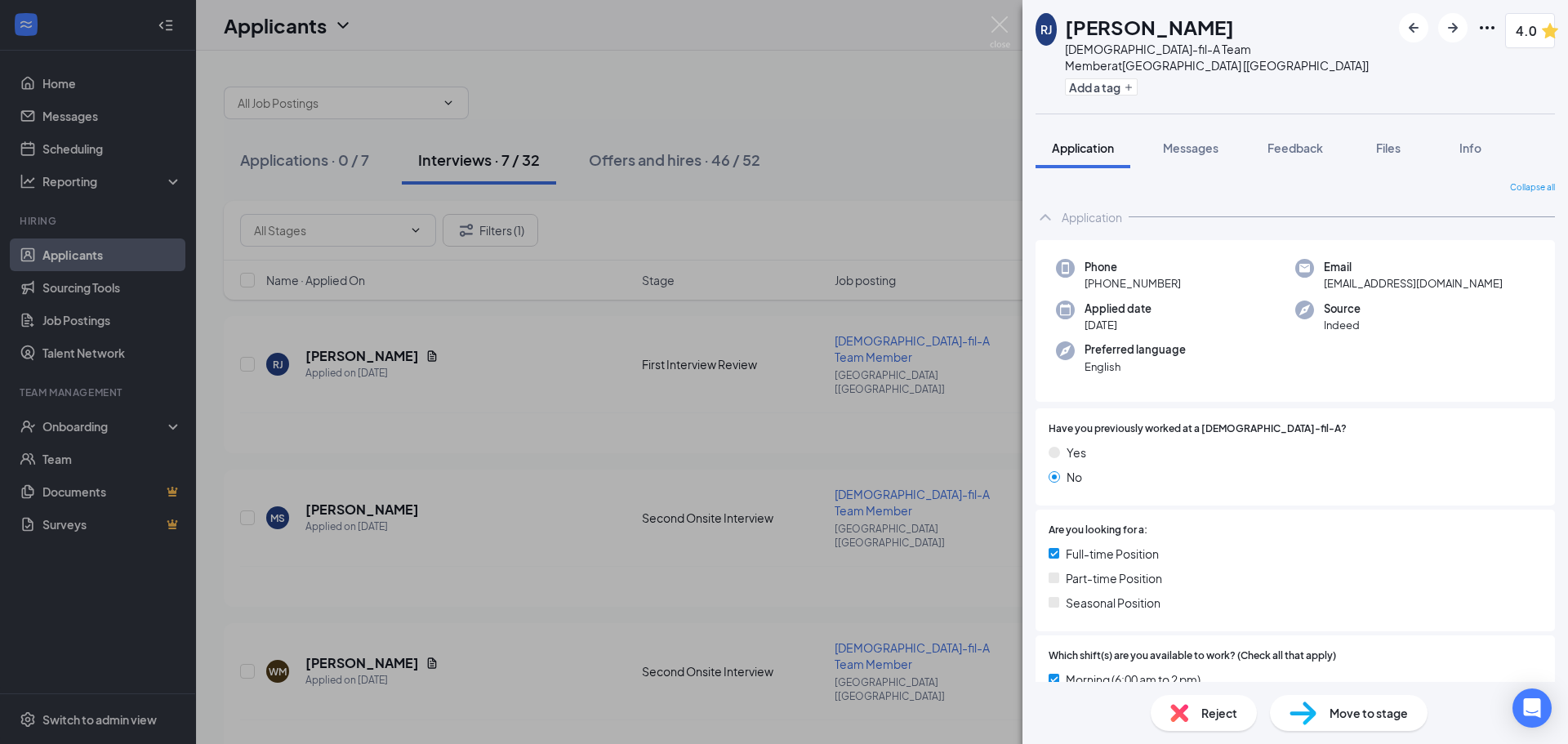
click at [1362, 715] on span "Move to stage" at bounding box center [1368, 714] width 78 height 18
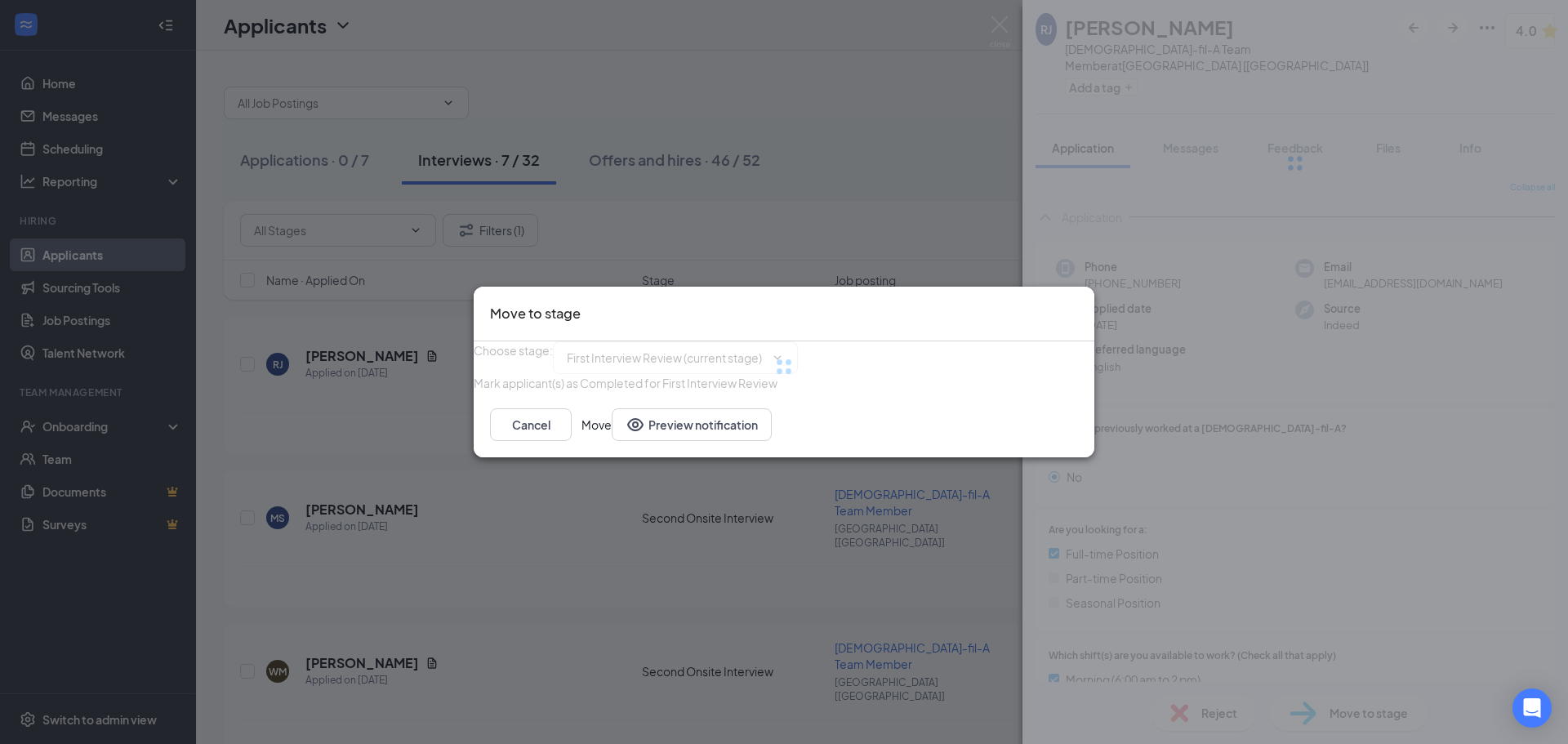
type input "Second Onsite Interview (next stage)"
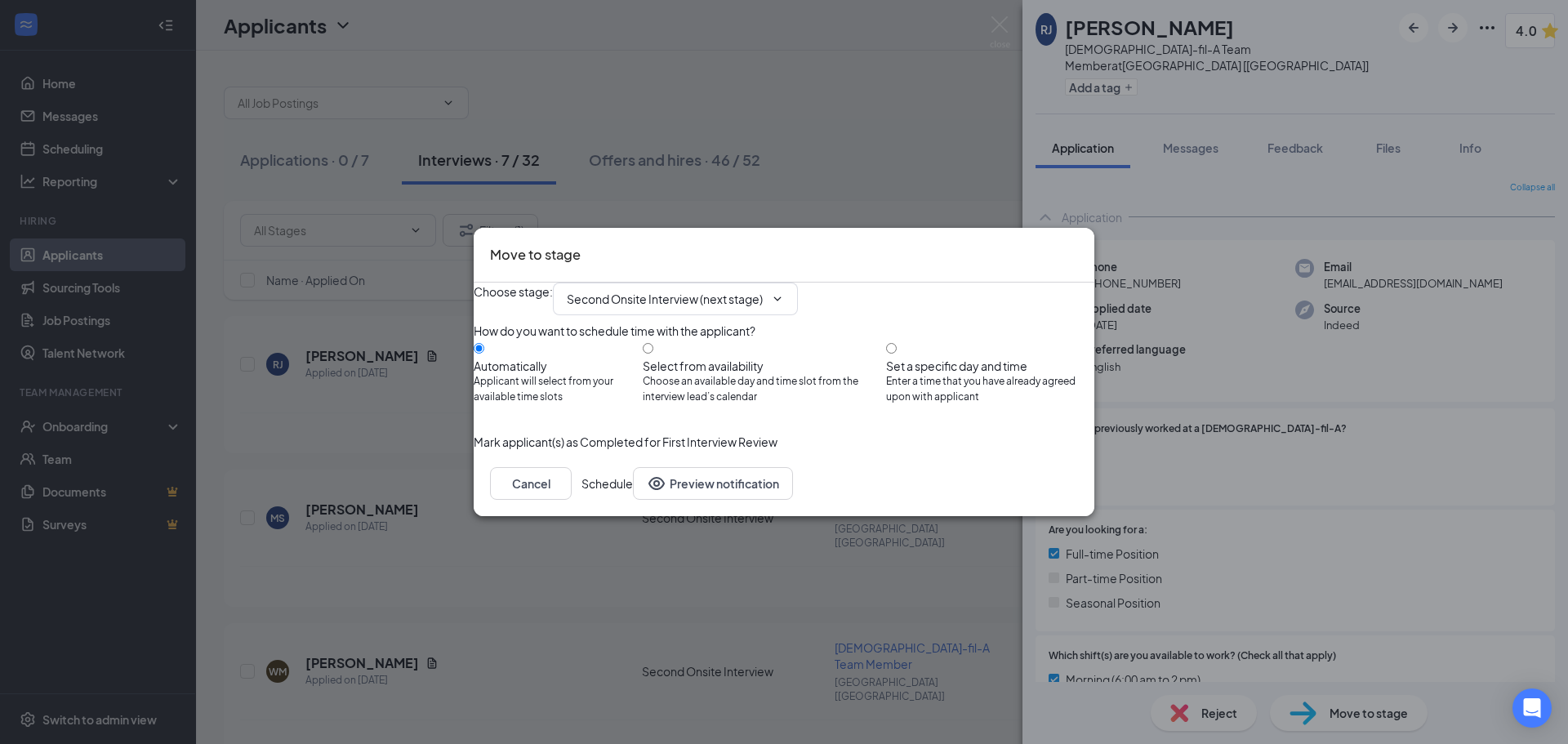
click at [633, 500] on button "Schedule" at bounding box center [607, 484] width 52 height 33
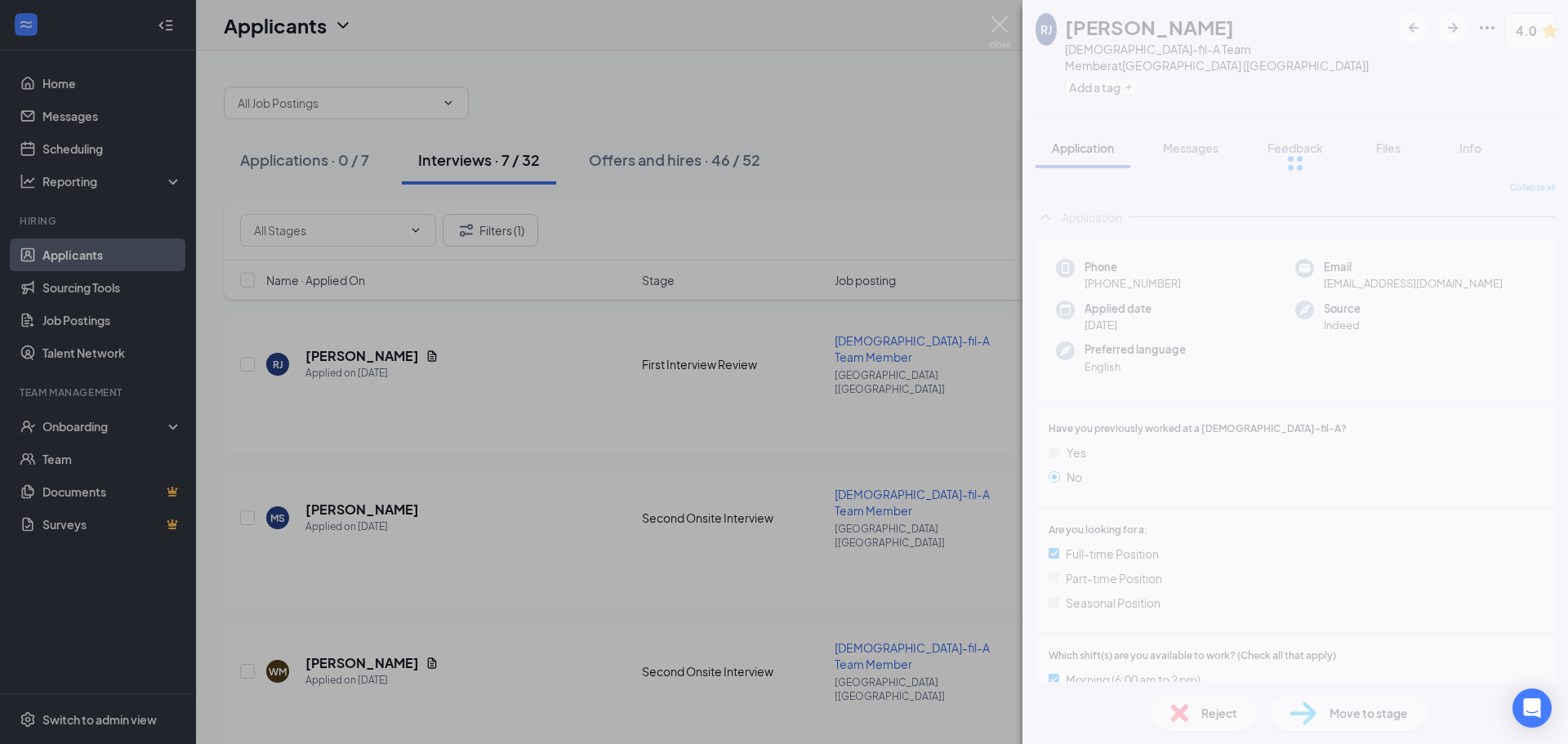
click at [351, 435] on div "RJ Reed Jackson Chick-fil-A Team Member at Crossville [TN] Add a tag 4.0 Applic…" at bounding box center [784, 372] width 1568 height 744
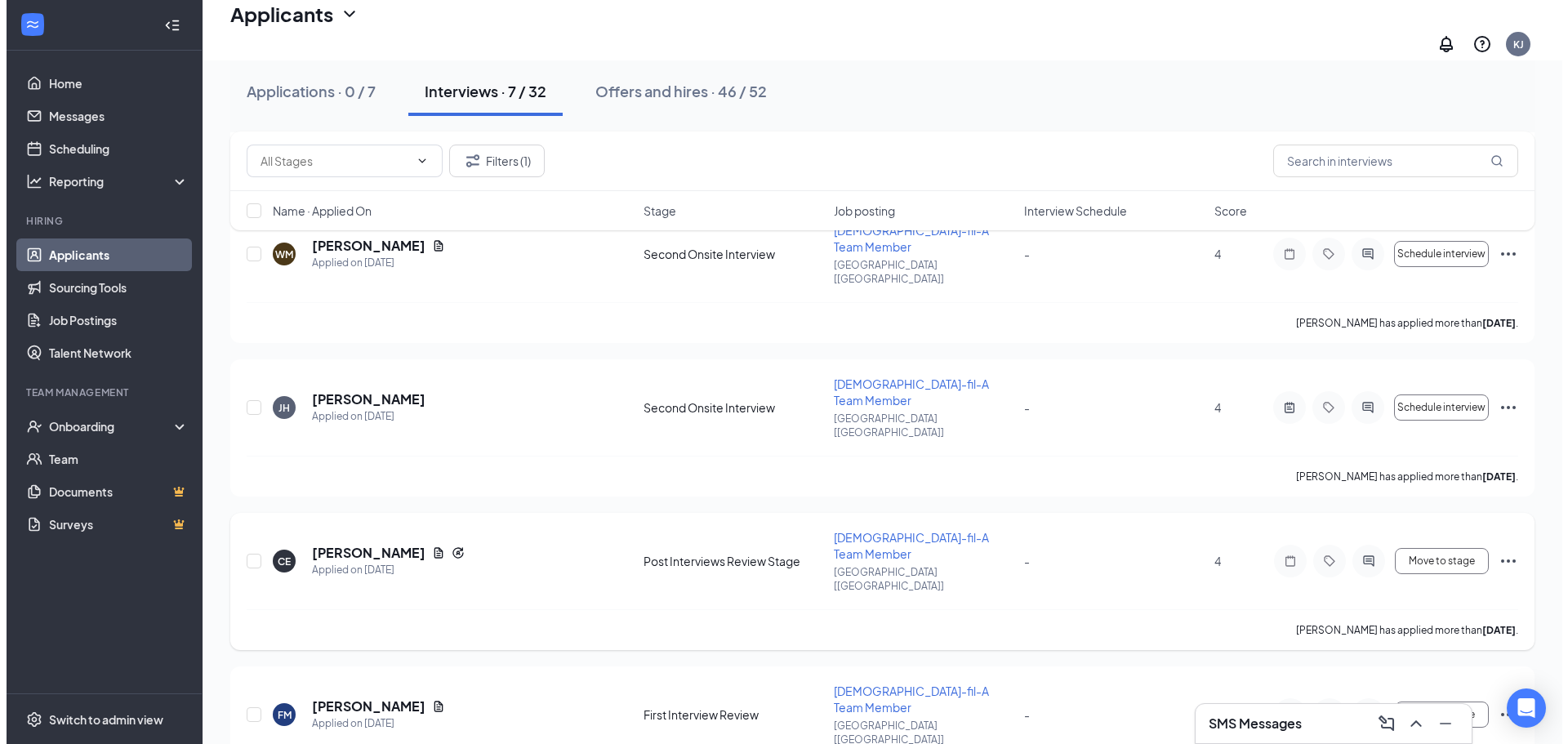
scroll to position [444, 0]
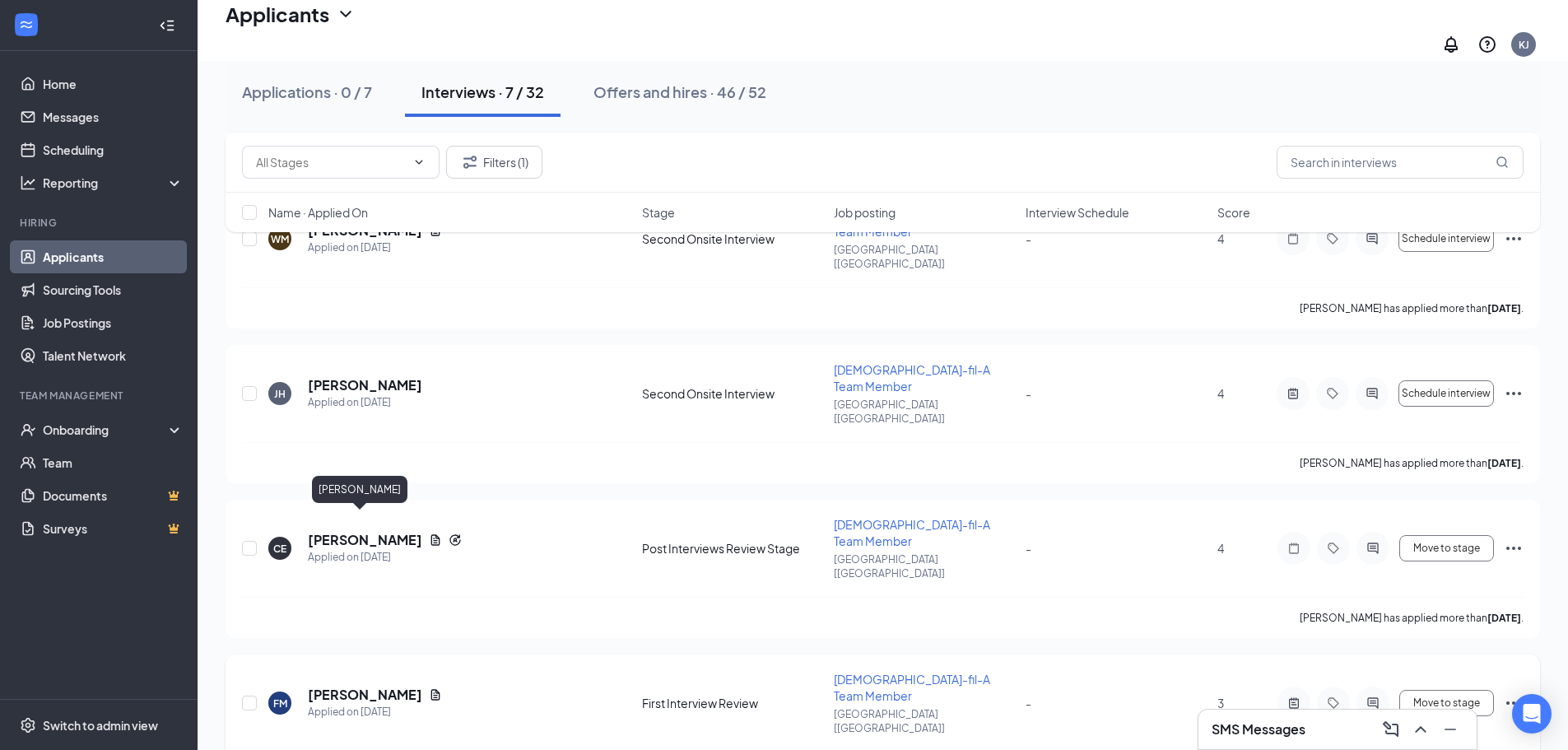
click at [357, 686] on h5 "[PERSON_NAME]" at bounding box center [365, 695] width 114 height 18
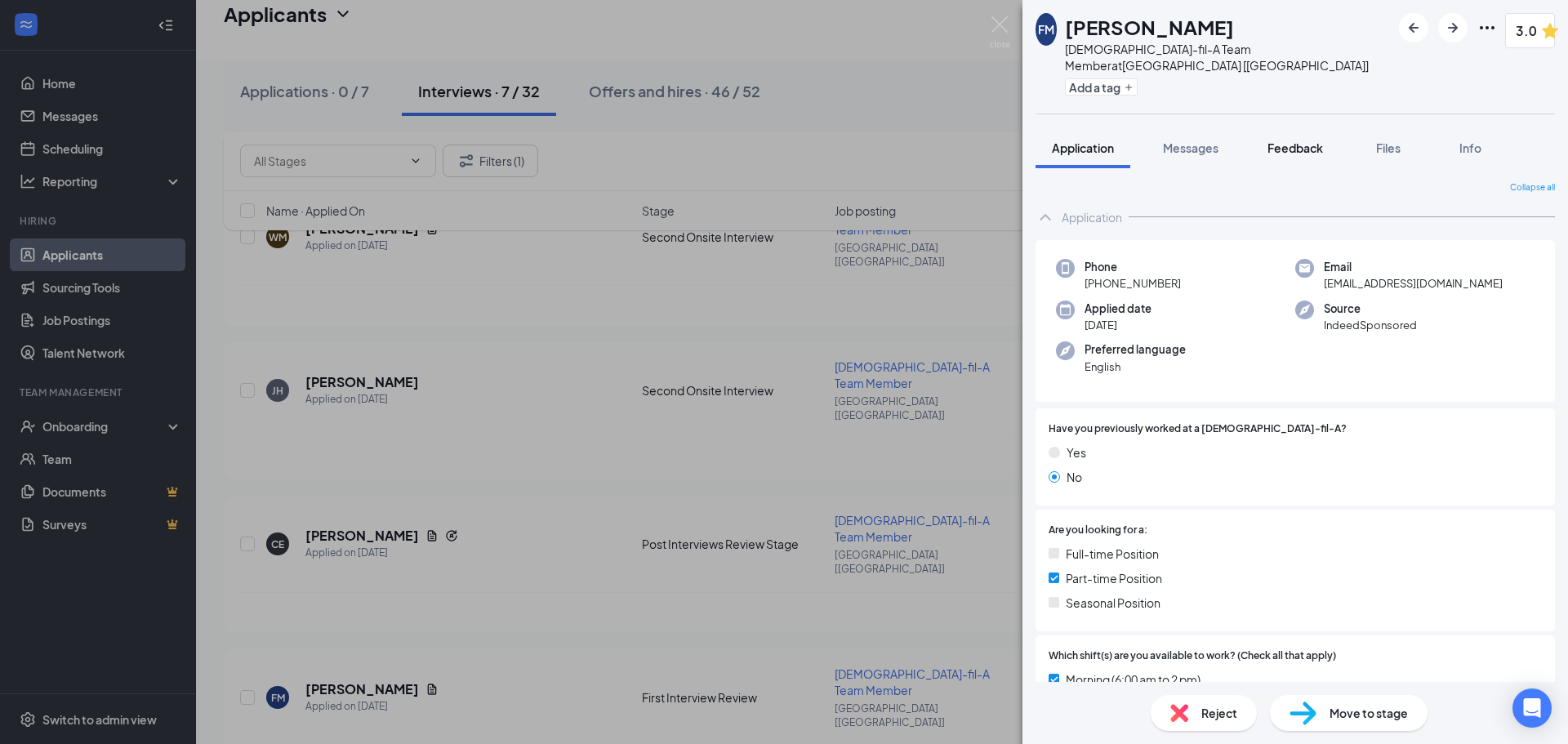
click at [1285, 141] on span "Feedback" at bounding box center [1296, 148] width 56 height 15
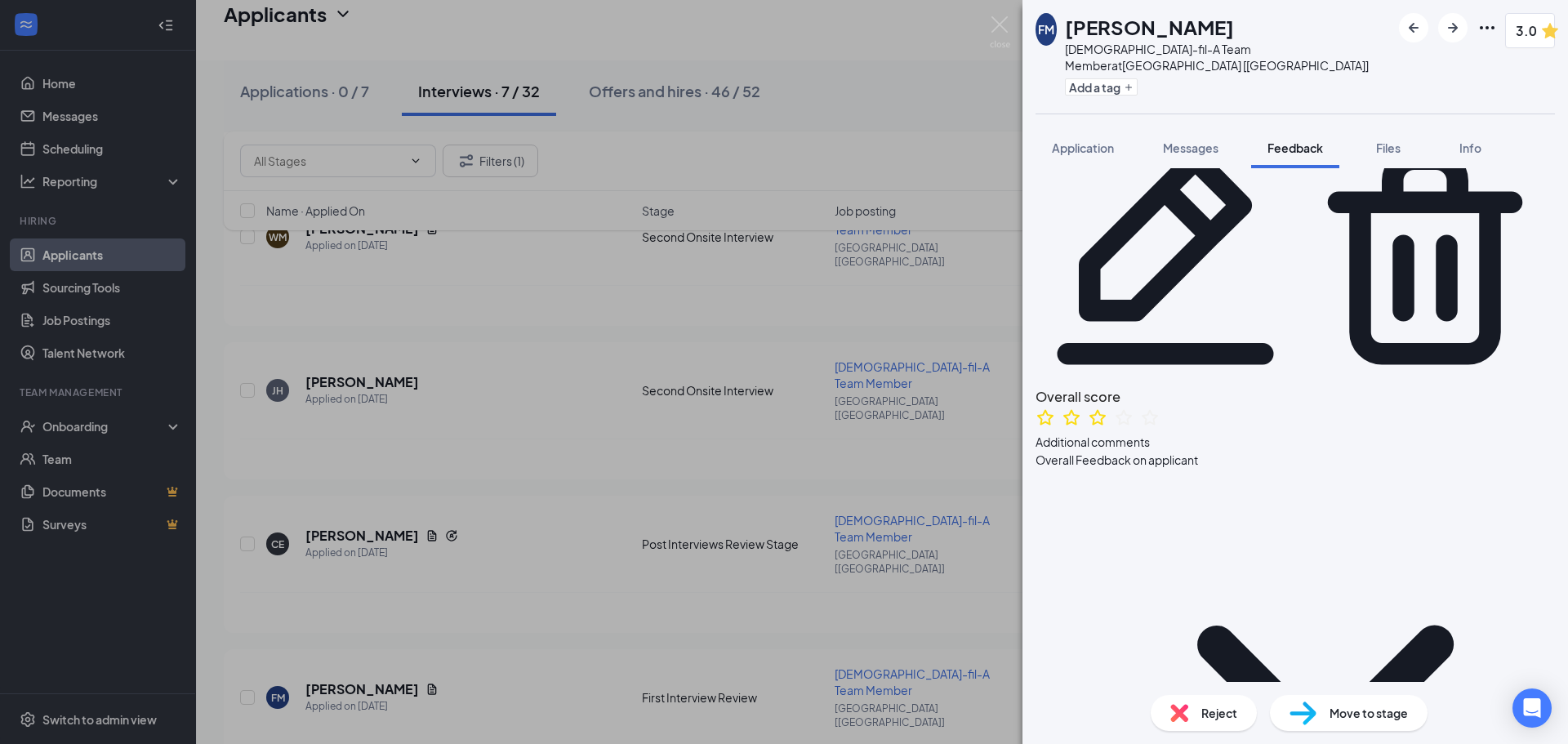
scroll to position [164, 0]
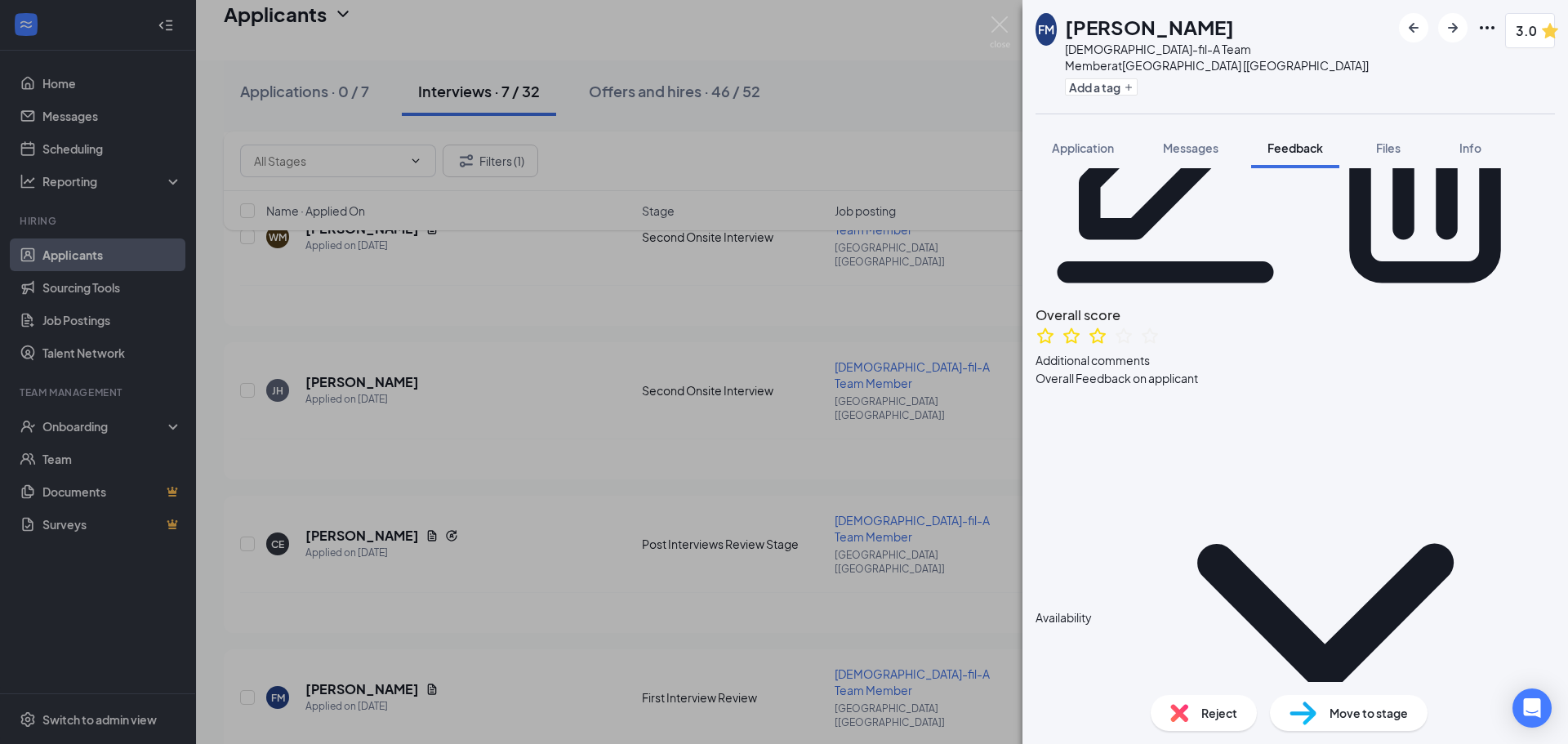
click at [1204, 709] on span "Reject" at bounding box center [1219, 714] width 36 height 18
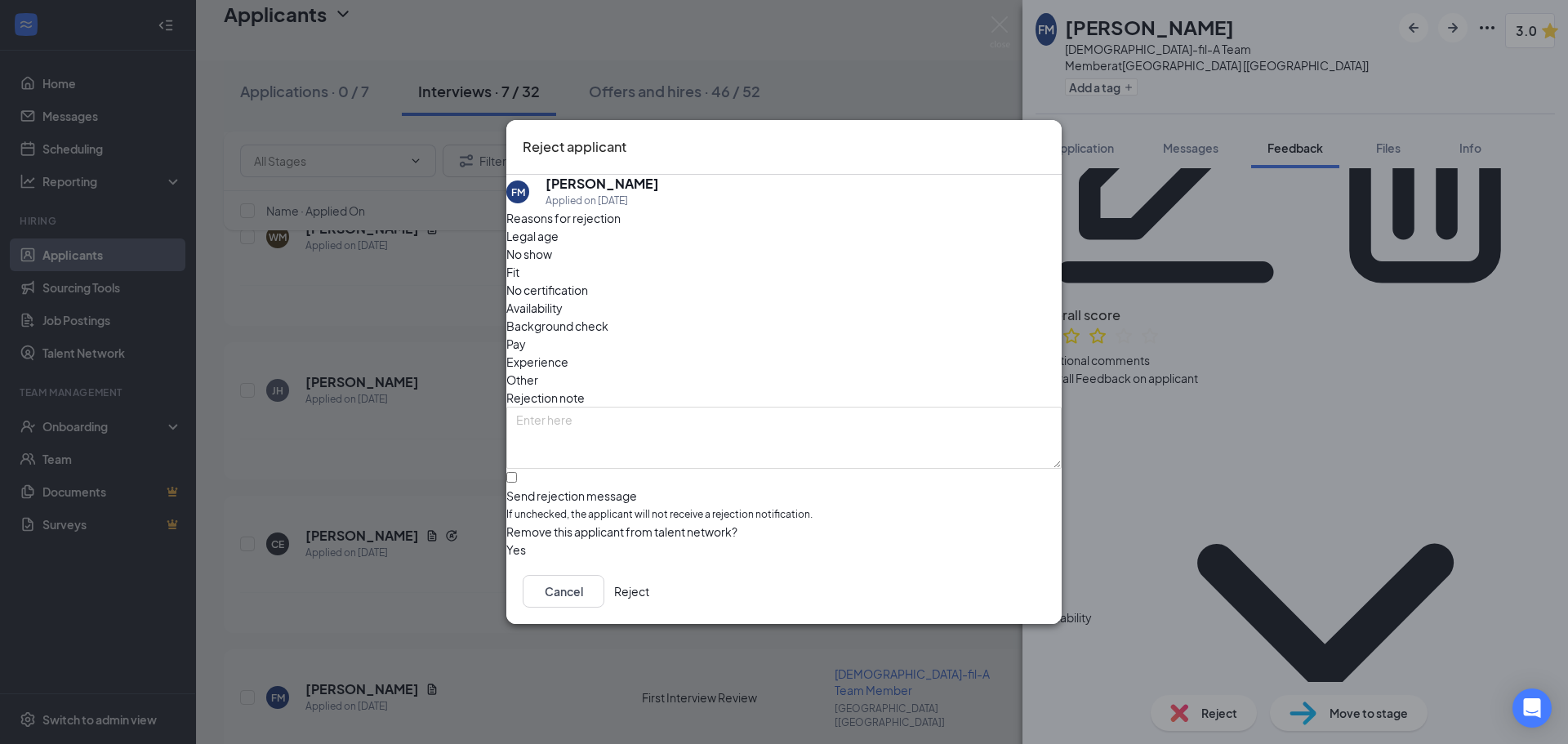
click at [519, 281] on span "Fit" at bounding box center [513, 272] width 13 height 18
click at [664, 407] on textarea at bounding box center [783, 437] width 555 height 62
drag, startPoint x: 629, startPoint y: 455, endPoint x: 644, endPoint y: 443, distance: 19.2
click at [517, 472] on input "Send rejection message If unchecked, the applicant will not receive a rejection…" at bounding box center [511, 477] width 11 height 11
checkbox input "true"
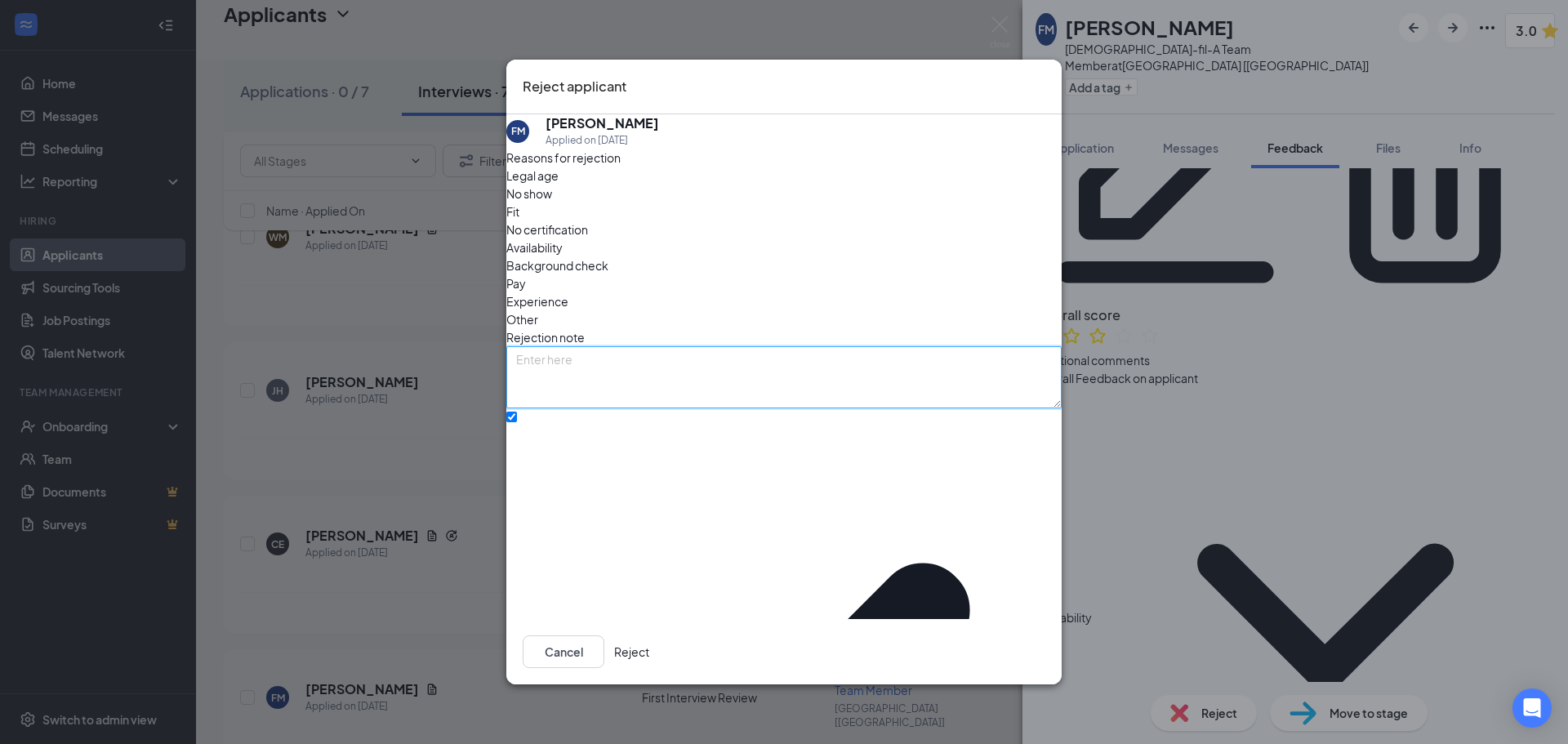
click at [858, 370] on textarea at bounding box center [783, 377] width 555 height 62
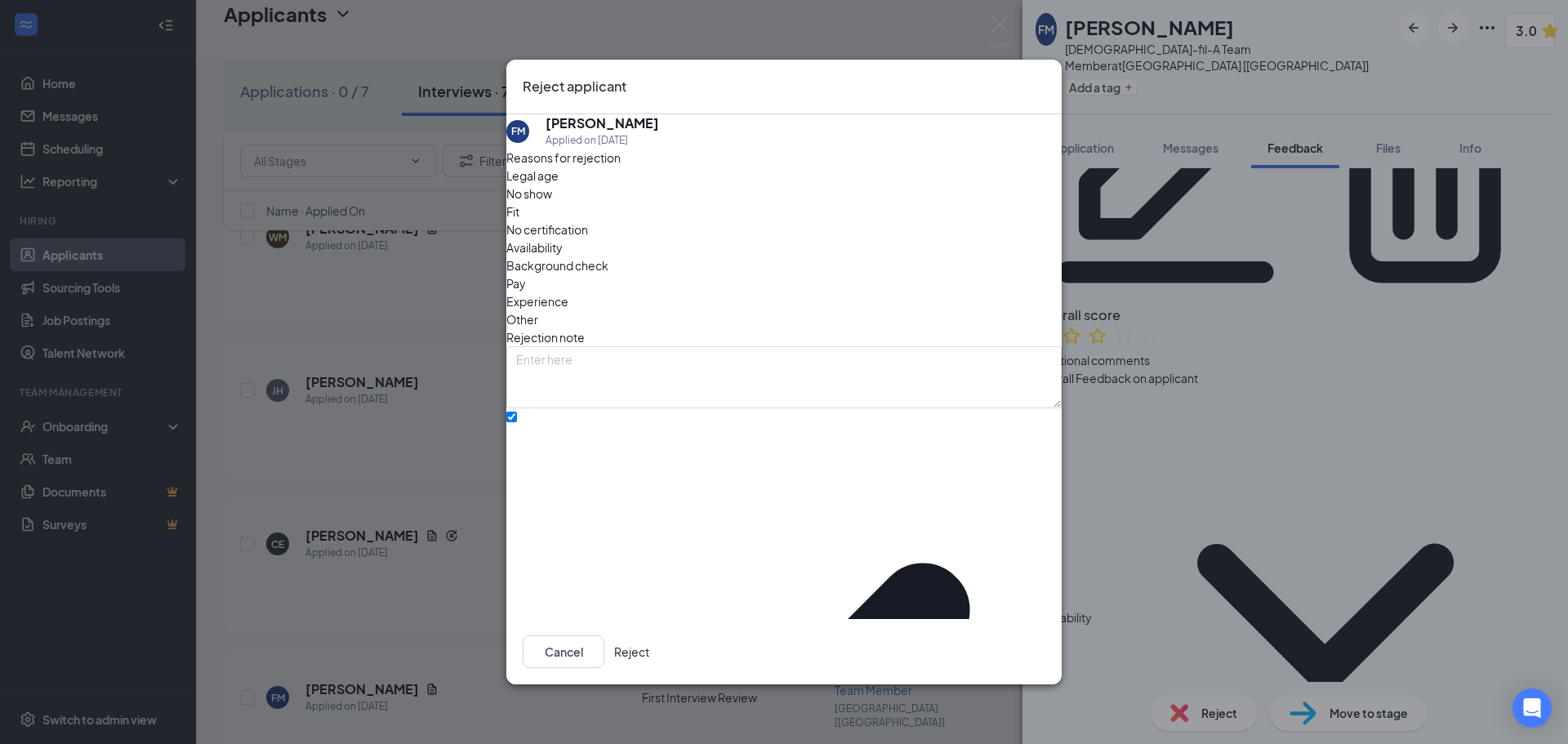
click at [649, 637] on button "Reject" at bounding box center [632, 652] width 35 height 33
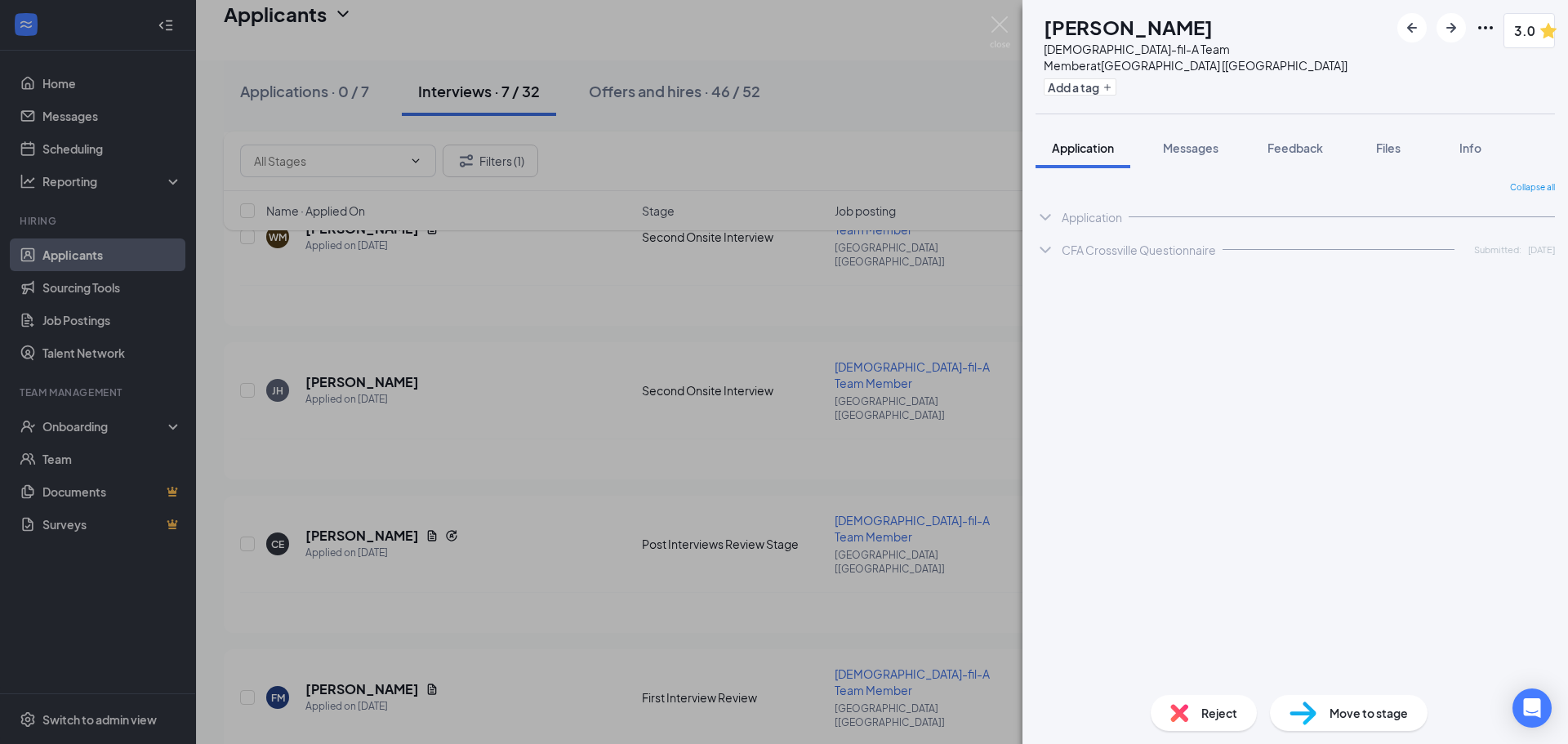
click at [771, 577] on div "FM [PERSON_NAME] [DEMOGRAPHIC_DATA]-fil-A Team Member at [GEOGRAPHIC_DATA] [[GE…" at bounding box center [784, 372] width 1568 height 744
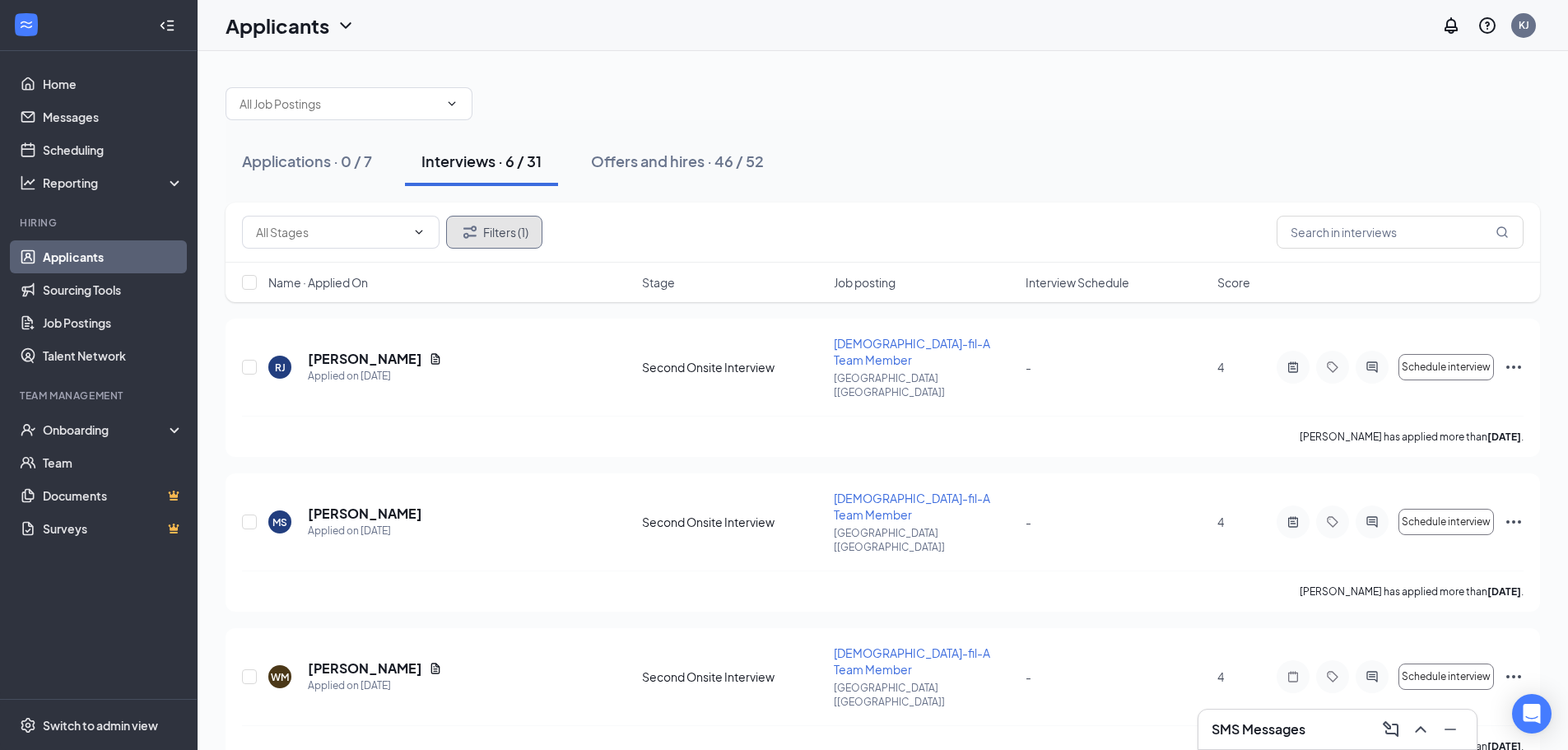
click at [470, 234] on icon "Filter" at bounding box center [470, 232] width 20 height 20
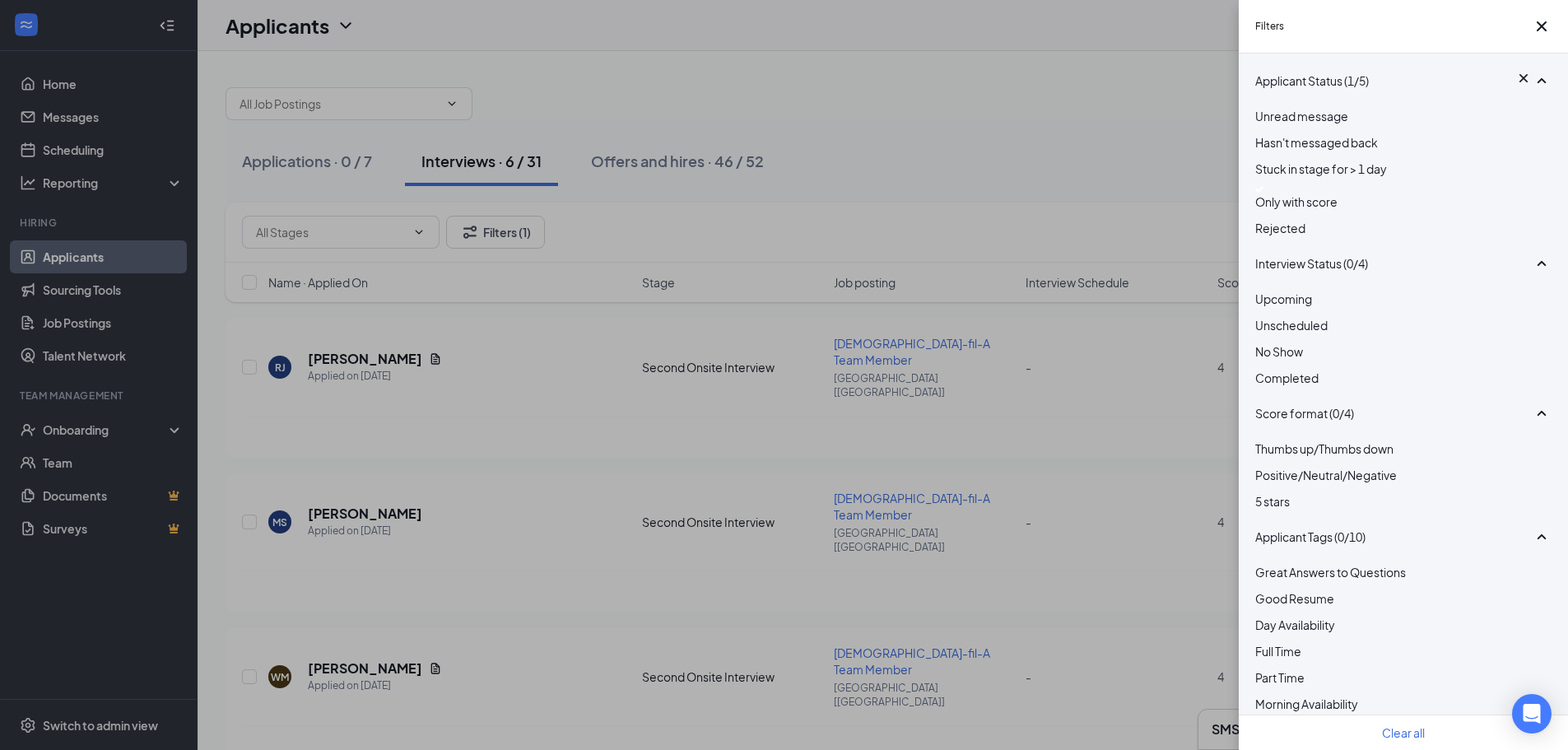
click at [1314, 209] on span "Only with score" at bounding box center [1296, 202] width 82 height 15
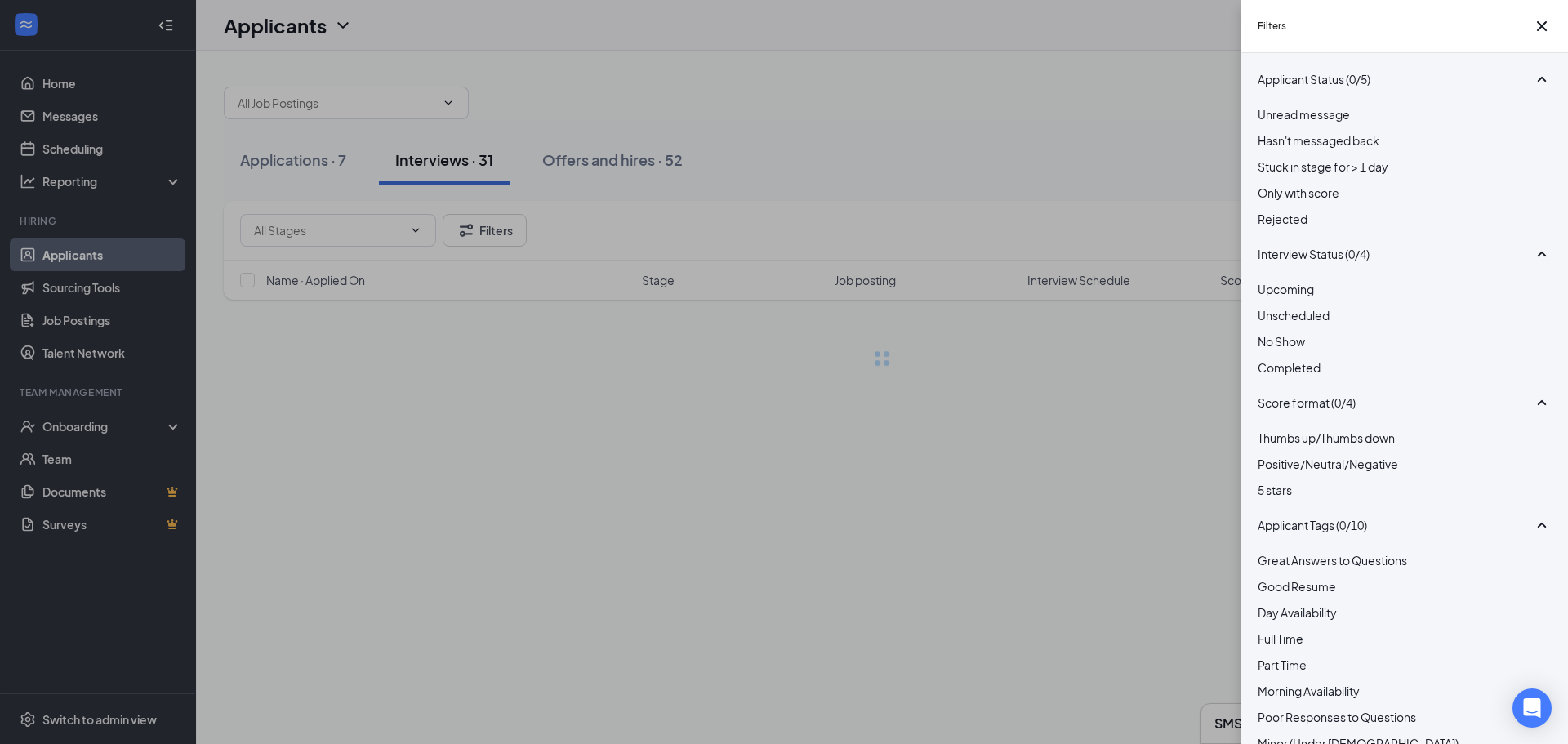
click at [942, 61] on div "Filters Applicant Status (0/5) Unread message Hasn't messaged back Stuck in sta…" at bounding box center [784, 372] width 1568 height 744
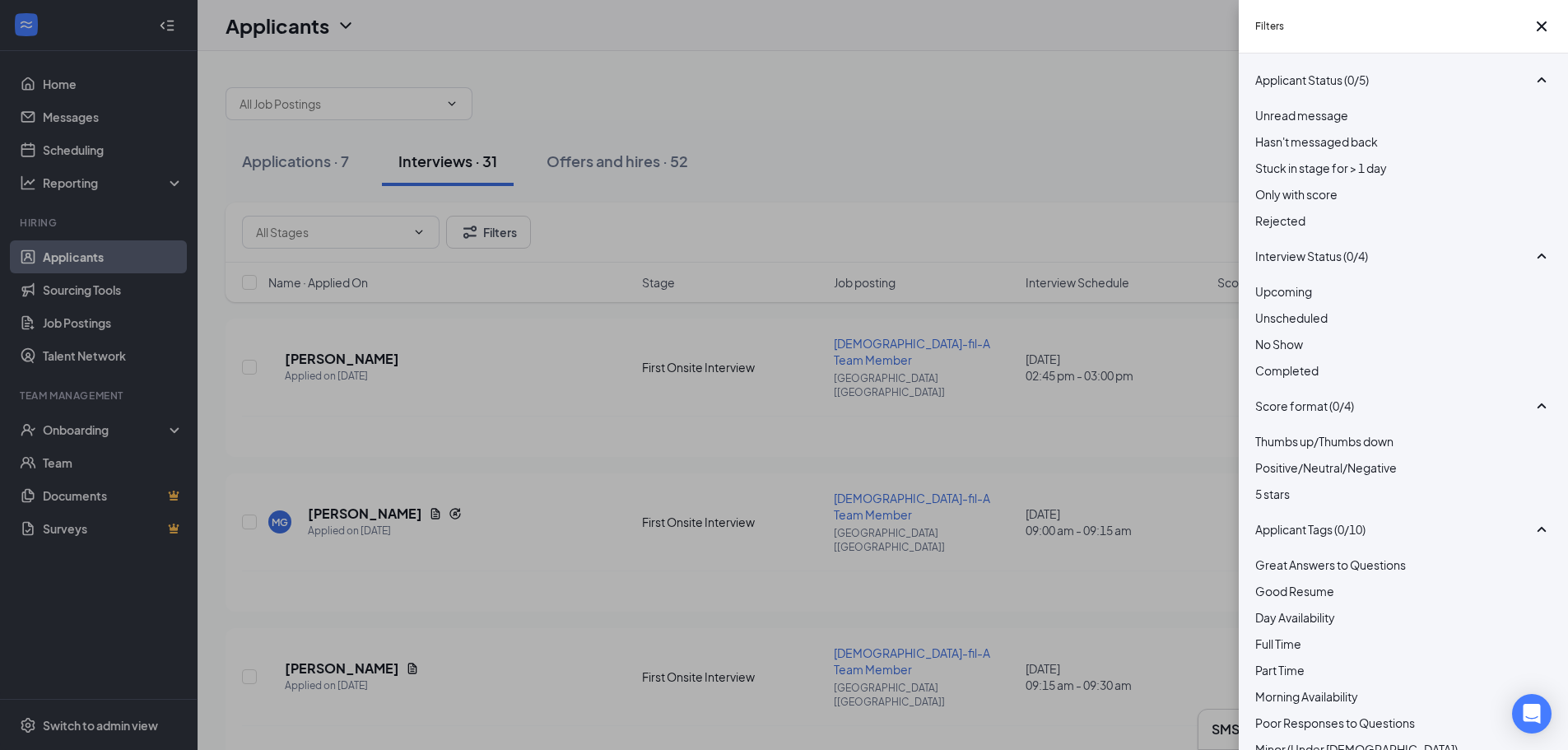
click at [760, 158] on div "Filters Applicant Status (0/5) Unread message Hasn't messaged back Stuck in sta…" at bounding box center [784, 375] width 1568 height 750
